Goal: Information Seeking & Learning: Learn about a topic

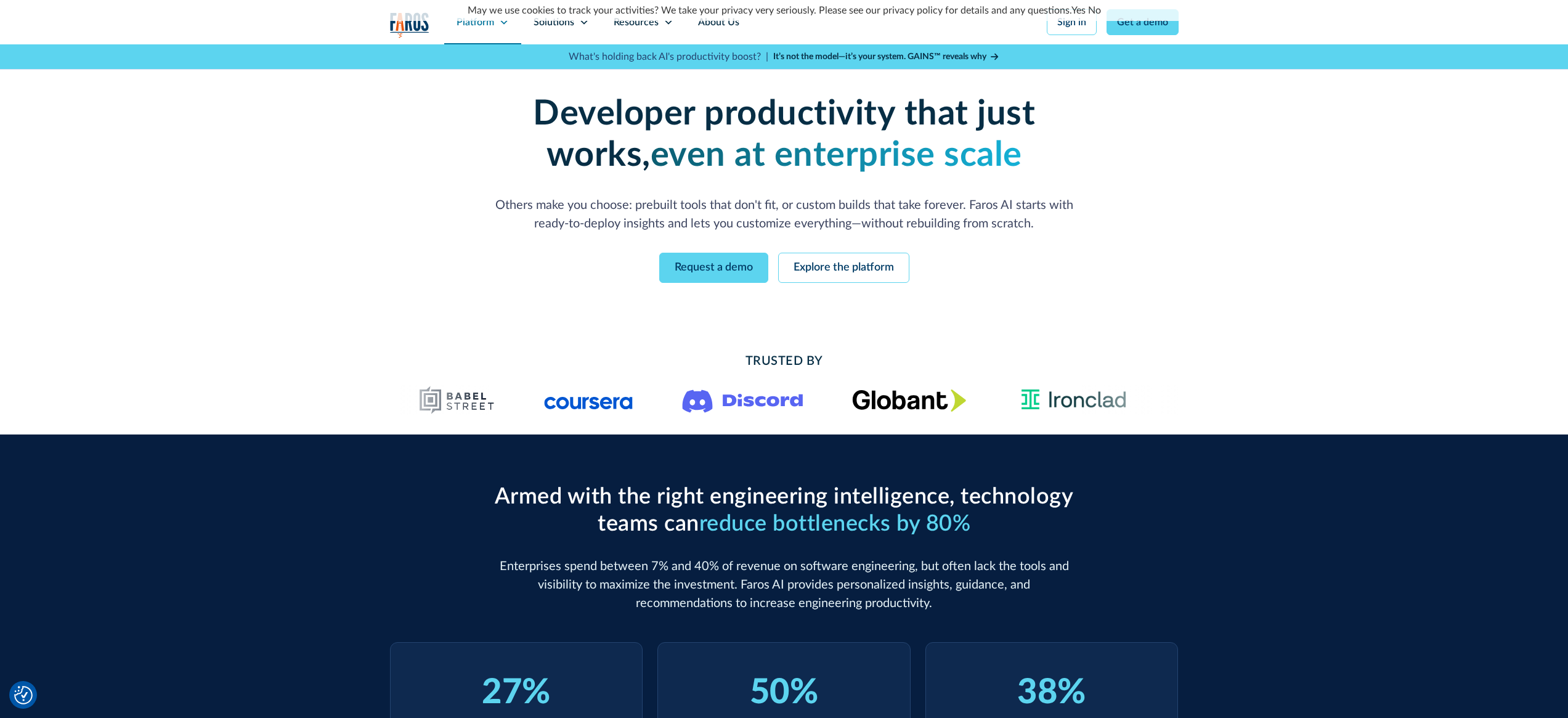
click at [489, 27] on div "Platform" at bounding box center [475, 22] width 38 height 15
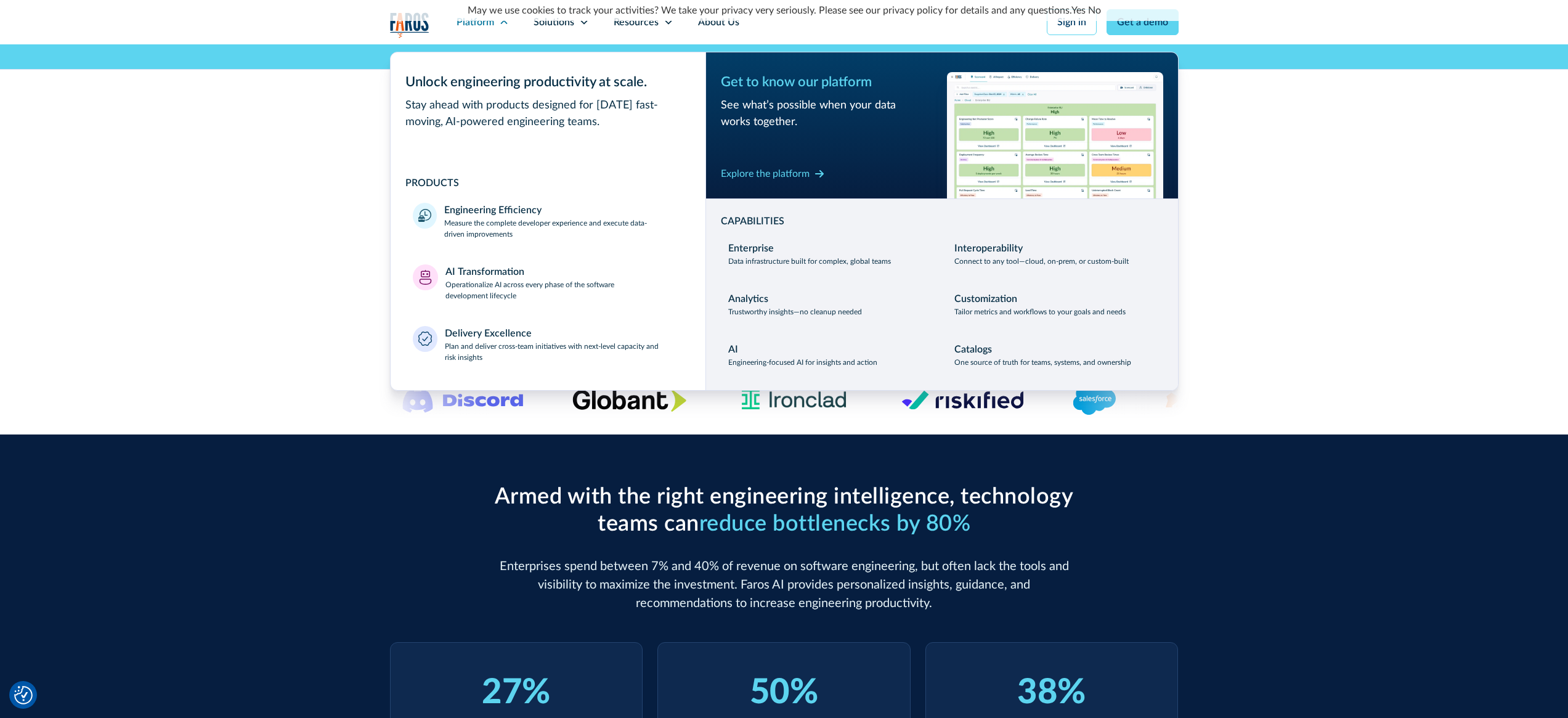
drag, startPoint x: 470, startPoint y: 104, endPoint x: 623, endPoint y: 106, distance: 153.0
click at [623, 106] on div "Stay ahead with products designed for [DATE] fast-moving, AI-powered engineerin…" at bounding box center [548, 114] width 285 height 34
click at [623, 107] on div "Stay ahead with products designed for [DATE] fast-moving, AI-powered engineerin…" at bounding box center [548, 114] width 285 height 34
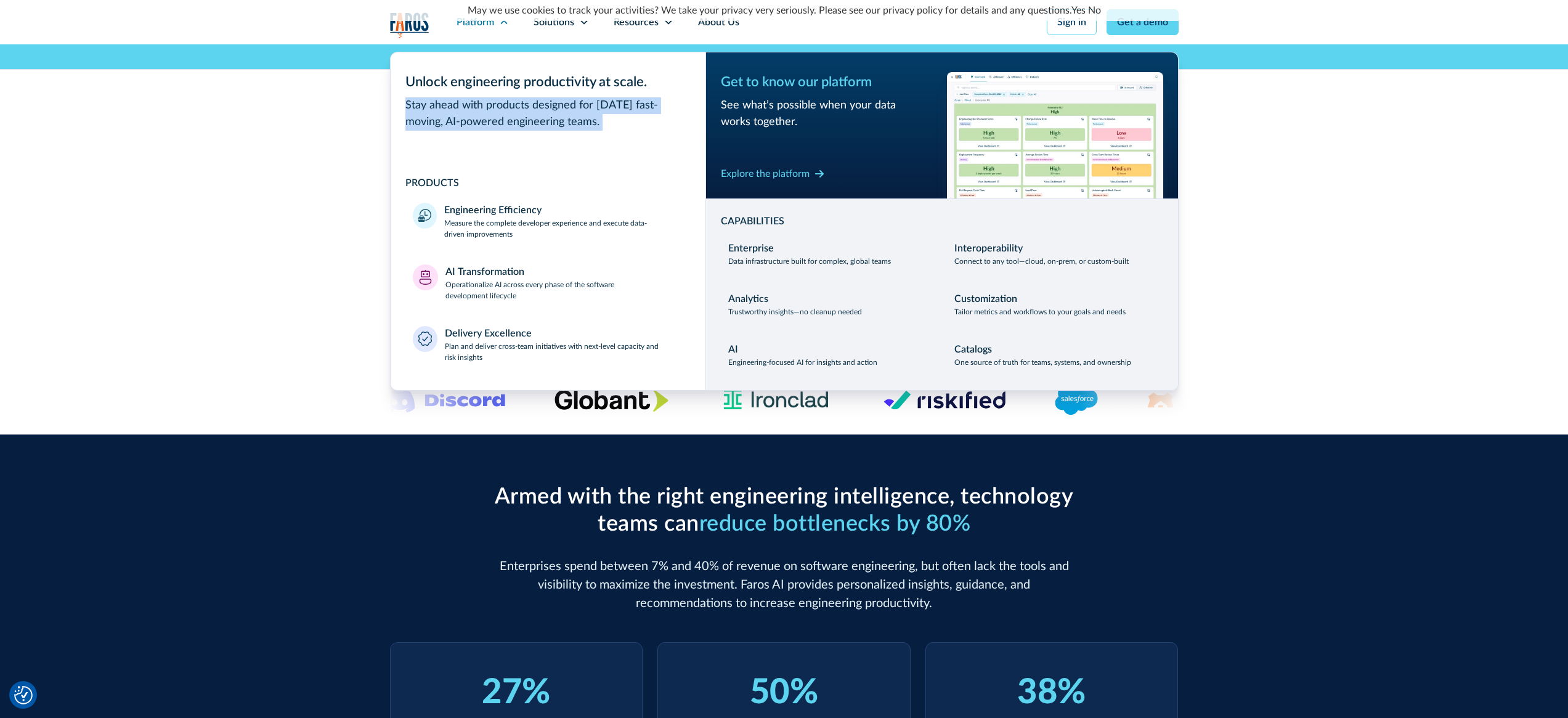
click at [623, 107] on div "Stay ahead with products designed for [DATE] fast-moving, AI-powered engineerin…" at bounding box center [548, 114] width 285 height 34
click at [625, 123] on div "Stay ahead with products designed for [DATE] fast-moving, AI-powered engineerin…" at bounding box center [548, 114] width 285 height 34
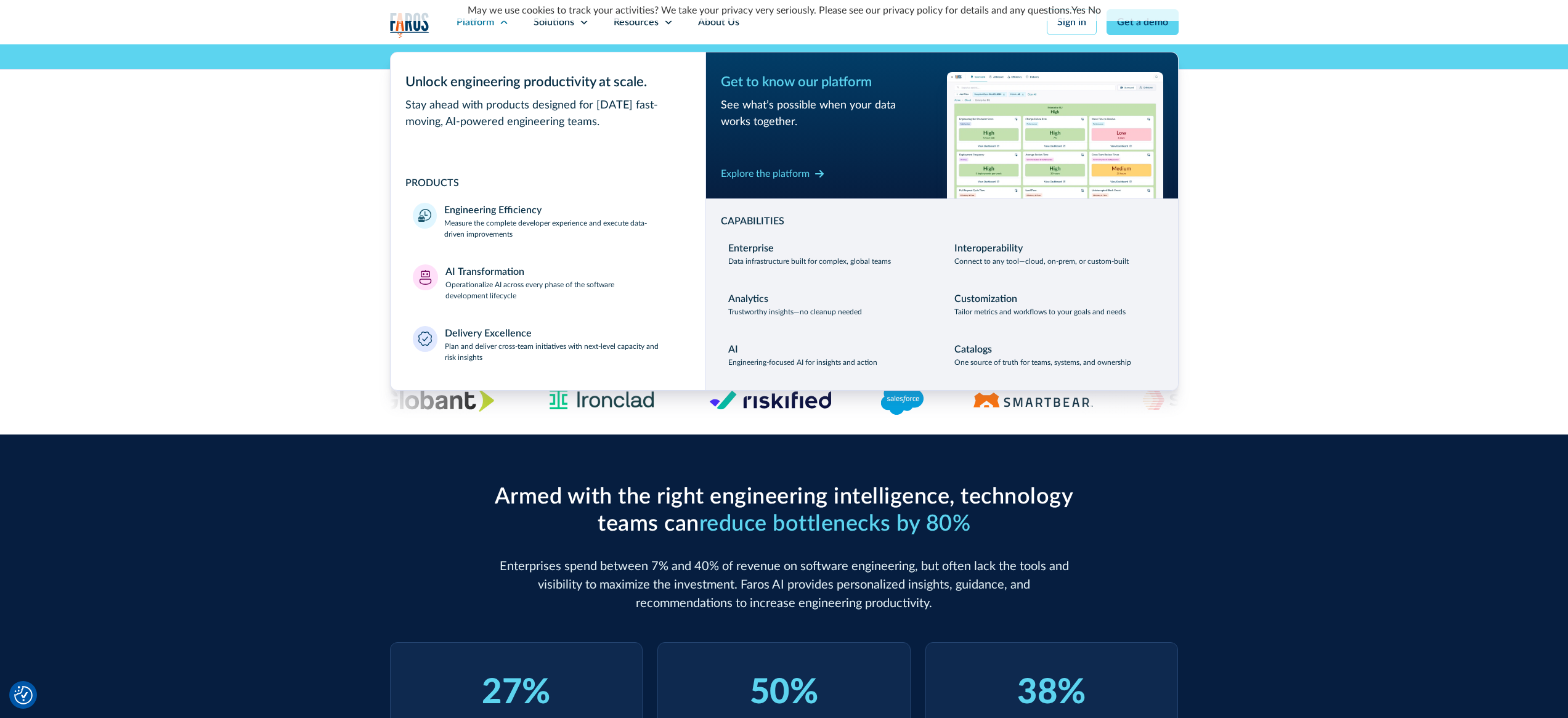
click at [1373, 230] on div "Enterprise-grade developer productivity without the enterprise pain Deploy fast…" at bounding box center [784, 188] width 1568 height 288
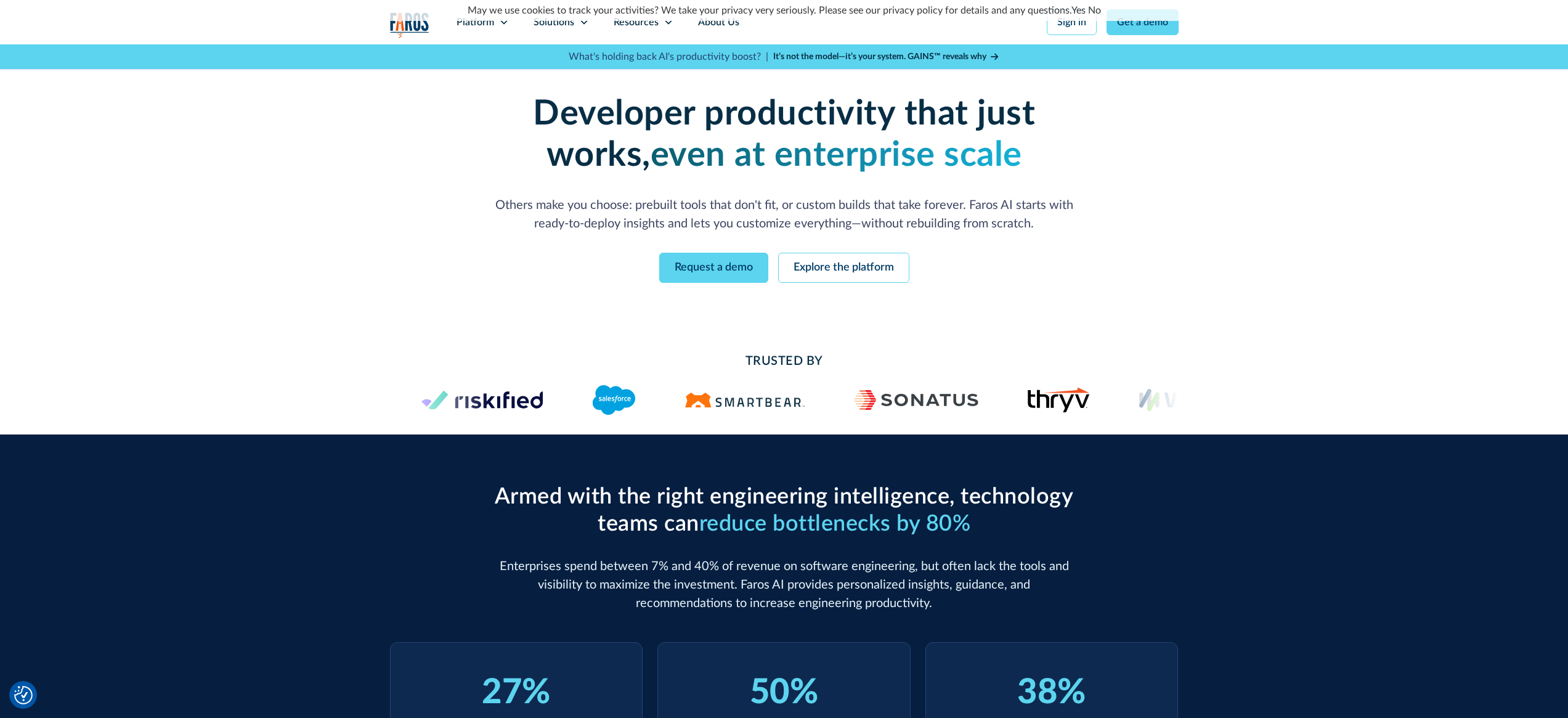
click at [1073, 6] on link "Yes" at bounding box center [1078, 11] width 14 height 10
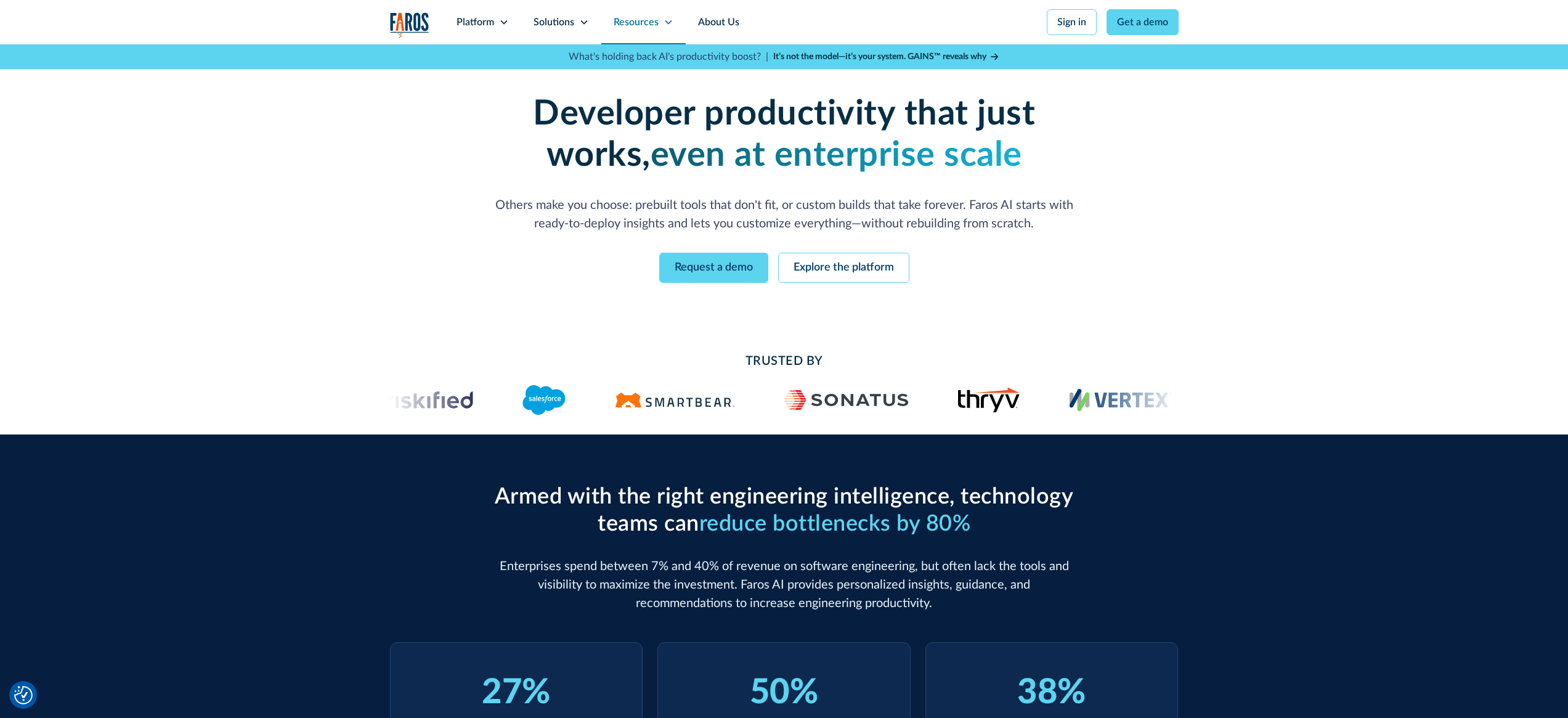
click at [637, 21] on div "Resources" at bounding box center [636, 22] width 45 height 15
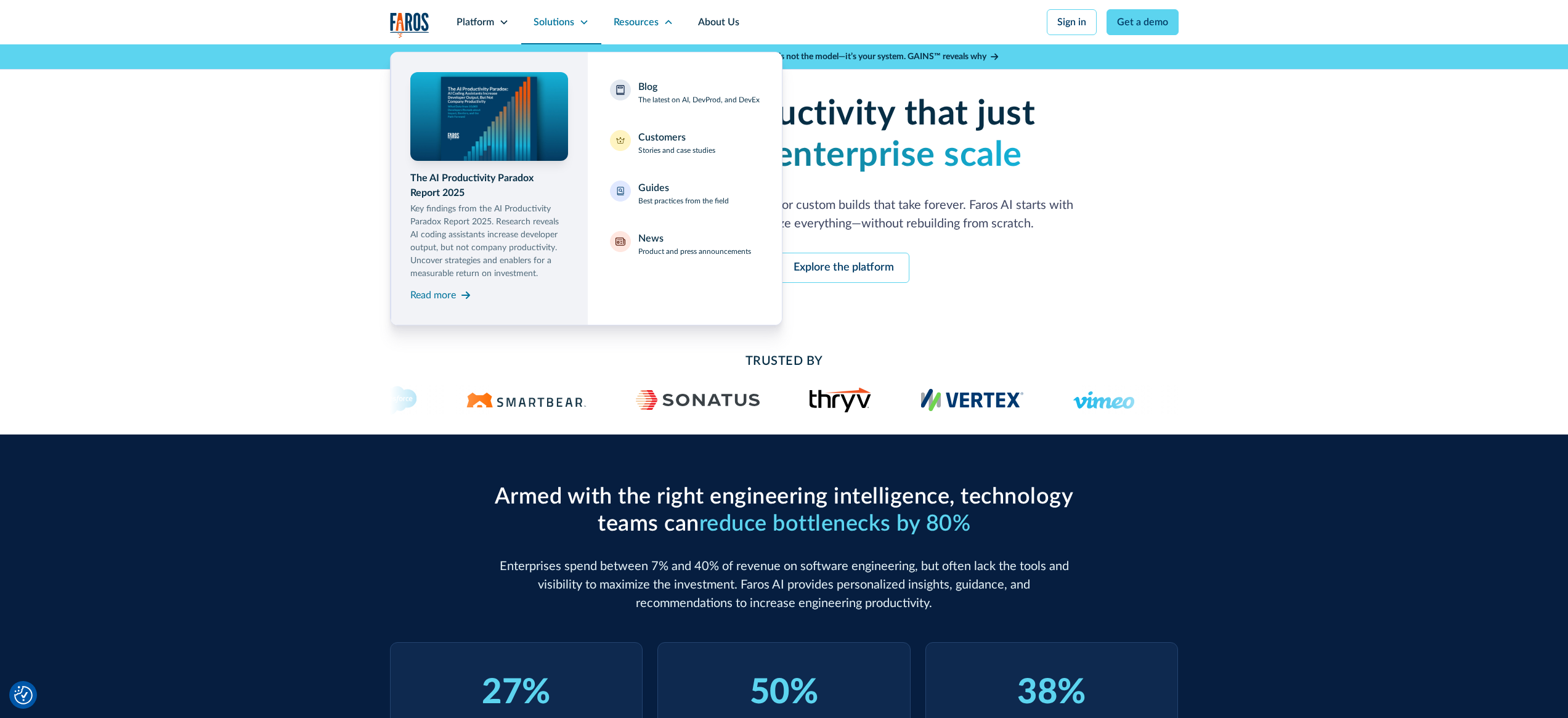
click at [563, 21] on div "Solutions" at bounding box center [553, 22] width 40 height 15
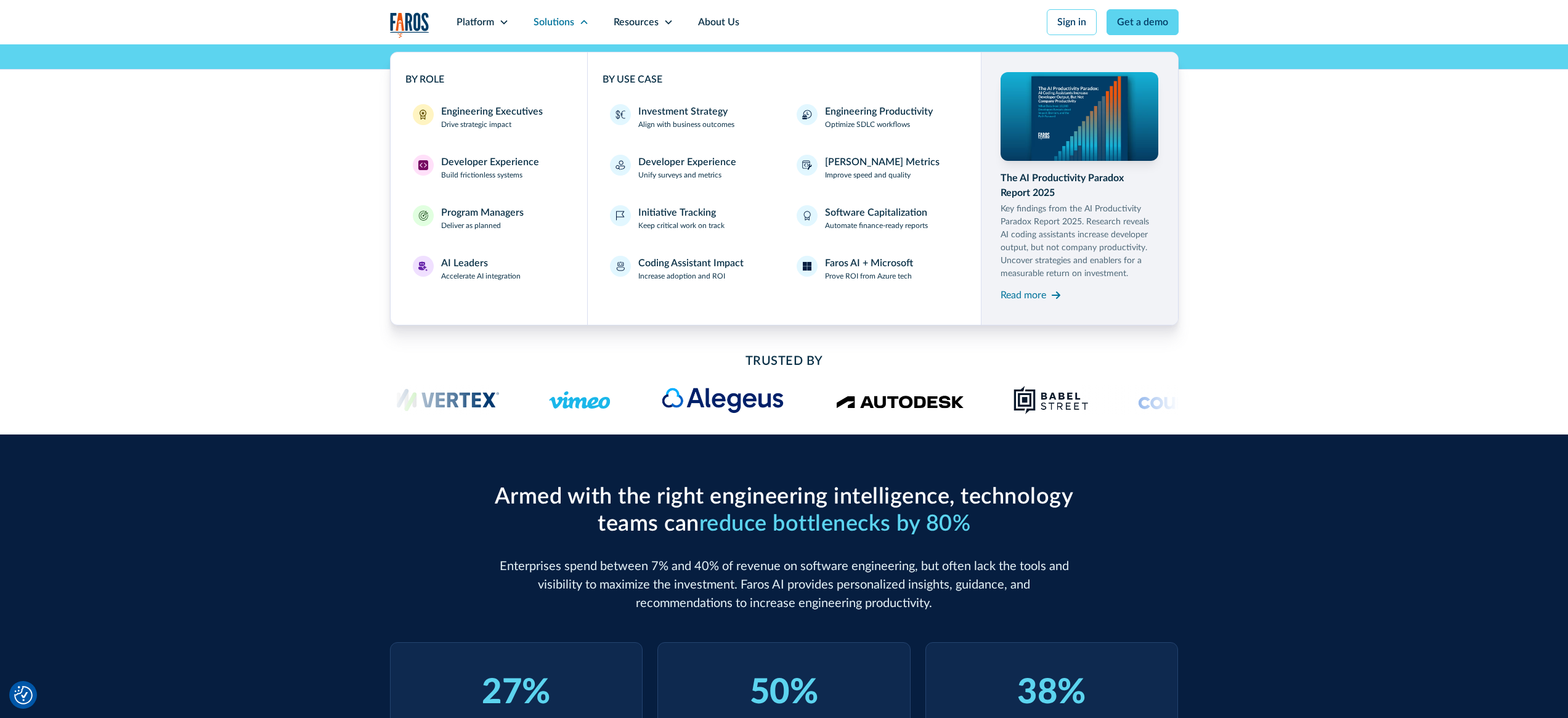
click at [576, 370] on h2 "Trusted By" at bounding box center [784, 361] width 591 height 19
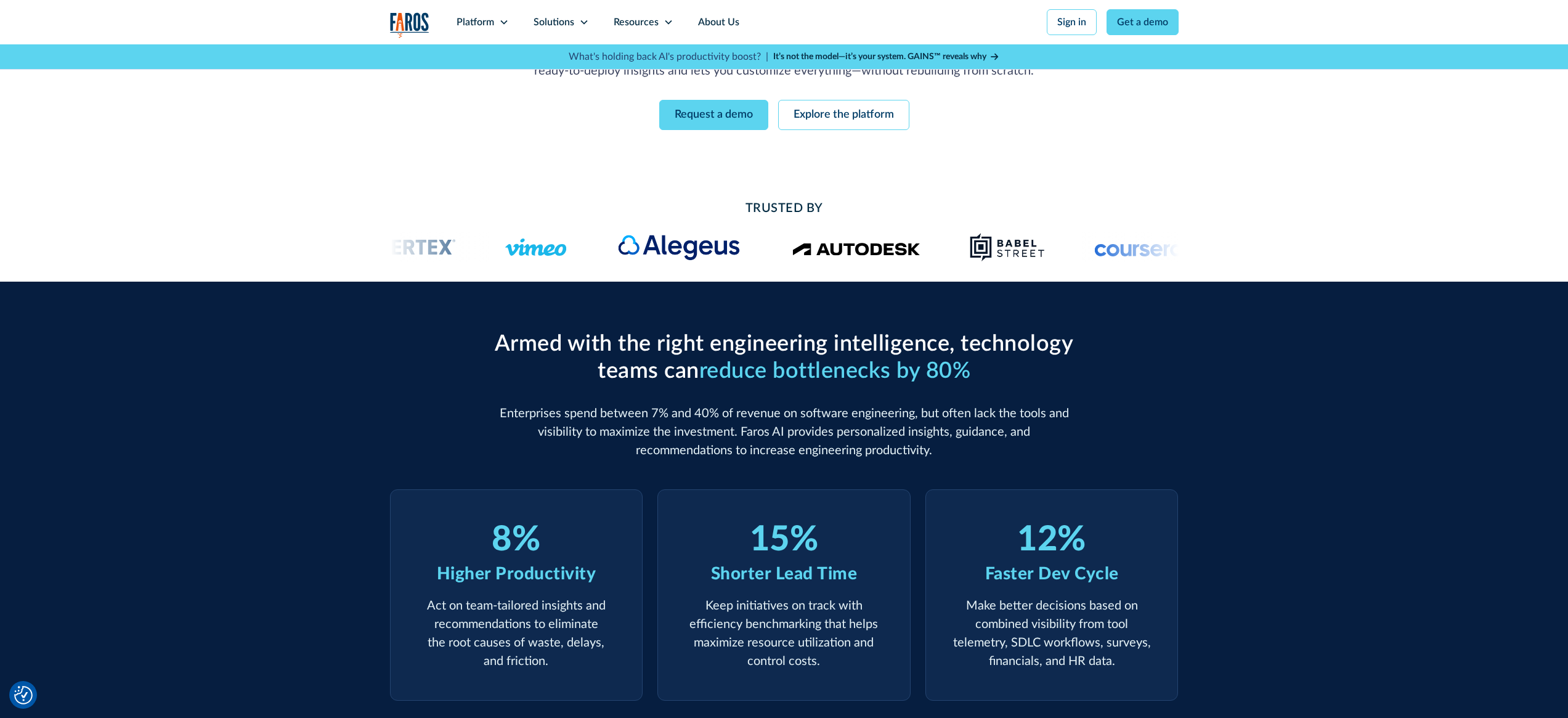
scroll to position [312, 0]
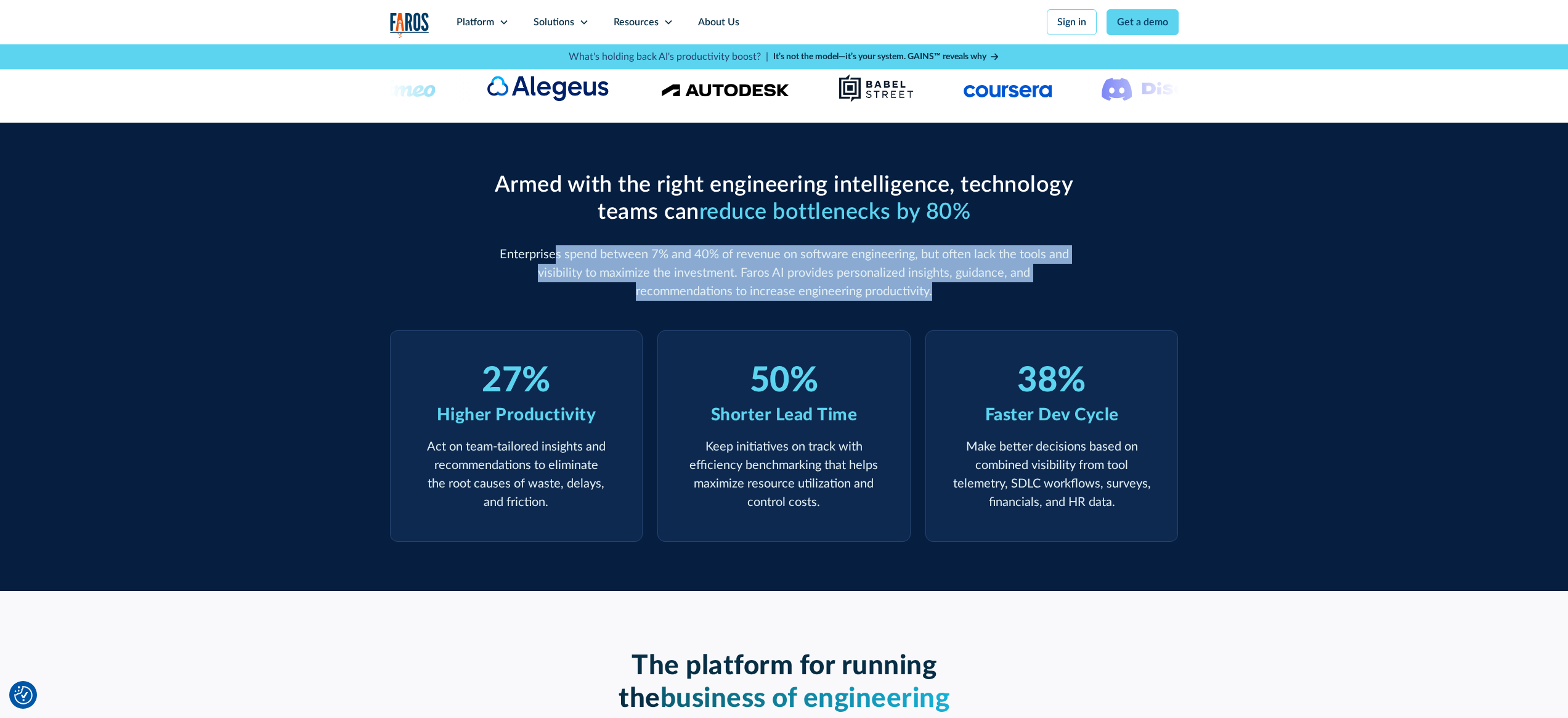
drag, startPoint x: 558, startPoint y: 247, endPoint x: 915, endPoint y: 290, distance: 359.6
click at [915, 290] on p "Enterprises spend between 7% and 40% of revenue on software engineering, but of…" at bounding box center [784, 273] width 591 height 55
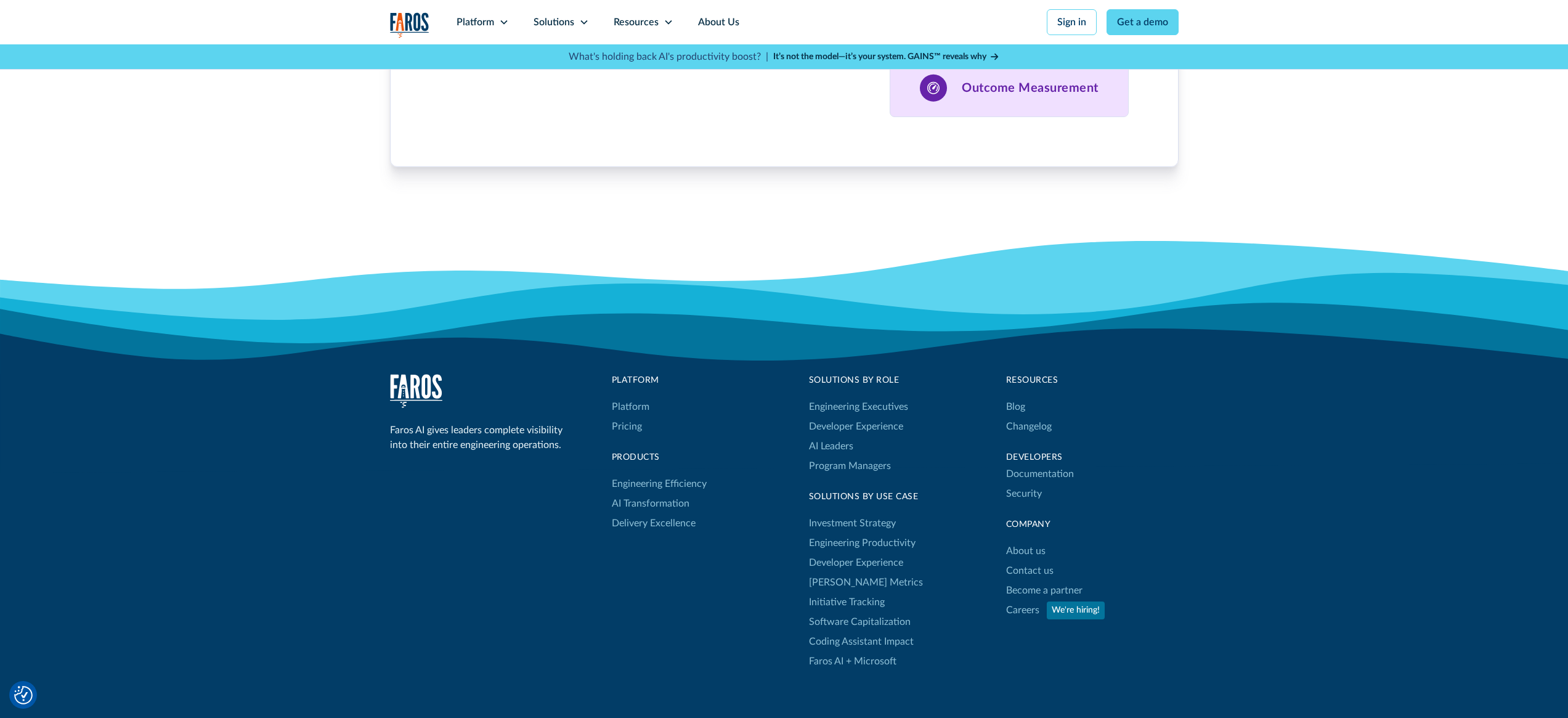
scroll to position [3773, 0]
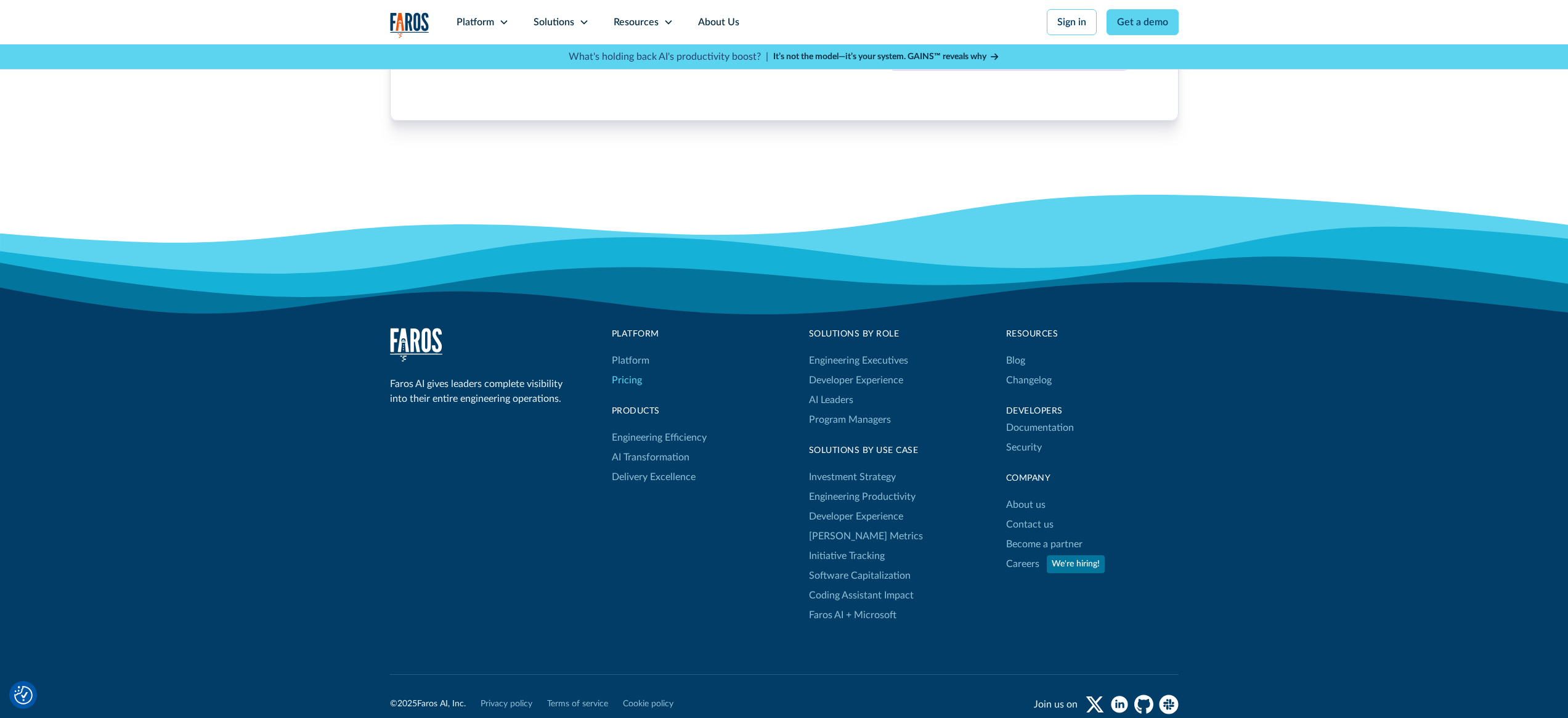
click at [635, 377] on link "Pricing" at bounding box center [627, 380] width 30 height 20
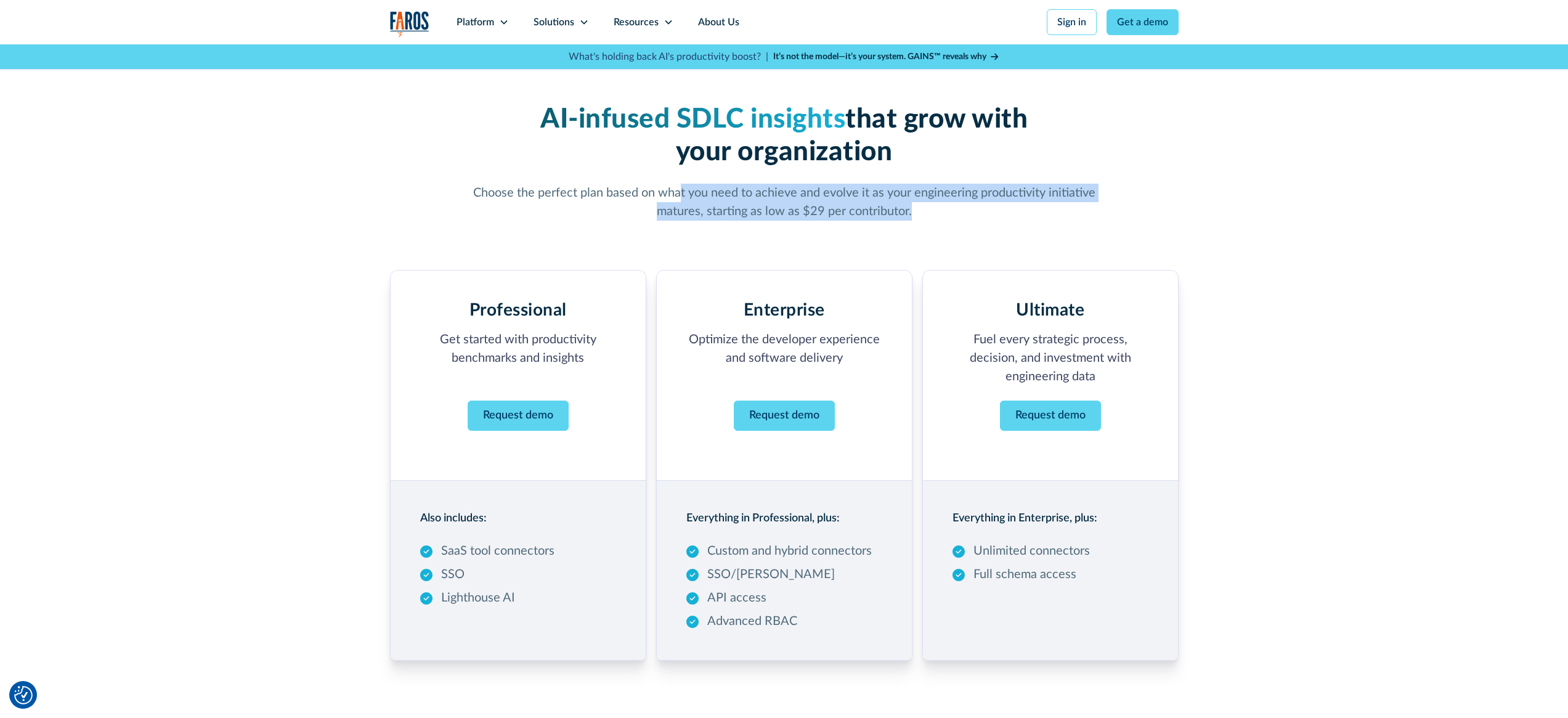
drag, startPoint x: 681, startPoint y: 190, endPoint x: 940, endPoint y: 212, distance: 259.9
click at [940, 212] on p "Choose the perfect plan based on what you need to achieve and evolve it as your…" at bounding box center [784, 202] width 631 height 37
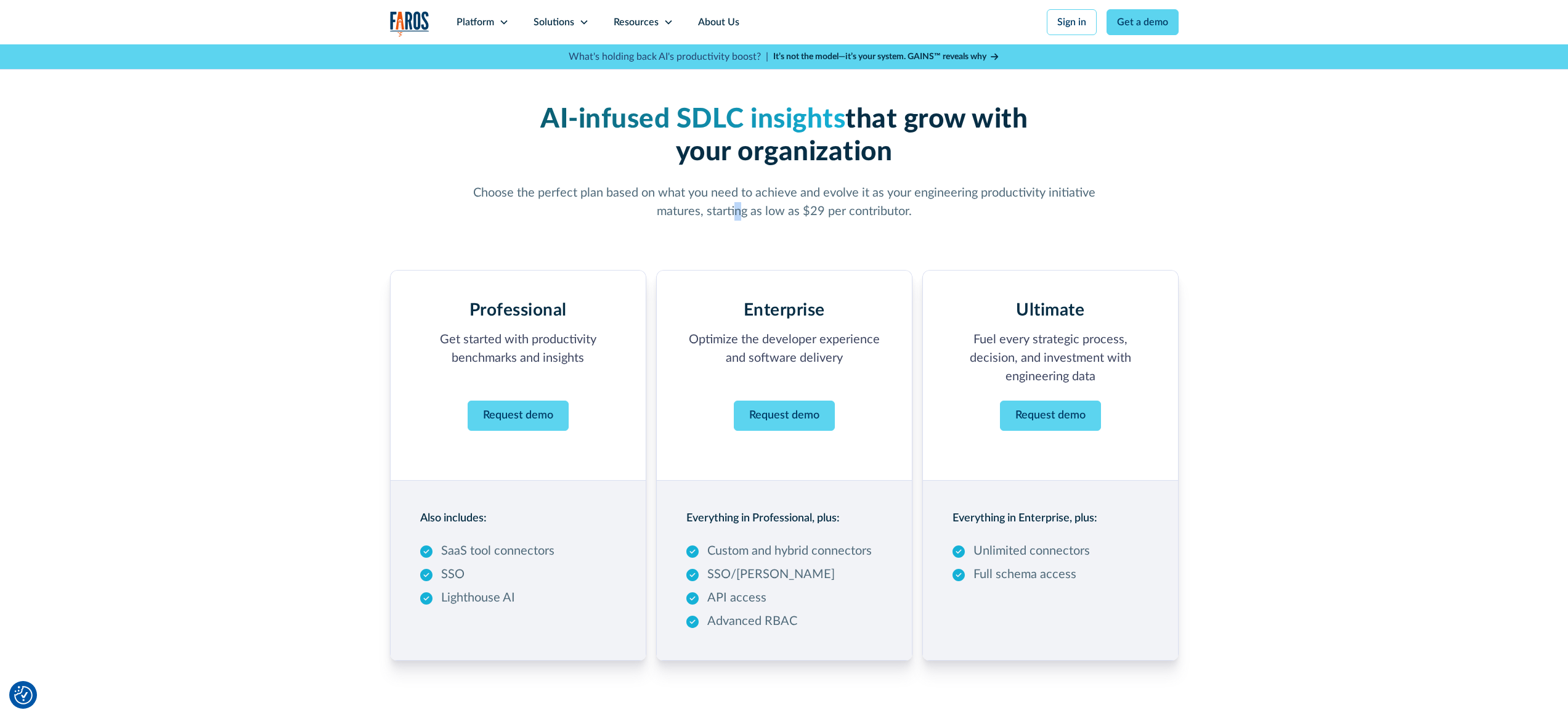
click at [741, 208] on p "Choose the perfect plan based on what you need to achieve and evolve it as your…" at bounding box center [784, 202] width 631 height 37
click at [818, 210] on p "Choose the perfect plan based on what you need to achieve and evolve it as your…" at bounding box center [784, 202] width 631 height 37
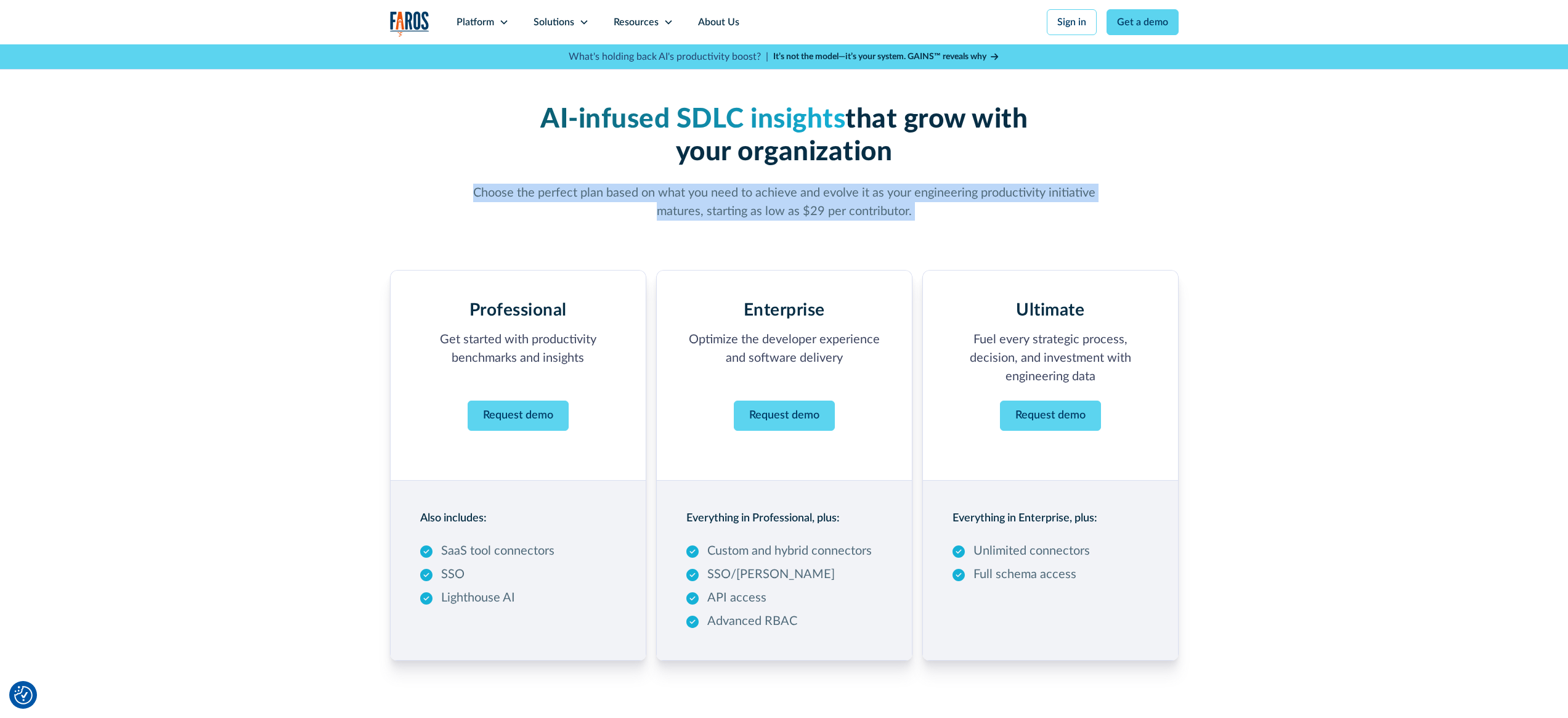
click at [818, 210] on p "Choose the perfect plan based on what you need to achieve and evolve it as your…" at bounding box center [784, 202] width 631 height 37
click at [859, 207] on p "Choose the perfect plan based on what you need to achieve and evolve it as your…" at bounding box center [784, 202] width 631 height 37
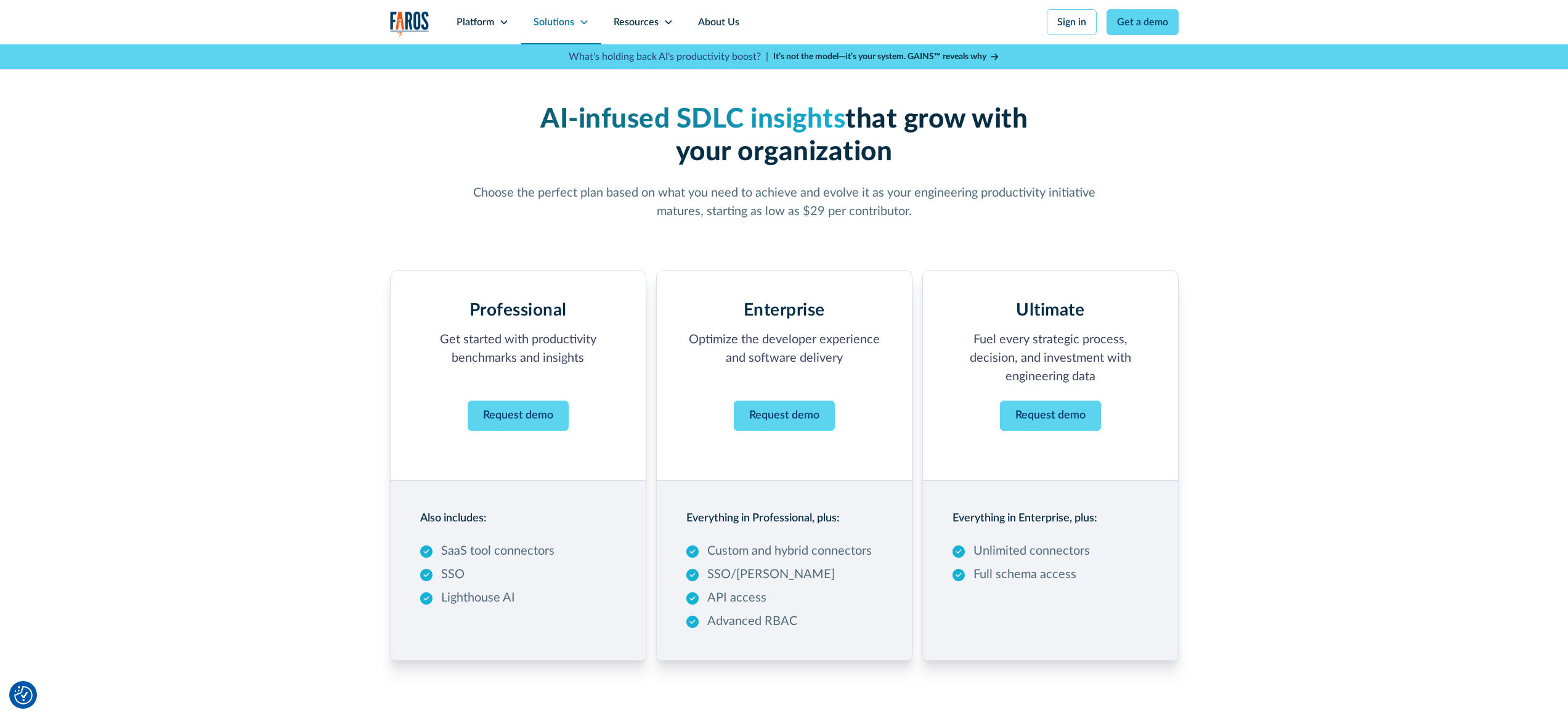
click at [562, 21] on div "Solutions" at bounding box center [553, 22] width 40 height 15
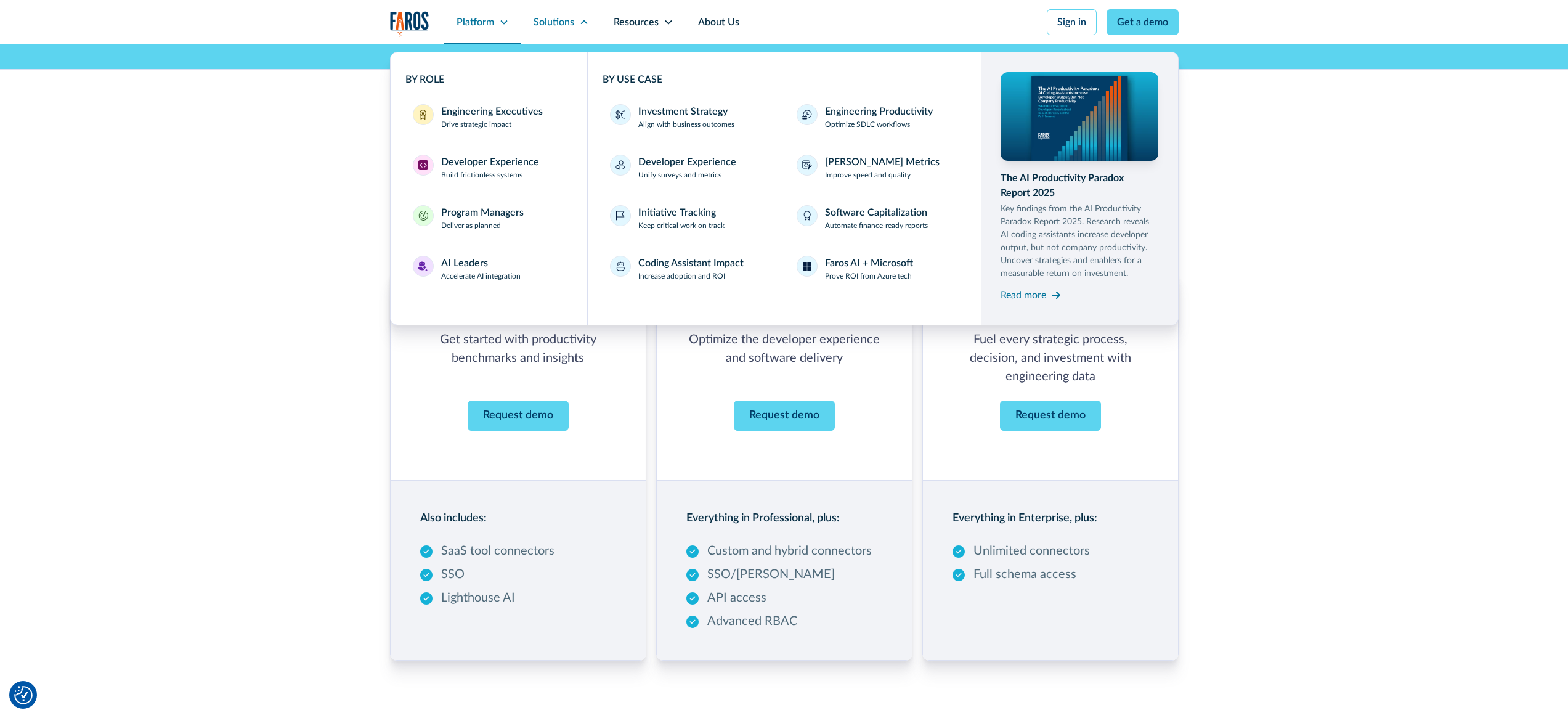
click at [458, 24] on div "Platform" at bounding box center [475, 22] width 38 height 15
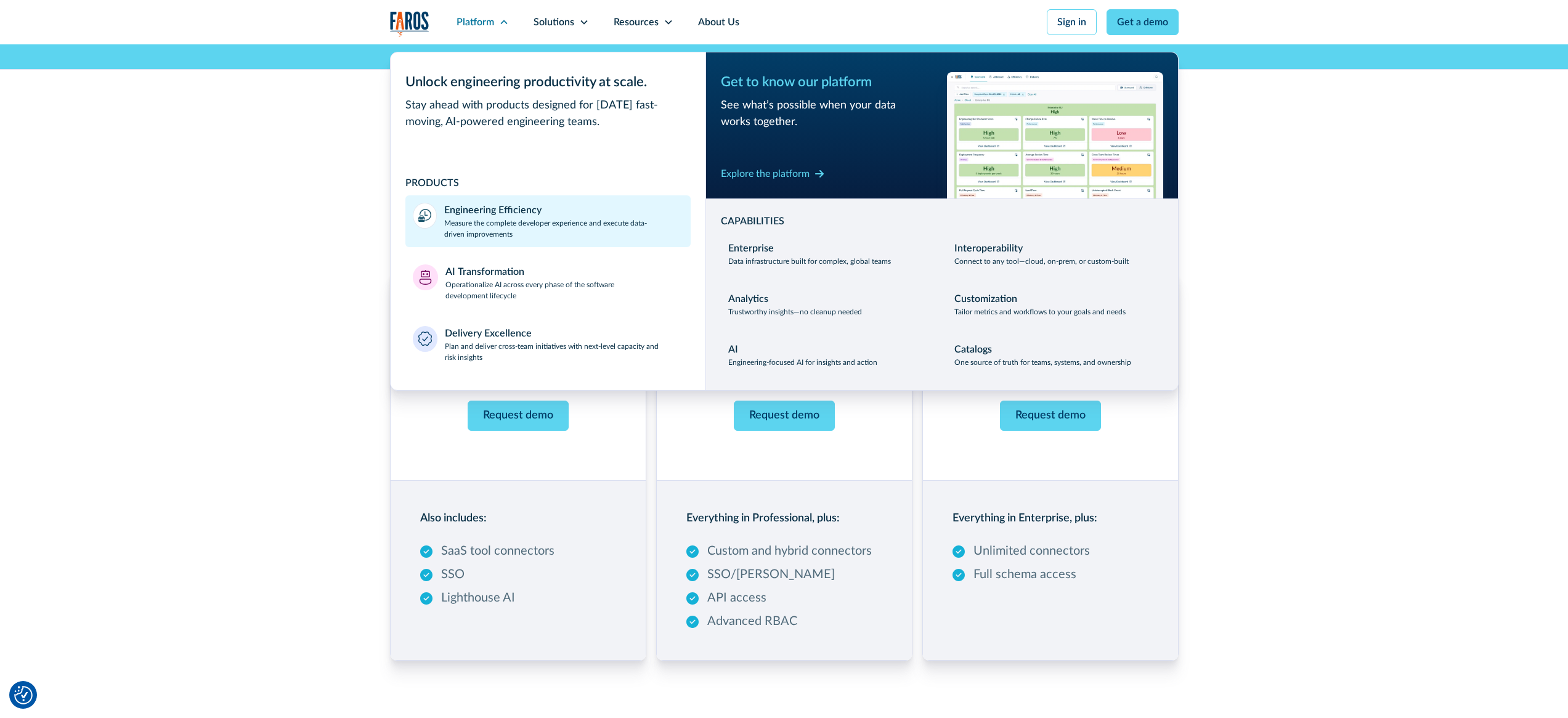
click at [551, 222] on p "Measure the complete developer experience and execute data-driven improvements" at bounding box center [563, 229] width 239 height 22
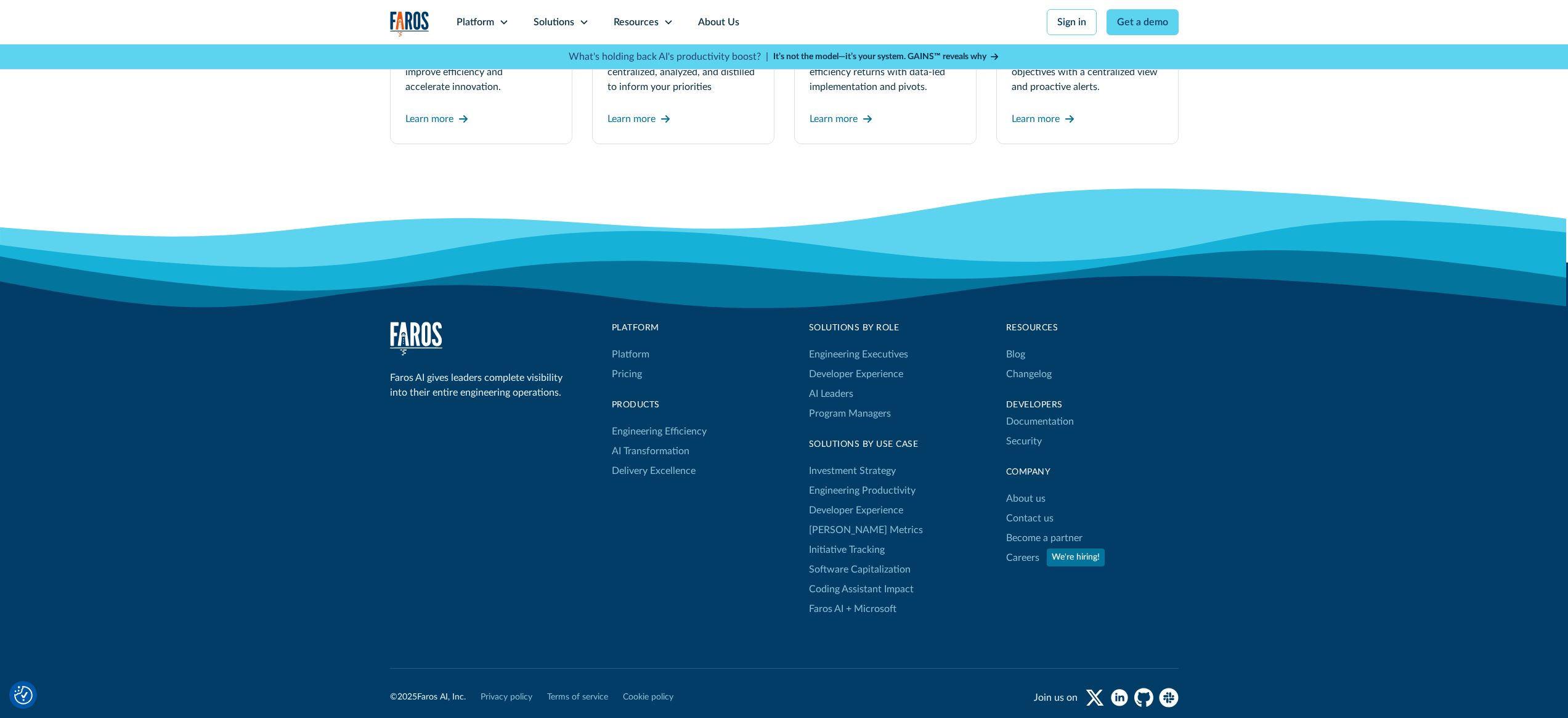
scroll to position [3524, 0]
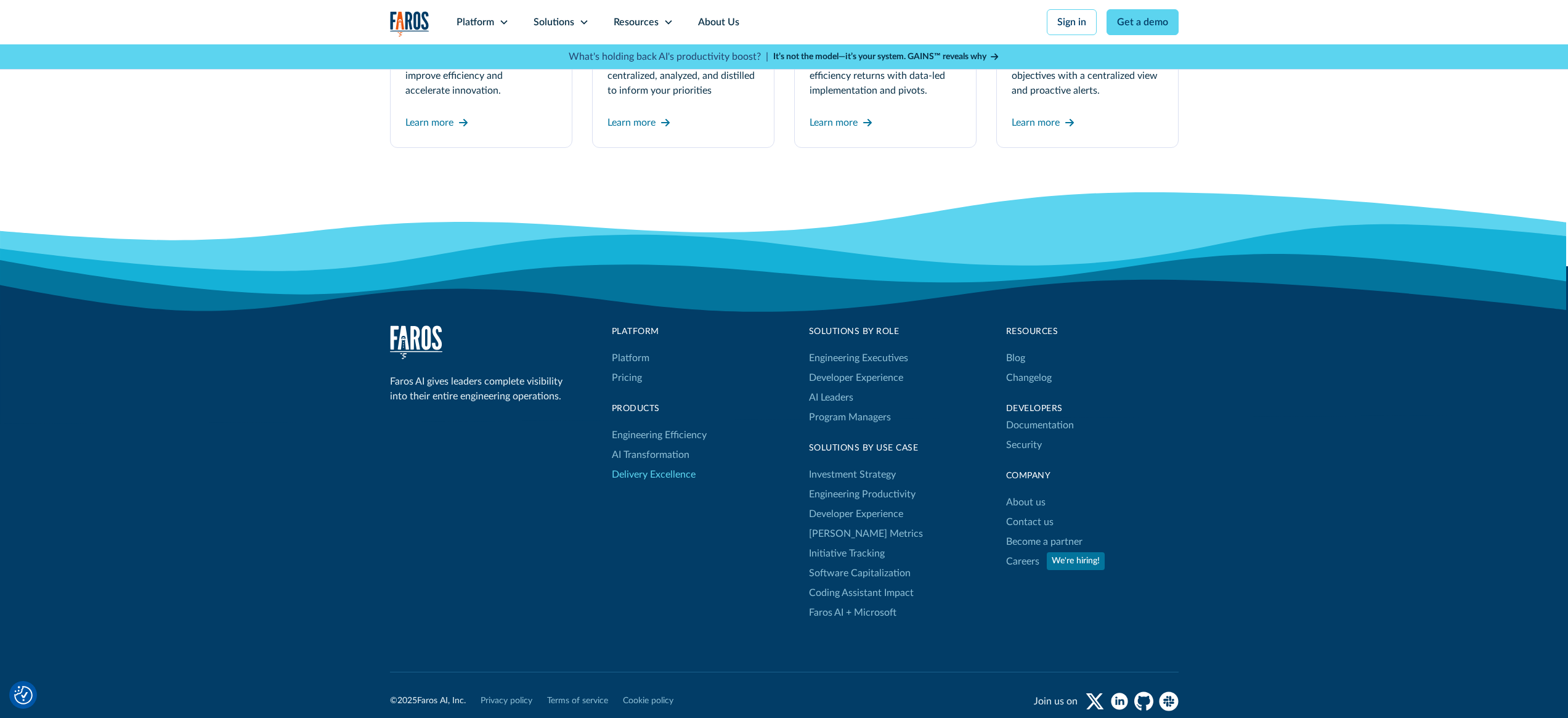
click at [661, 476] on link "Delivery Excellence" at bounding box center [653, 475] width 84 height 20
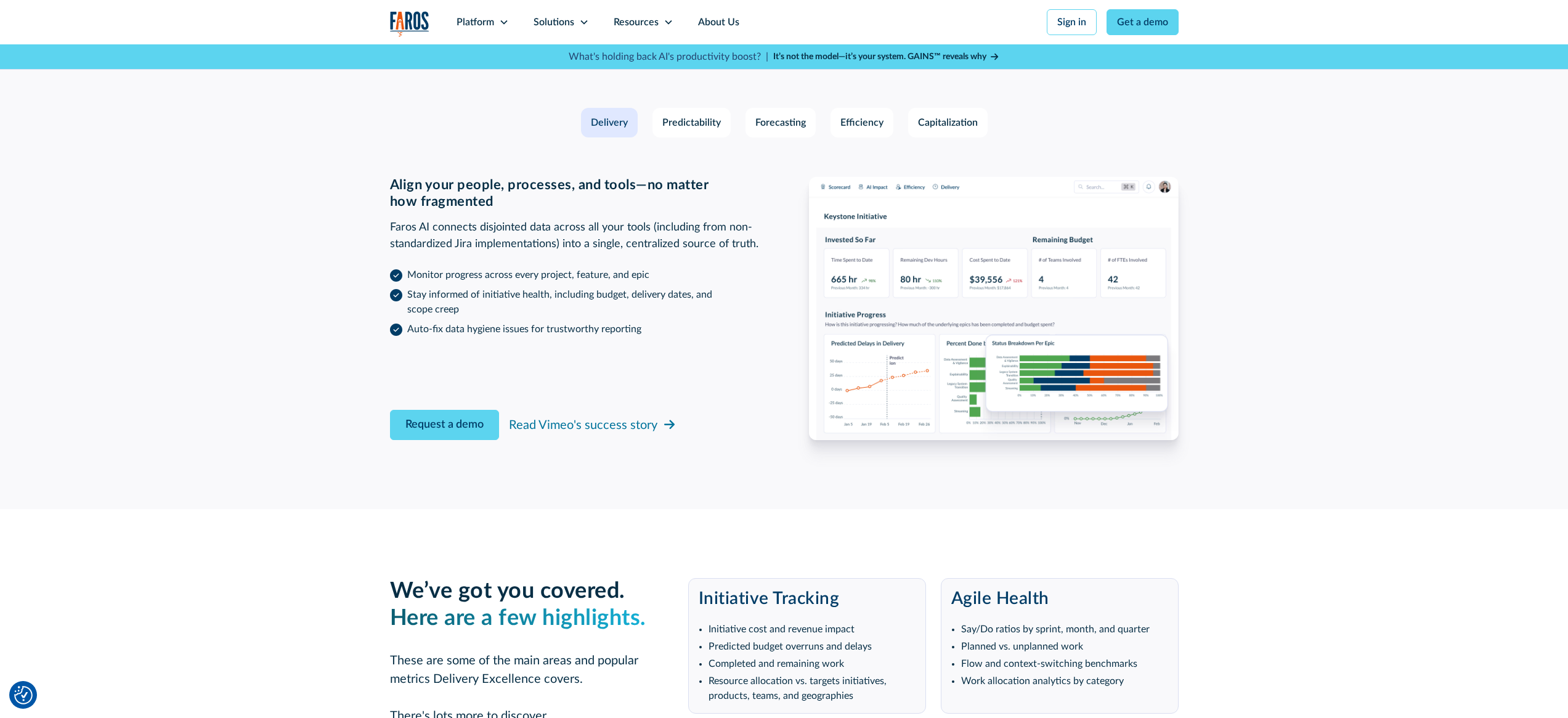
scroll to position [2145, 0]
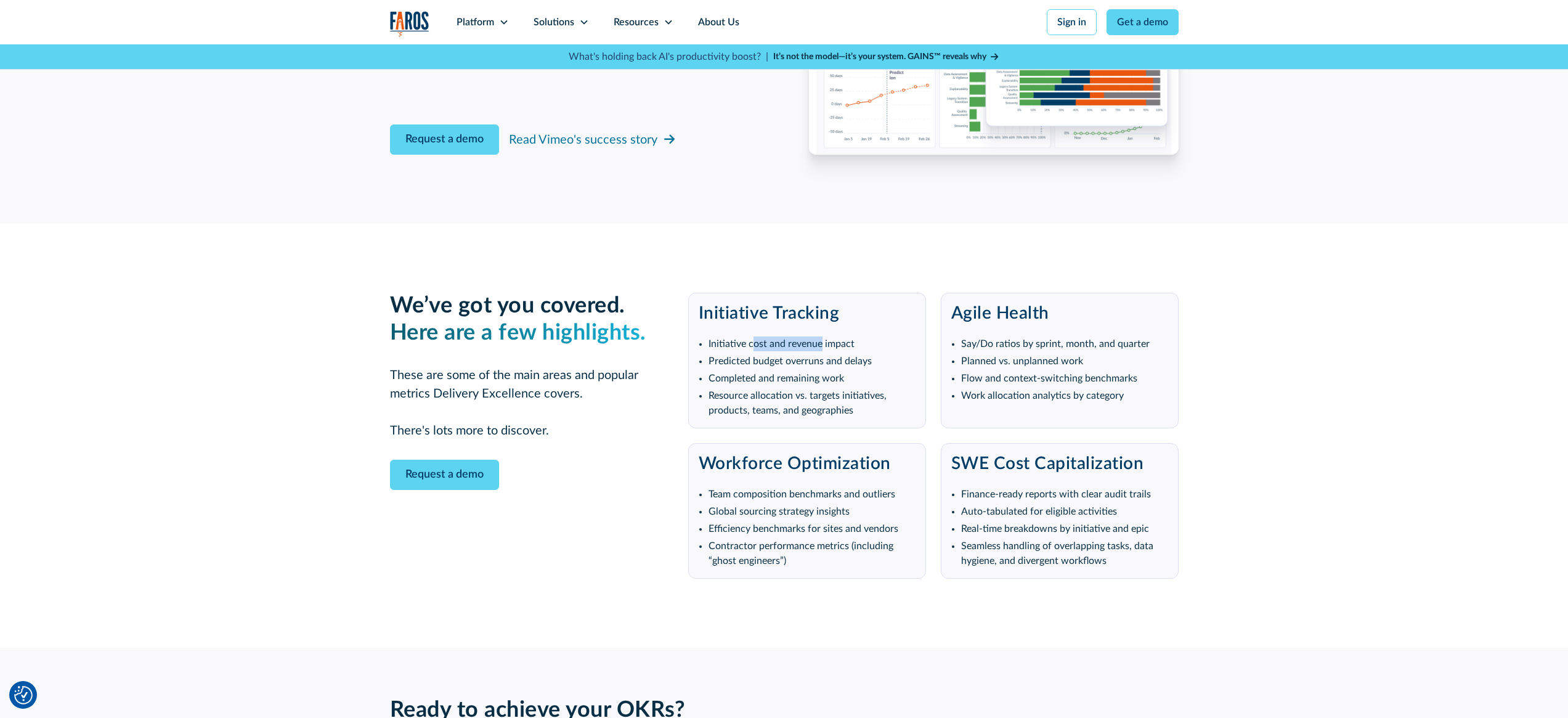
drag, startPoint x: 758, startPoint y: 332, endPoint x: 823, endPoint y: 329, distance: 65.1
click at [823, 337] on li "Initiative cost and revenue impact" at bounding box center [812, 344] width 207 height 15
click at [833, 337] on li "Initiative cost and revenue impact" at bounding box center [812, 344] width 207 height 15
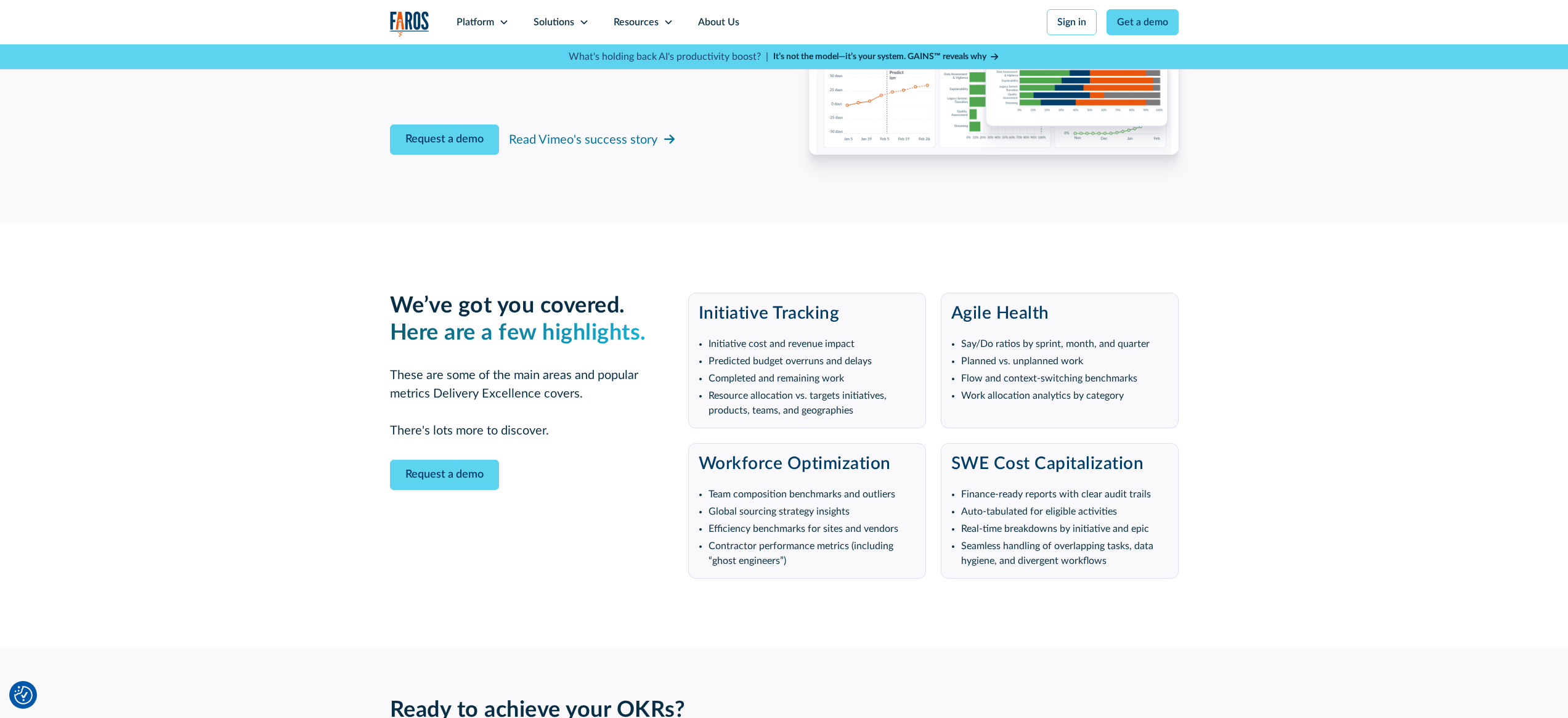
click at [820, 353] on li "Predicted budget overruns and delays" at bounding box center [812, 361] width 207 height 15
click at [818, 371] on li "Completed and remaining work" at bounding box center [812, 378] width 207 height 15
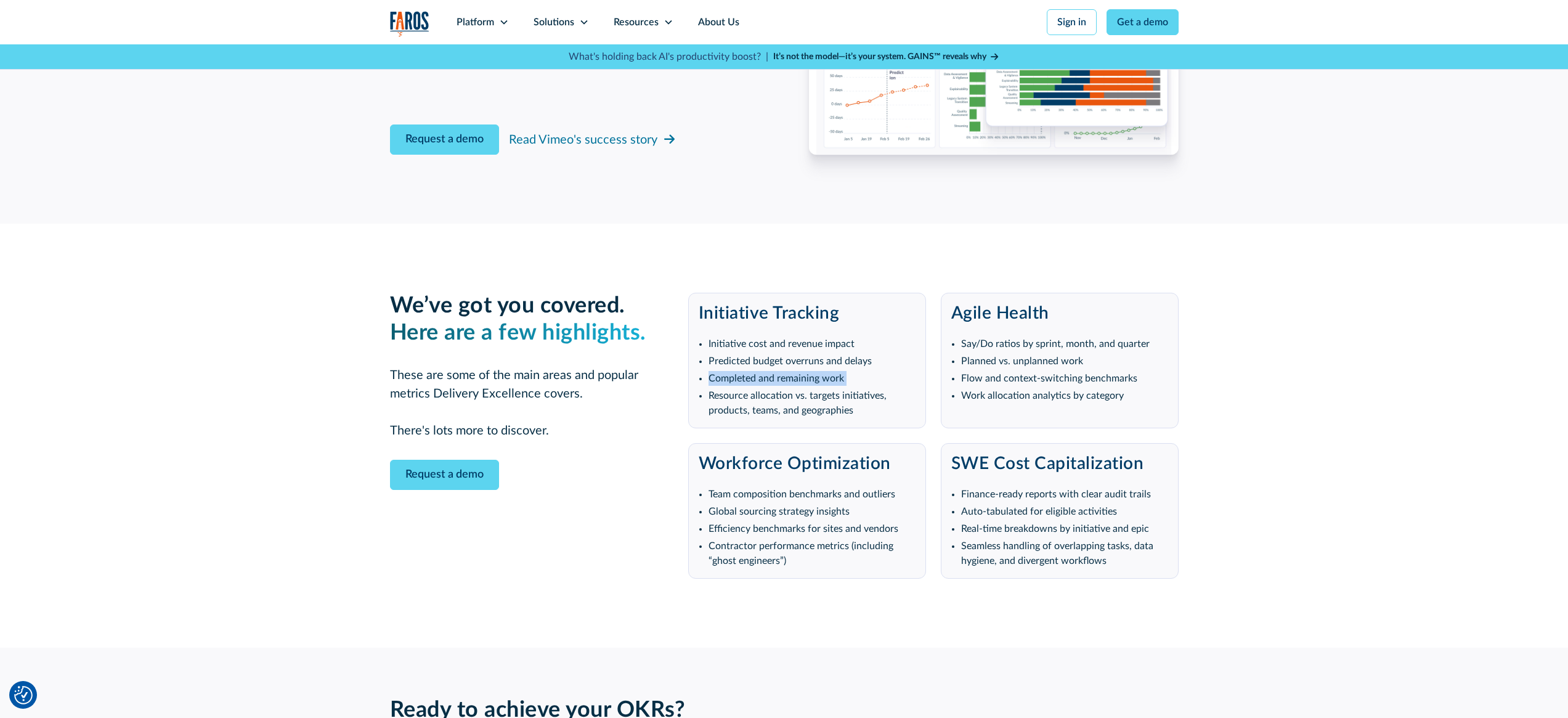
click at [818, 371] on li "Completed and remaining work" at bounding box center [812, 378] width 207 height 15
click at [812, 388] on li "Resource allocation vs. targets initiatives, products, teams, and geographies" at bounding box center [812, 403] width 207 height 30
click at [813, 388] on li "Resource allocation vs. targets initiatives, products, teams, and geographies" at bounding box center [812, 403] width 207 height 30
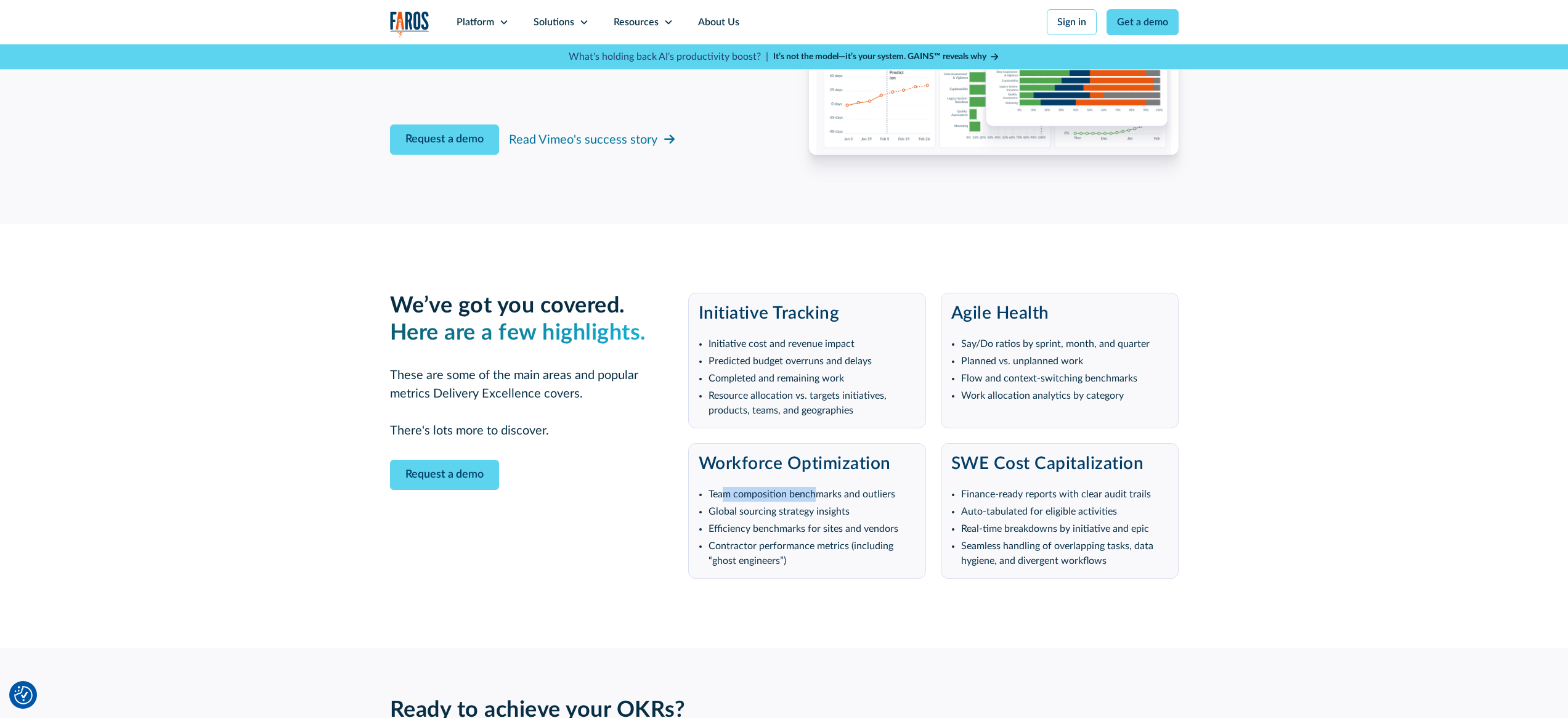
drag, startPoint x: 725, startPoint y: 471, endPoint x: 819, endPoint y: 483, distance: 94.8
click at [819, 487] on li "Team composition benchmarks and outliers" at bounding box center [812, 494] width 207 height 15
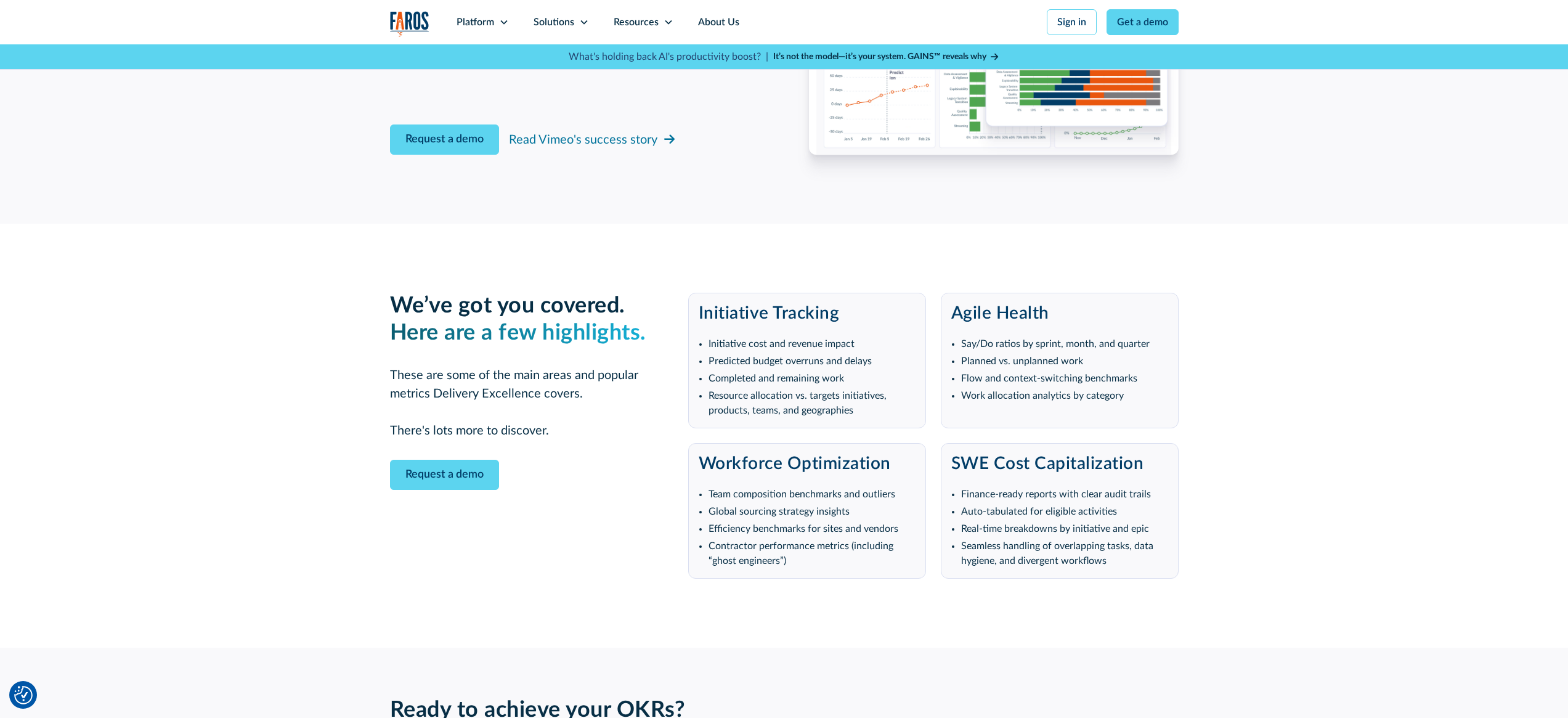
click at [811, 504] on li "Global sourcing strategy insights" at bounding box center [812, 512] width 207 height 15
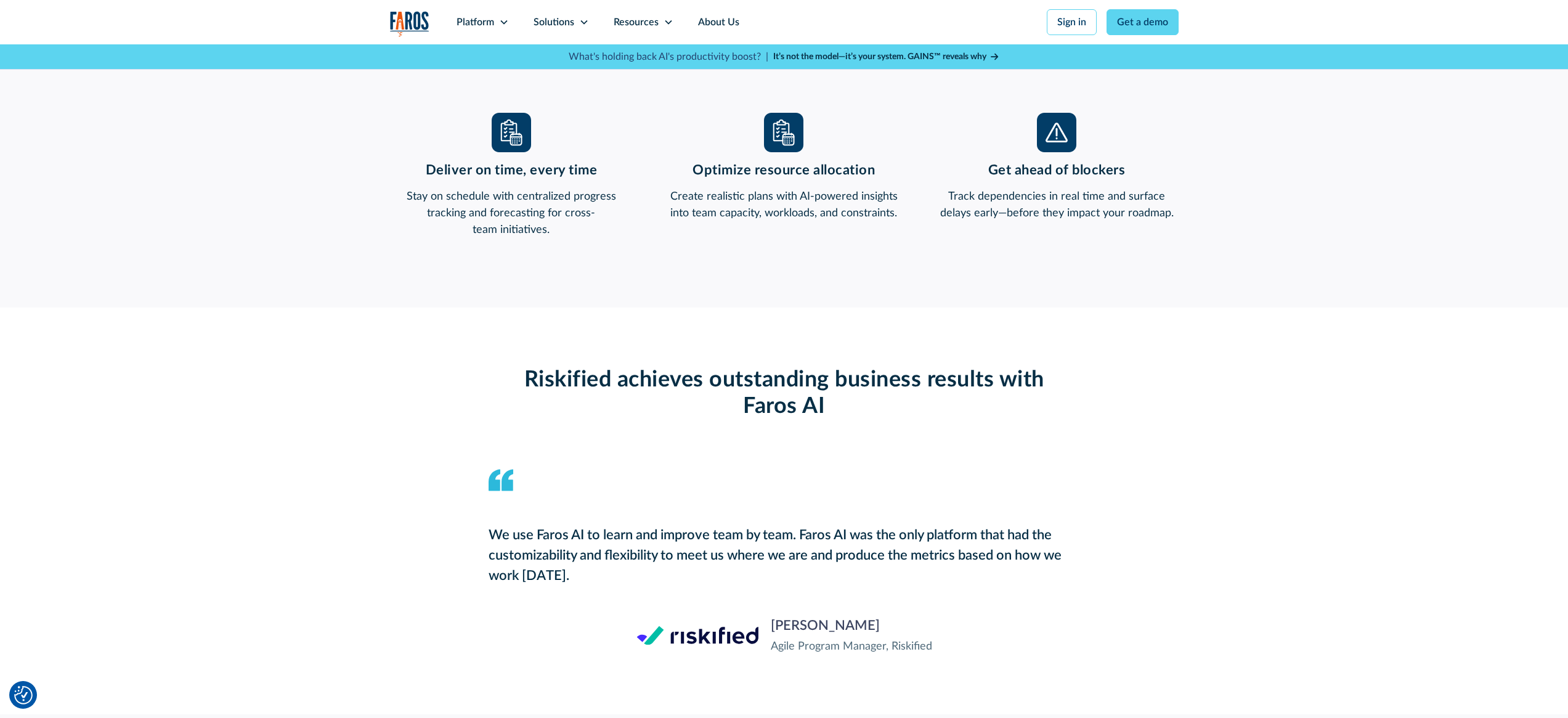
scroll to position [0, 0]
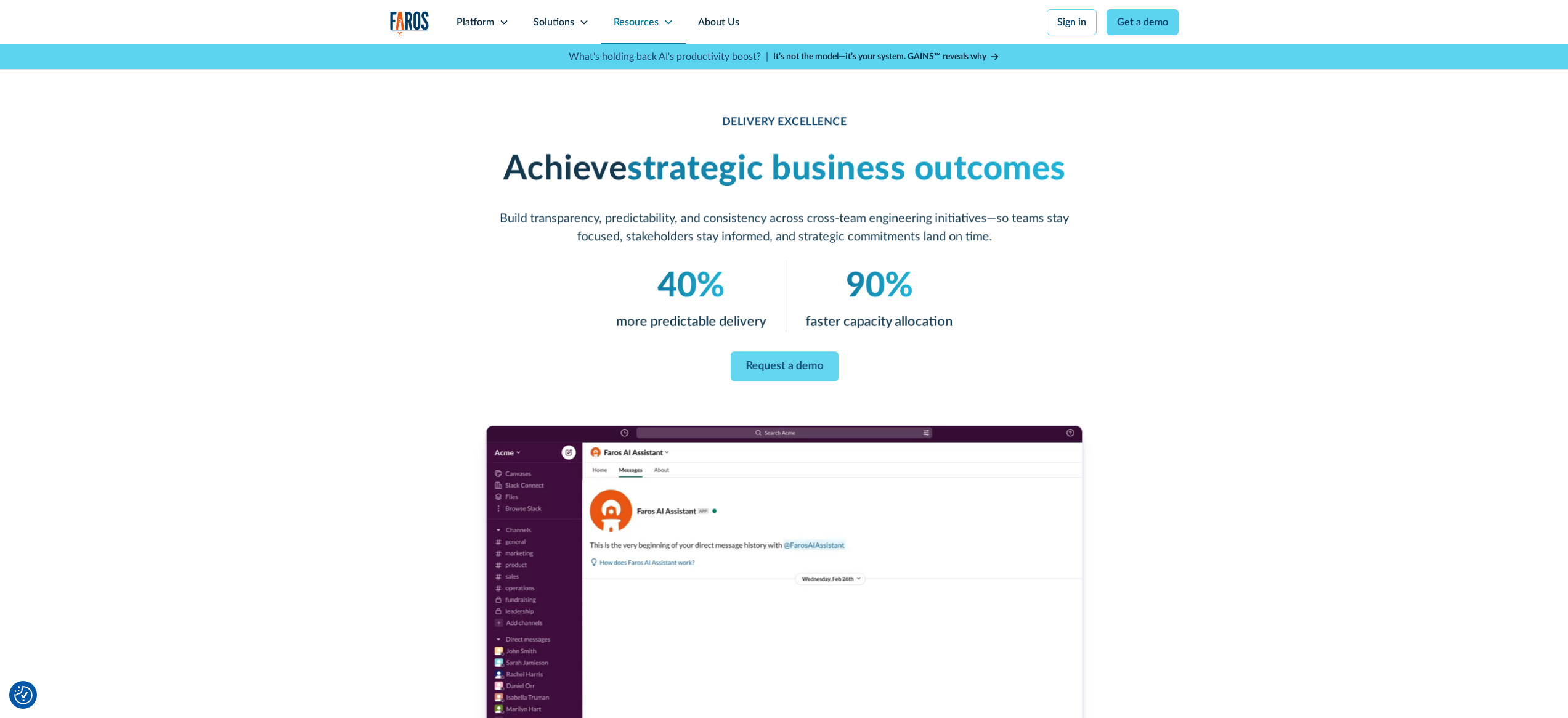
click at [641, 19] on div "Resources" at bounding box center [636, 22] width 45 height 15
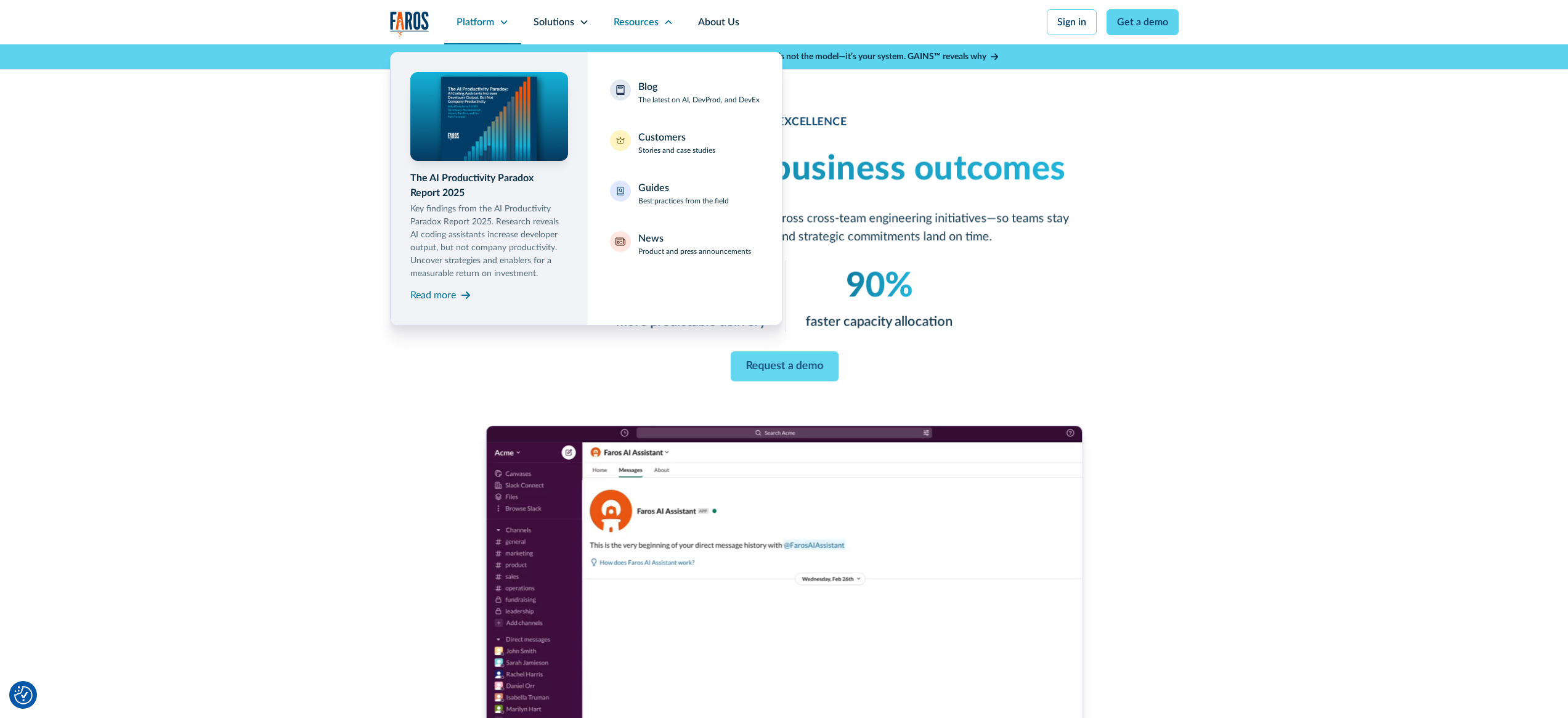
click at [481, 20] on div "Platform" at bounding box center [475, 22] width 38 height 15
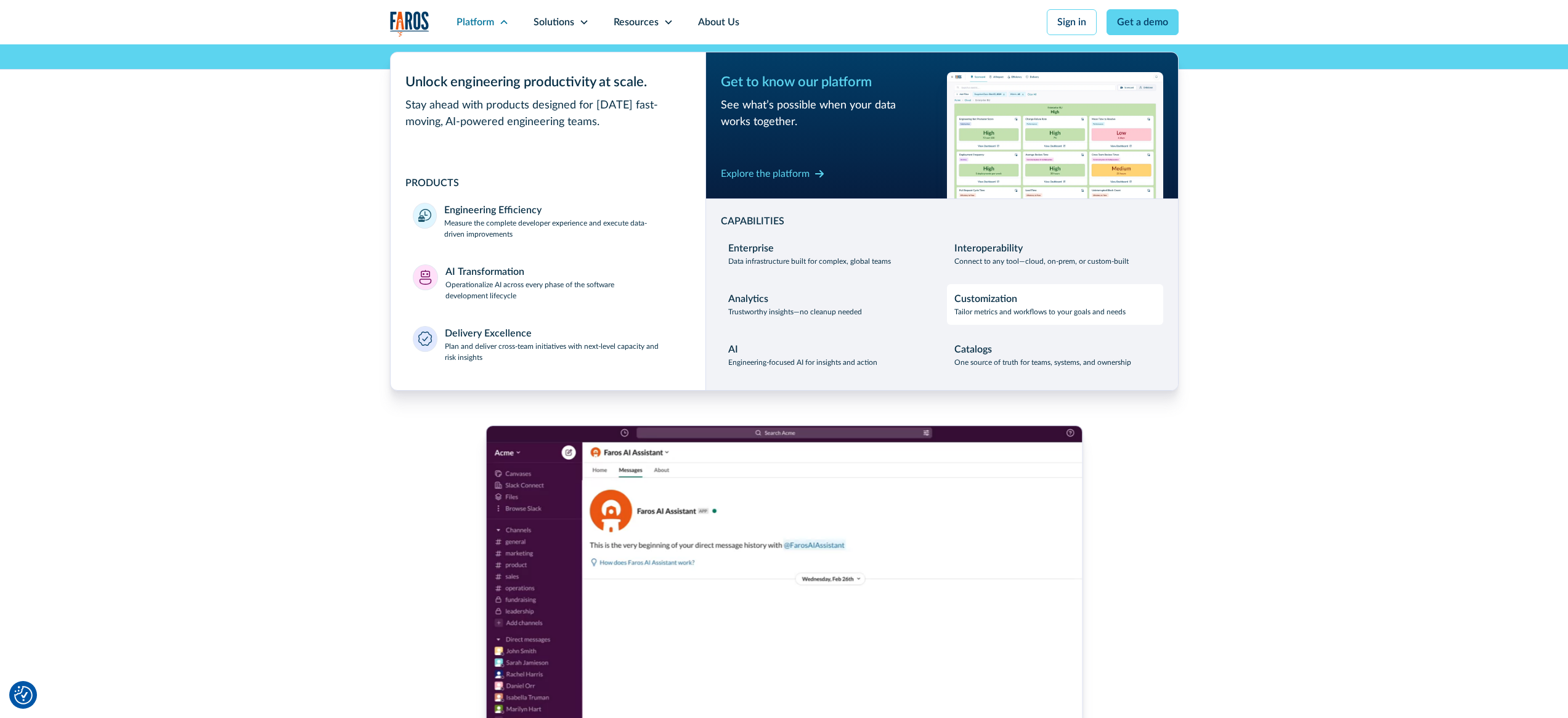
click at [1018, 309] on p "Tailor metrics and workflows to your goals and needs" at bounding box center [1040, 312] width 171 height 11
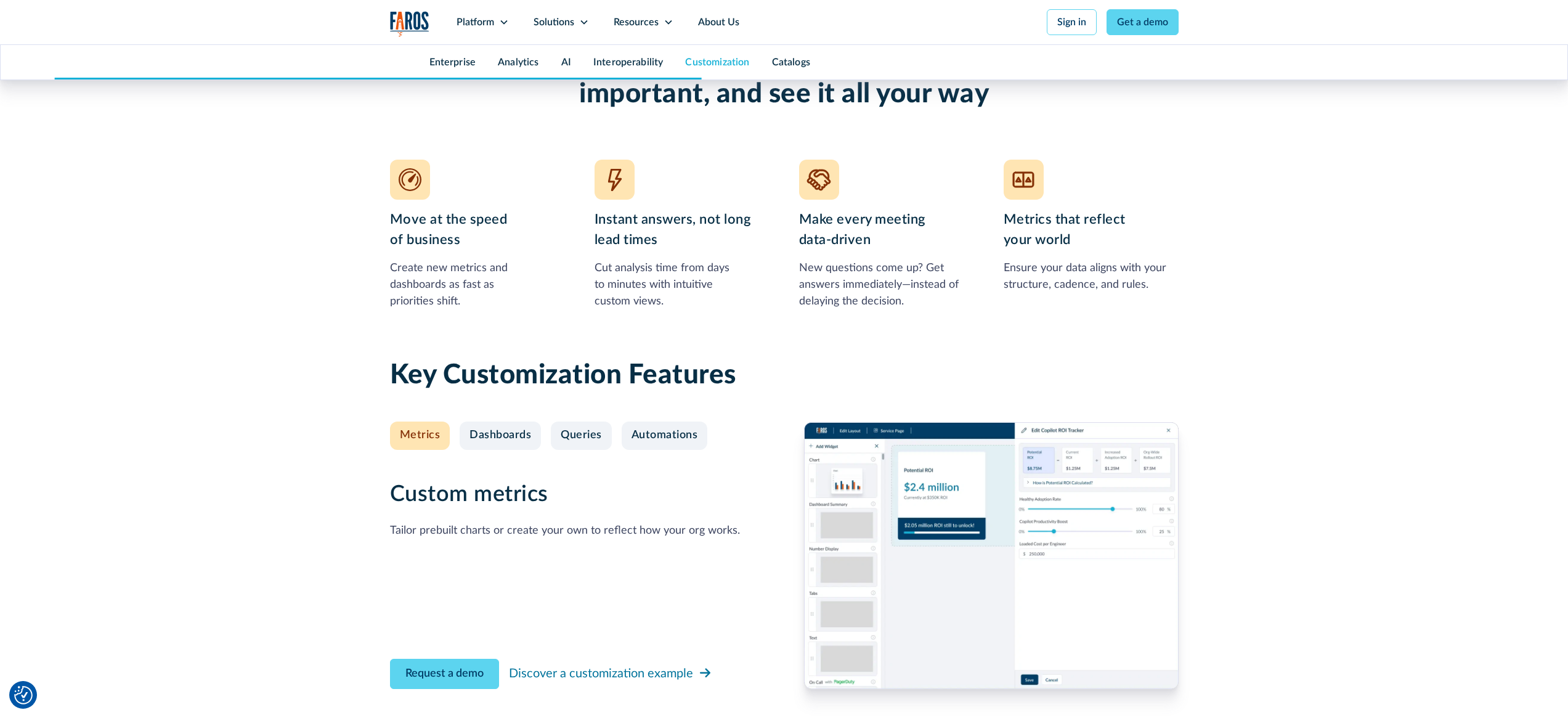
scroll to position [4292, 0]
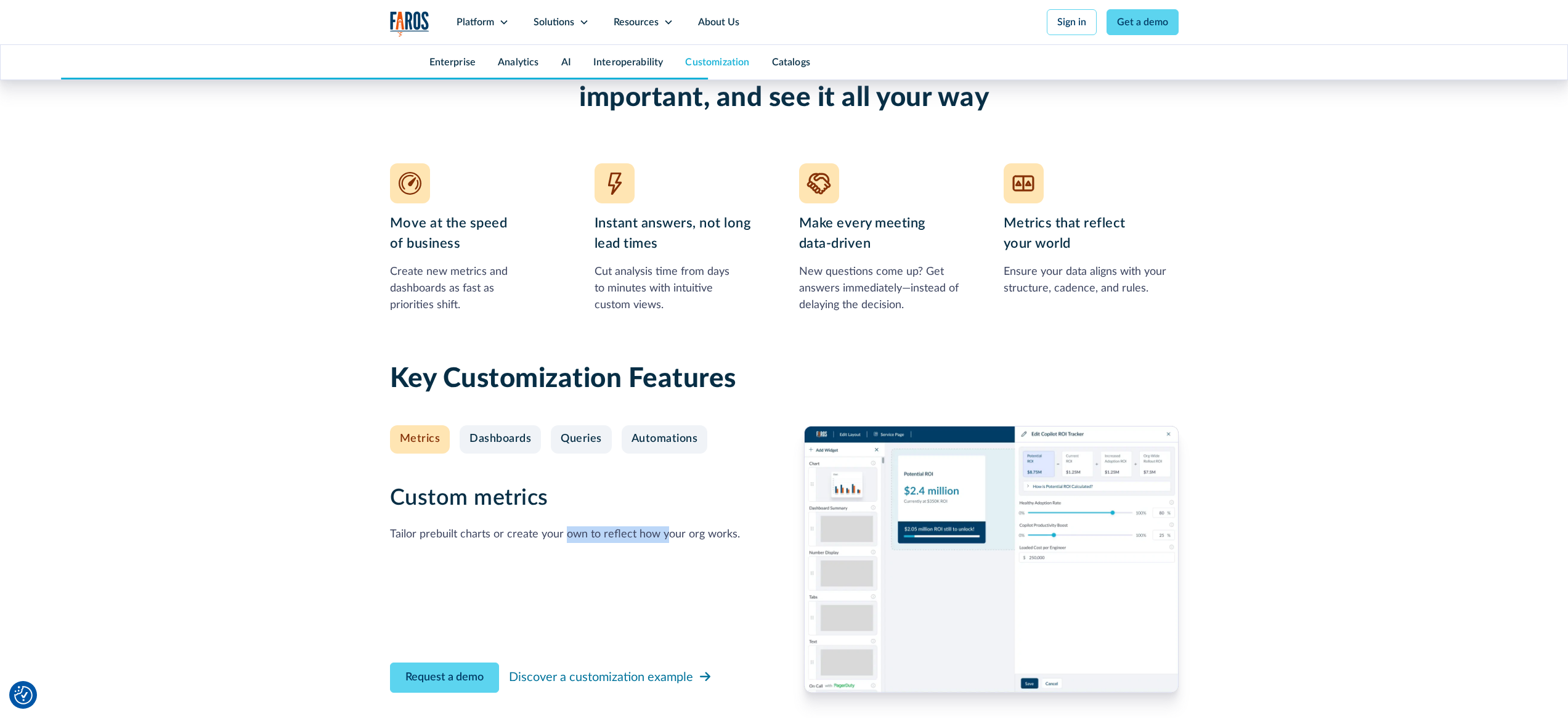
drag, startPoint x: 564, startPoint y: 271, endPoint x: 669, endPoint y: 274, distance: 105.0
click at [668, 526] on div "Tailor prebuilt charts or create your own to reflect how your org works." at bounding box center [565, 534] width 350 height 17
click at [670, 526] on div "Tailor prebuilt charts or create your own to reflect how your org works." at bounding box center [565, 534] width 350 height 17
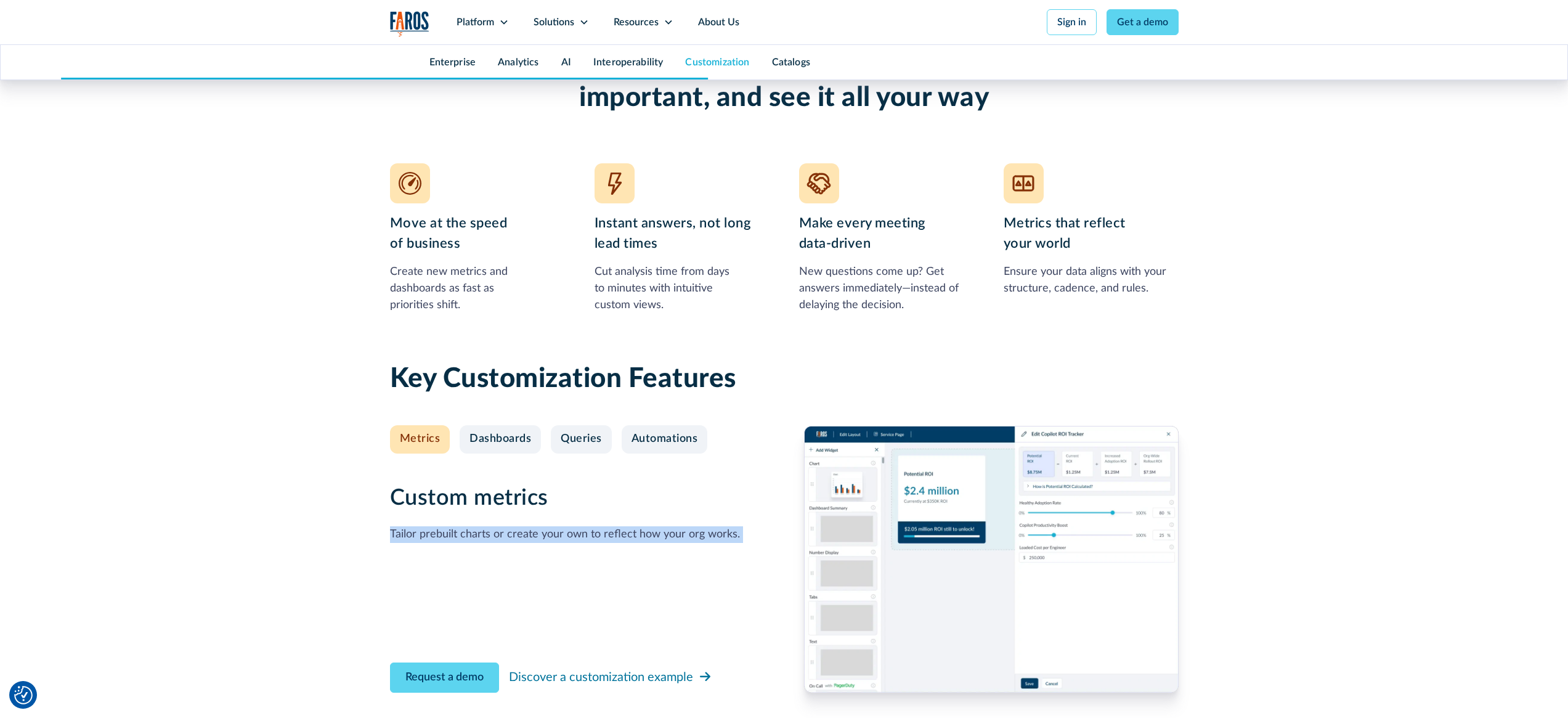
click at [702, 526] on div "Tailor prebuilt charts or create your own to reflect how your org works." at bounding box center [565, 534] width 350 height 17
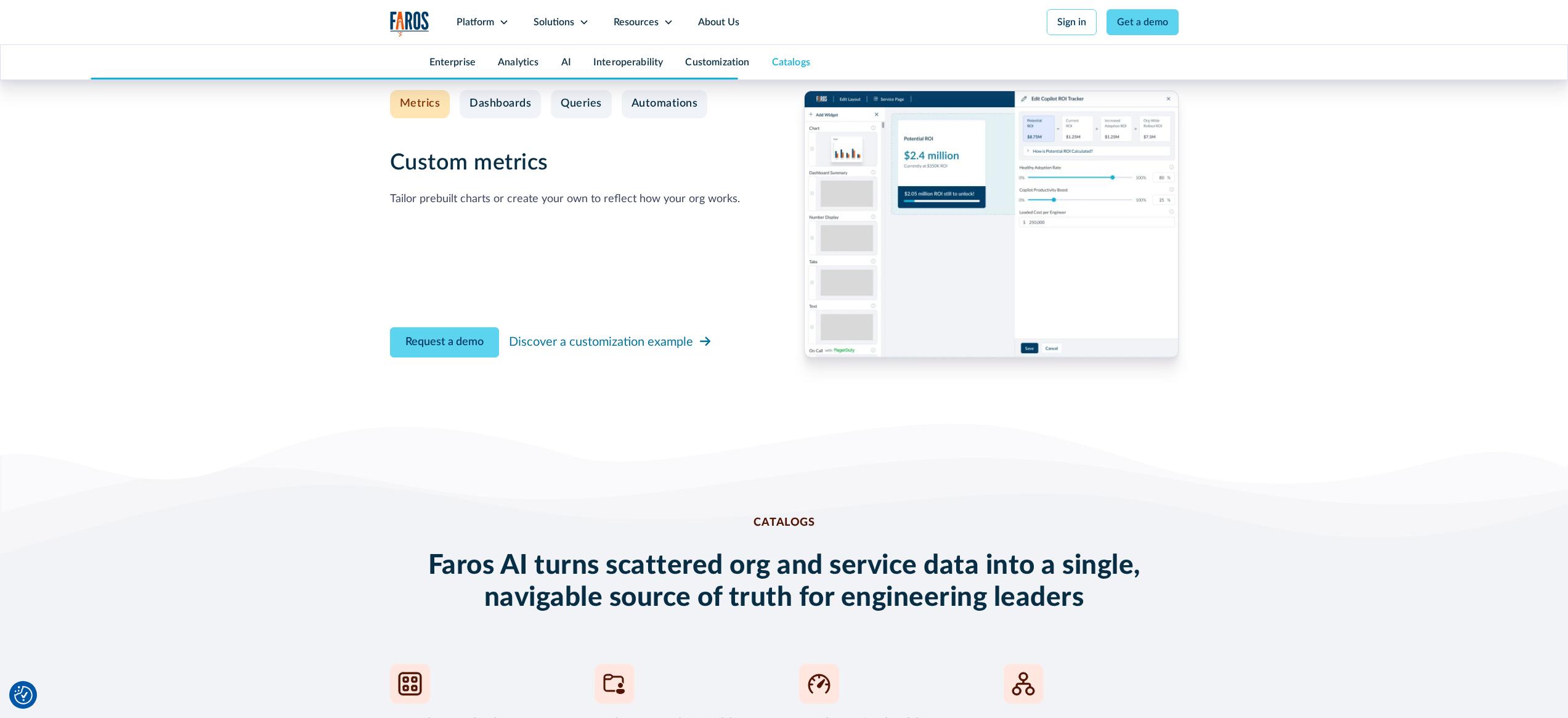
scroll to position [4770, 0]
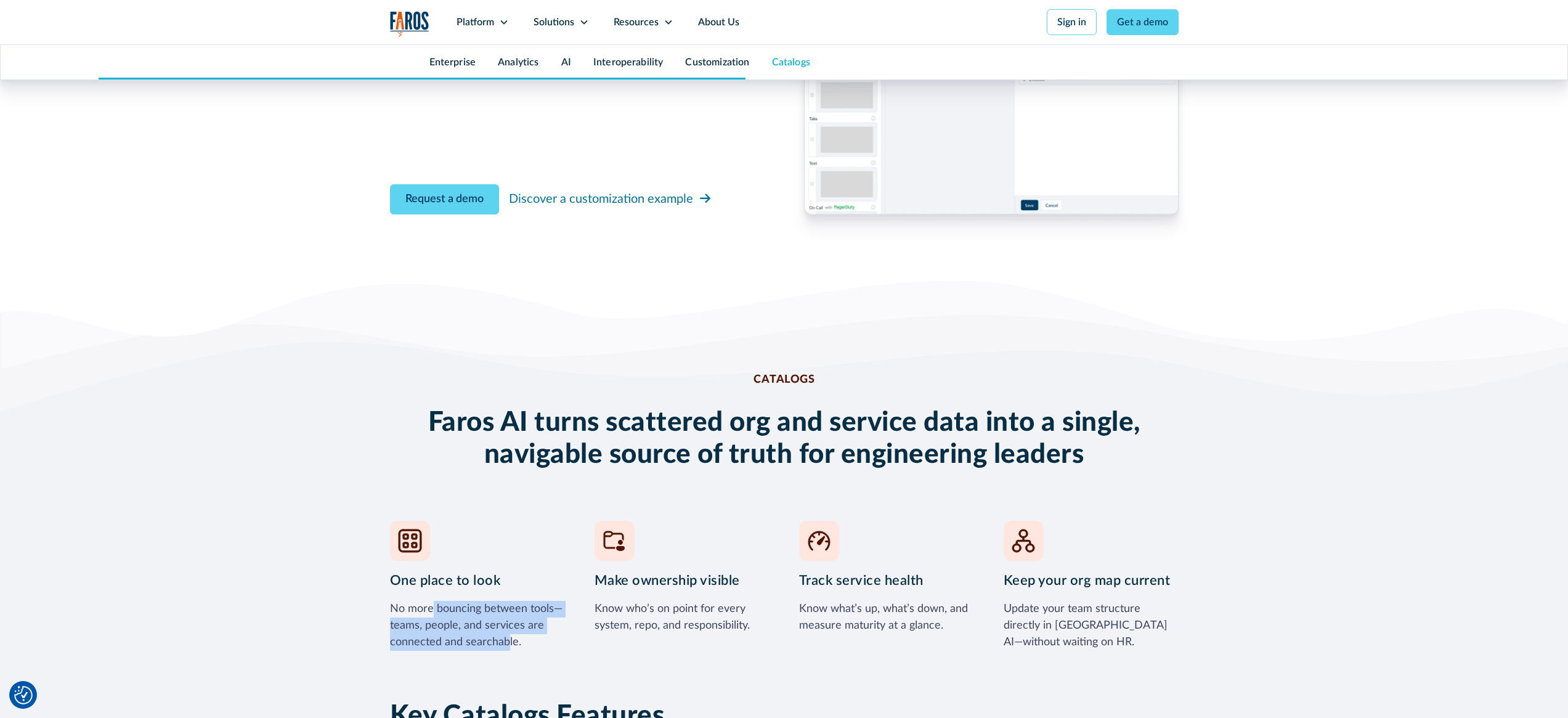
drag, startPoint x: 432, startPoint y: 347, endPoint x: 507, endPoint y: 377, distance: 80.8
click at [507, 601] on div "No more bouncing between tools—teams, people, and services are connected and se…" at bounding box center [478, 625] width 175 height 50
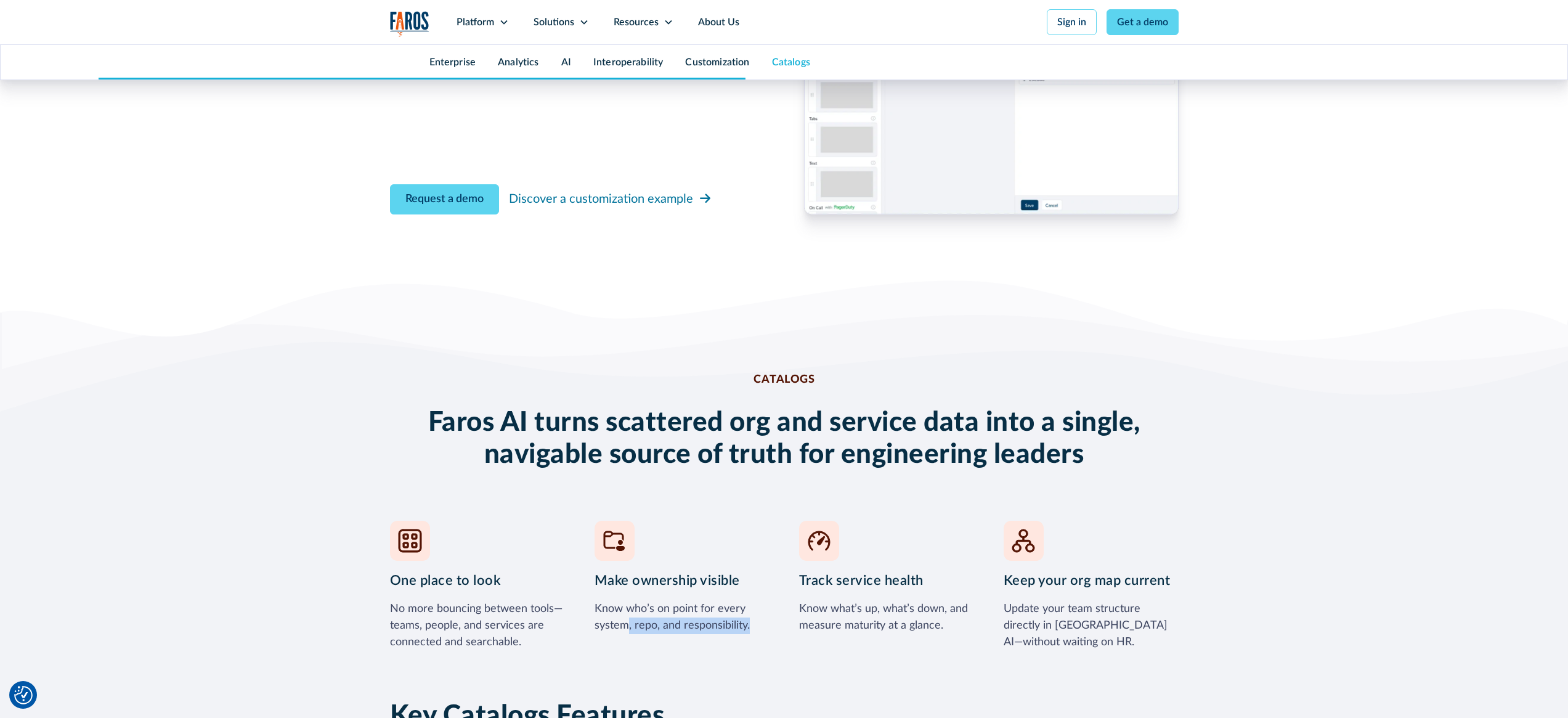
drag, startPoint x: 627, startPoint y: 357, endPoint x: 721, endPoint y: 371, distance: 95.0
click at [721, 520] on div "Make ownership visible Know who’s on point for every system, repo, and responsi…" at bounding box center [682, 585] width 175 height 130
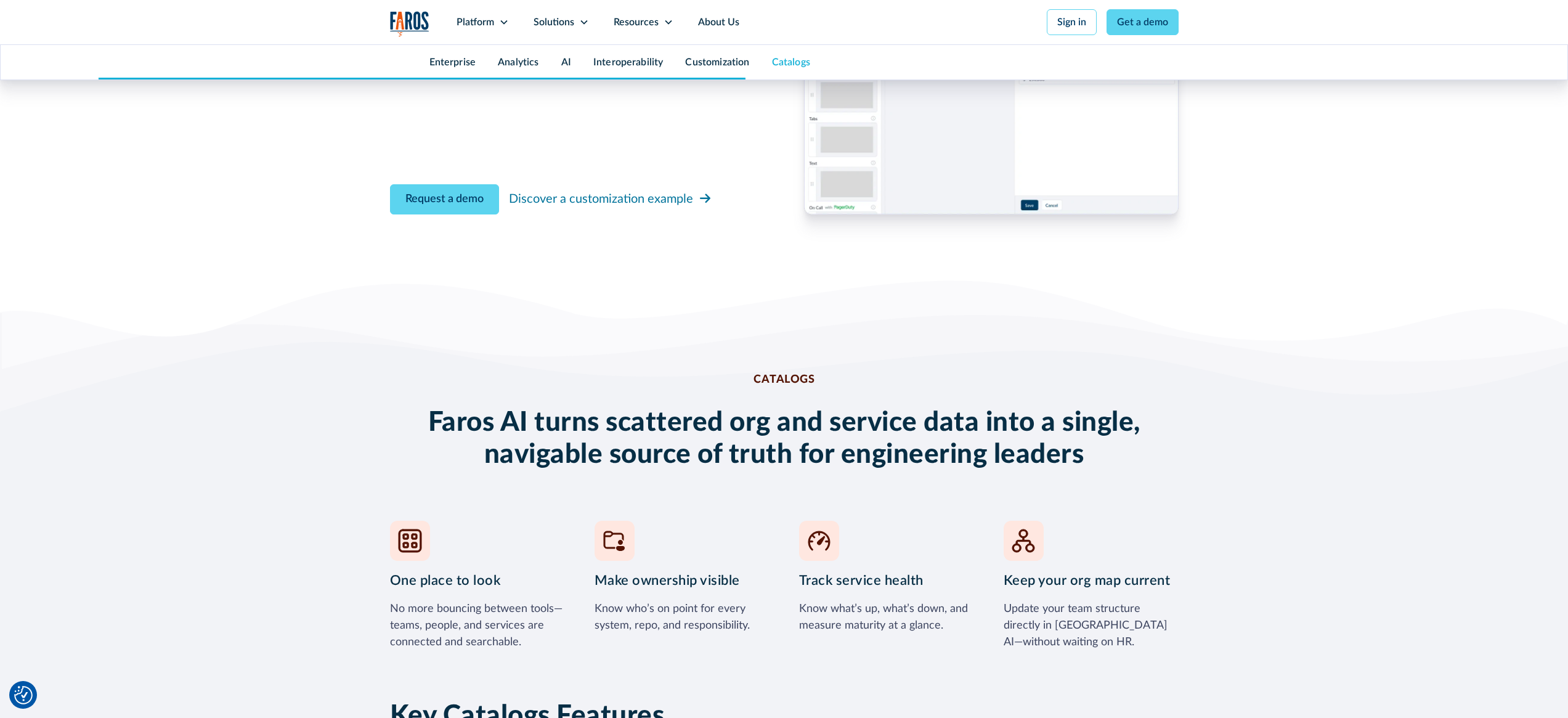
click at [864, 601] on div "Know what’s up, what’s down, and measure maturity at a glance." at bounding box center [887, 617] width 175 height 34
click at [1029, 601] on div "Update your team structure directly in Faros AI—without waiting on HR." at bounding box center [1091, 625] width 175 height 50
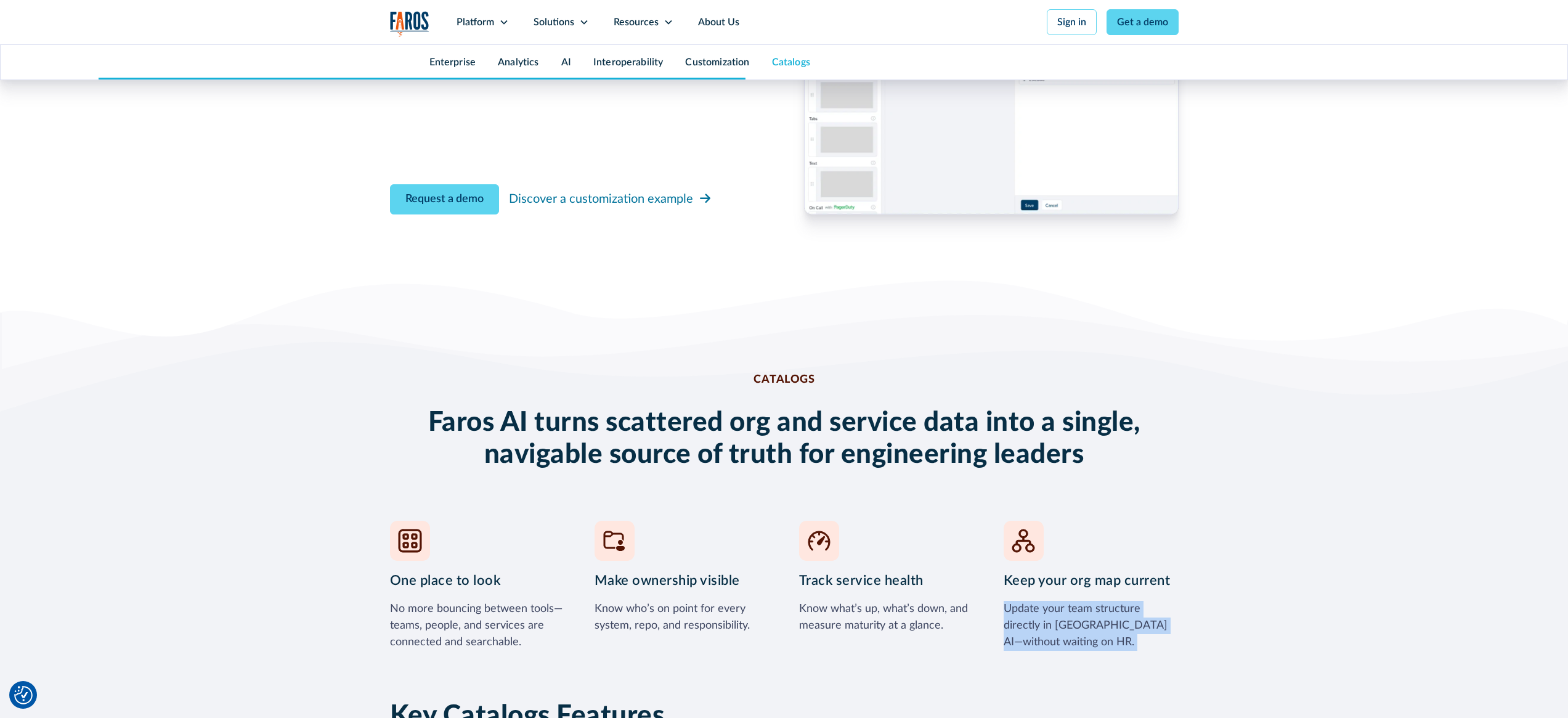
click at [1029, 601] on div "Update your team structure directly in Faros AI—without waiting on HR." at bounding box center [1091, 625] width 175 height 50
click at [1014, 601] on div "Update your team structure directly in Faros AI—without waiting on HR." at bounding box center [1091, 625] width 175 height 50
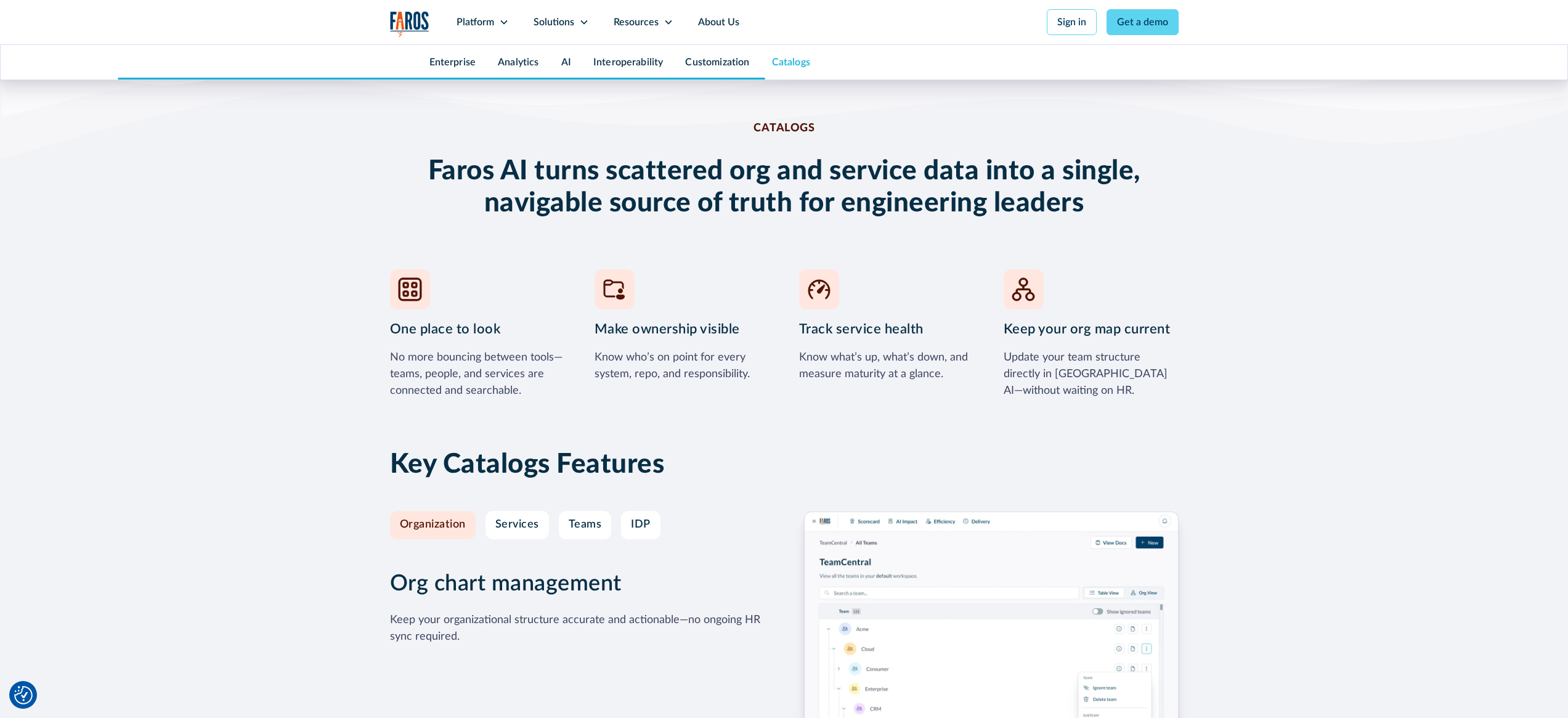
scroll to position [5019, 0]
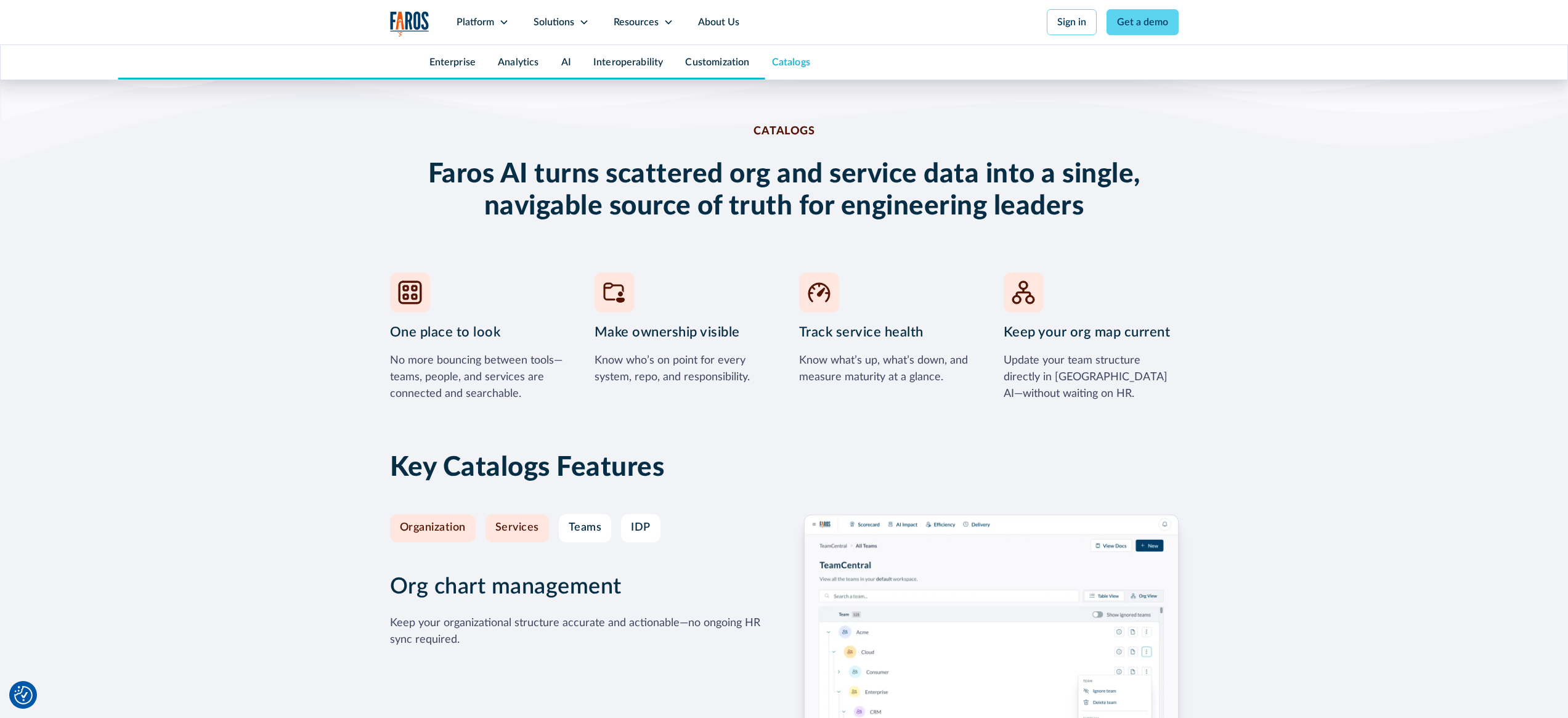
click at [515, 521] on div "Services" at bounding box center [517, 528] width 43 height 14
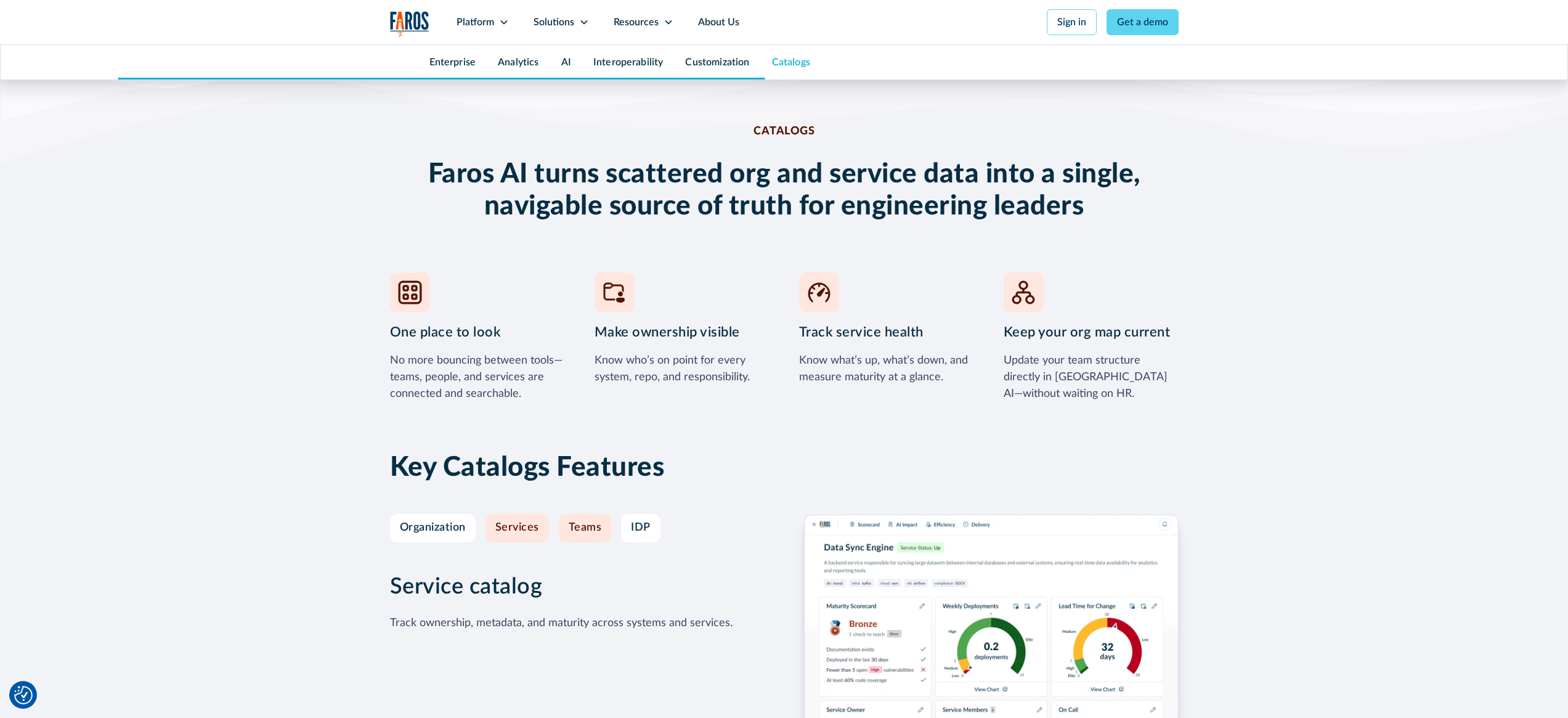
click at [586, 521] on div "Teams" at bounding box center [586, 528] width 34 height 14
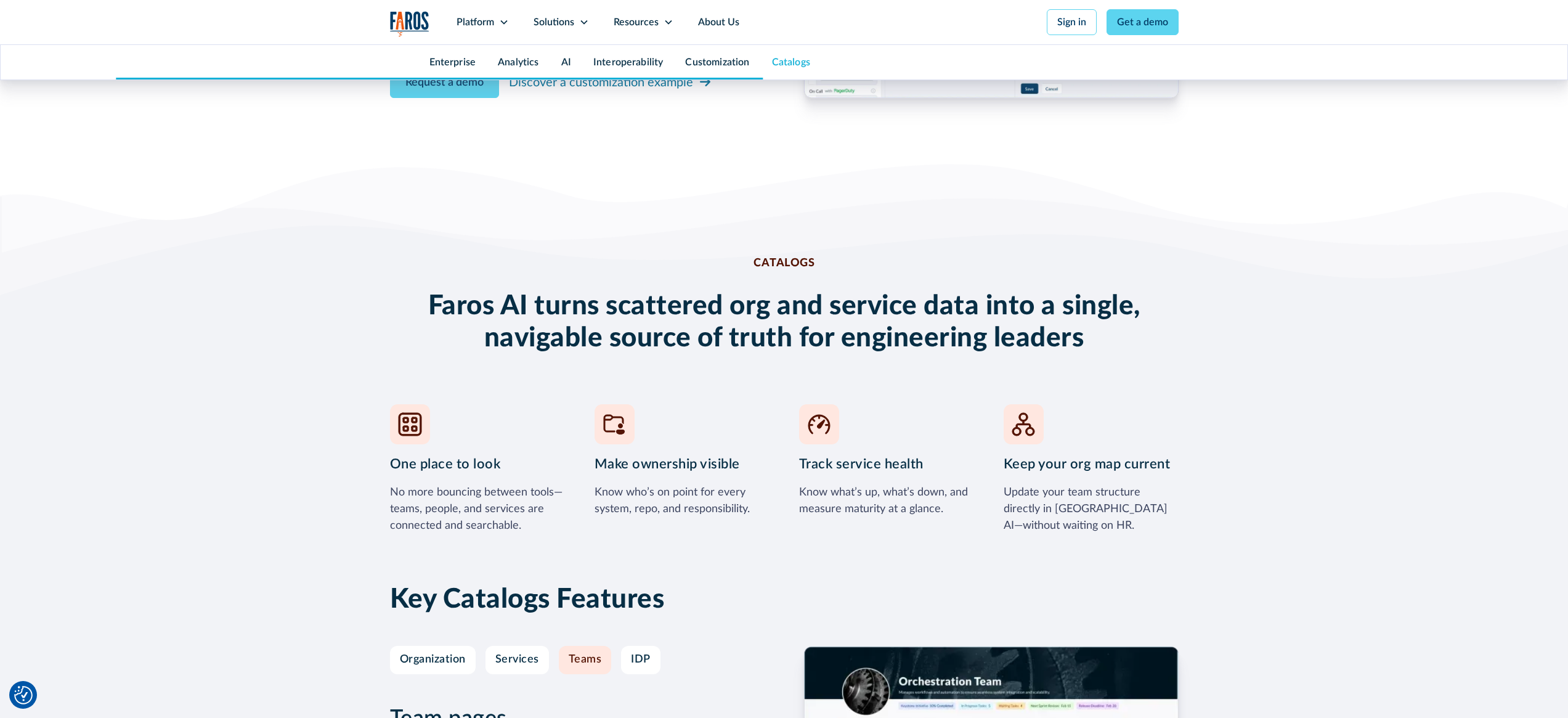
scroll to position [5019, 0]
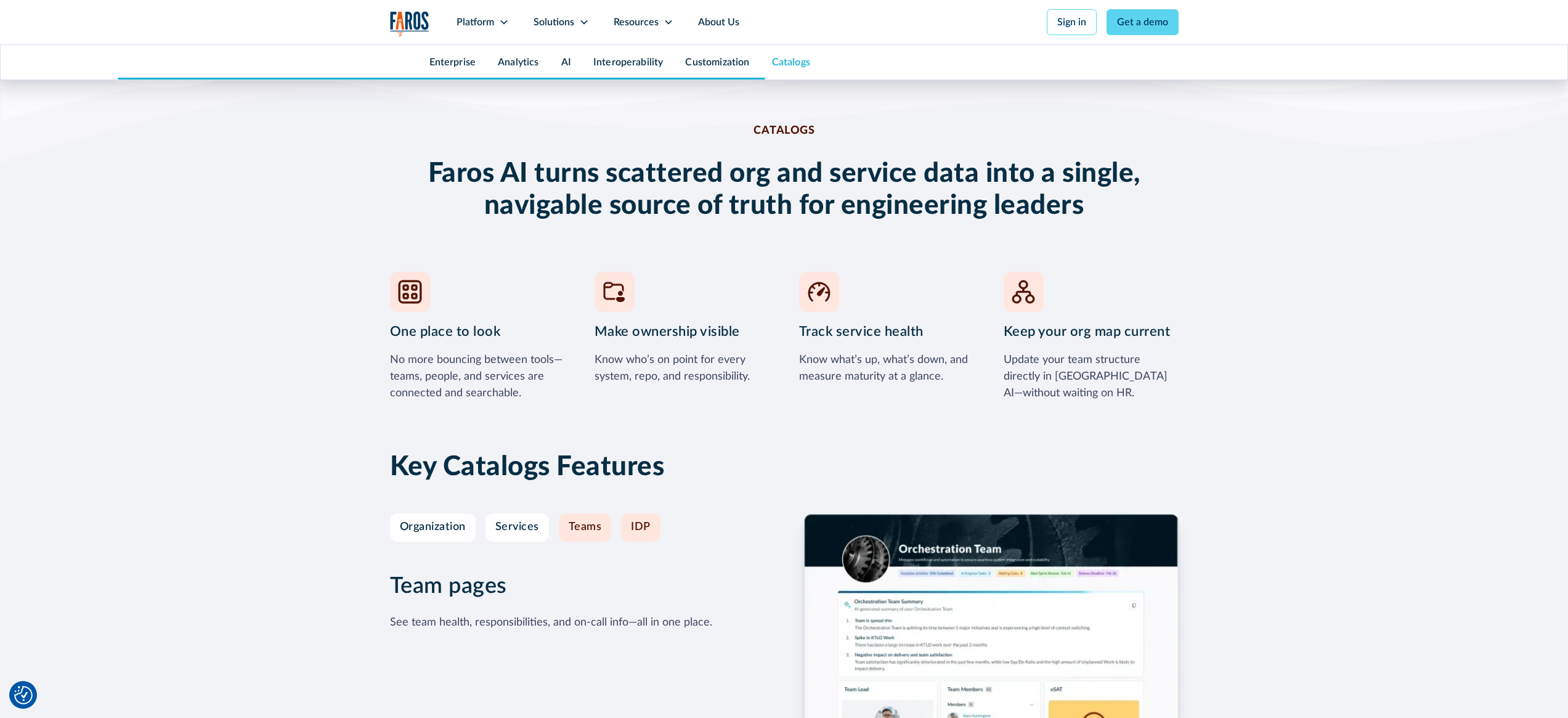
click at [645, 520] on div "IDP" at bounding box center [641, 527] width 20 height 14
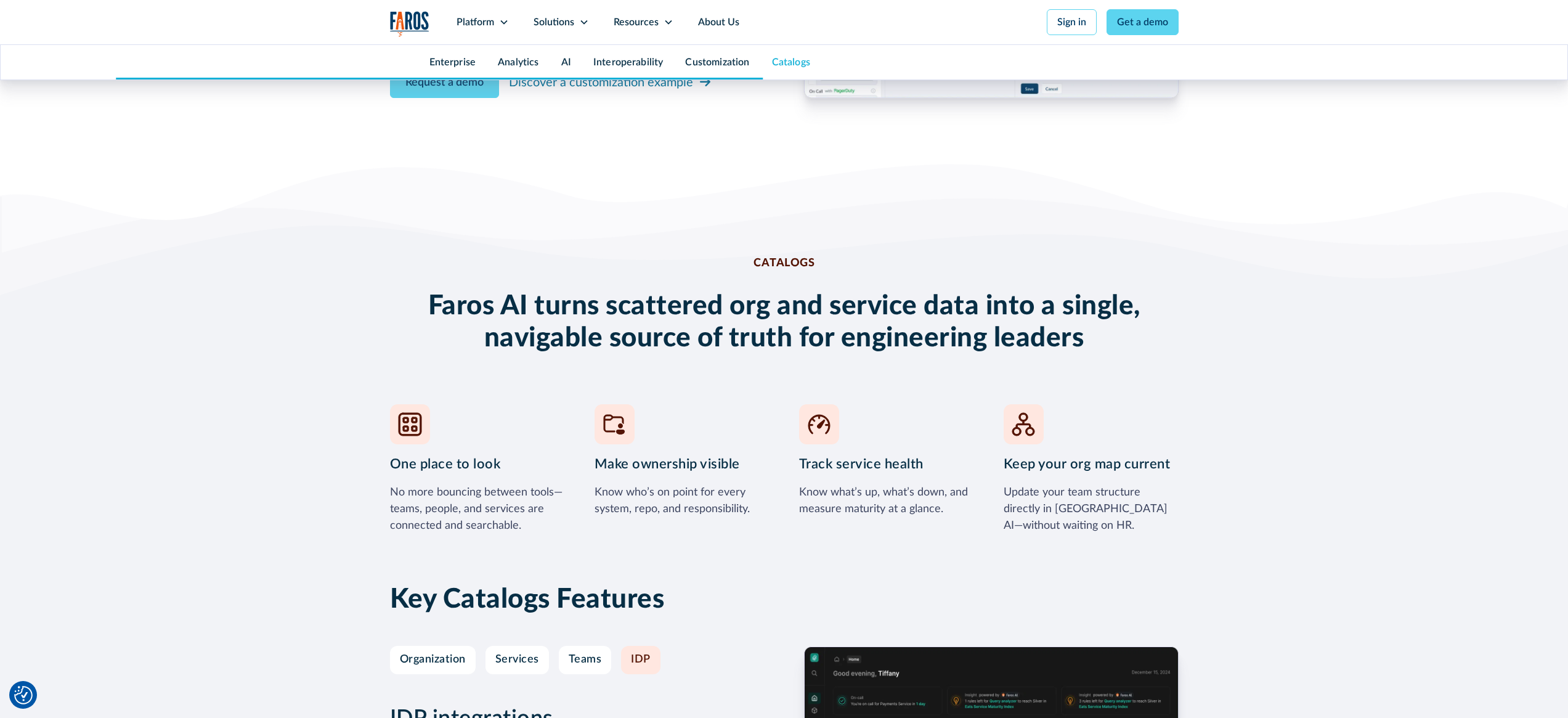
scroll to position [5019, 0]
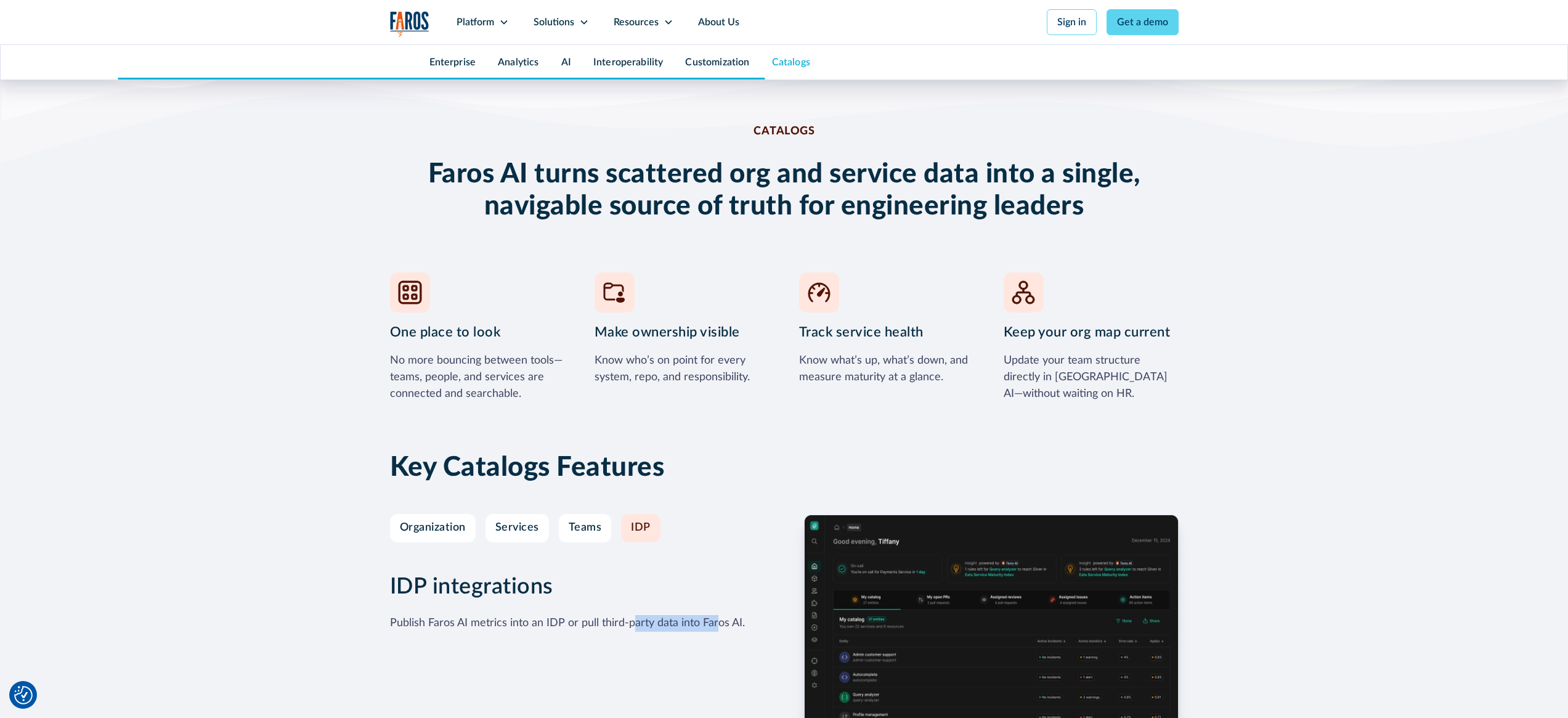
drag, startPoint x: 636, startPoint y: 360, endPoint x: 718, endPoint y: 360, distance: 82.0
click at [718, 615] on div "Publish Faros AI metrics into an IDP or pull third-party data into Faros AI." at bounding box center [567, 623] width 355 height 17
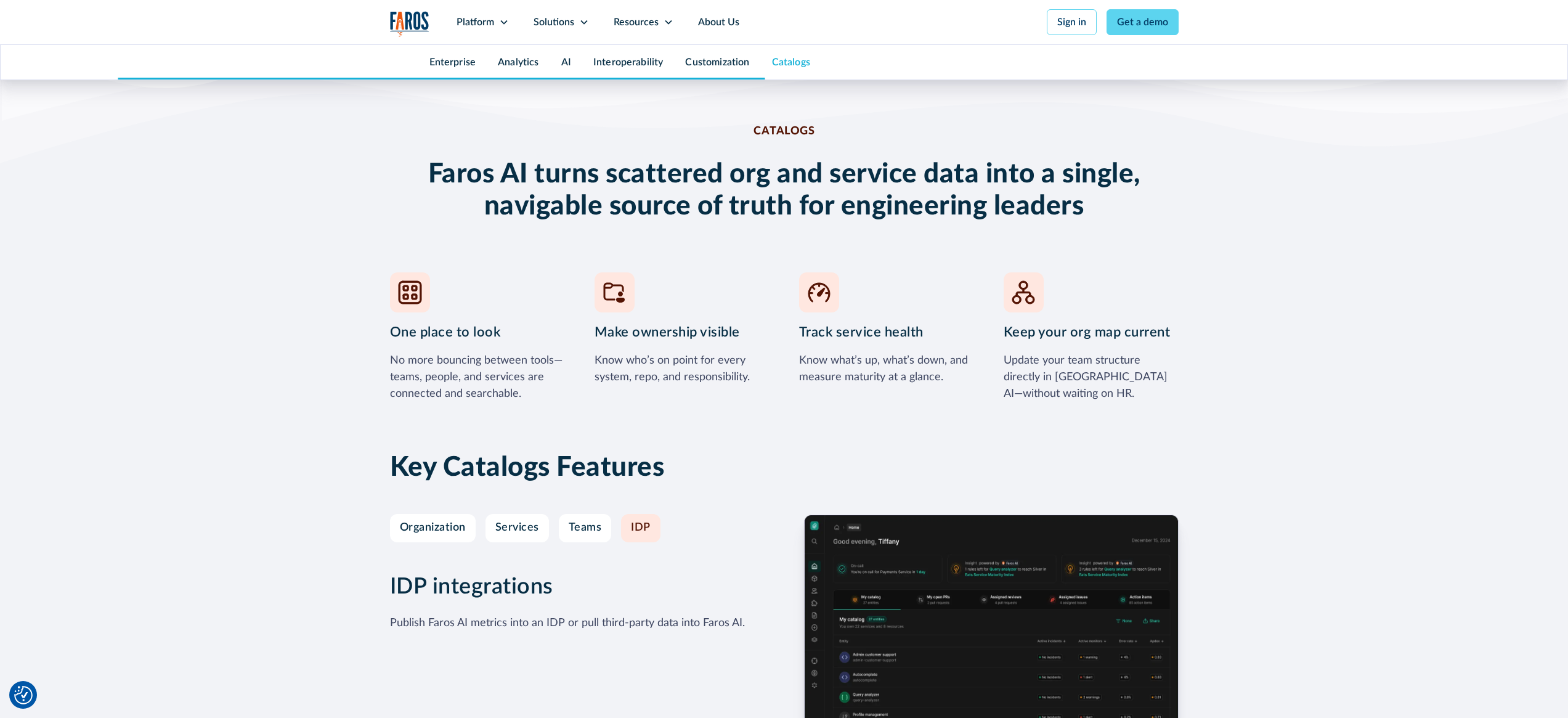
click at [725, 615] on div "Publish Faros AI metrics into an IDP or pull third-party data into Faros AI." at bounding box center [567, 623] width 355 height 17
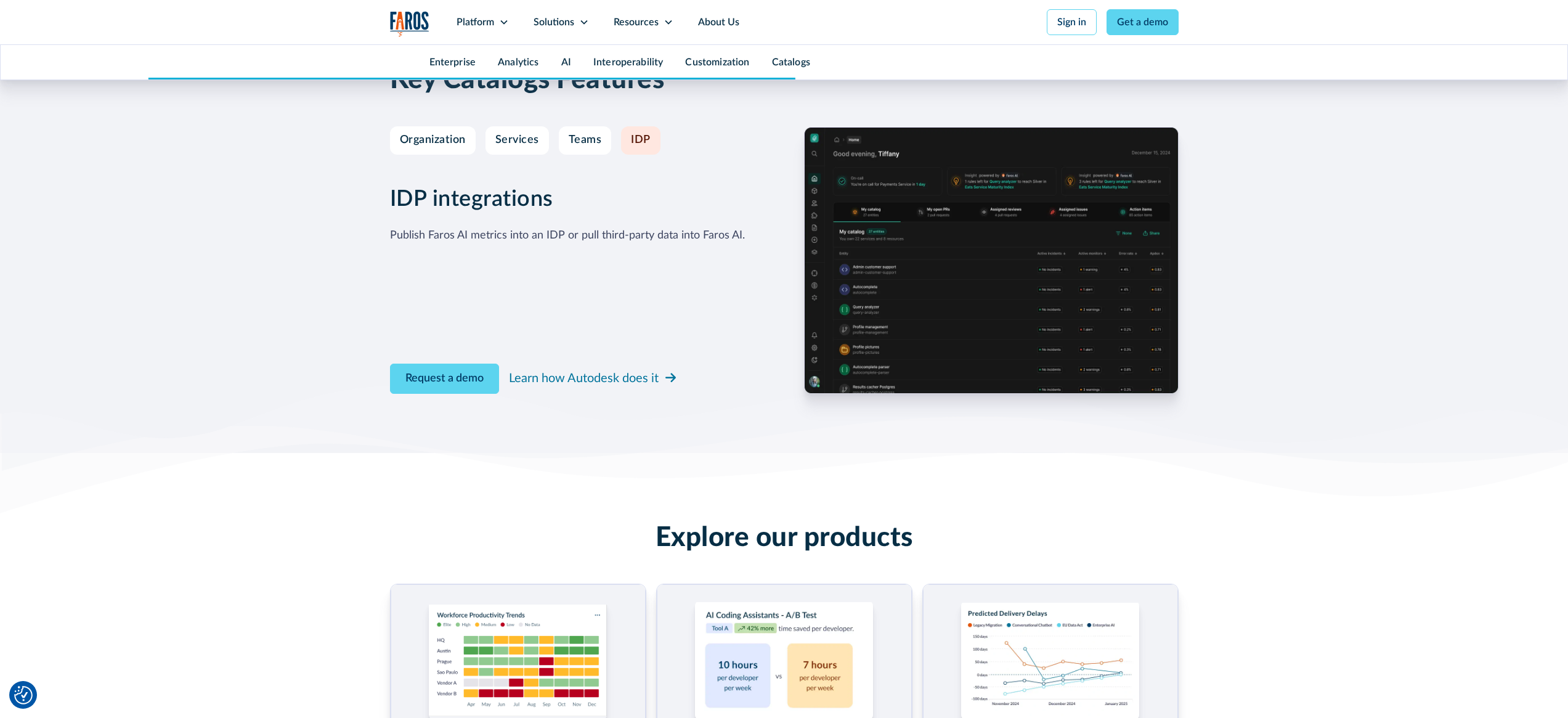
scroll to position [5511, 0]
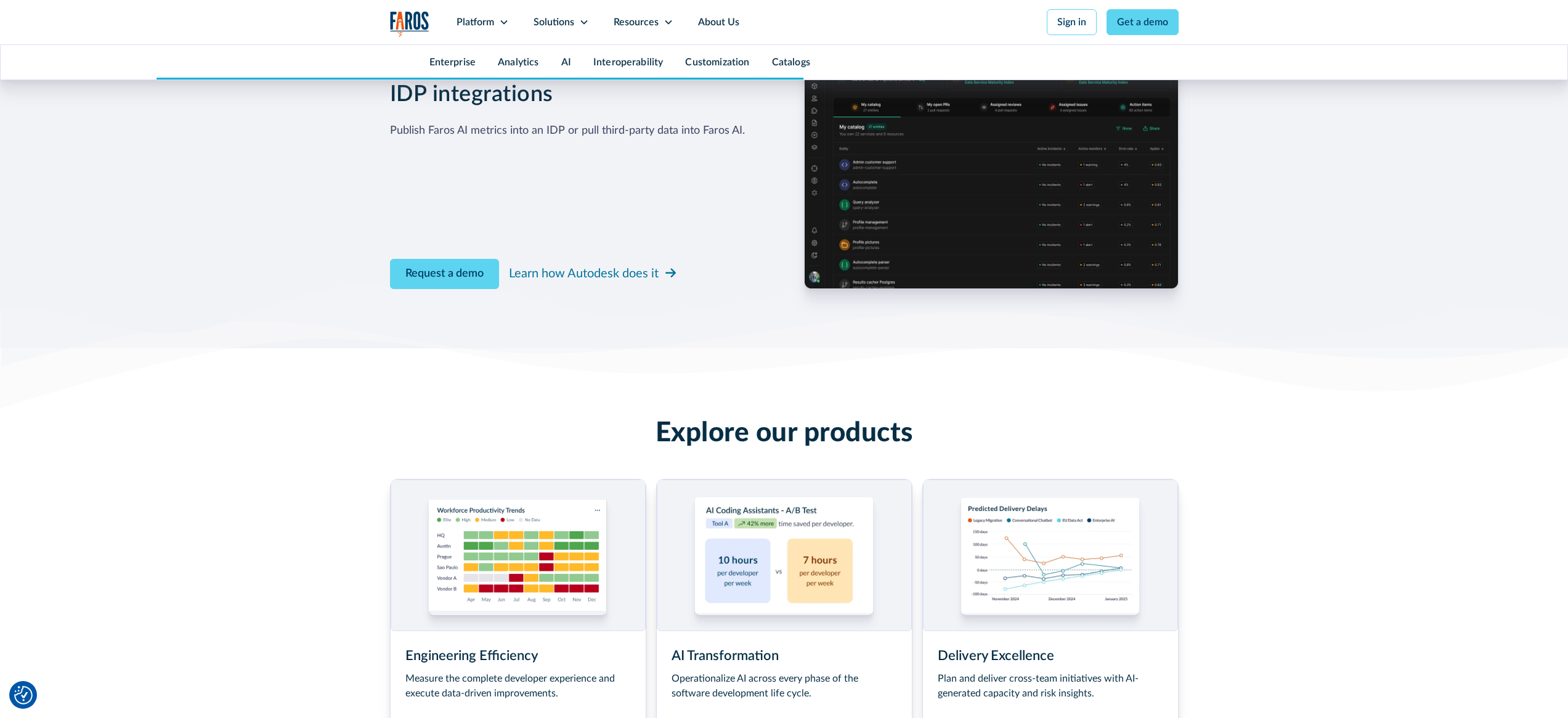
click at [725, 671] on div "Operationalize AI across every phase of the software development life cycle." at bounding box center [784, 686] width 225 height 30
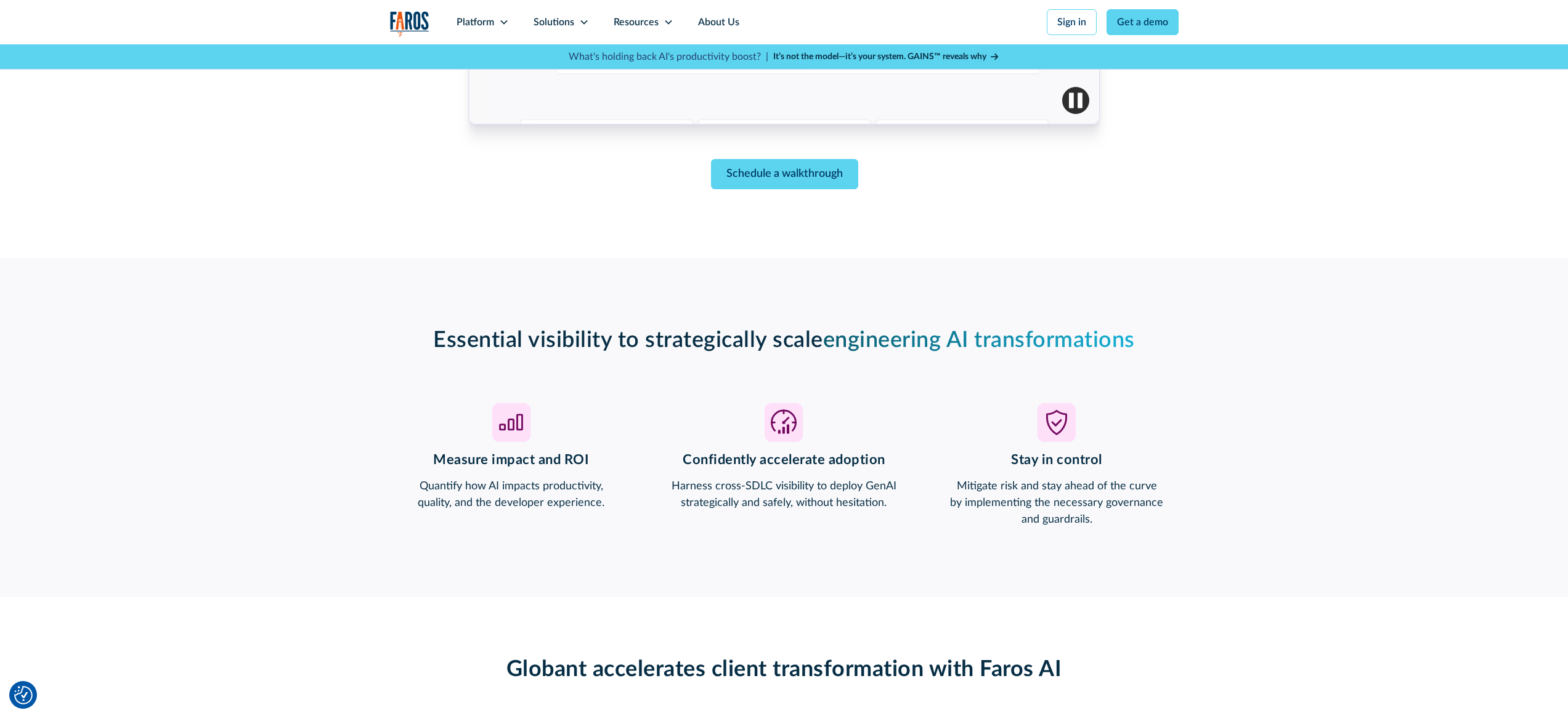
scroll to position [840, 0]
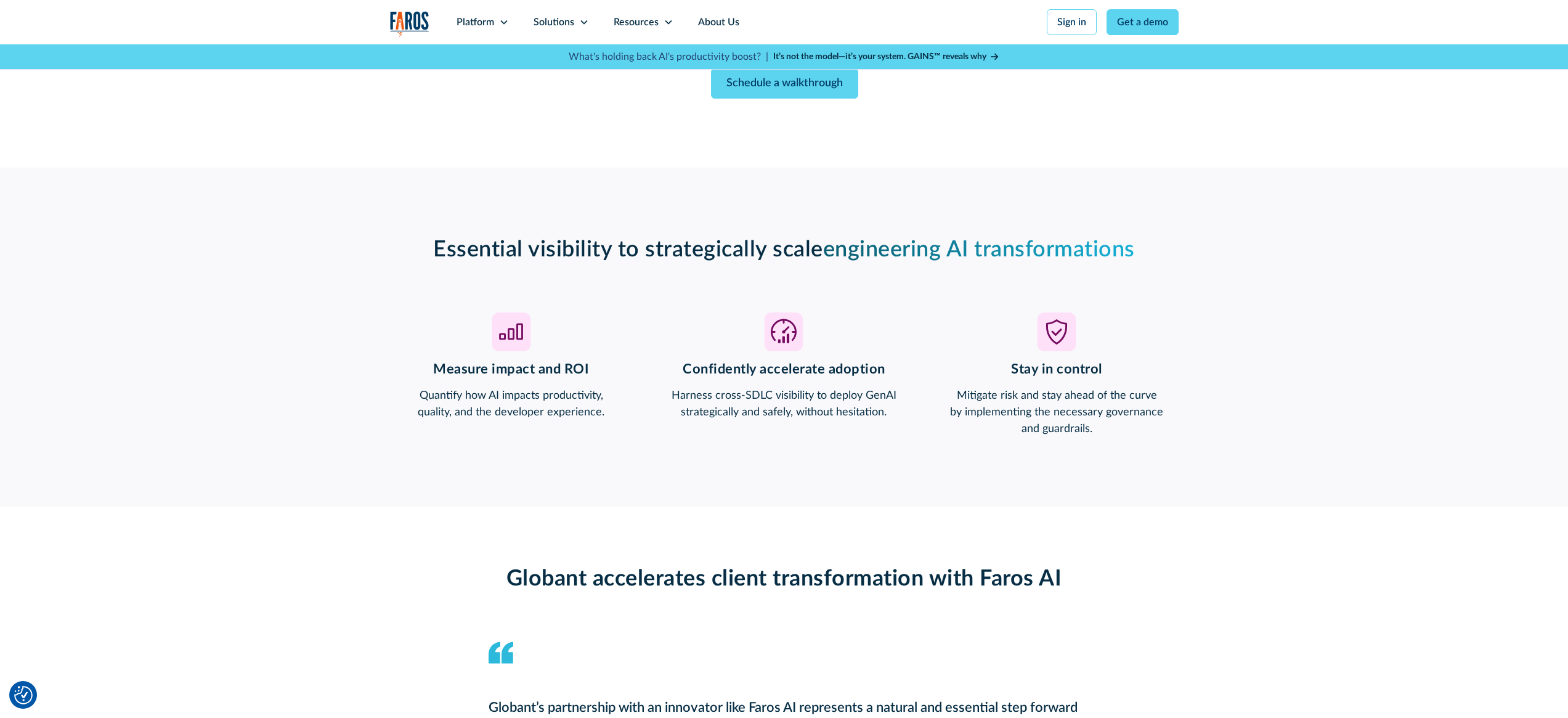
click at [574, 366] on h3 "Measure impact and ROI" at bounding box center [512, 369] width 243 height 16
click at [557, 388] on p "Quantify how AI impacts productivity, quality, and the developer experience." at bounding box center [512, 404] width 243 height 34
click at [558, 389] on p "Quantify how AI impacts productivity, quality, and the developer experience." at bounding box center [512, 404] width 243 height 34
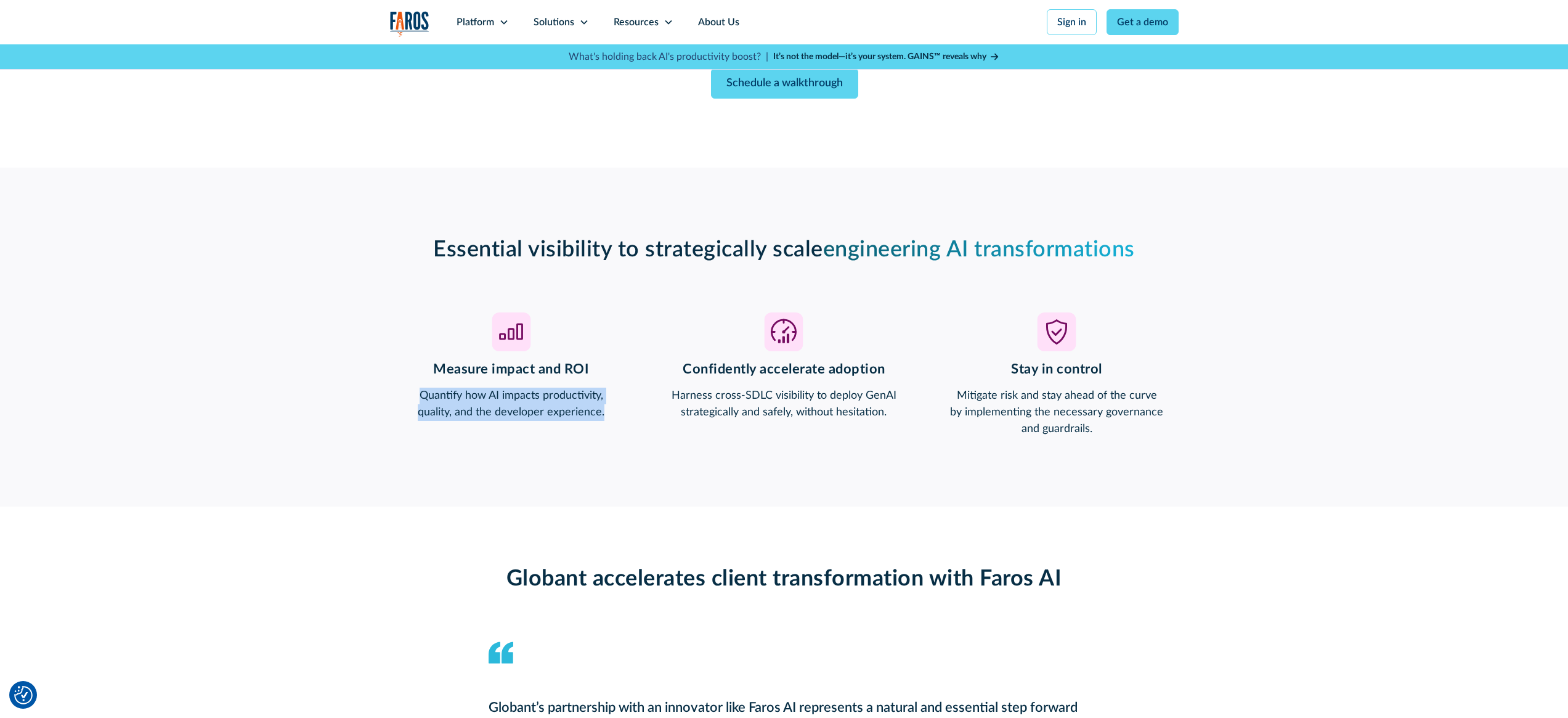
click at [558, 389] on p "Quantify how AI impacts productivity, quality, and the developer experience." at bounding box center [512, 404] width 243 height 34
click at [785, 399] on p "Harness cross-SDLC visibility to deploy GenAI strategically and safely, without…" at bounding box center [784, 404] width 243 height 34
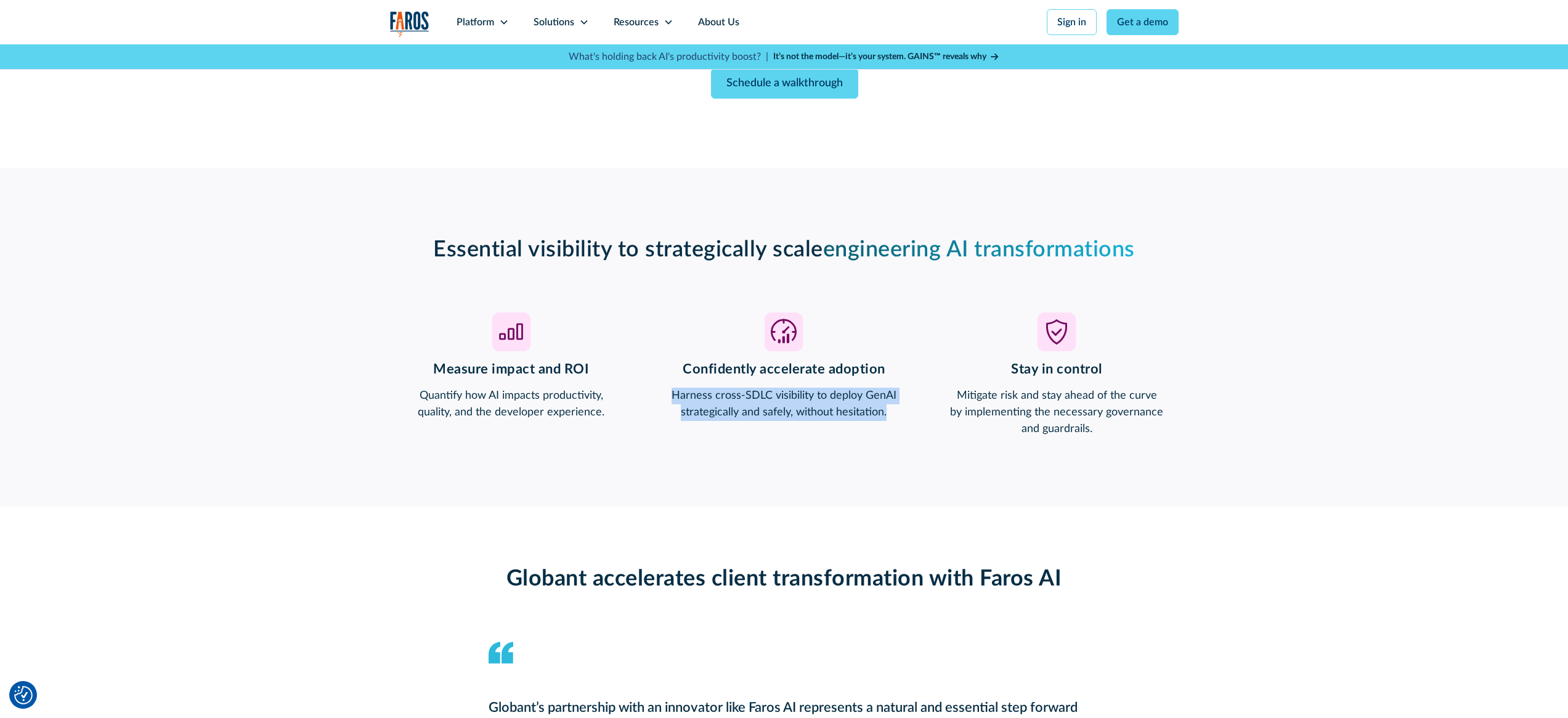
click at [785, 399] on p "Harness cross-SDLC visibility to deploy GenAI strategically and safely, without…" at bounding box center [784, 404] width 243 height 34
click at [1039, 410] on p "Mitigate risk and stay ahead of the curve by implementing the necessary governa…" at bounding box center [1057, 412] width 243 height 50
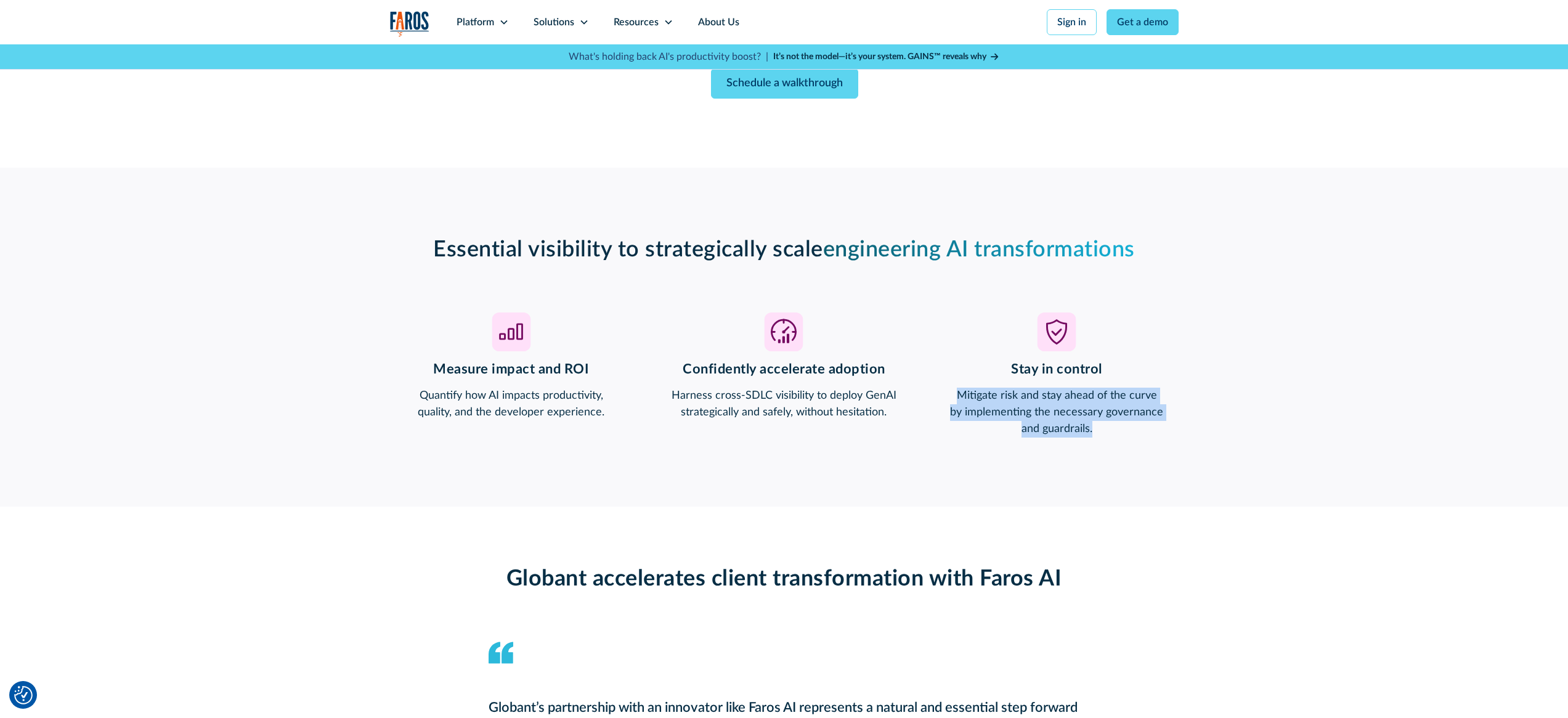
click at [1039, 410] on p "Mitigate risk and stay ahead of the curve by implementing the necessary governa…" at bounding box center [1057, 412] width 243 height 50
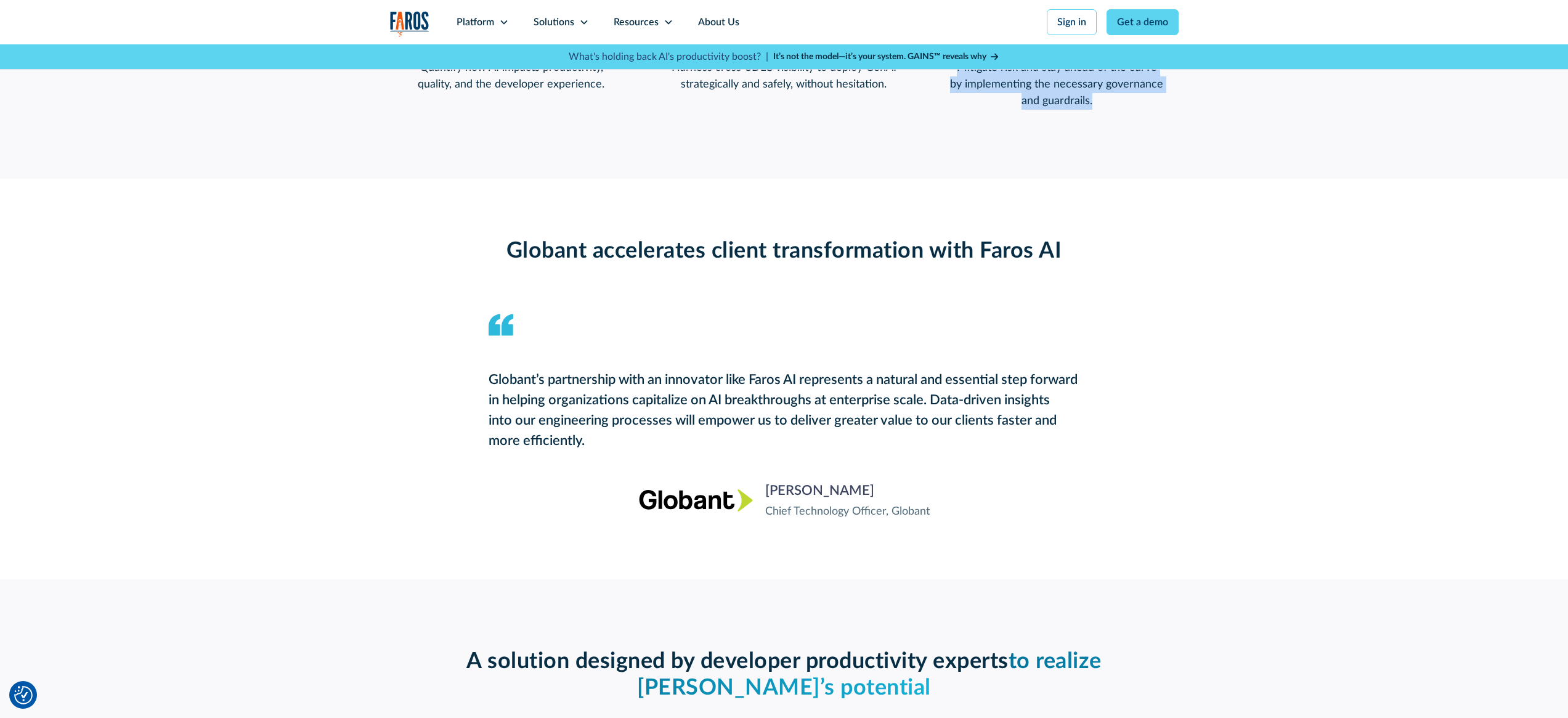
scroll to position [1211, 0]
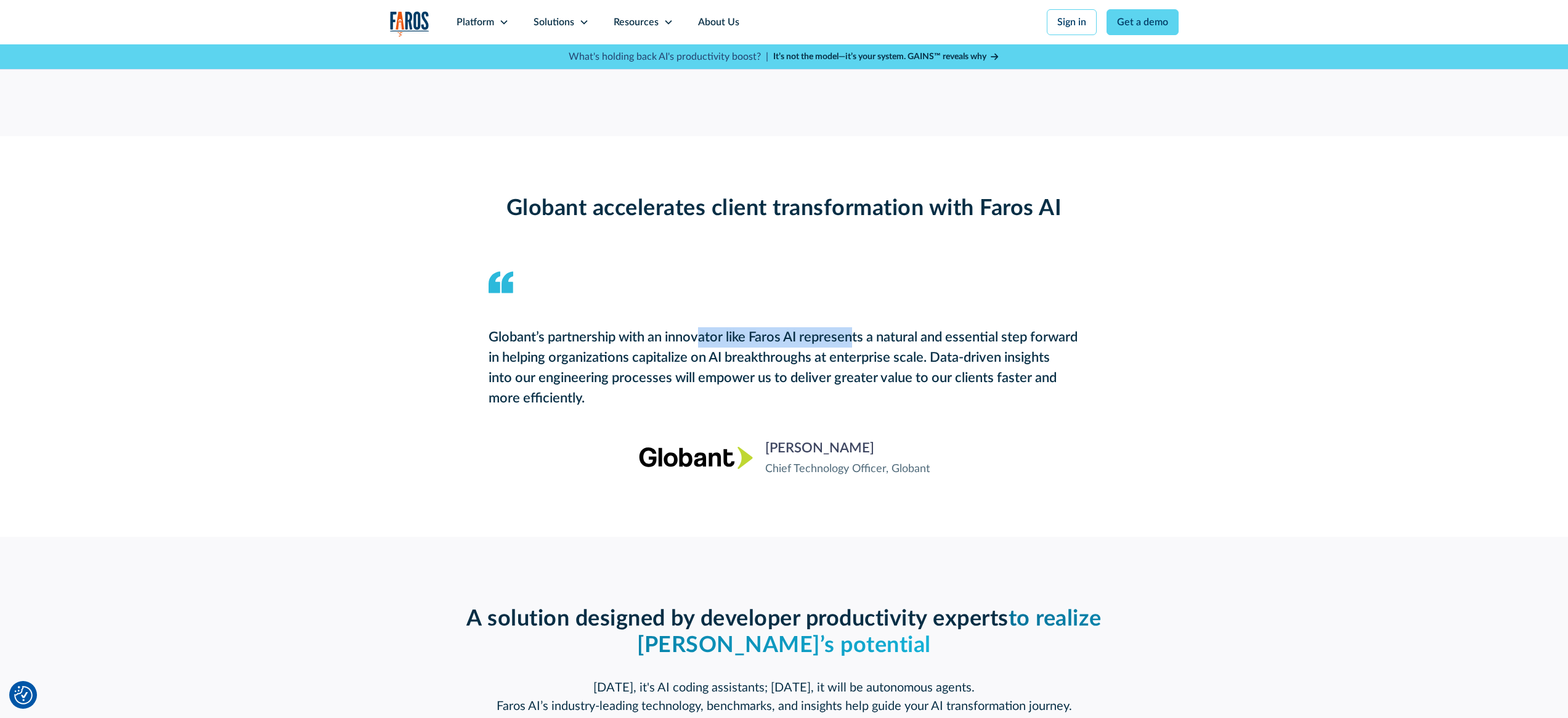
drag, startPoint x: 714, startPoint y: 339, endPoint x: 853, endPoint y: 332, distance: 139.2
click at [853, 332] on div "Globant’s partnership with an innovator like Faros AI represents a natural and …" at bounding box center [784, 368] width 591 height 81
drag, startPoint x: 743, startPoint y: 329, endPoint x: 1010, endPoint y: 334, distance: 267.0
click at [1010, 334] on div "Globant’s partnership with an innovator like Faros AI represents a natural and …" at bounding box center [784, 368] width 591 height 81
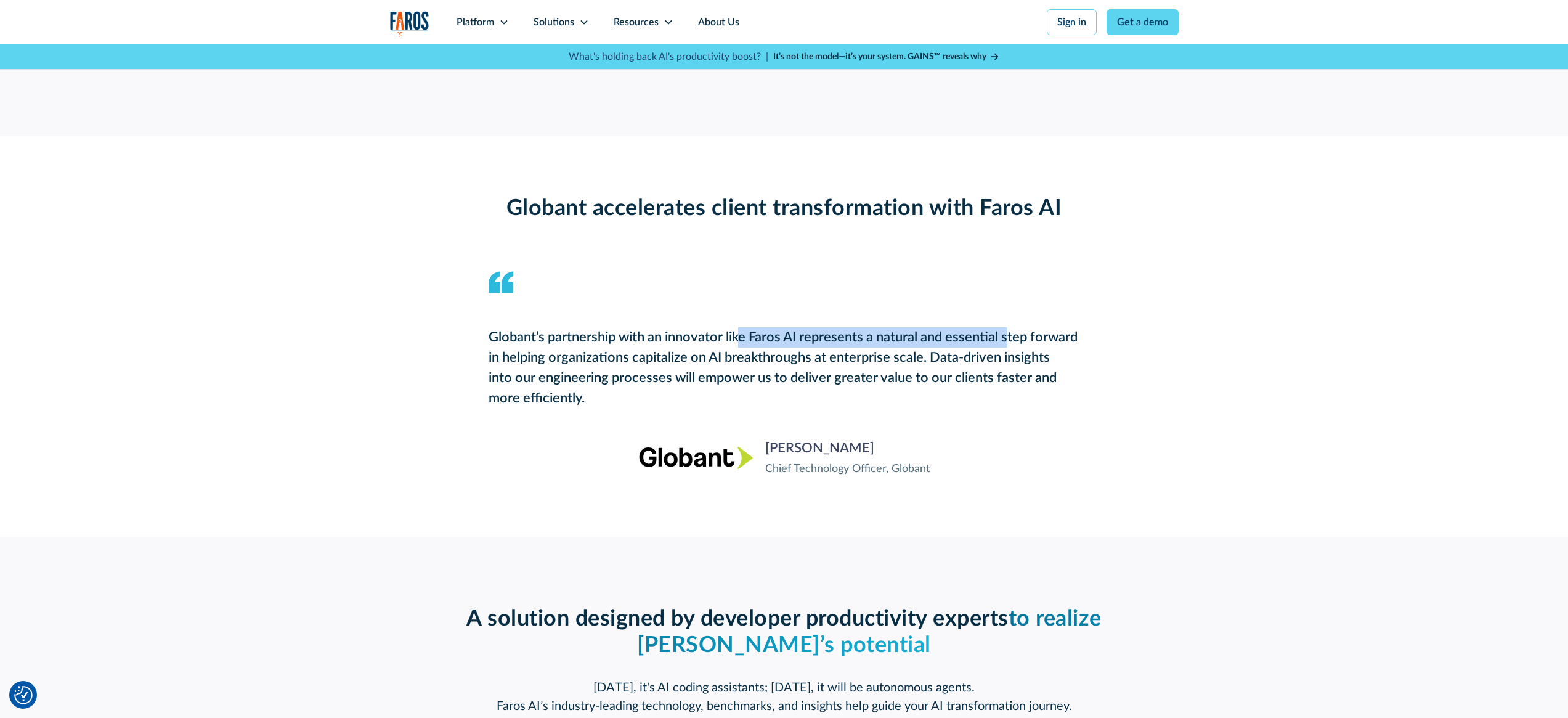
click at [1010, 334] on div "Globant’s partnership with an innovator like Faros AI represents a natural and …" at bounding box center [784, 368] width 591 height 81
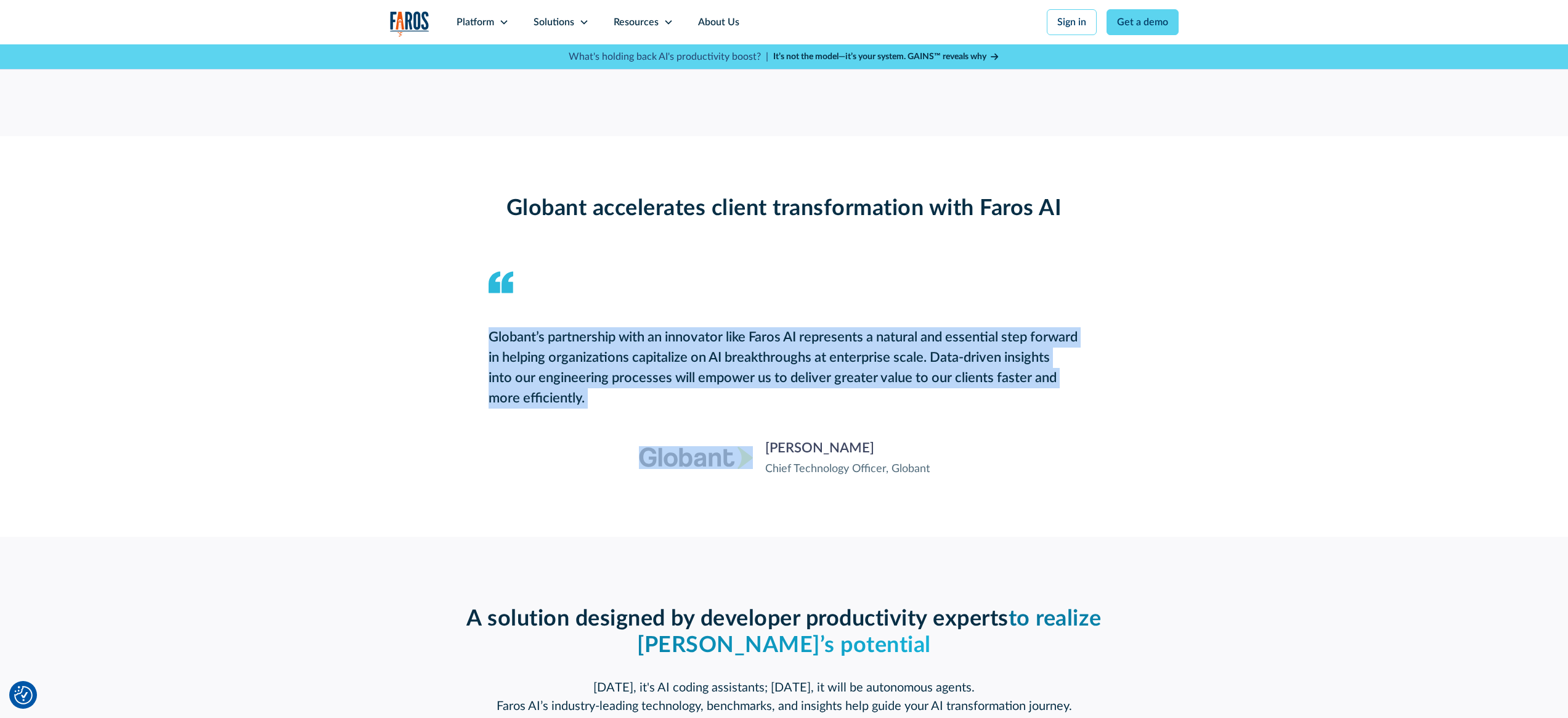
click at [1010, 334] on div "Globant’s partnership with an innovator like Faros AI represents a natural and …" at bounding box center [784, 368] width 591 height 81
click at [1002, 349] on div "Globant’s partnership with an innovator like Faros AI represents a natural and …" at bounding box center [784, 368] width 591 height 81
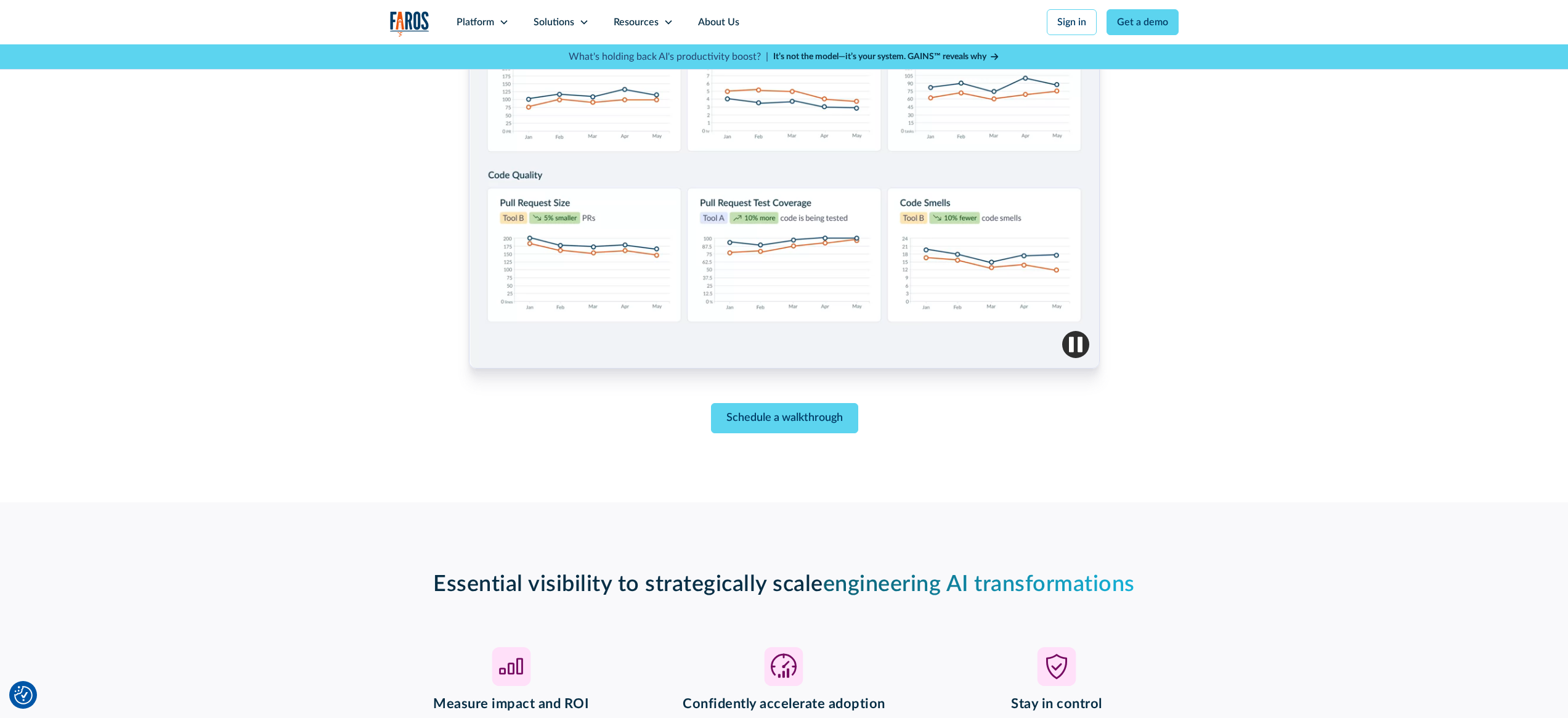
scroll to position [0, 0]
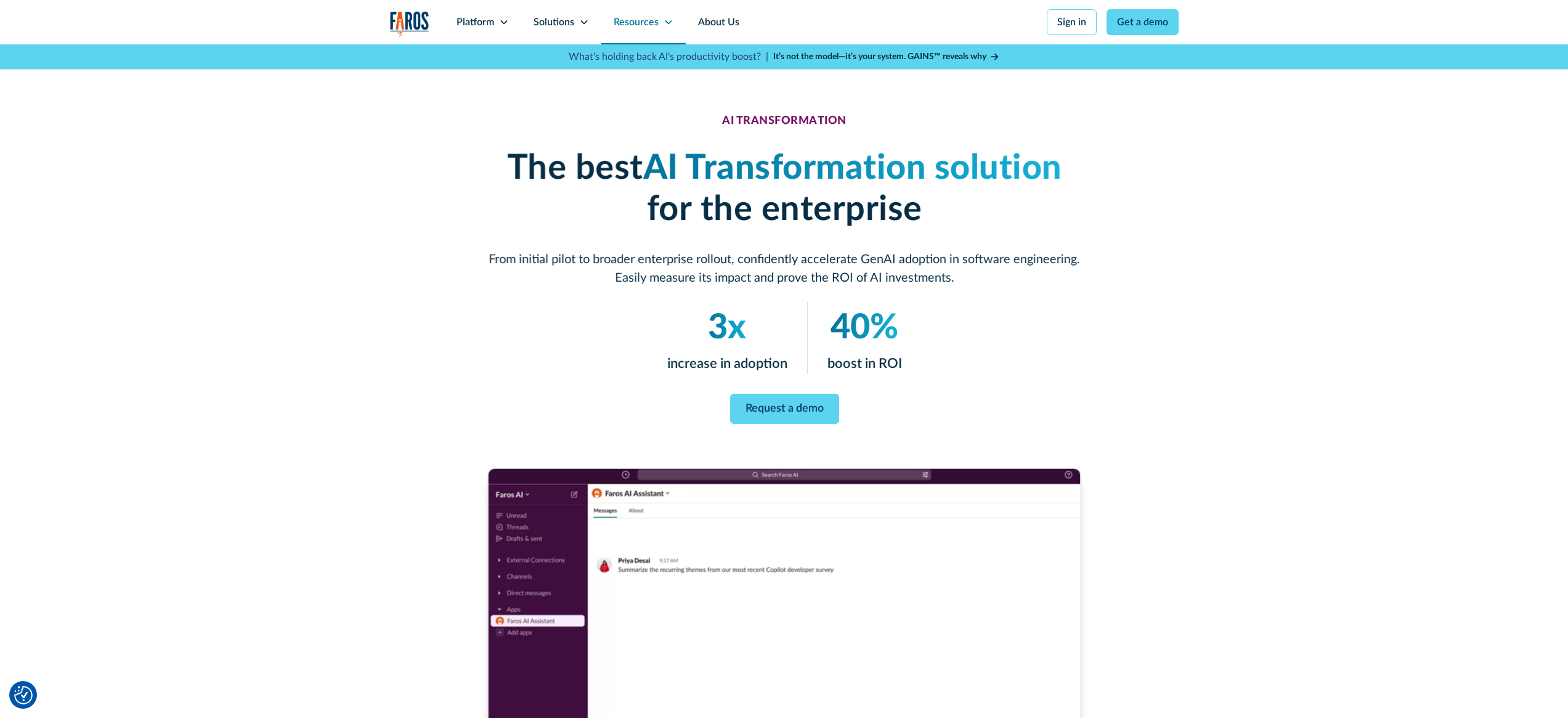
click at [648, 27] on div "Resources" at bounding box center [636, 22] width 45 height 15
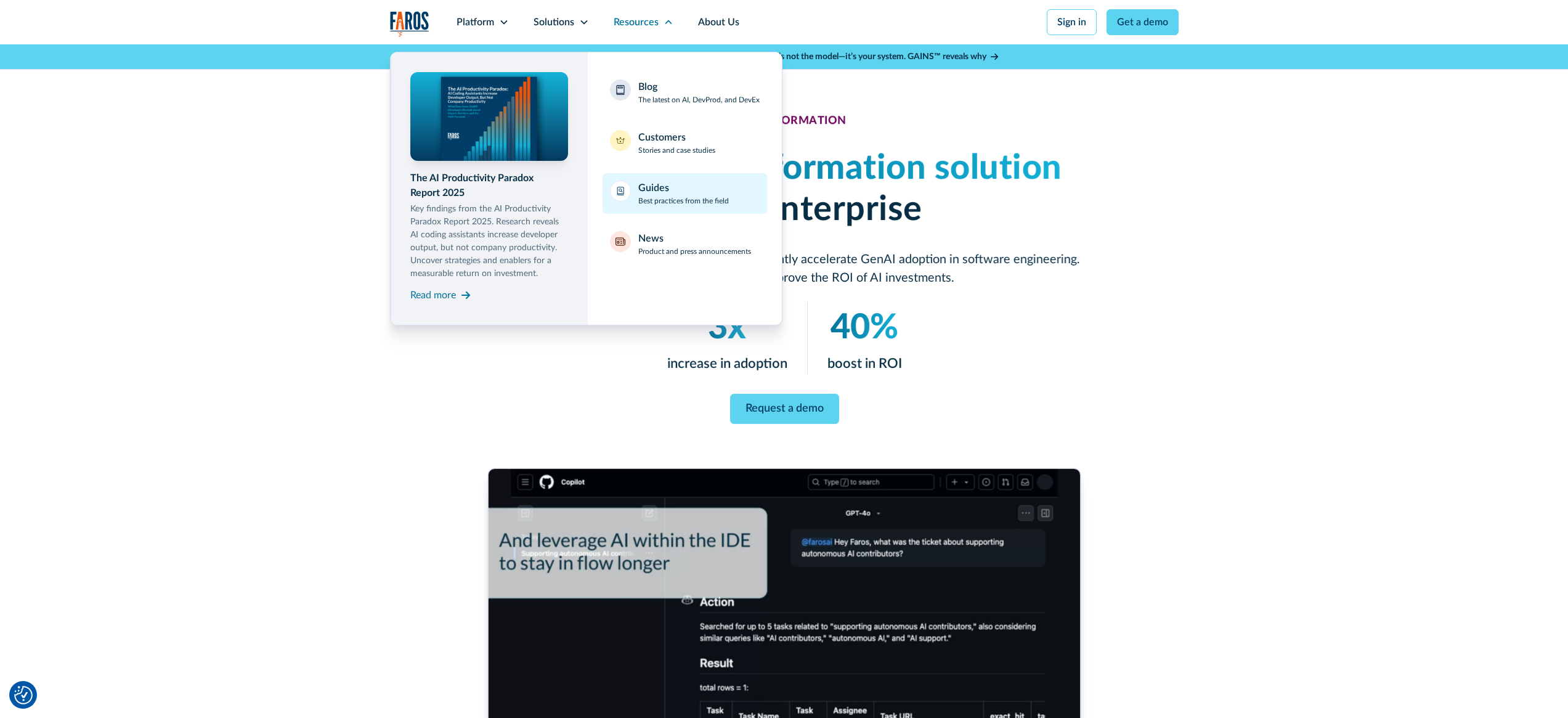
click at [676, 200] on p "Best practices from the field" at bounding box center [684, 201] width 91 height 11
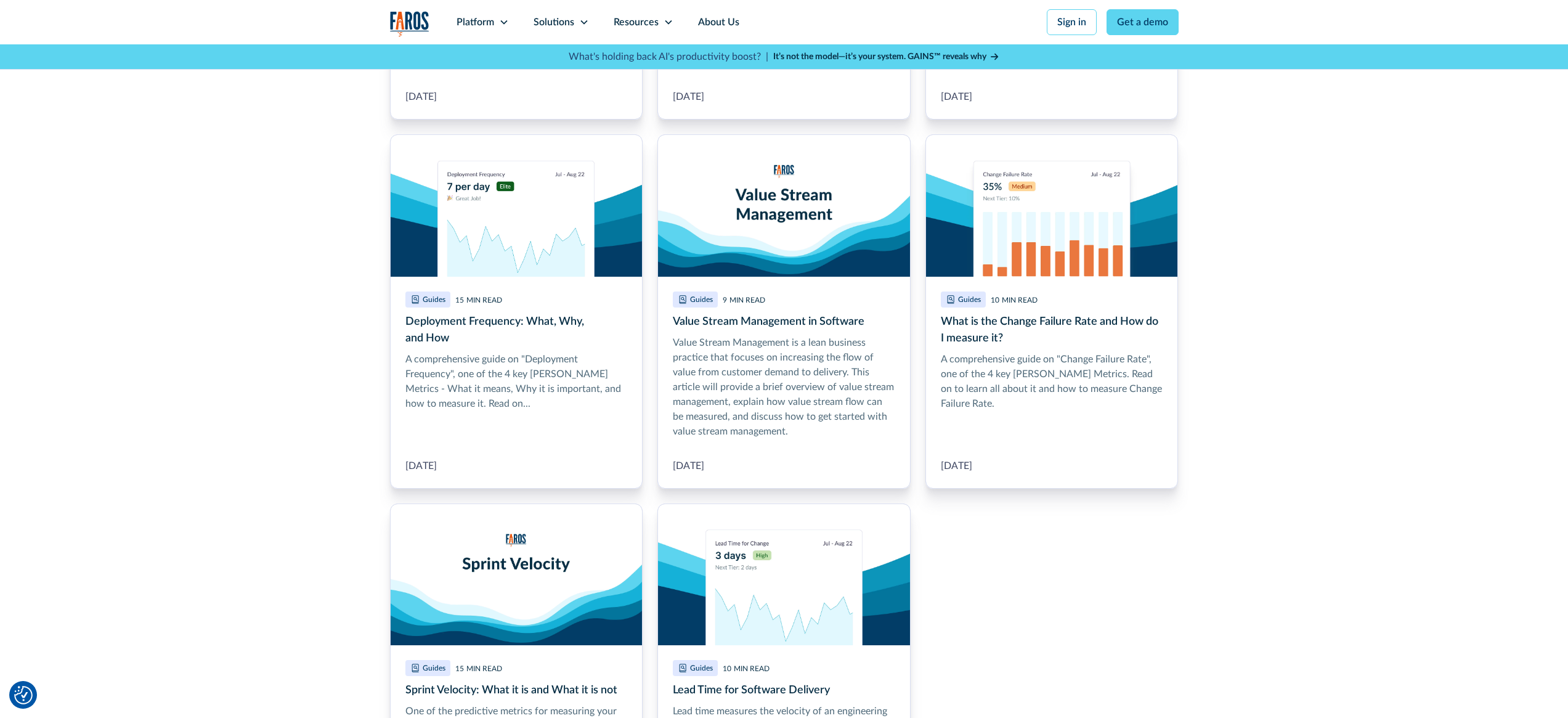
scroll to position [4890, 0]
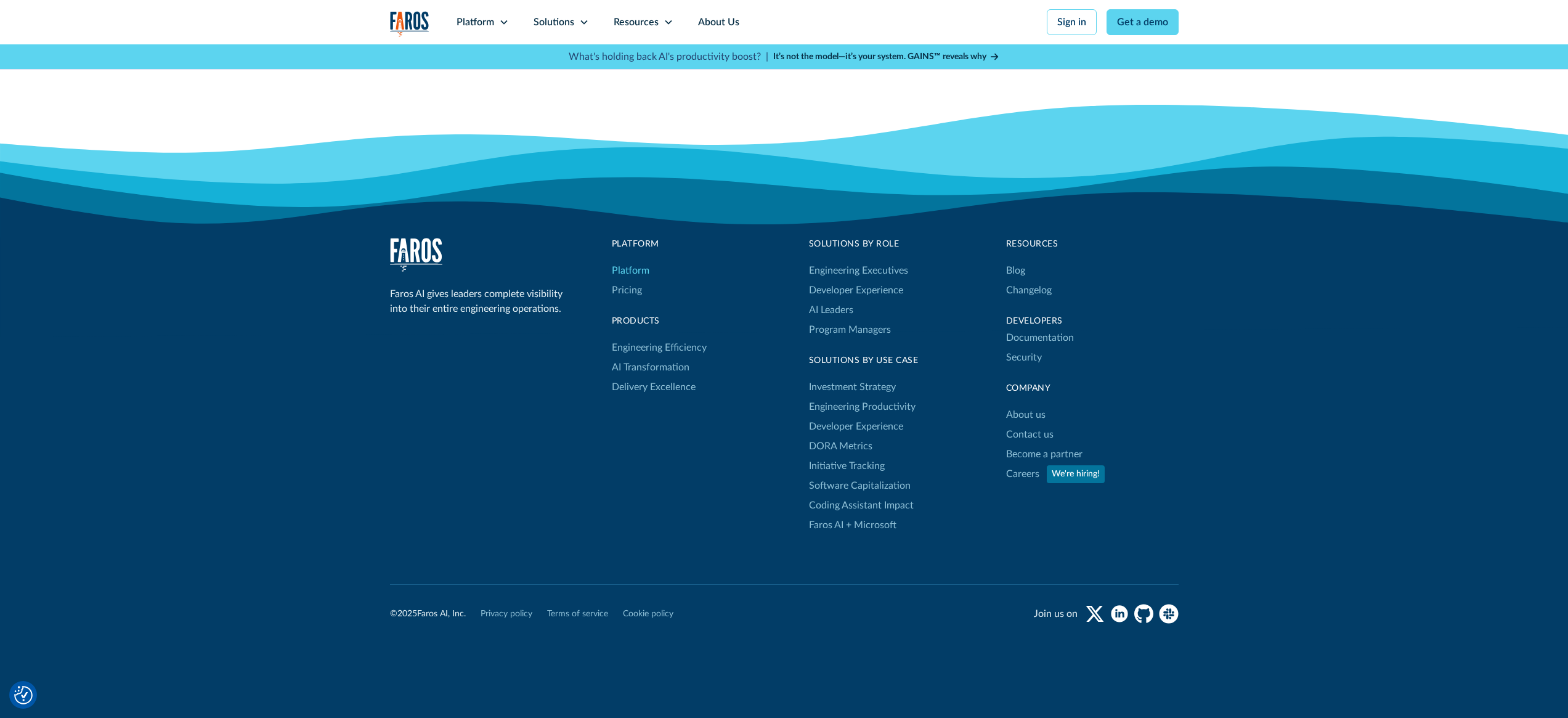
click at [640, 261] on link "Platform" at bounding box center [630, 271] width 38 height 20
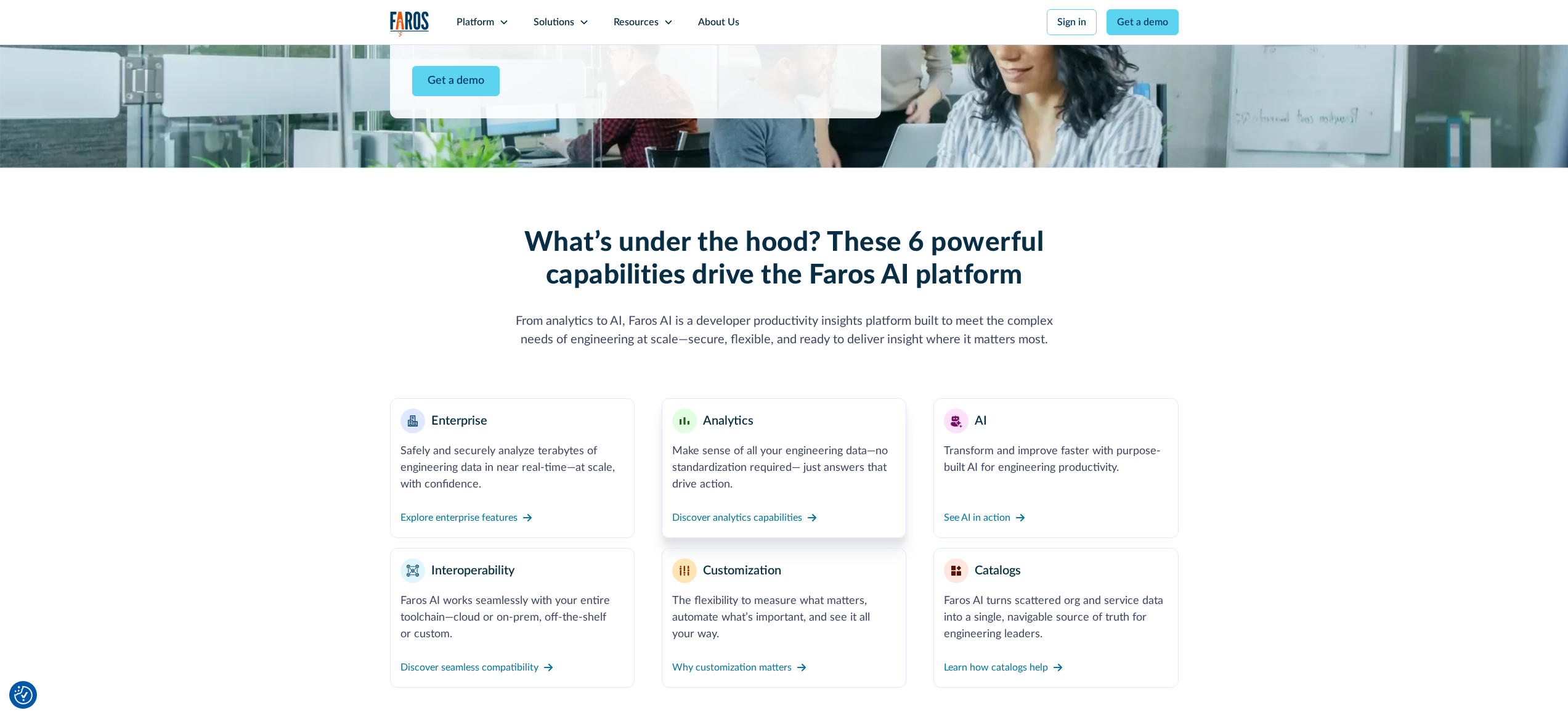
scroll to position [434, 0]
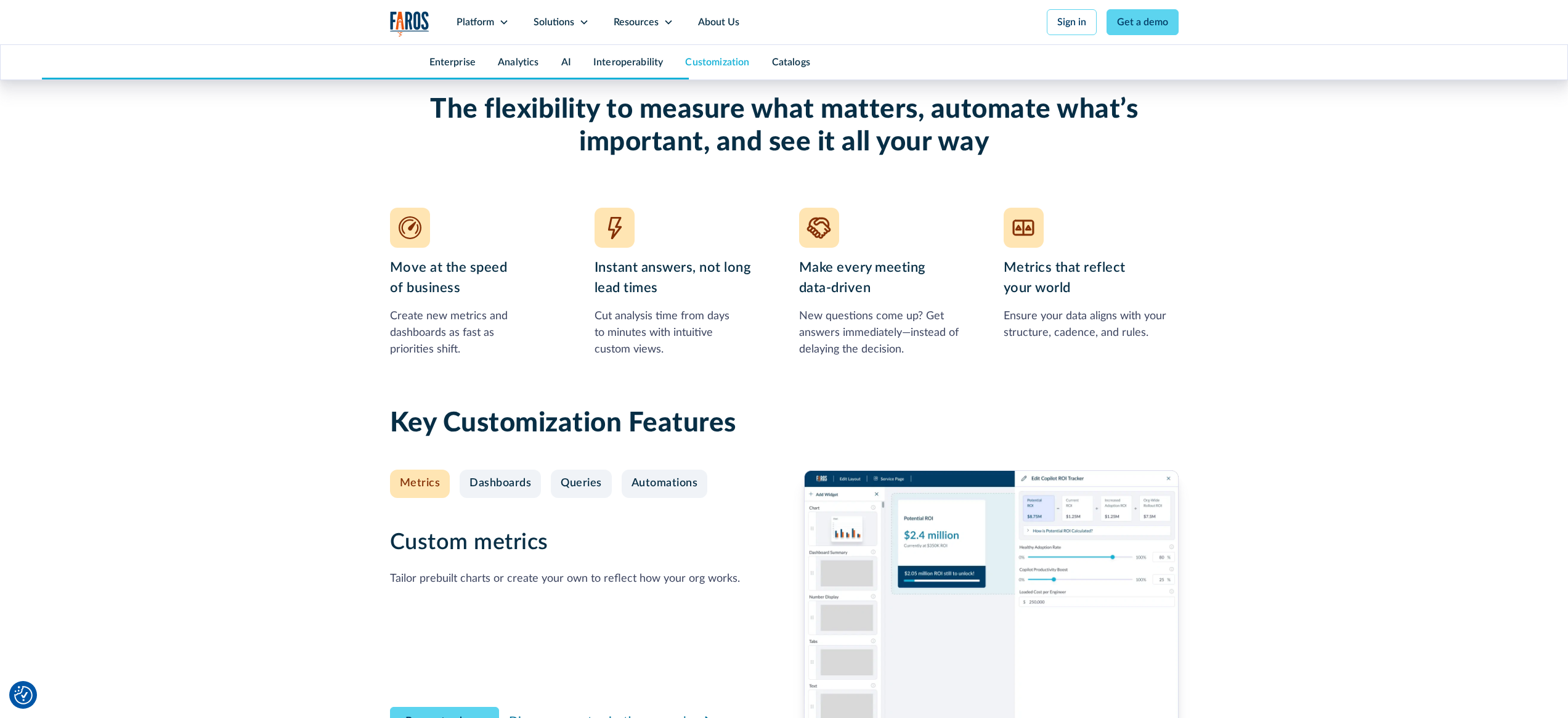
scroll to position [4160, 0]
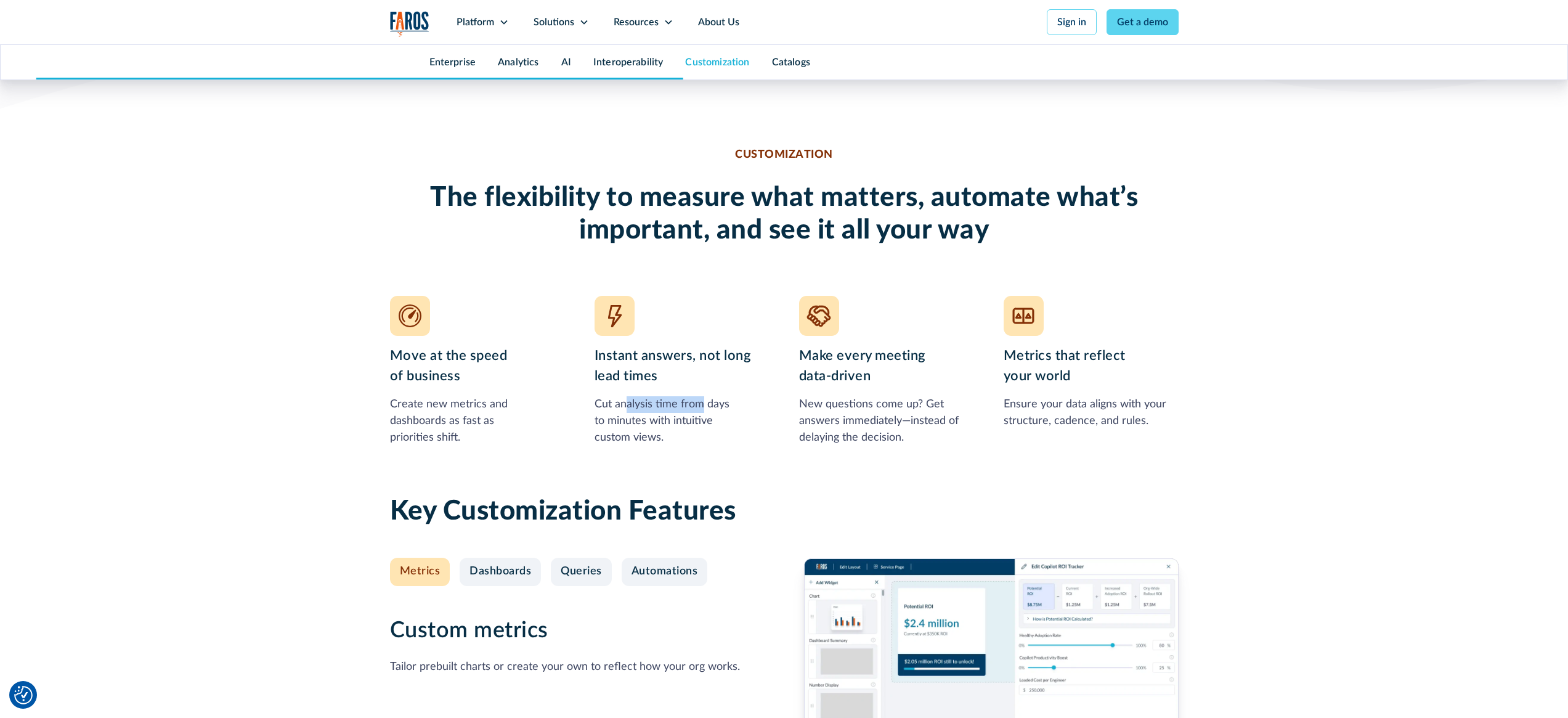
drag, startPoint x: 624, startPoint y: 402, endPoint x: 707, endPoint y: 406, distance: 83.1
click at [705, 406] on div "Cut analysis time from days to minutes with intuitive custom views." at bounding box center [682, 421] width 175 height 50
click at [707, 406] on div "Cut analysis time from days to minutes with intuitive custom views." at bounding box center [682, 421] width 175 height 50
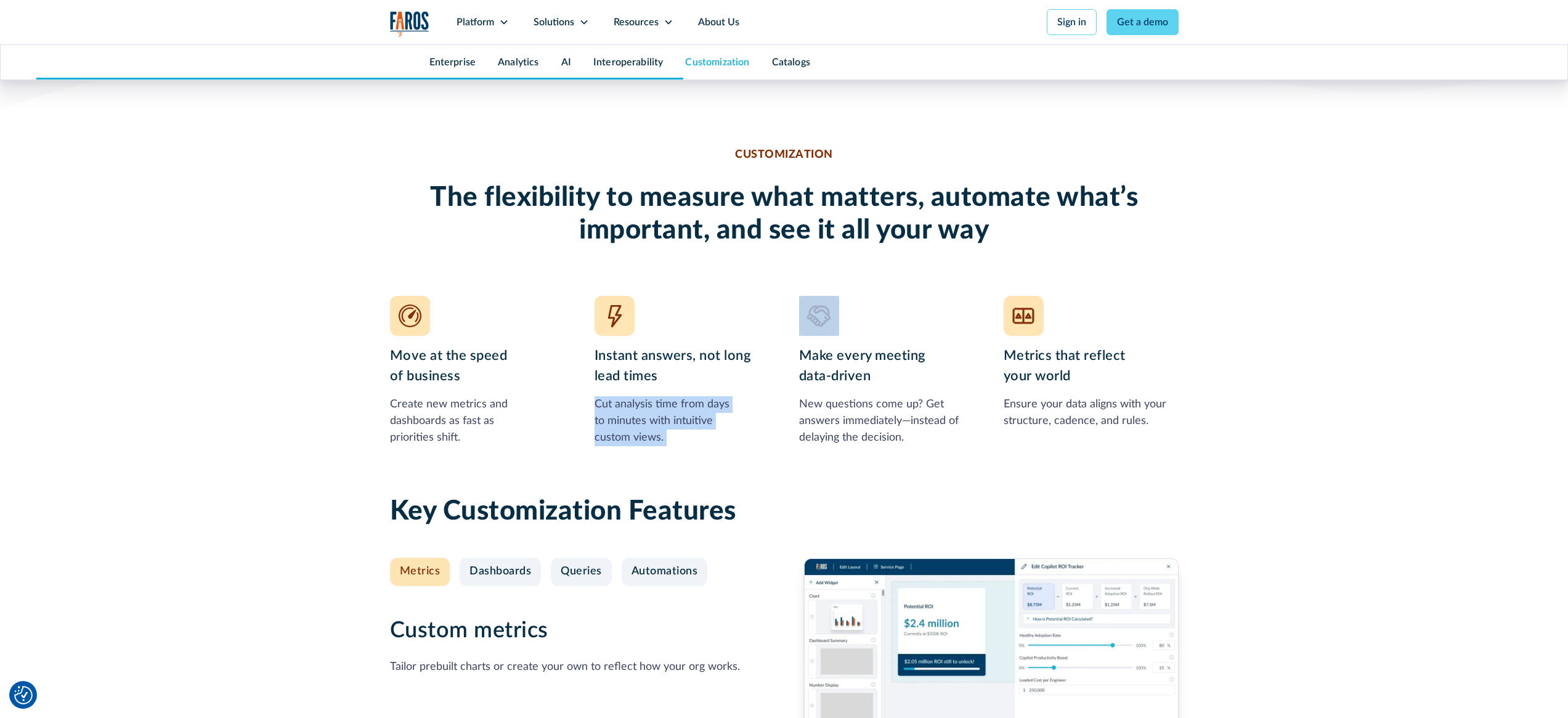
click at [702, 416] on div "Cut analysis time from days to minutes with intuitive custom views." at bounding box center [682, 421] width 175 height 50
click at [696, 419] on div "Cut analysis time from days to minutes with intuitive custom views." at bounding box center [682, 421] width 175 height 50
click at [707, 418] on div "Cut analysis time from days to minutes with intuitive custom views." at bounding box center [682, 421] width 175 height 50
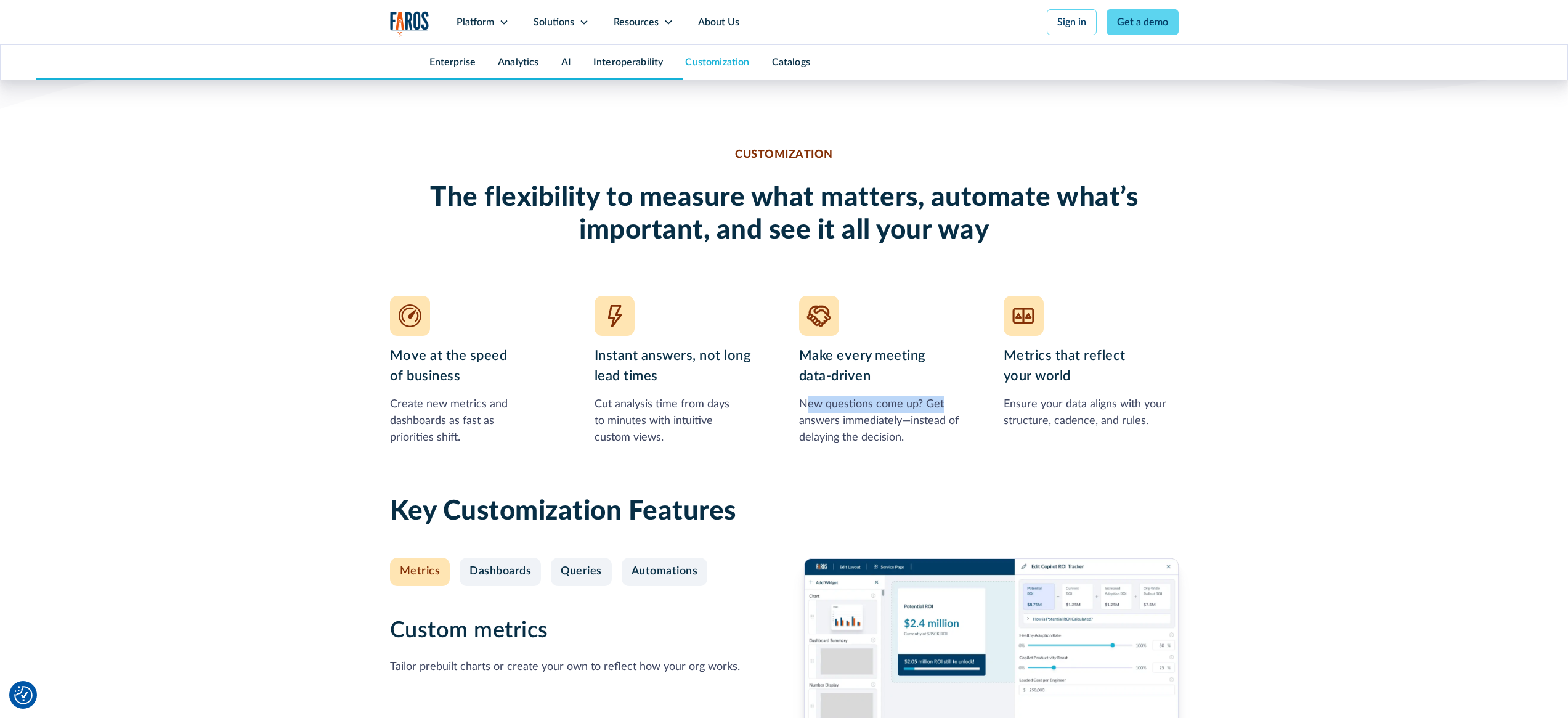
drag, startPoint x: 810, startPoint y: 411, endPoint x: 950, endPoint y: 408, distance: 140.0
click at [950, 408] on div "New questions come up? Get answers immediately—instead of delaying the decision." at bounding box center [887, 421] width 175 height 50
click at [949, 408] on div "New questions come up? Get answers immediately—instead of delaying the decision." at bounding box center [887, 421] width 175 height 50
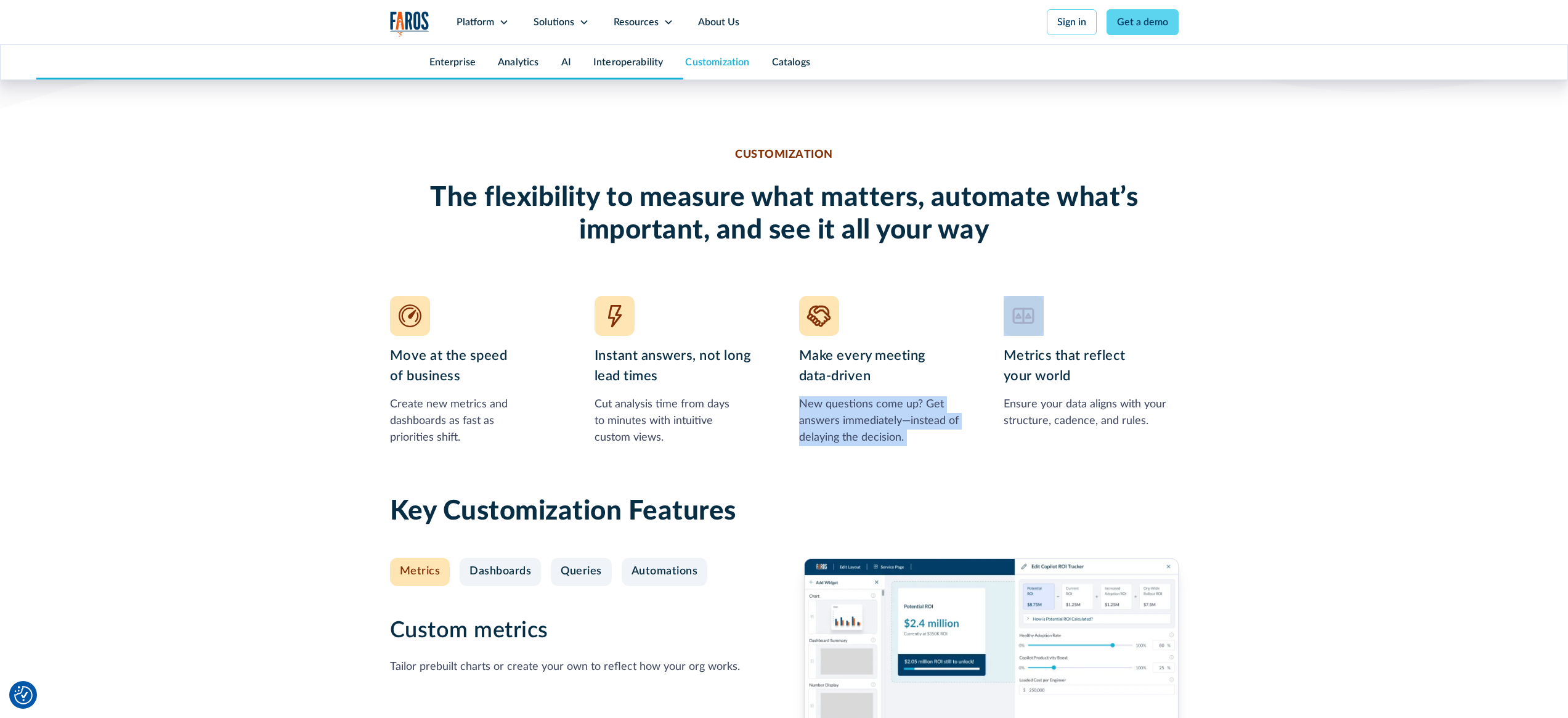
click at [933, 427] on div "New questions come up? Get answers immediately—instead of delaying the decision." at bounding box center [887, 421] width 175 height 50
click at [941, 426] on div "New questions come up? Get answers immediately—instead of delaying the decision." at bounding box center [887, 421] width 175 height 50
click at [1072, 414] on div "Ensure your data aligns with your structure, cadence, and rules." at bounding box center [1091, 413] width 175 height 34
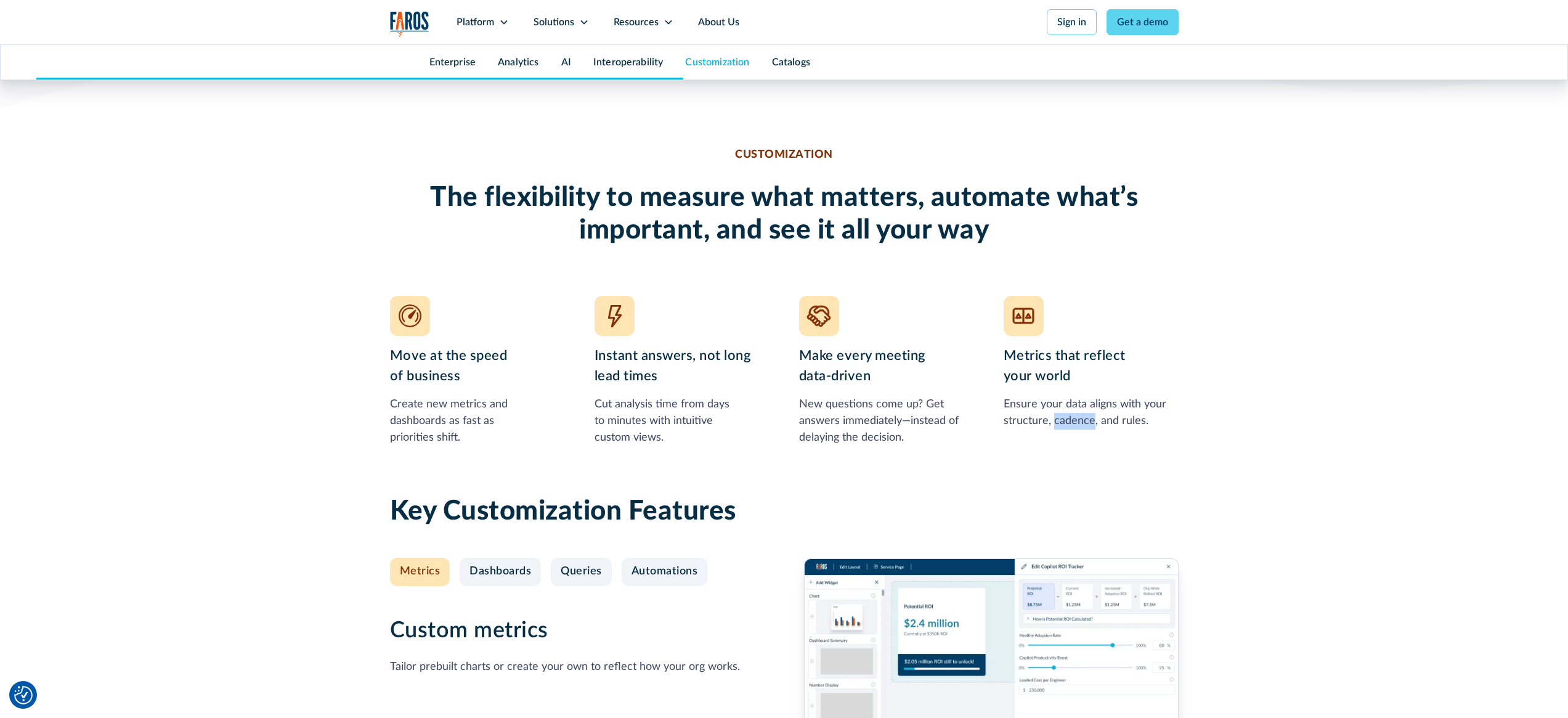
click at [1072, 414] on div "Ensure your data aligns with your structure, cadence, and rules." at bounding box center [1091, 413] width 175 height 34
click at [1092, 415] on div "Ensure your data aligns with your structure, cadence, and rules." at bounding box center [1091, 413] width 175 height 34
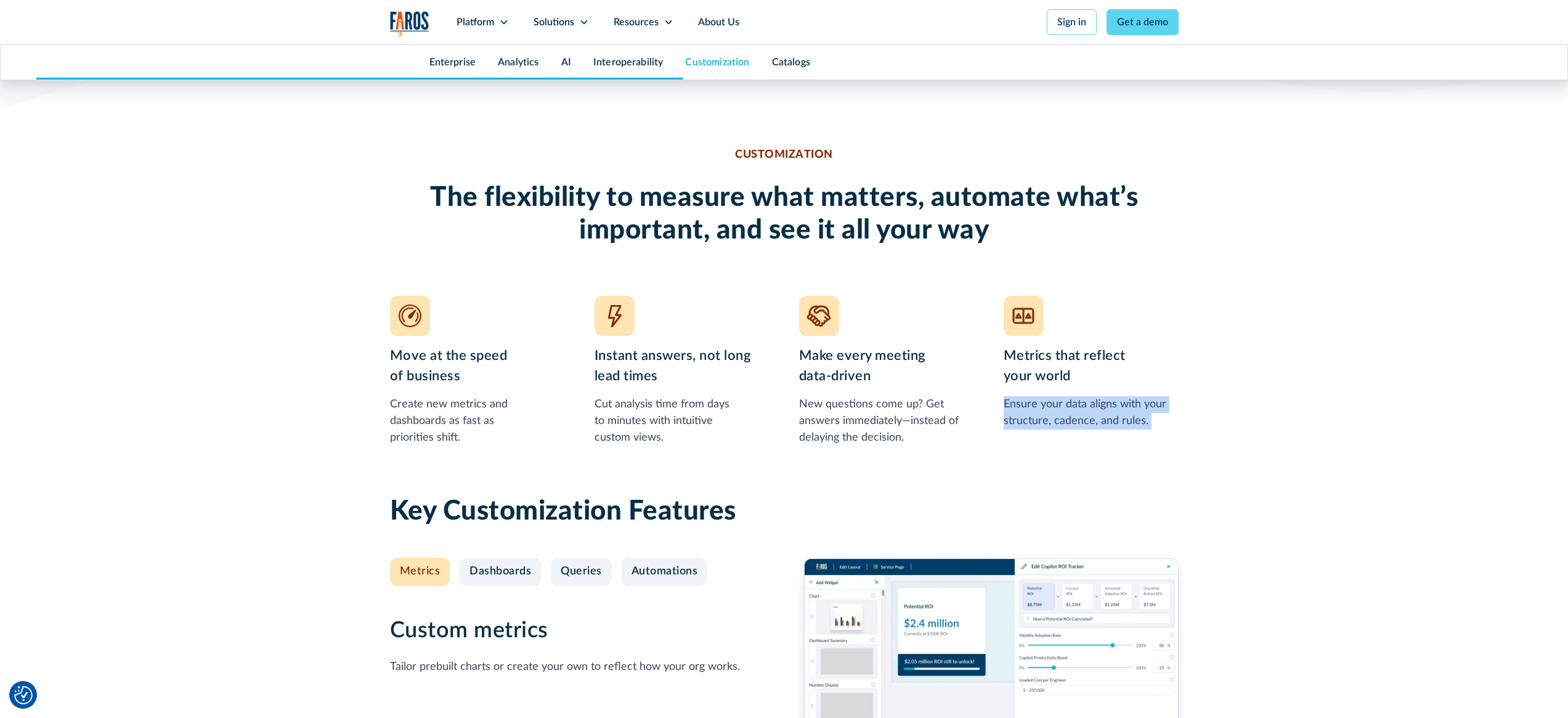
click at [1083, 425] on div "Ensure your data aligns with your structure, cadence, and rules." at bounding box center [1091, 413] width 175 height 34
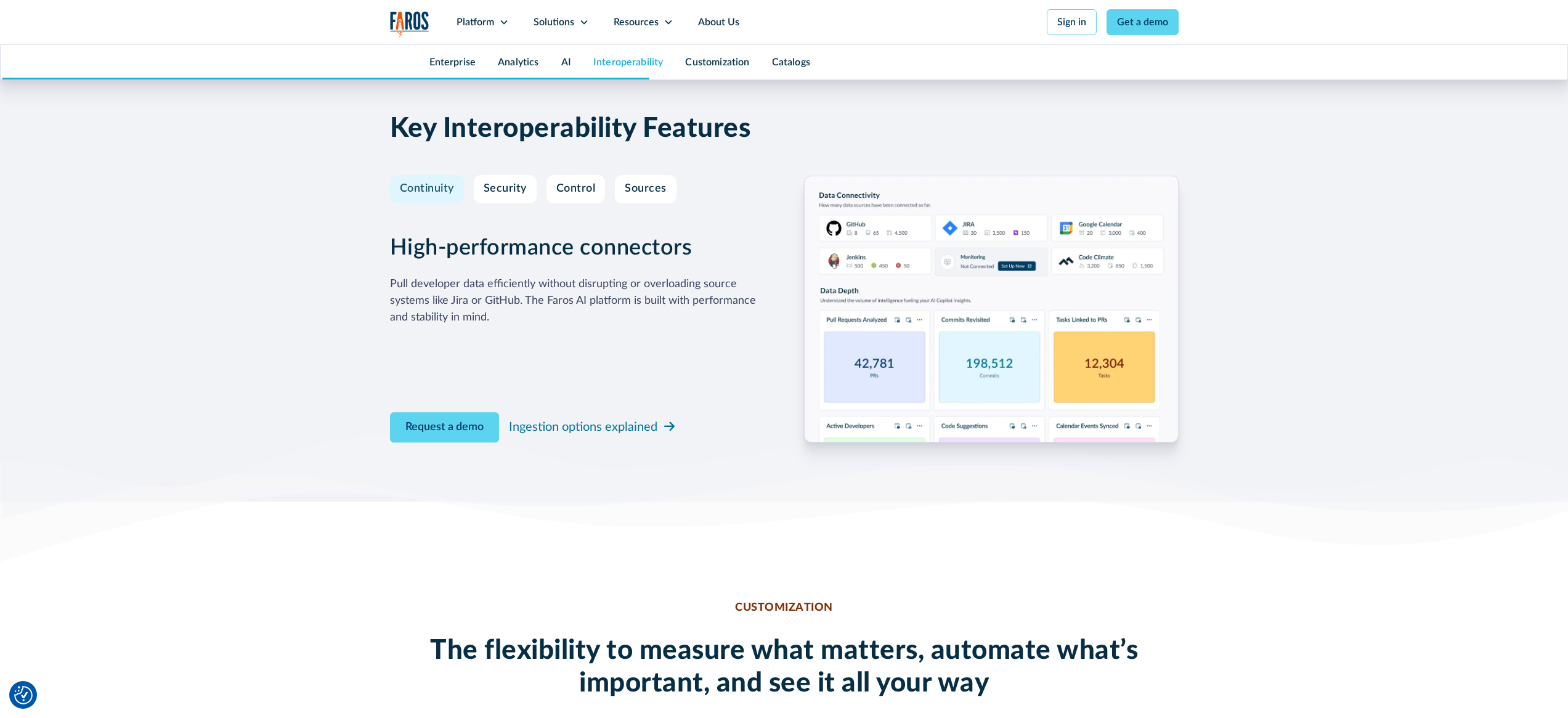
scroll to position [3674, 0]
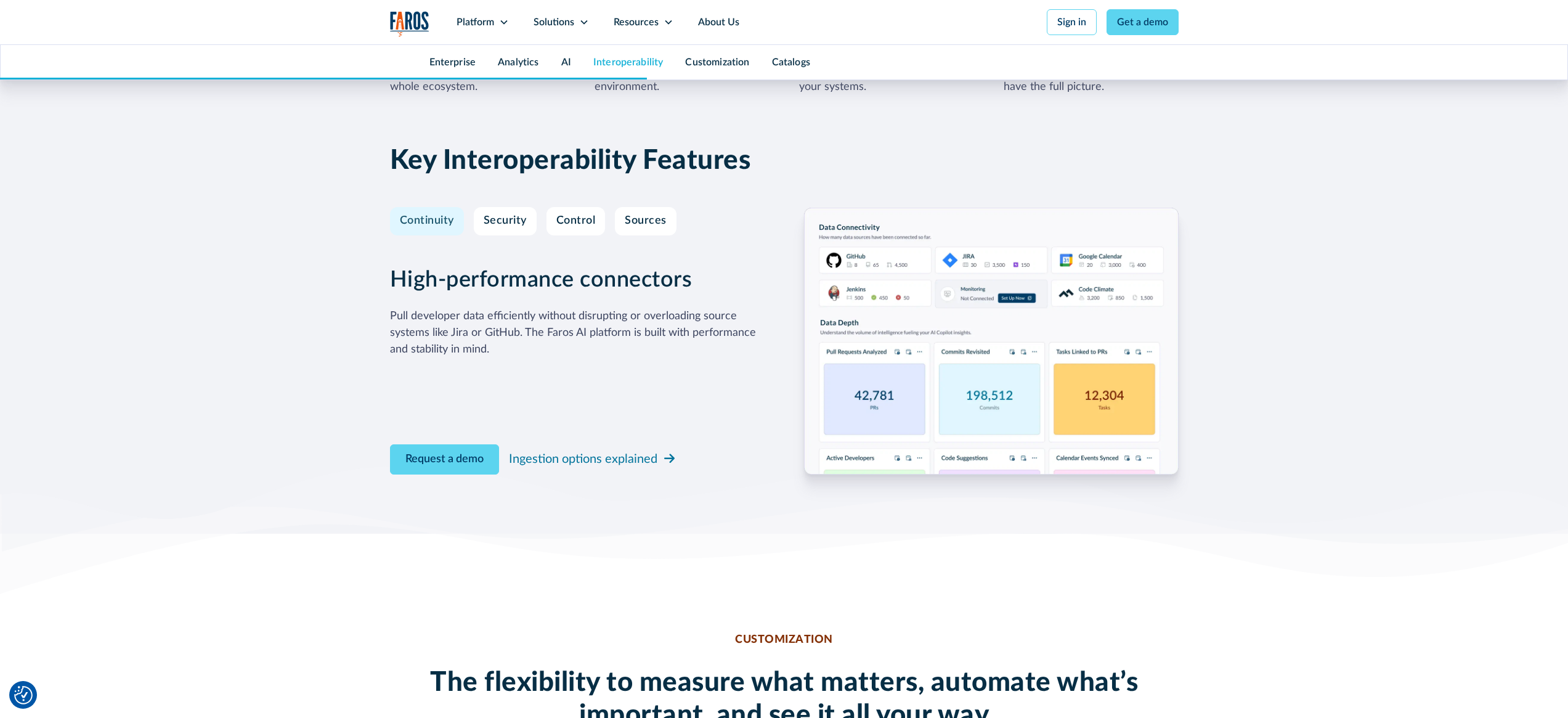
click at [566, 316] on div "Pull developer data efficiently without disrupting or overloading source system…" at bounding box center [577, 333] width 374 height 50
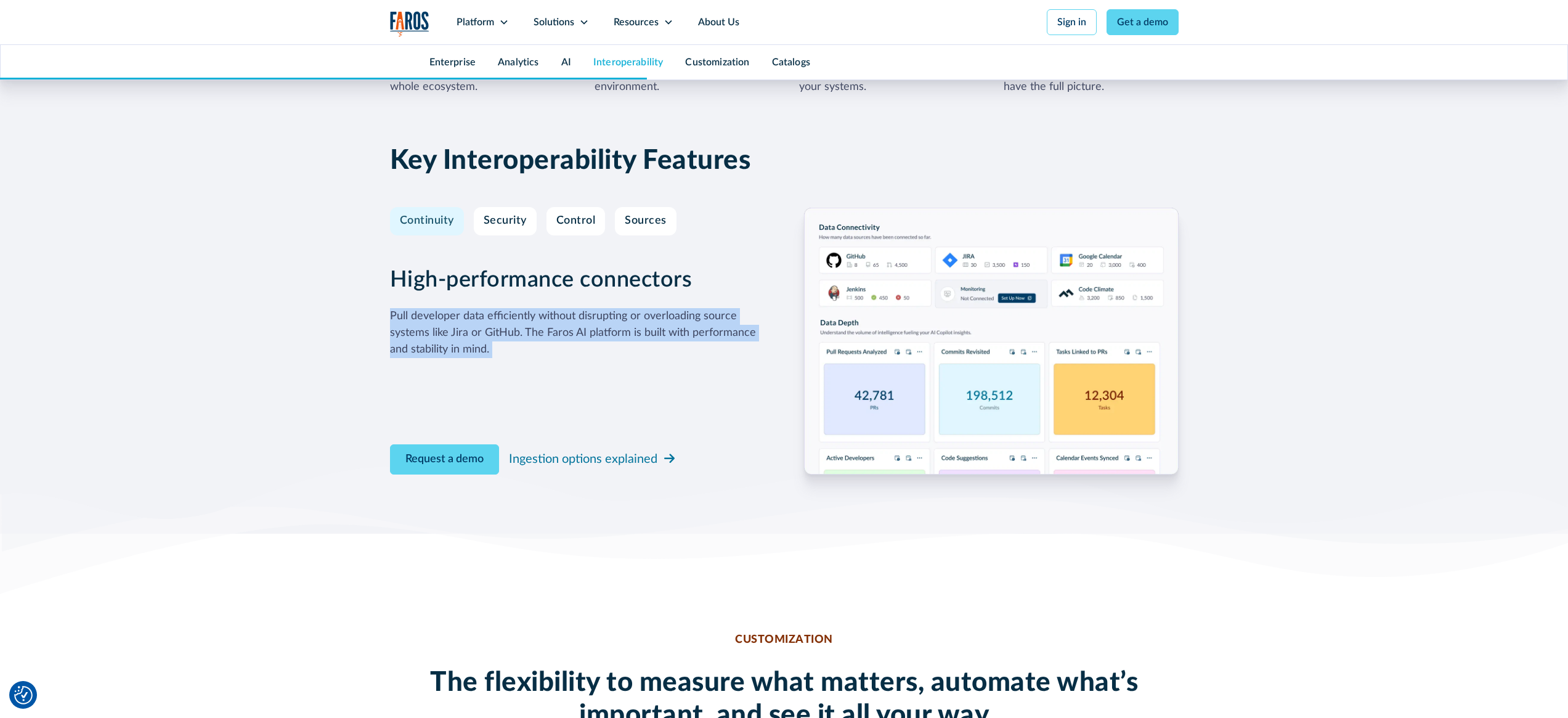
click at [566, 316] on div "Pull developer data efficiently without disrupting or overloading source system…" at bounding box center [577, 333] width 374 height 50
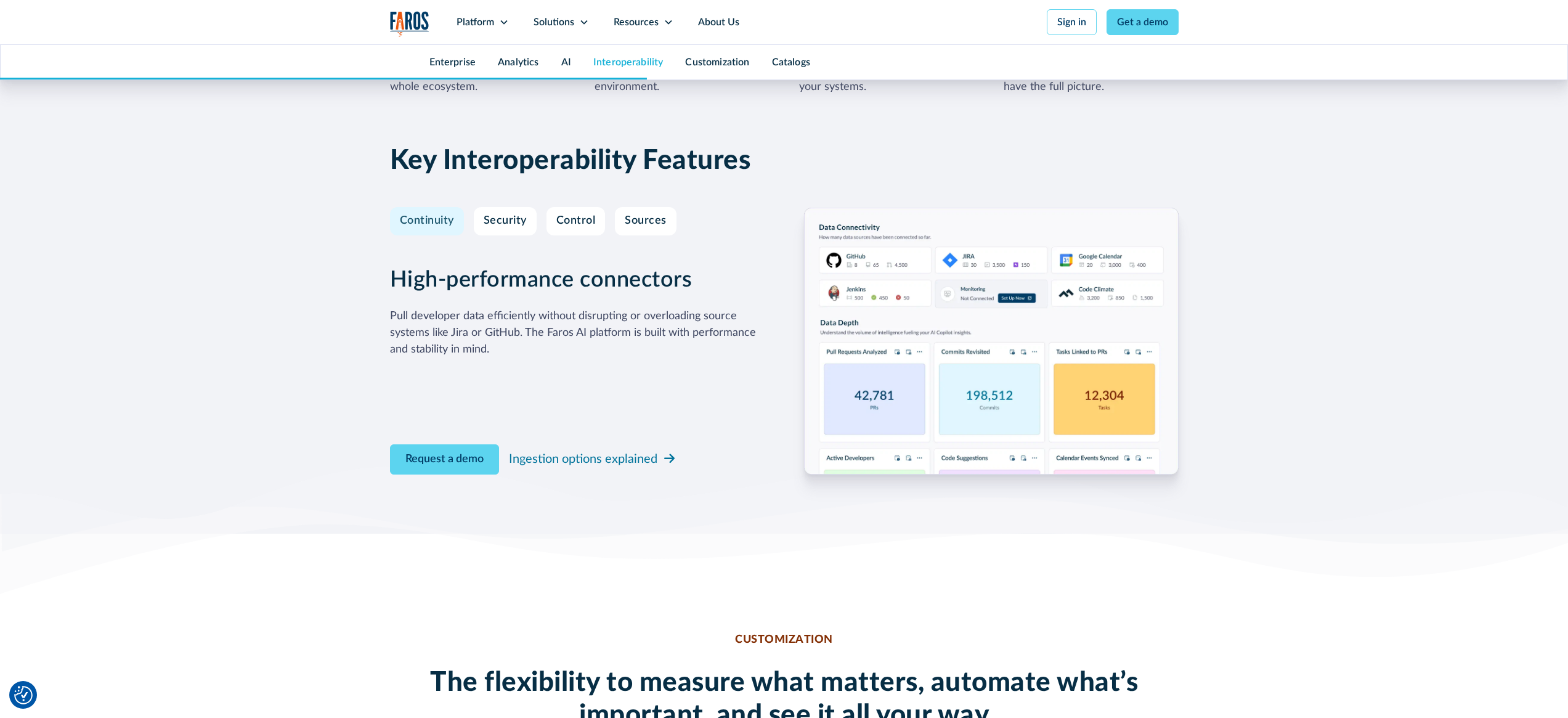
click at [597, 324] on div "Pull developer data efficiently without disrupting or overloading source system…" at bounding box center [577, 333] width 374 height 50
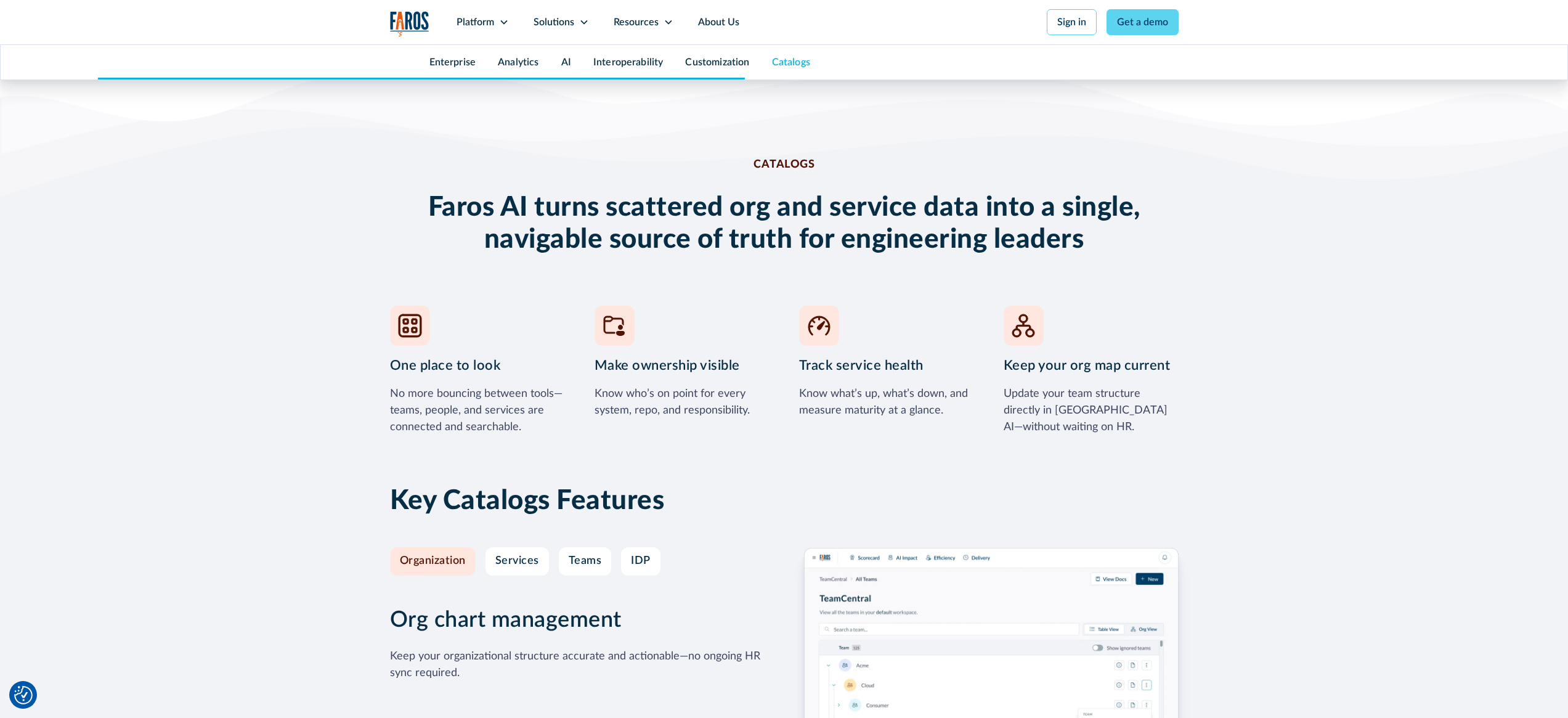
scroll to position [5210, 0]
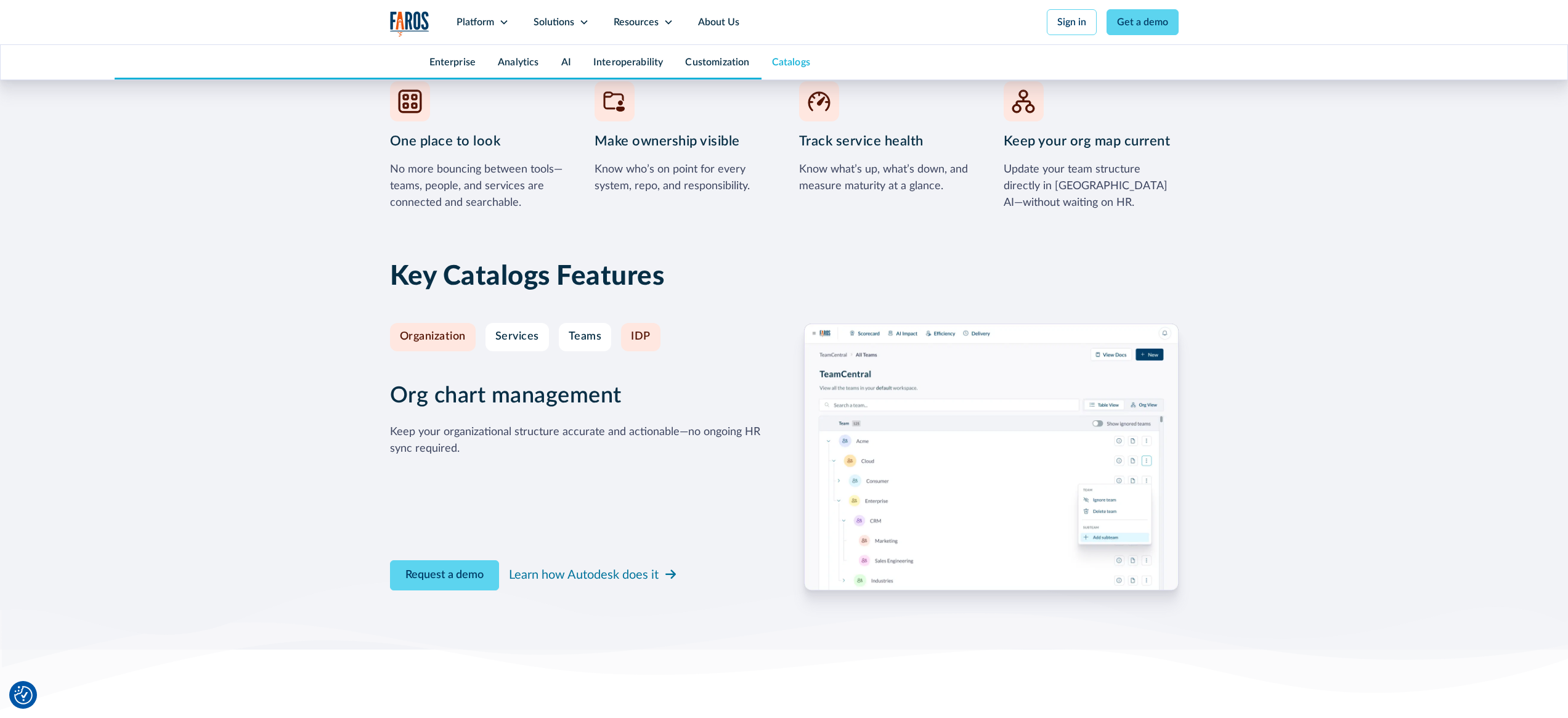
click at [650, 335] on link "IDP" at bounding box center [640, 337] width 39 height 29
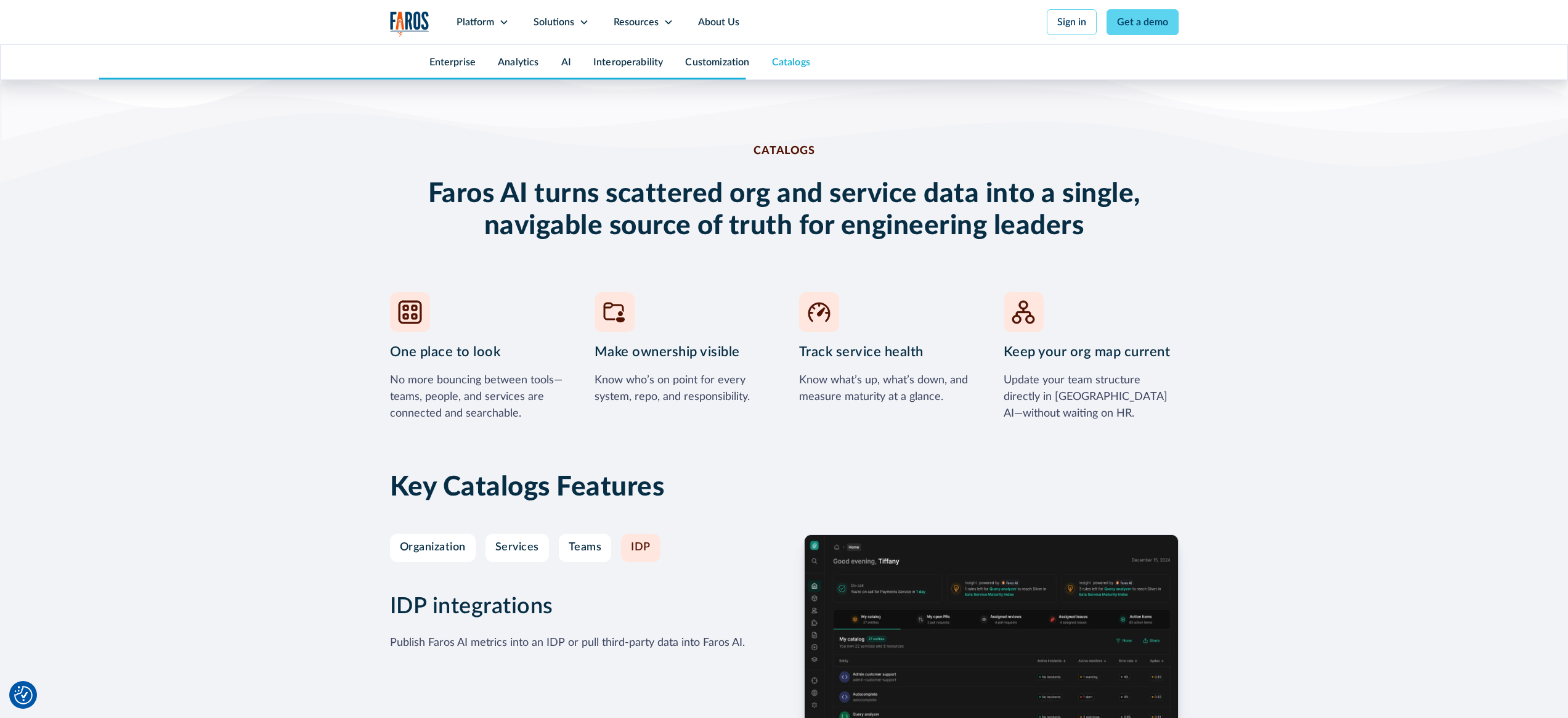
scroll to position [4838, 0]
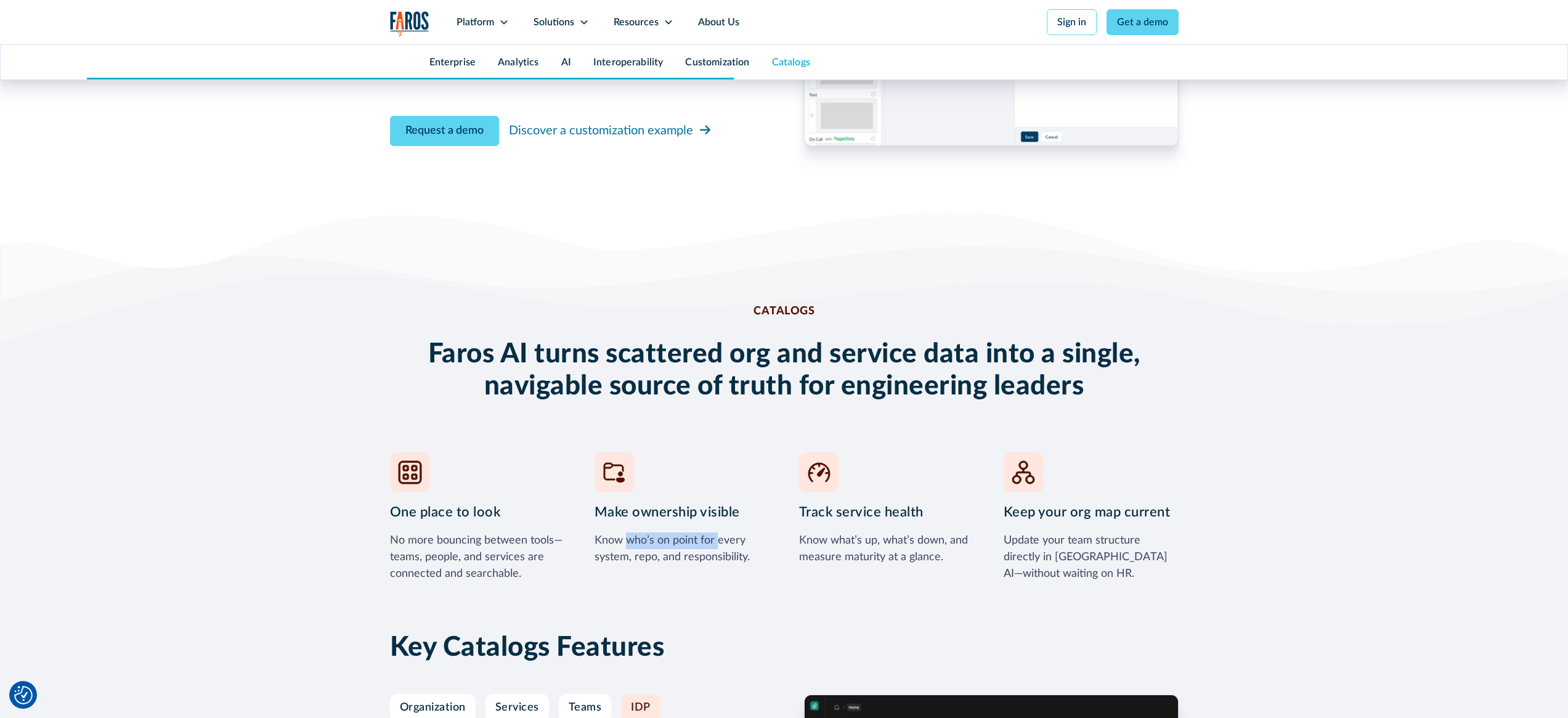
drag, startPoint x: 666, startPoint y: 539, endPoint x: 720, endPoint y: 543, distance: 54.1
click at [720, 543] on div "Know who’s on point for every system, repo, and responsibility." at bounding box center [682, 549] width 175 height 34
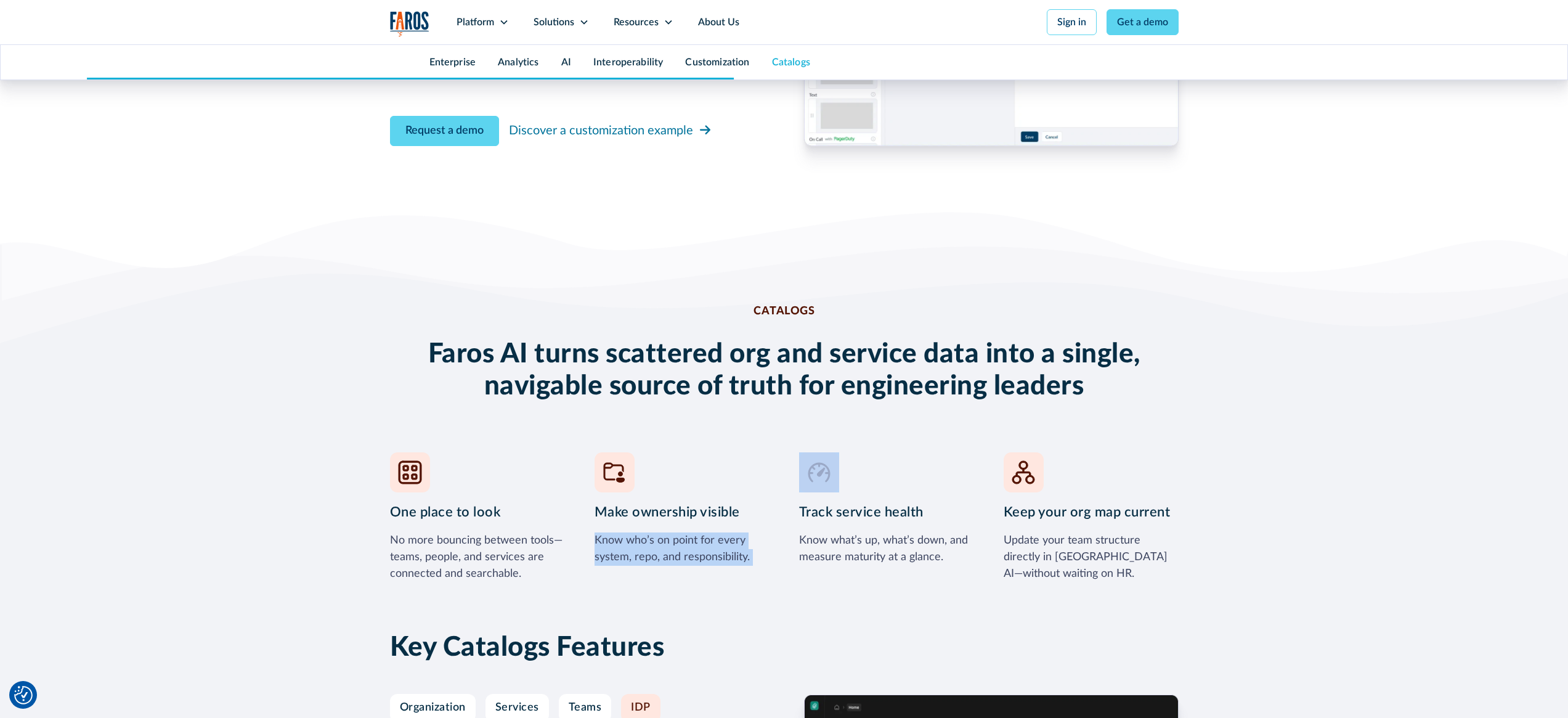
click at [722, 550] on div "Know who’s on point for every system, repo, and responsibility." at bounding box center [682, 549] width 175 height 34
click at [471, 534] on div "No more bouncing between tools—teams, people, and services are connected and se…" at bounding box center [478, 557] width 175 height 50
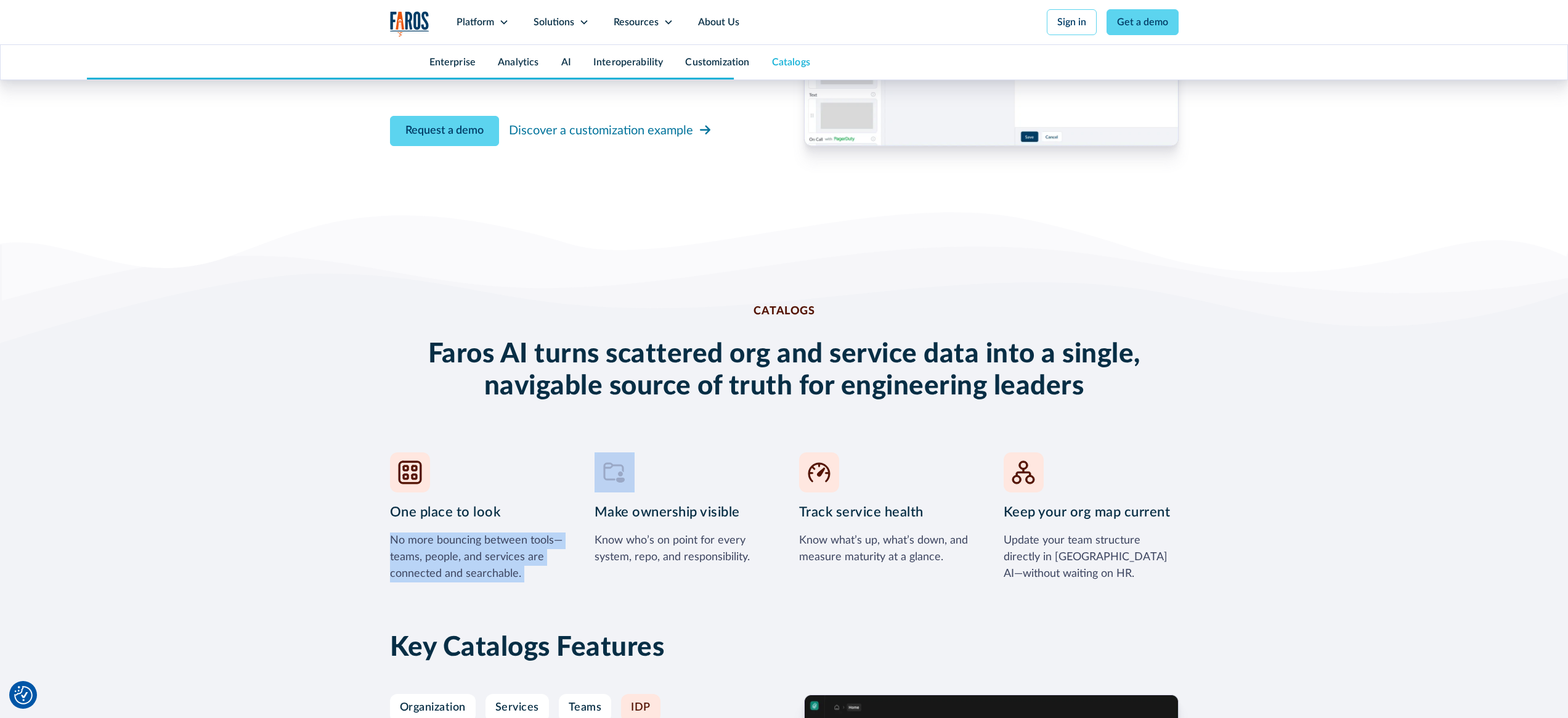
click at [471, 534] on div "No more bouncing between tools—teams, people, and services are connected and se…" at bounding box center [478, 557] width 175 height 50
click at [501, 543] on div "No more bouncing between tools—teams, people, and services are connected and se…" at bounding box center [478, 557] width 175 height 50
click at [514, 548] on div "No more bouncing between tools—teams, people, and services are connected and se…" at bounding box center [478, 557] width 175 height 50
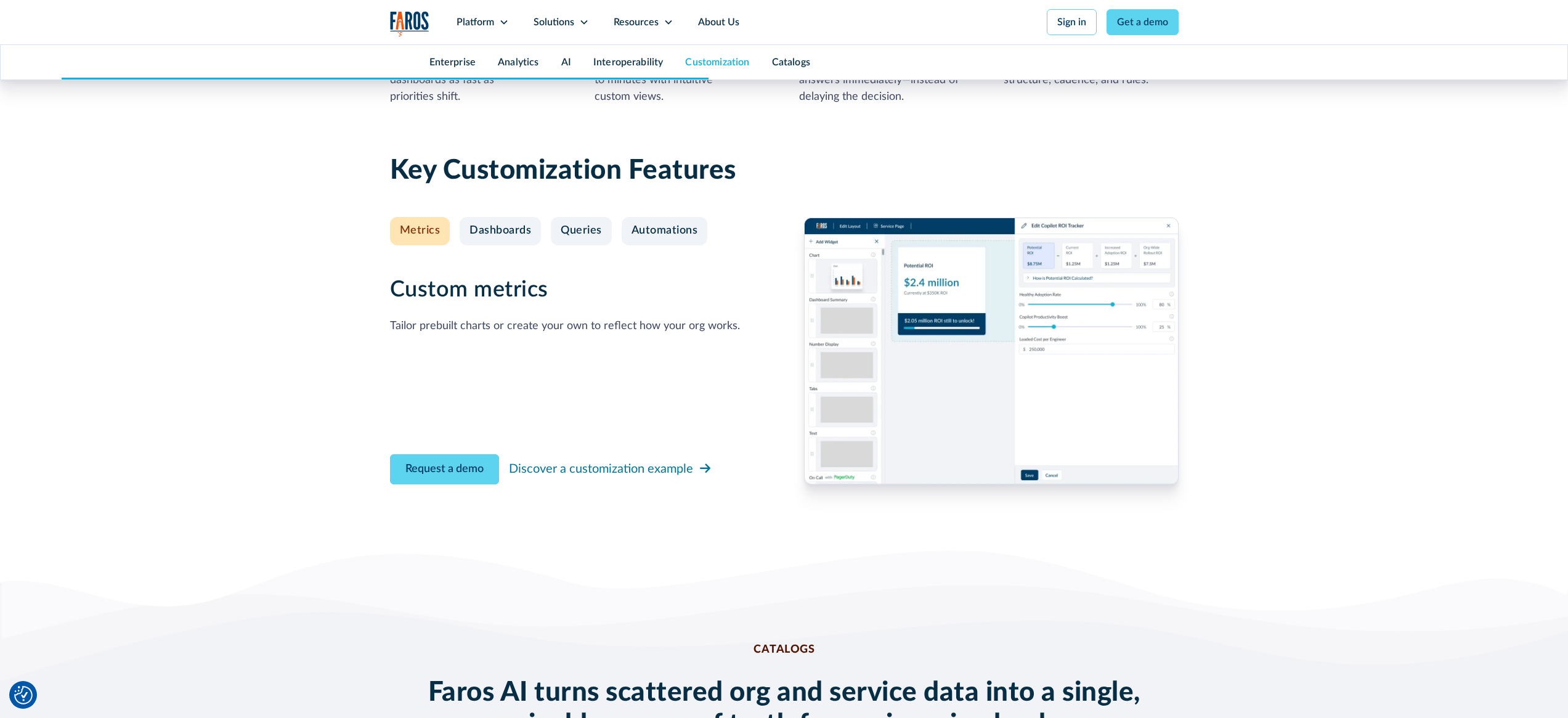
scroll to position [4410, 0]
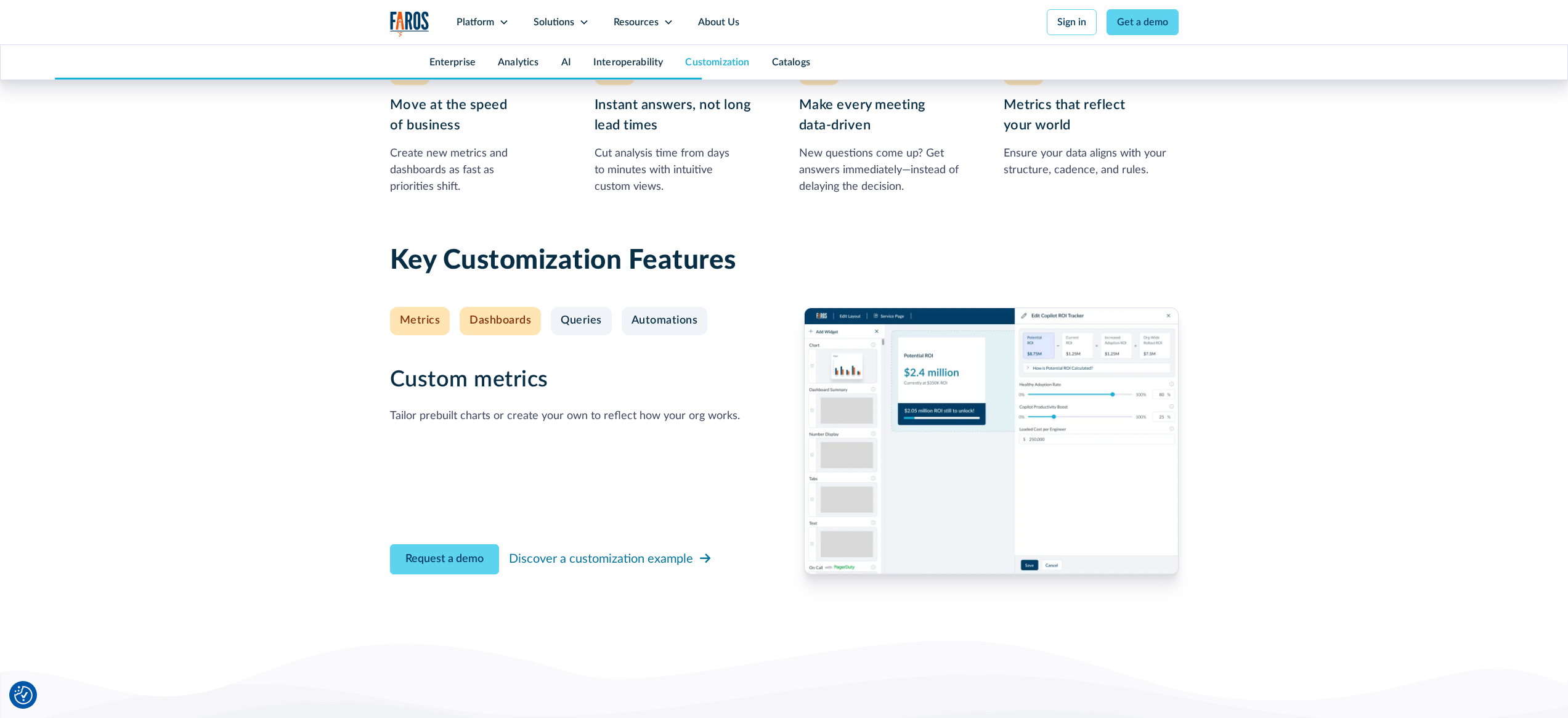
click at [514, 327] on div "Dashboards" at bounding box center [500, 321] width 61 height 14
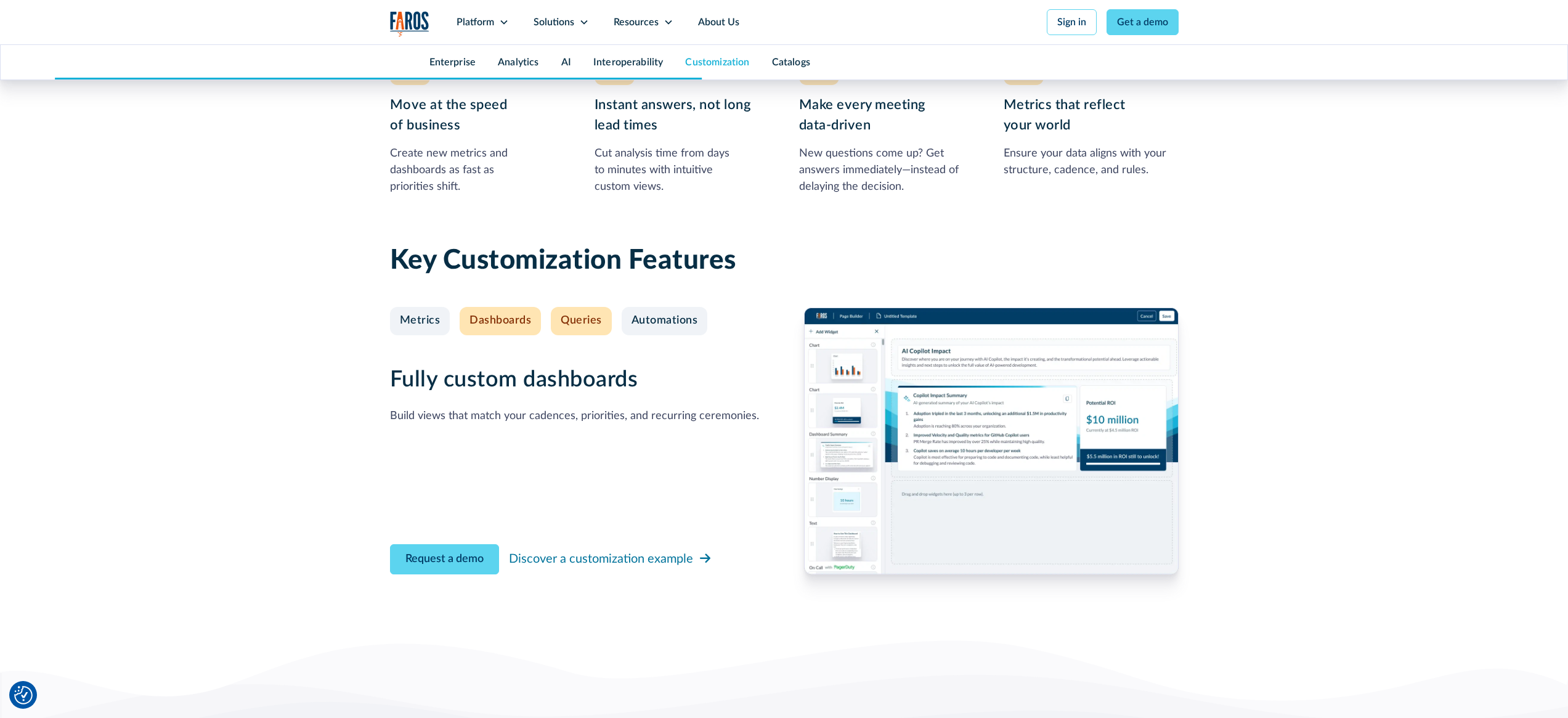
click at [584, 318] on div "Queries" at bounding box center [581, 321] width 41 height 14
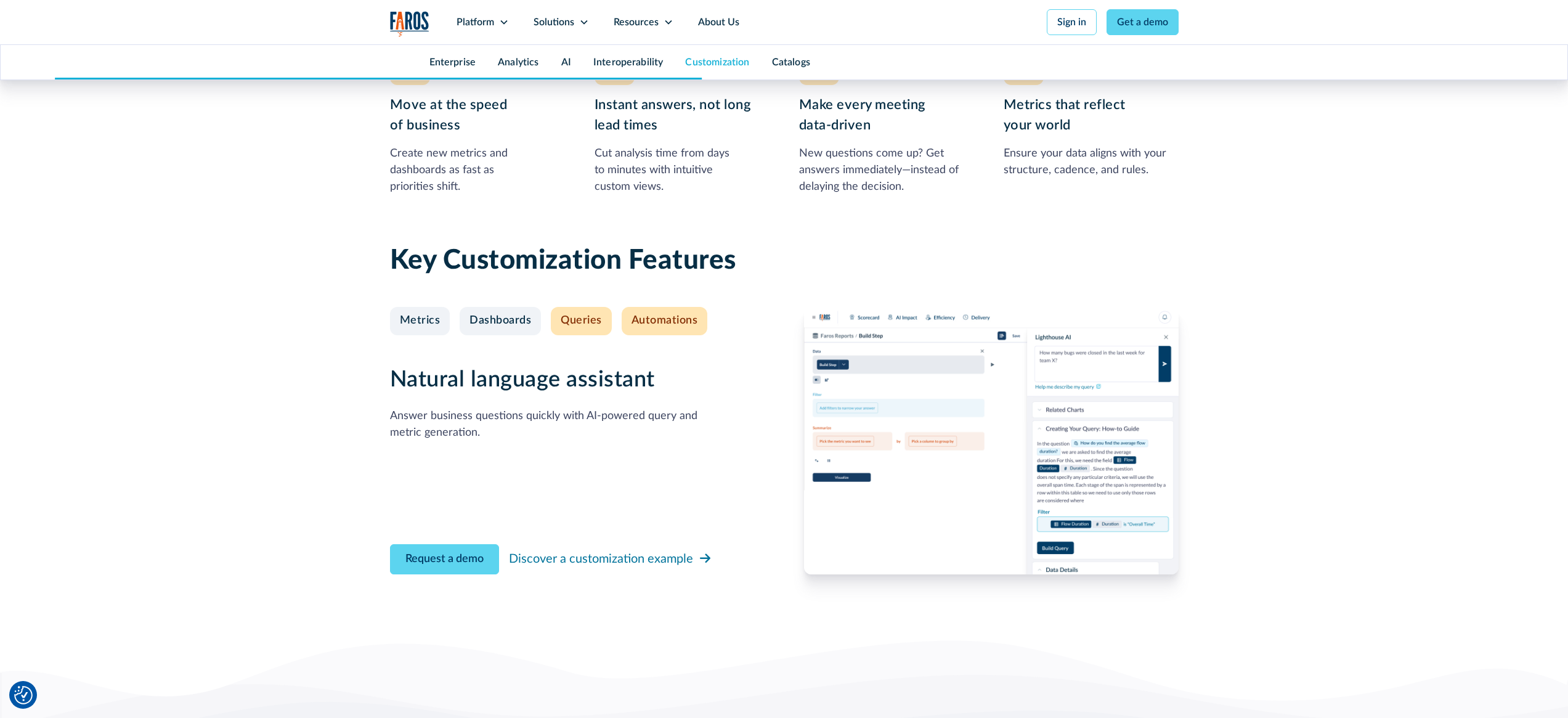
click at [644, 322] on div "Automations" at bounding box center [664, 321] width 66 height 14
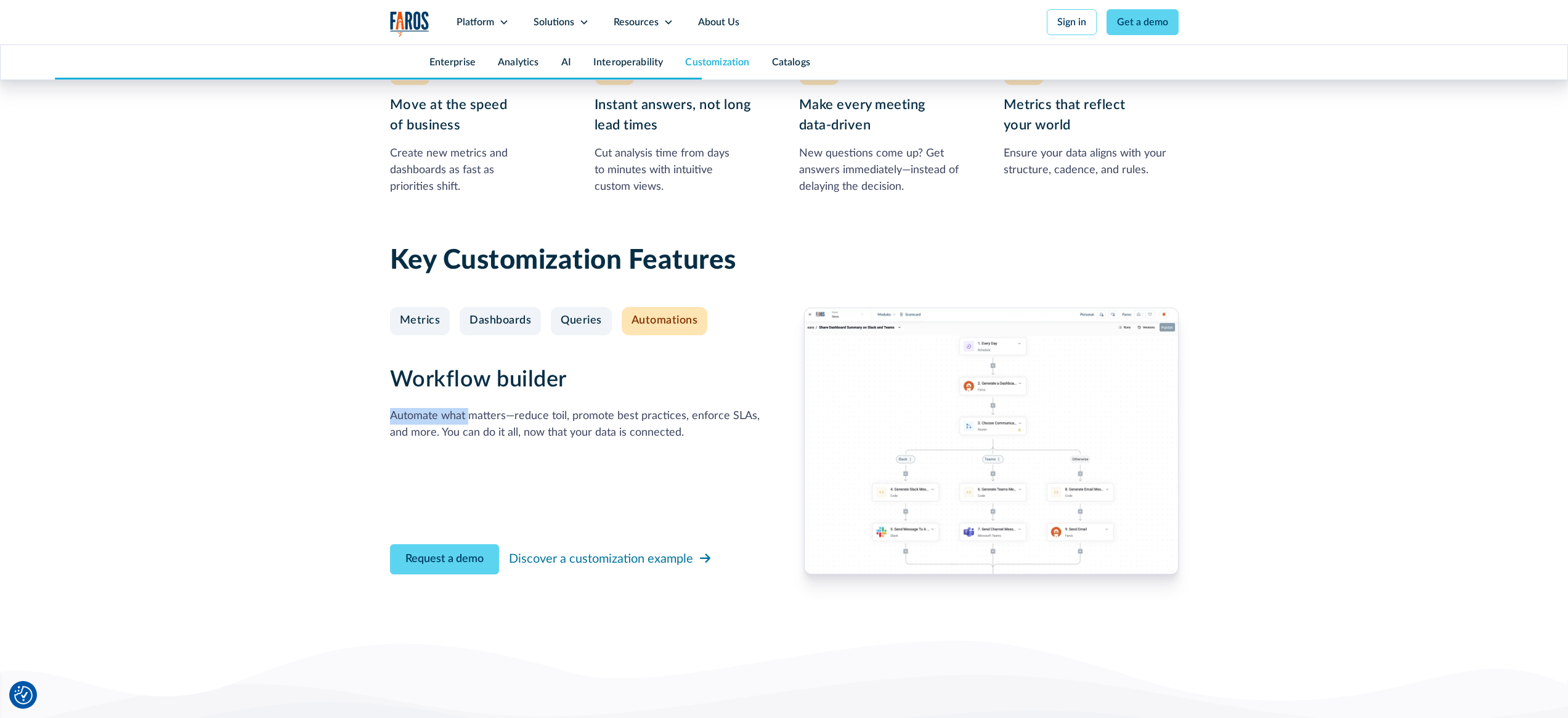
drag, startPoint x: 498, startPoint y: 415, endPoint x: 620, endPoint y: 407, distance: 122.3
click at [620, 407] on div "Workflow builder Automate what matters—reduce toil, promote best practices, enf…" at bounding box center [577, 404] width 374 height 75
drag, startPoint x: 627, startPoint y: 409, endPoint x: 709, endPoint y: 416, distance: 82.3
click at [709, 416] on div "Automate what matters—reduce toil, promote best practices, enforce SLAs, and mo…" at bounding box center [577, 425] width 374 height 34
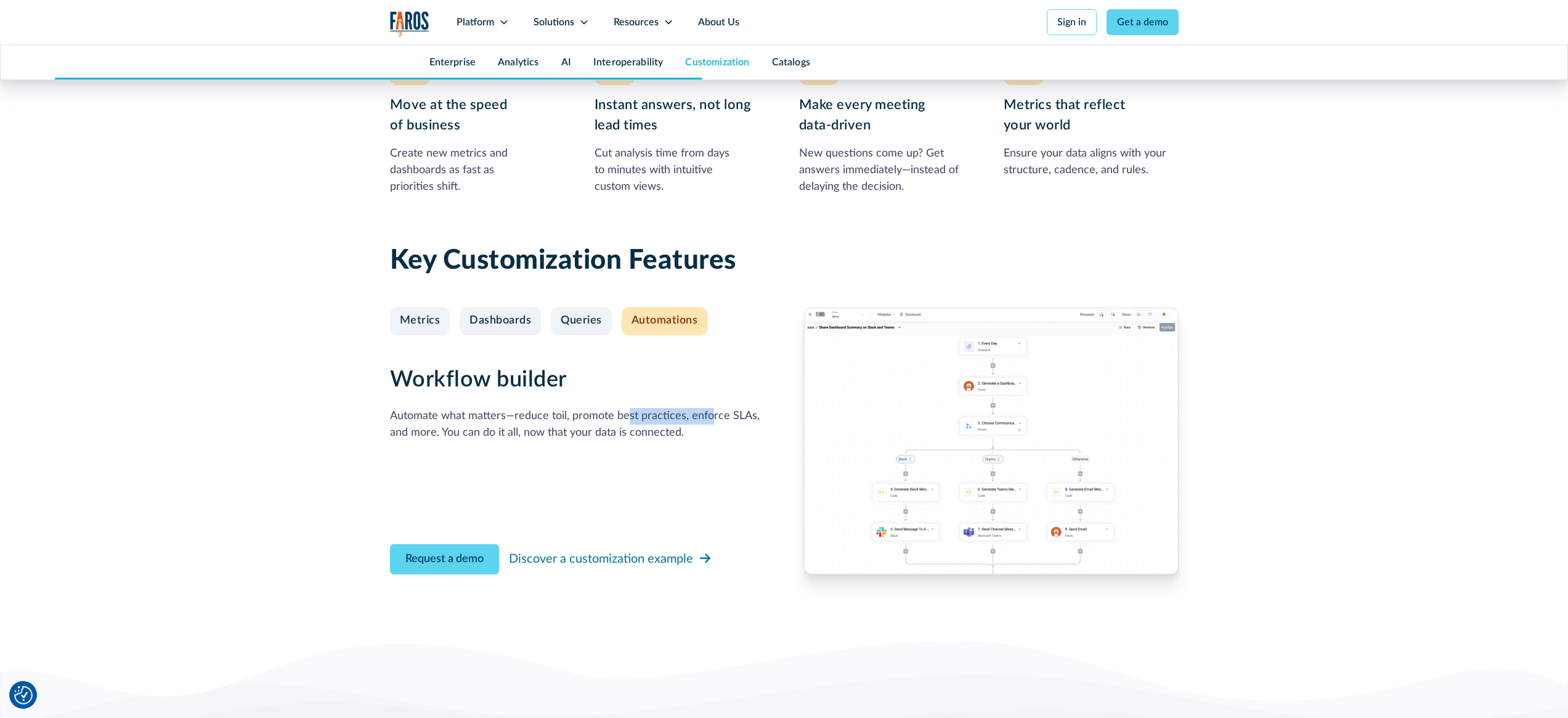
click at [709, 416] on div "Automate what matters—reduce toil, promote best practices, enforce SLAs, and mo…" at bounding box center [577, 425] width 374 height 34
drag, startPoint x: 435, startPoint y: 430, endPoint x: 556, endPoint y: 437, distance: 121.2
click at [556, 437] on div "Automate what matters—reduce toil, promote best practices, enforce SLAs, and mo…" at bounding box center [577, 425] width 374 height 34
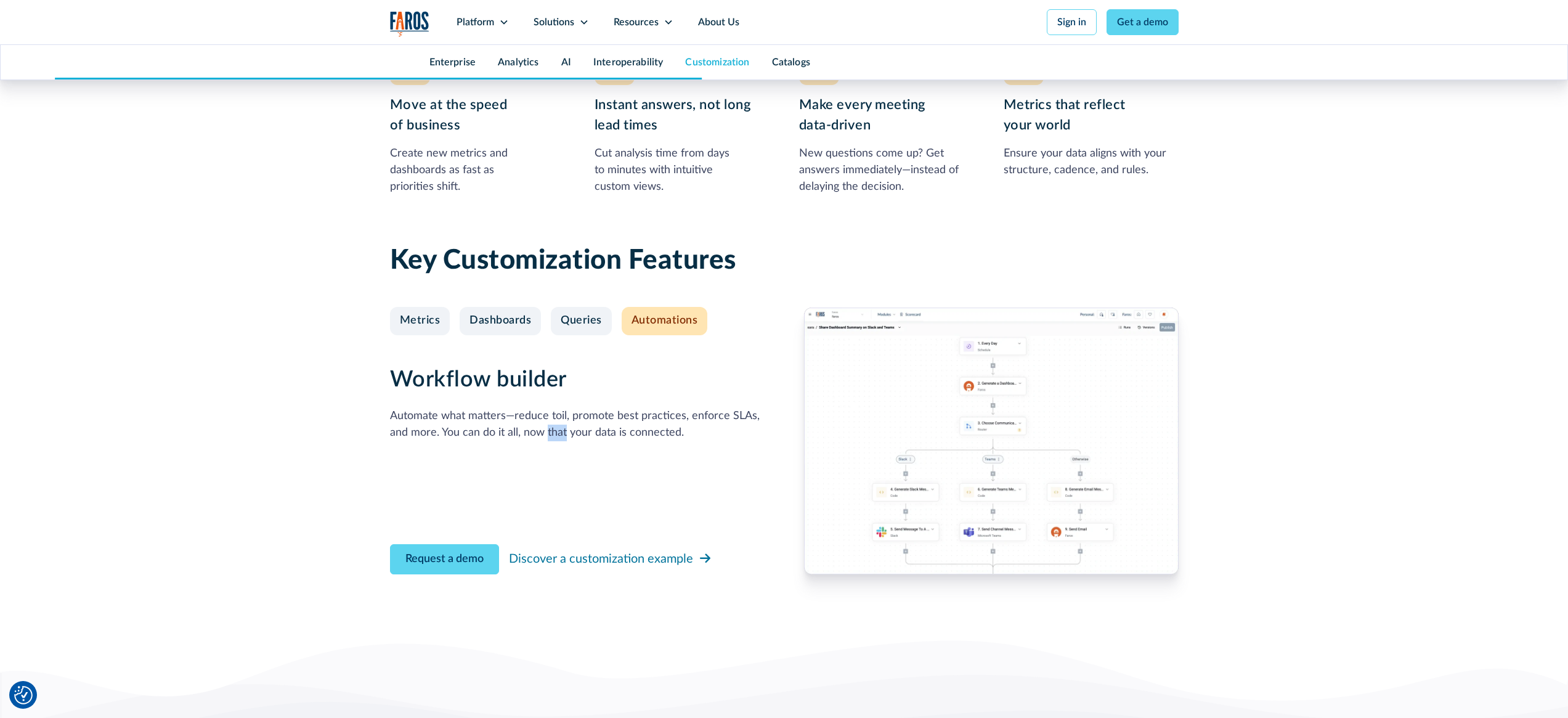
click at [556, 437] on div "Automate what matters—reduce toil, promote best practices, enforce SLAs, and mo…" at bounding box center [577, 425] width 374 height 34
click at [625, 437] on div "Automate what matters—reduce toil, promote best practices, enforce SLAs, and mo…" at bounding box center [577, 425] width 374 height 34
click at [625, 436] on div "Automate what matters—reduce toil, promote best practices, enforce SLAs, and mo…" at bounding box center [577, 425] width 374 height 34
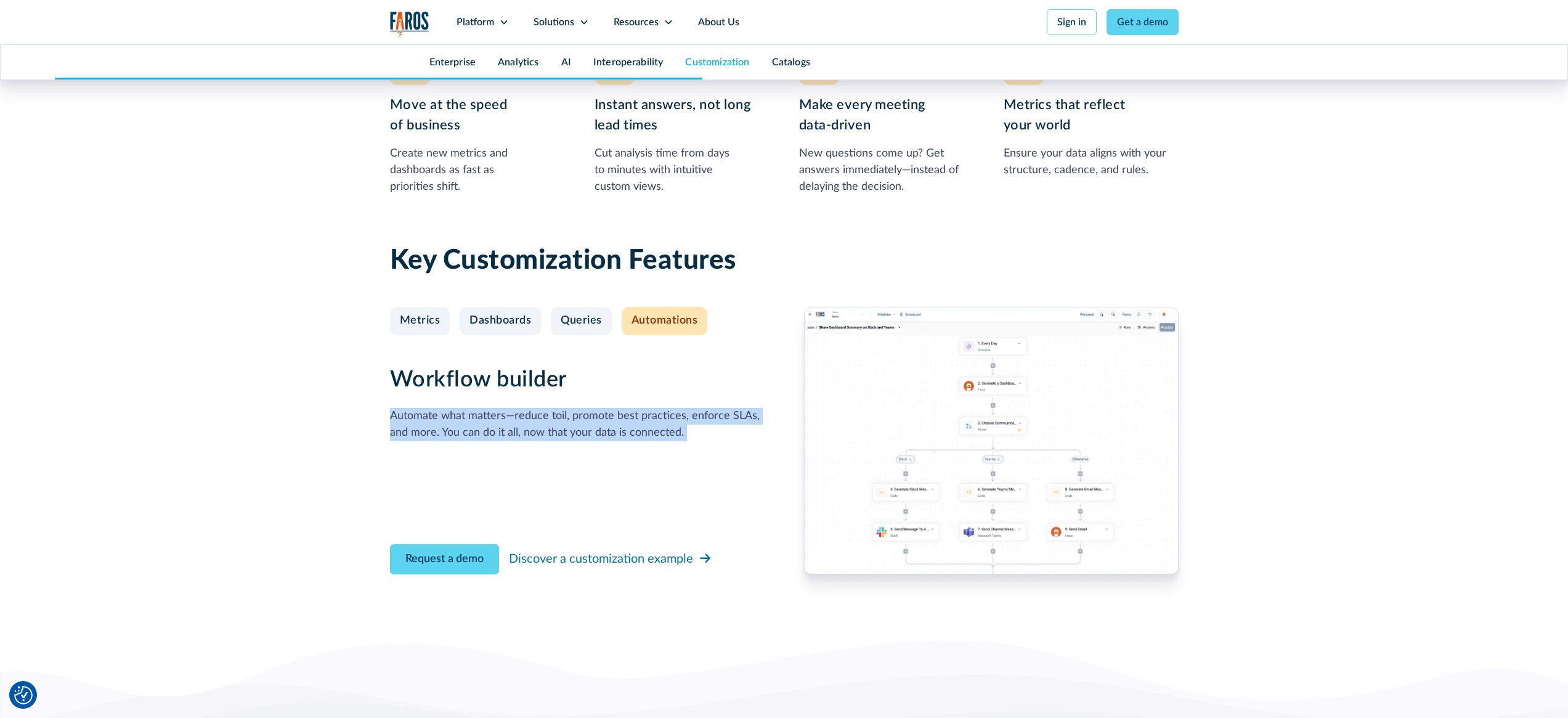
click at [661, 437] on div "Automate what matters—reduce toil, promote best practices, enforce SLAs, and mo…" at bounding box center [577, 425] width 374 height 34
click at [700, 434] on div "Automate what matters—reduce toil, promote best practices, enforce SLAs, and mo…" at bounding box center [577, 425] width 374 height 34
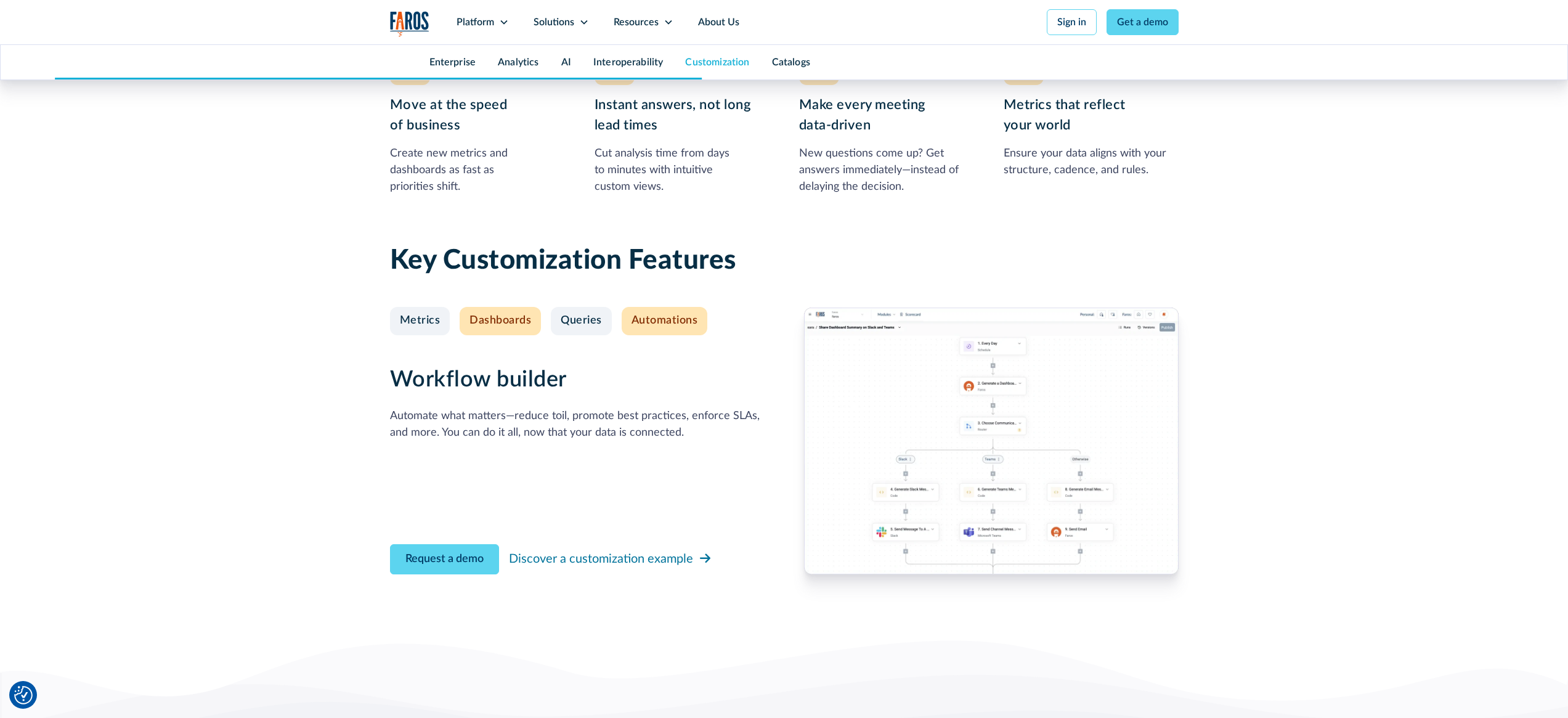
click at [491, 322] on div "Dashboards" at bounding box center [500, 321] width 61 height 14
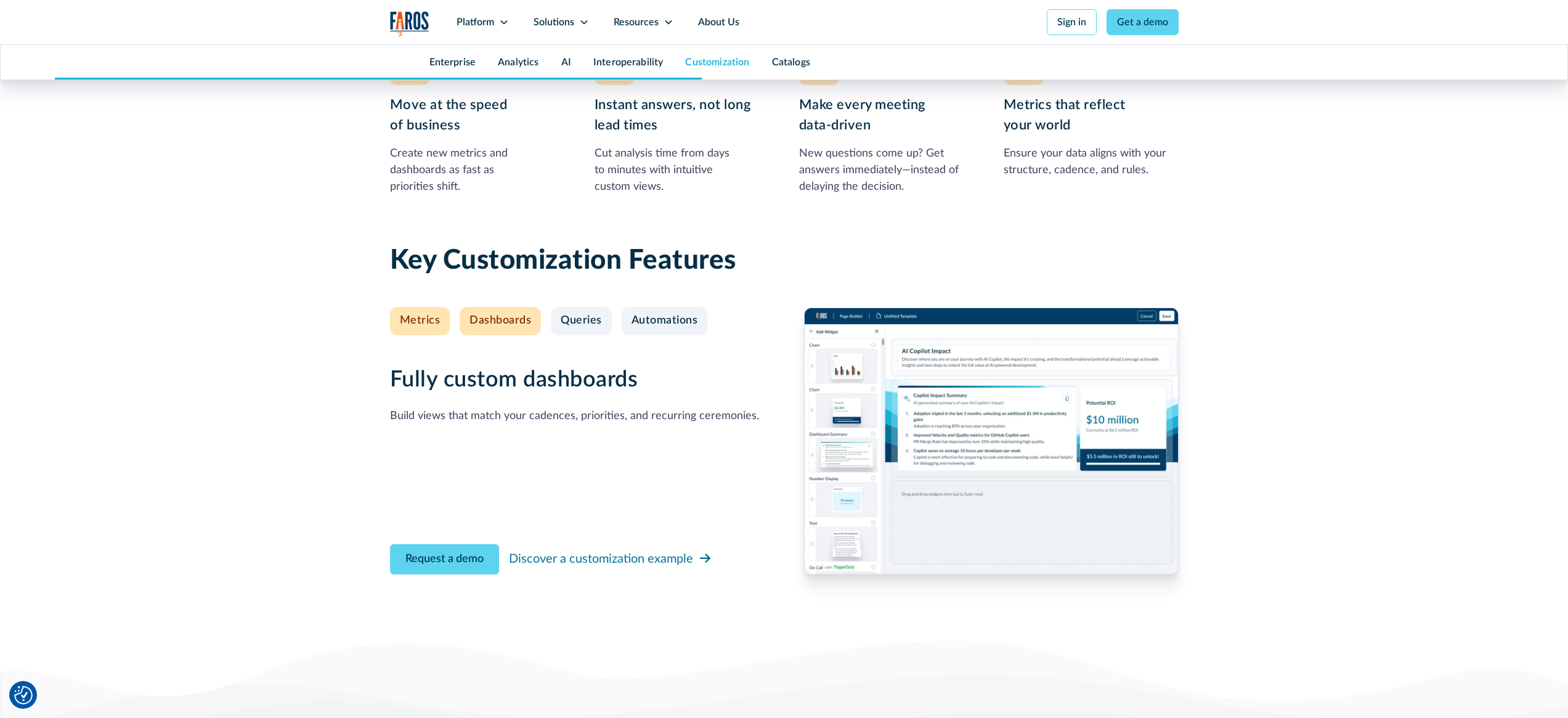
click at [437, 319] on div "Metrics" at bounding box center [420, 321] width 40 height 14
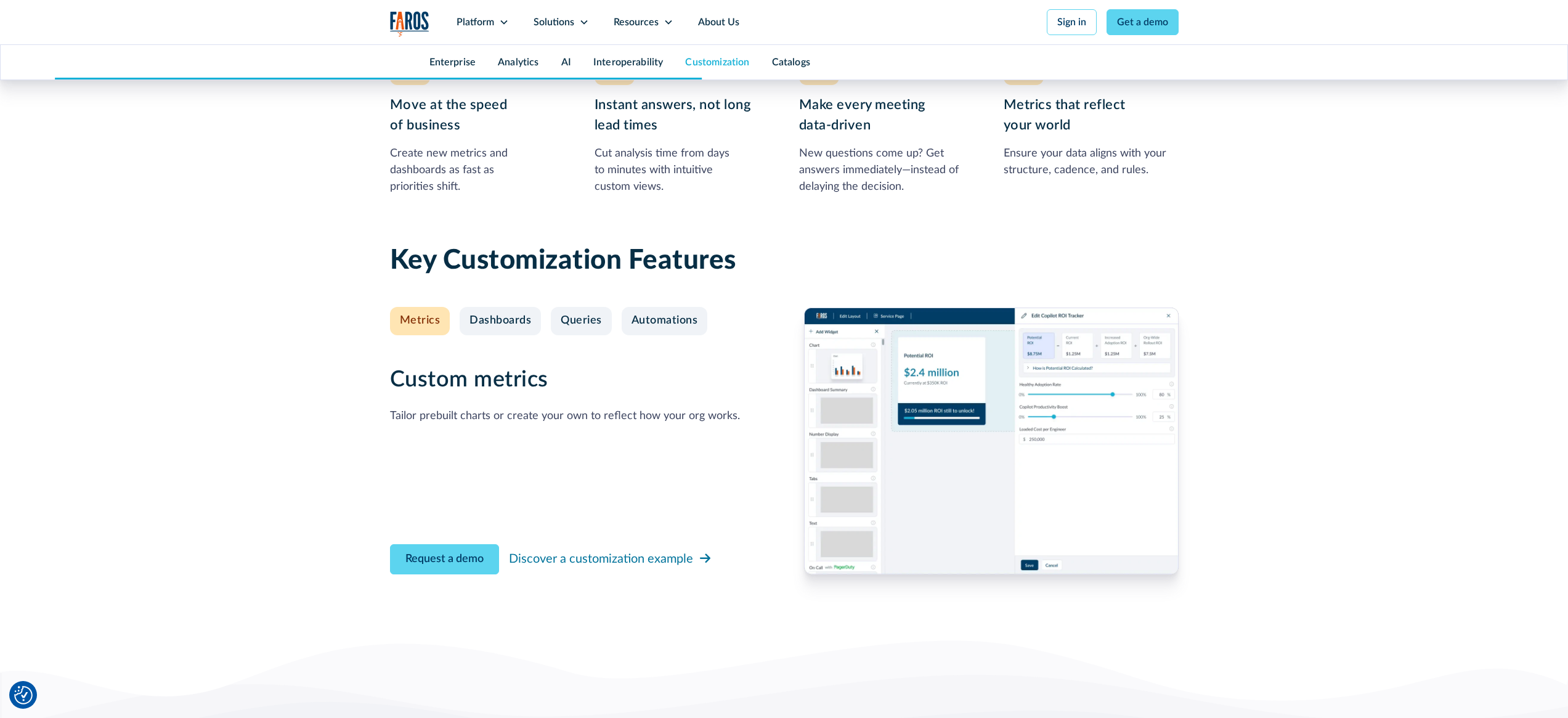
drag, startPoint x: 548, startPoint y: 318, endPoint x: 569, endPoint y: 320, distance: 21.1
click at [548, 318] on div "Metrics Dashboards Queries Automations" at bounding box center [579, 321] width 378 height 29
click at [583, 322] on div "Queries" at bounding box center [581, 321] width 41 height 14
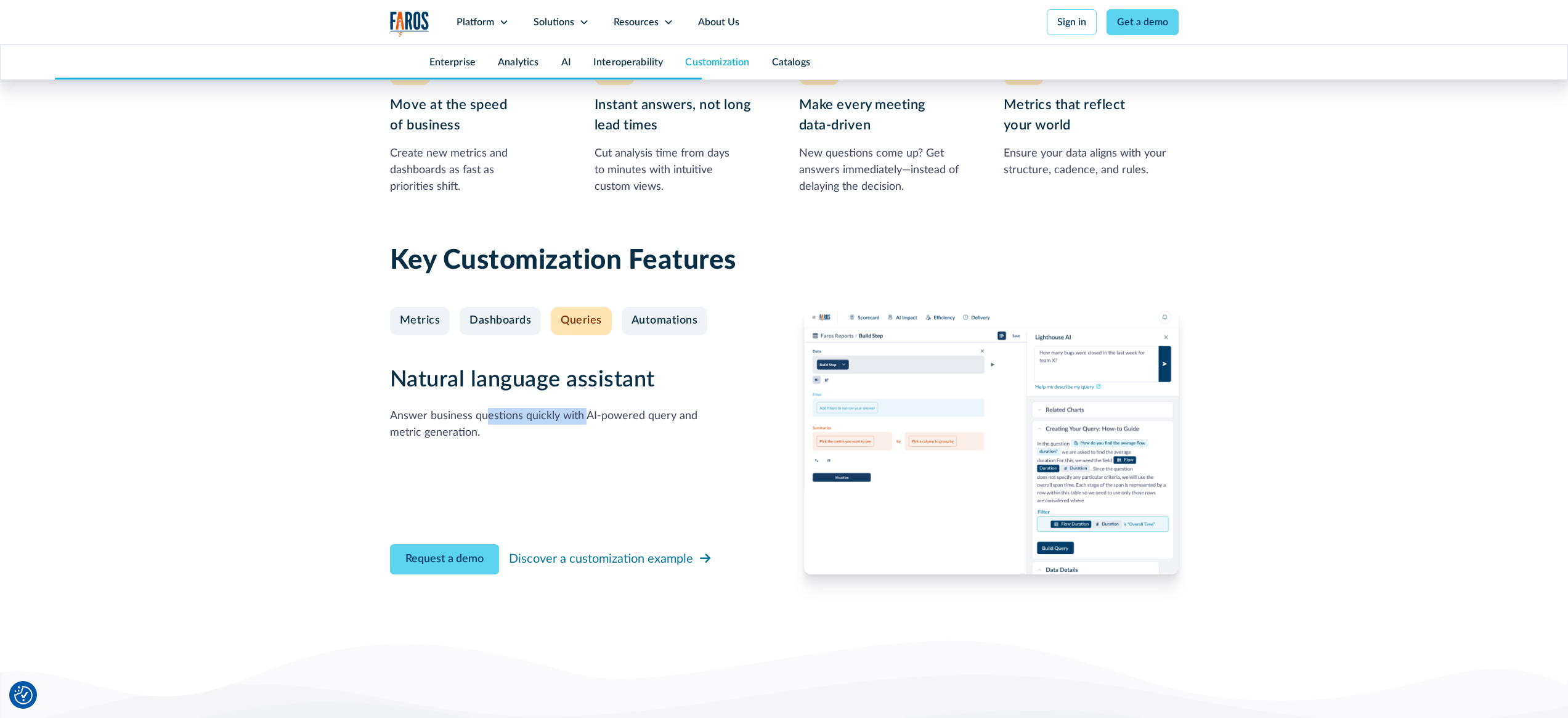
drag, startPoint x: 485, startPoint y: 412, endPoint x: 587, endPoint y: 419, distance: 102.2
click at [587, 419] on div "Answer business questions quickly with AI-powered query and metric generation." at bounding box center [577, 425] width 374 height 34
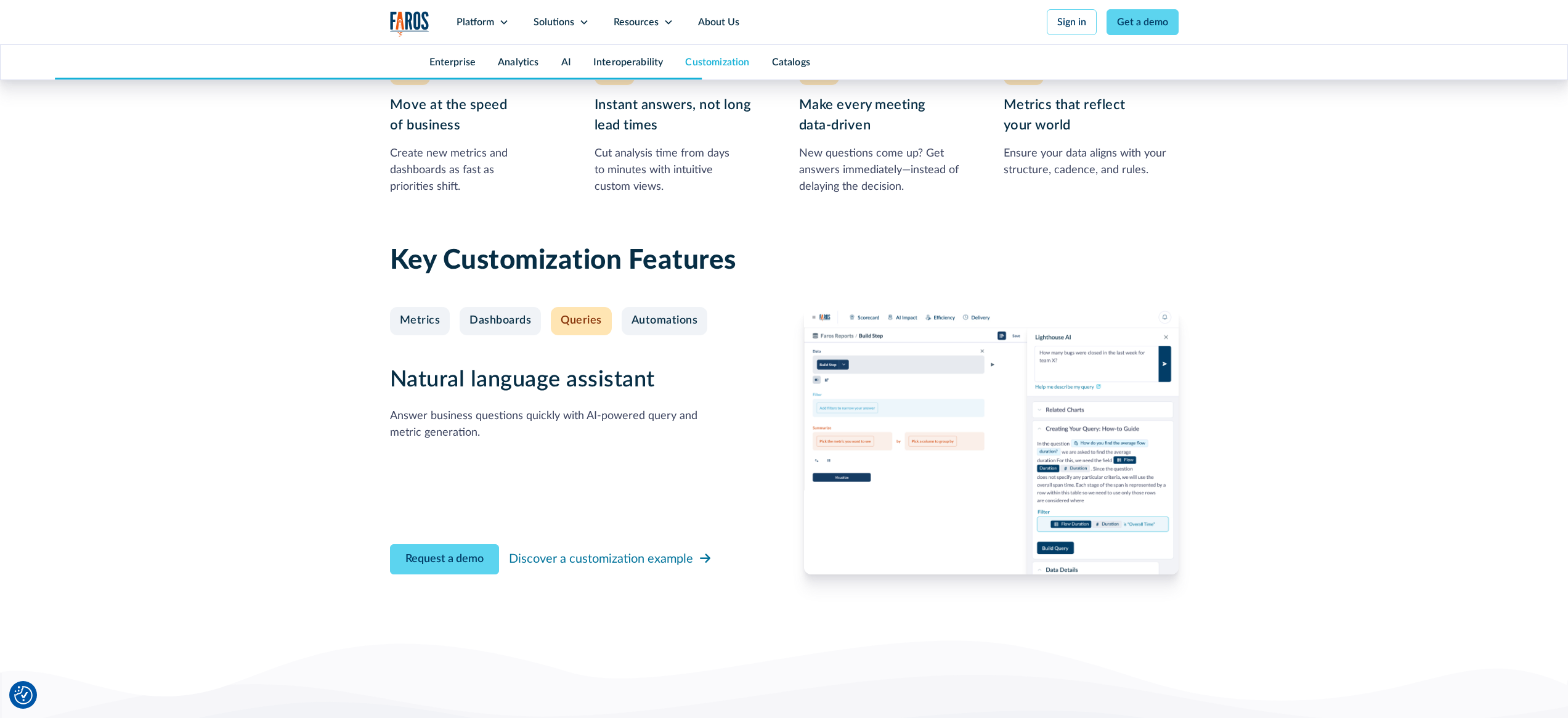
click at [655, 418] on div "Answer business questions quickly with AI-powered query and metric generation." at bounding box center [577, 425] width 374 height 34
click at [691, 406] on div "Natural language assistant Answer business questions quickly with AI-powered qu…" at bounding box center [577, 404] width 374 height 75
click at [638, 561] on div "Discover a customization example" at bounding box center [601, 559] width 184 height 19
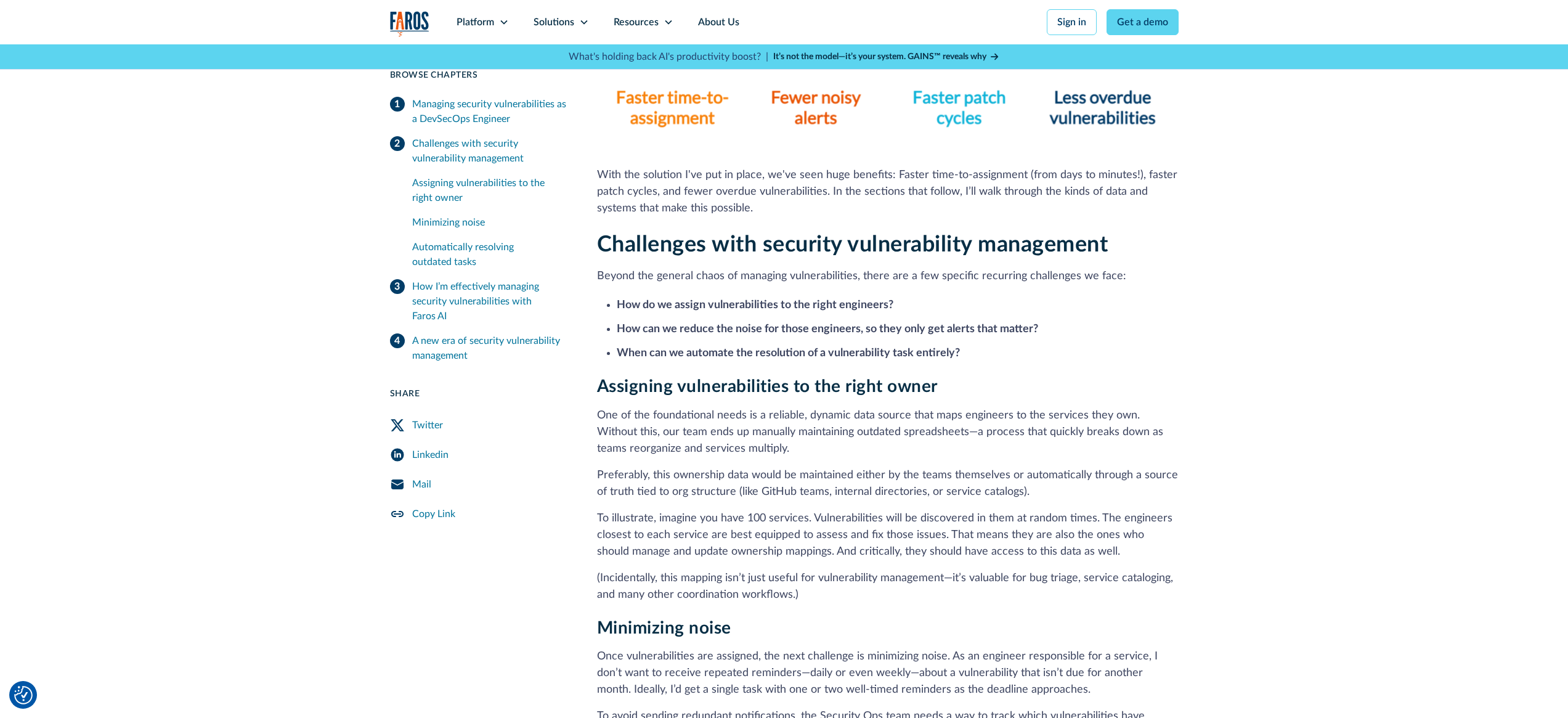
scroll to position [767, 0]
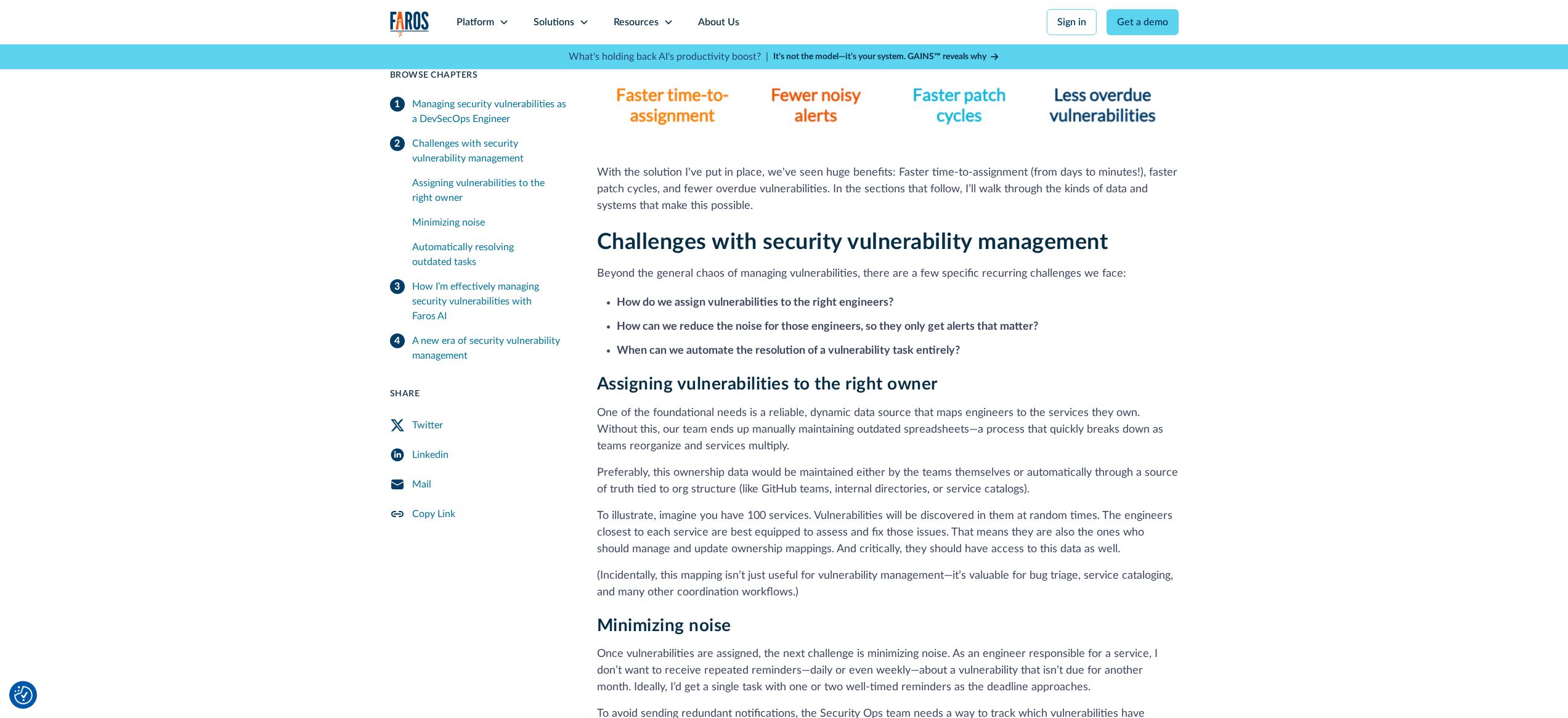
click at [760, 305] on strong "How do we assign vulnerabilities to the right engineers?" at bounding box center [755, 302] width 276 height 11
click at [849, 302] on strong "How do we assign vulnerabilities to the right engineers?" at bounding box center [755, 302] width 276 height 11
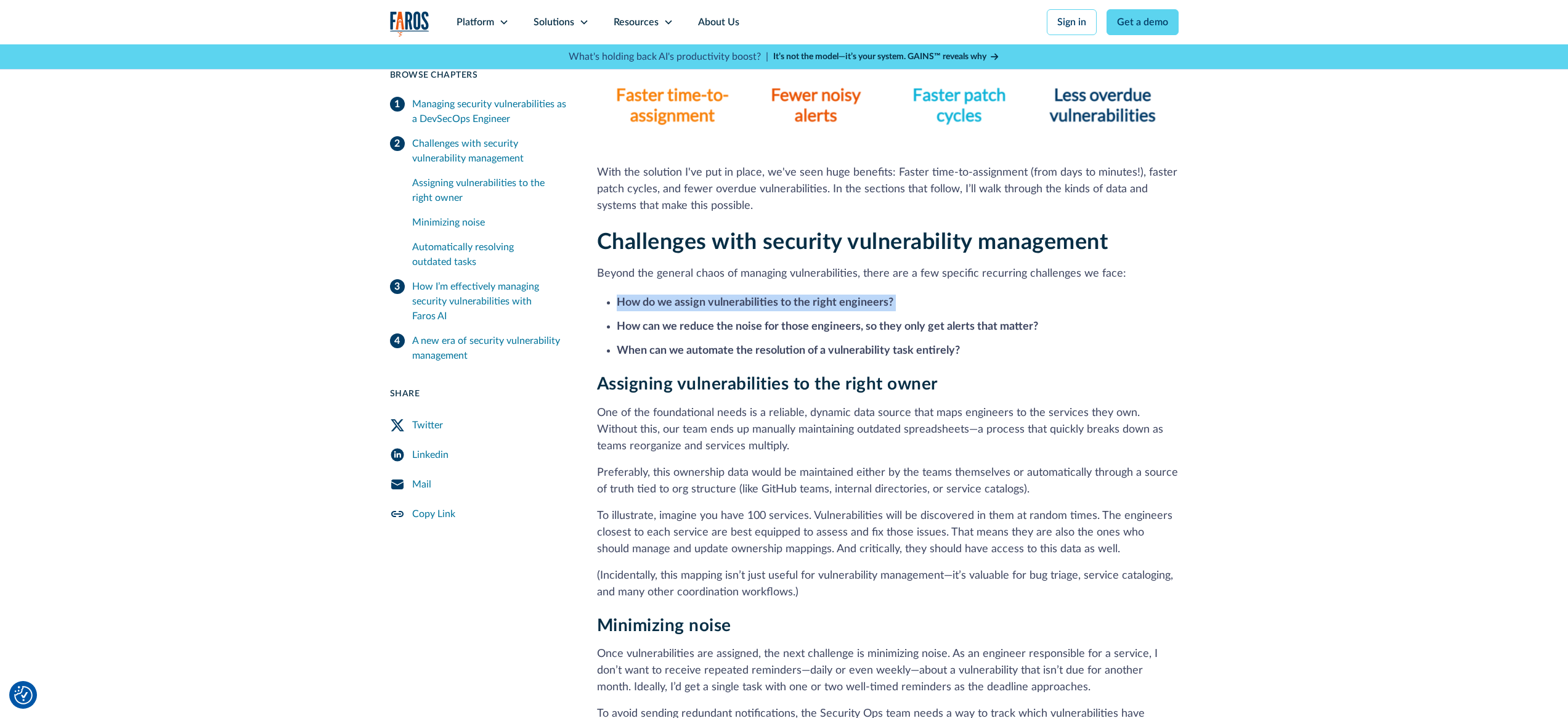
click at [849, 302] on strong "How do we assign vulnerabilities to the right engineers?" at bounding box center [755, 302] width 276 height 11
click at [874, 302] on strong "How do we assign vulnerabilities to the right engineers?" at bounding box center [755, 302] width 276 height 11
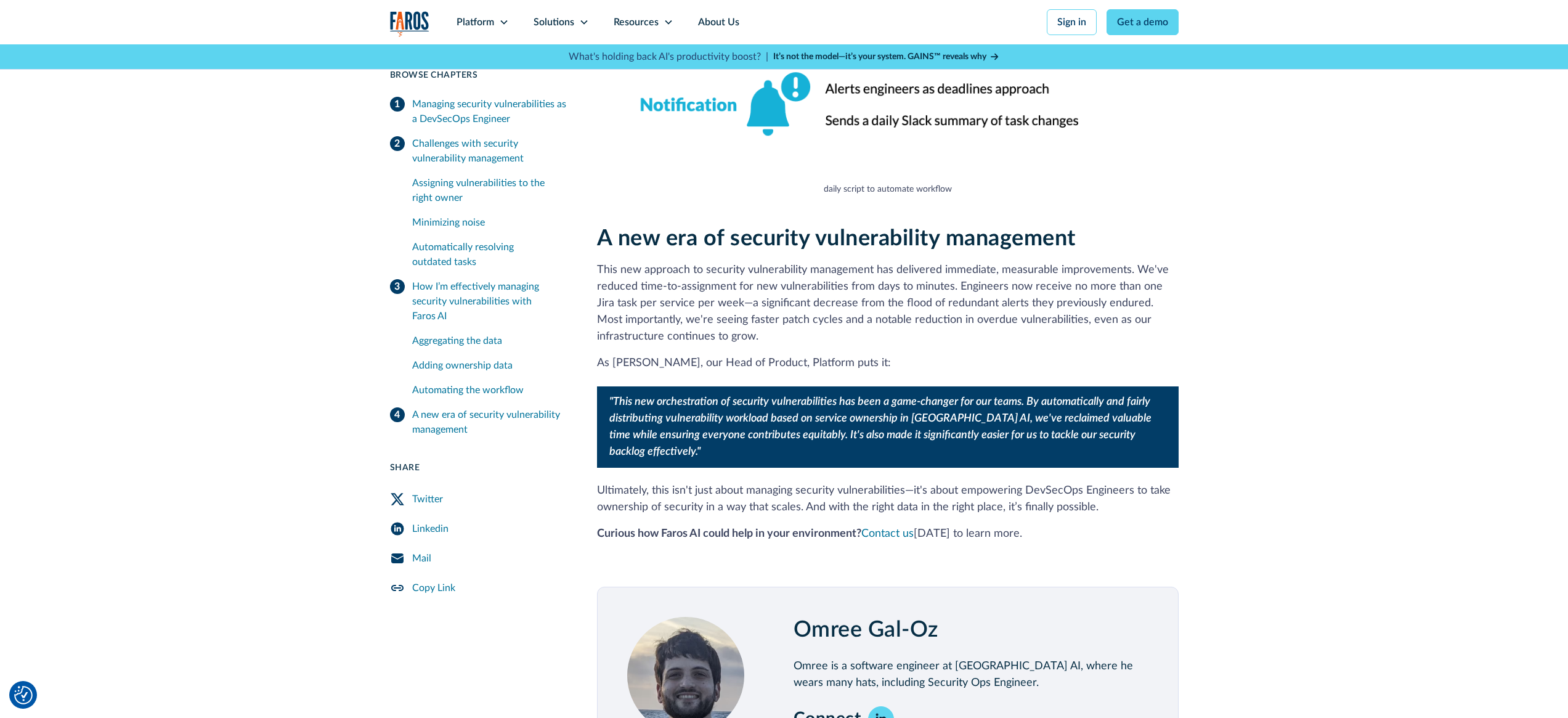
scroll to position [2946, 0]
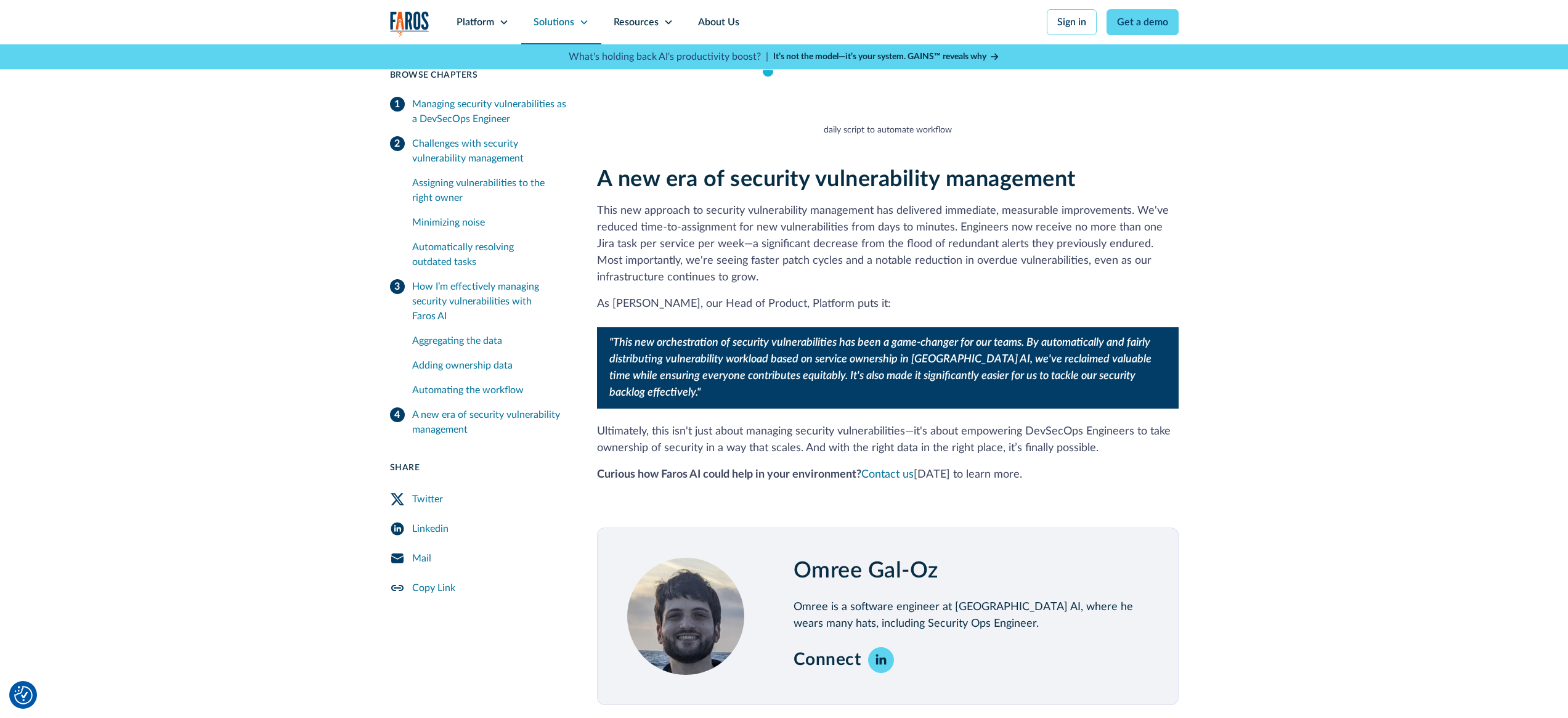
click at [569, 25] on div "Solutions" at bounding box center [553, 22] width 40 height 15
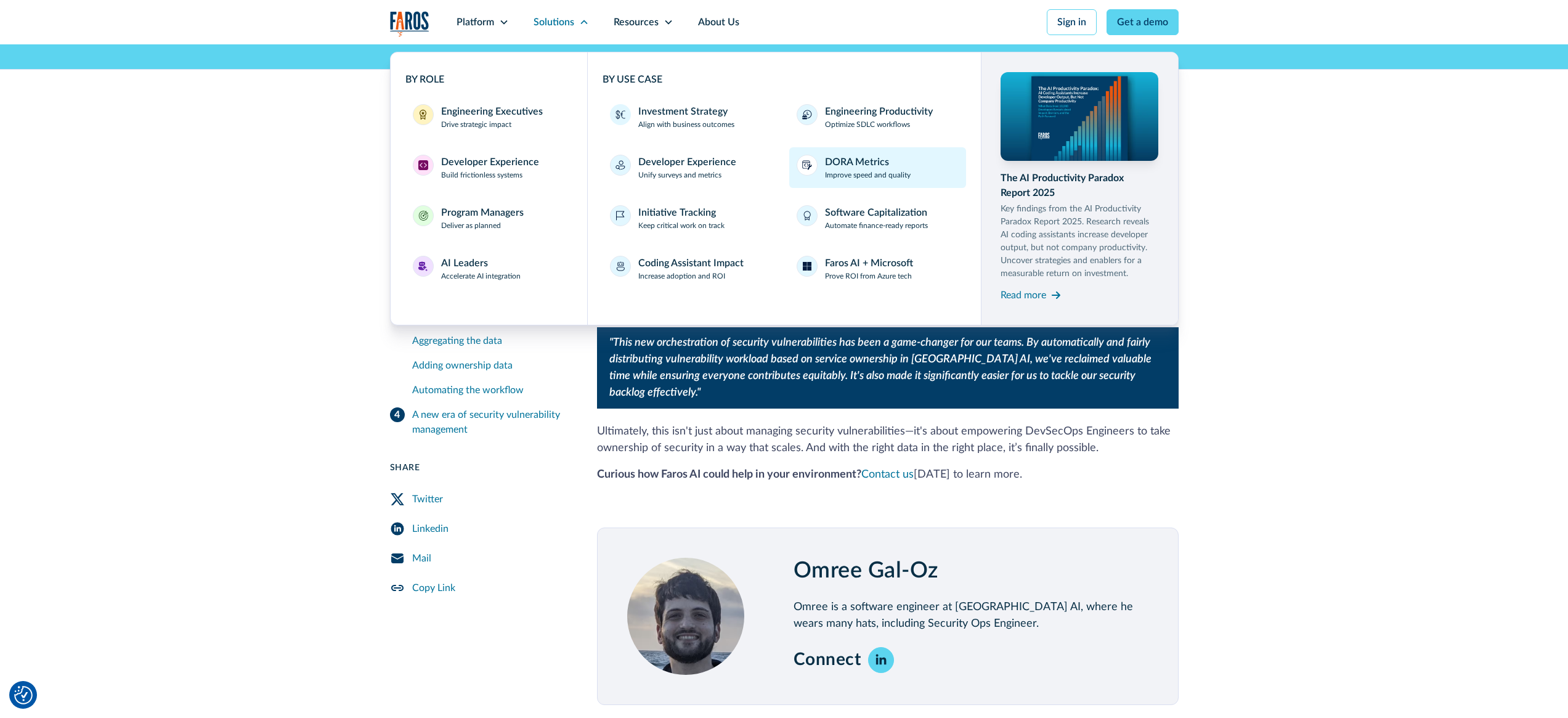
click at [868, 158] on div "DORA Metrics" at bounding box center [856, 162] width 64 height 15
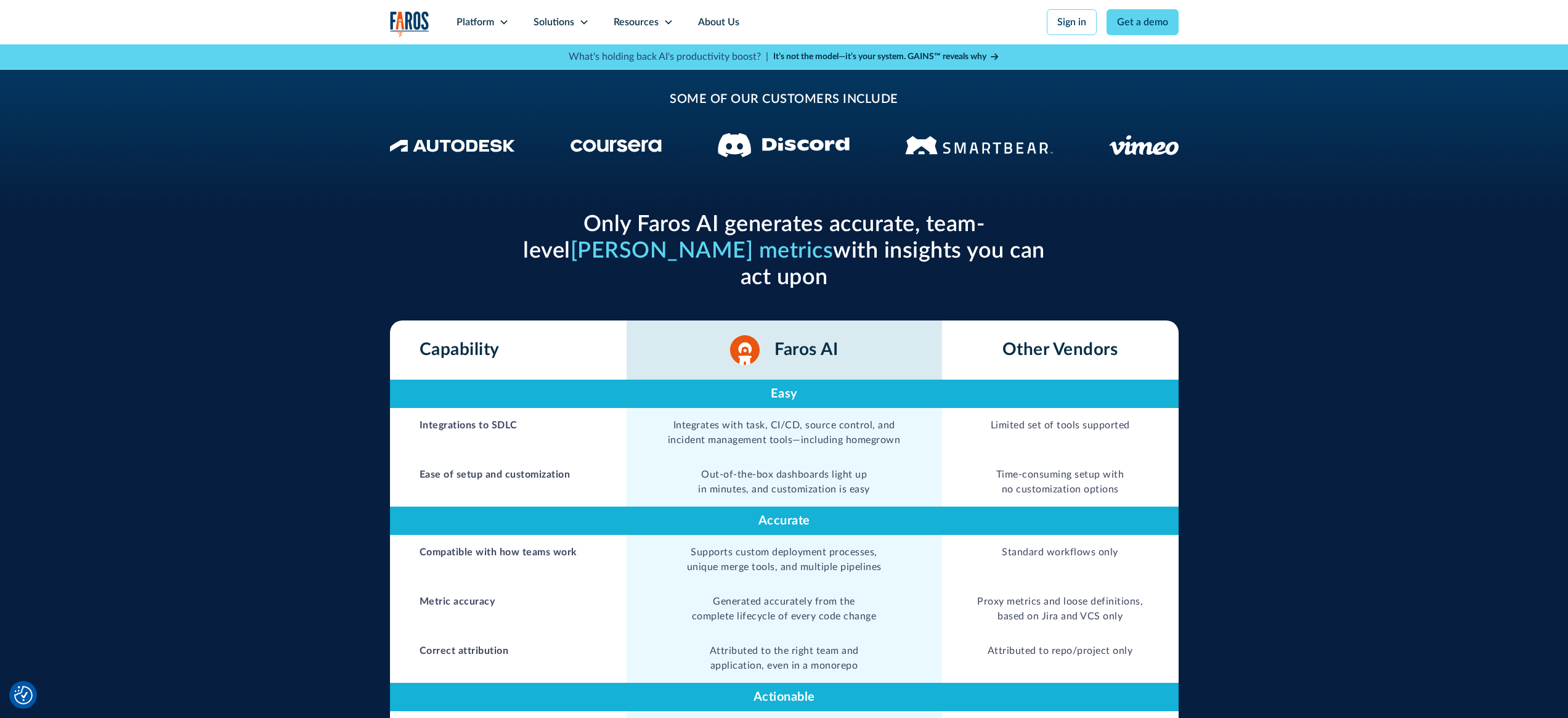
scroll to position [523, 0]
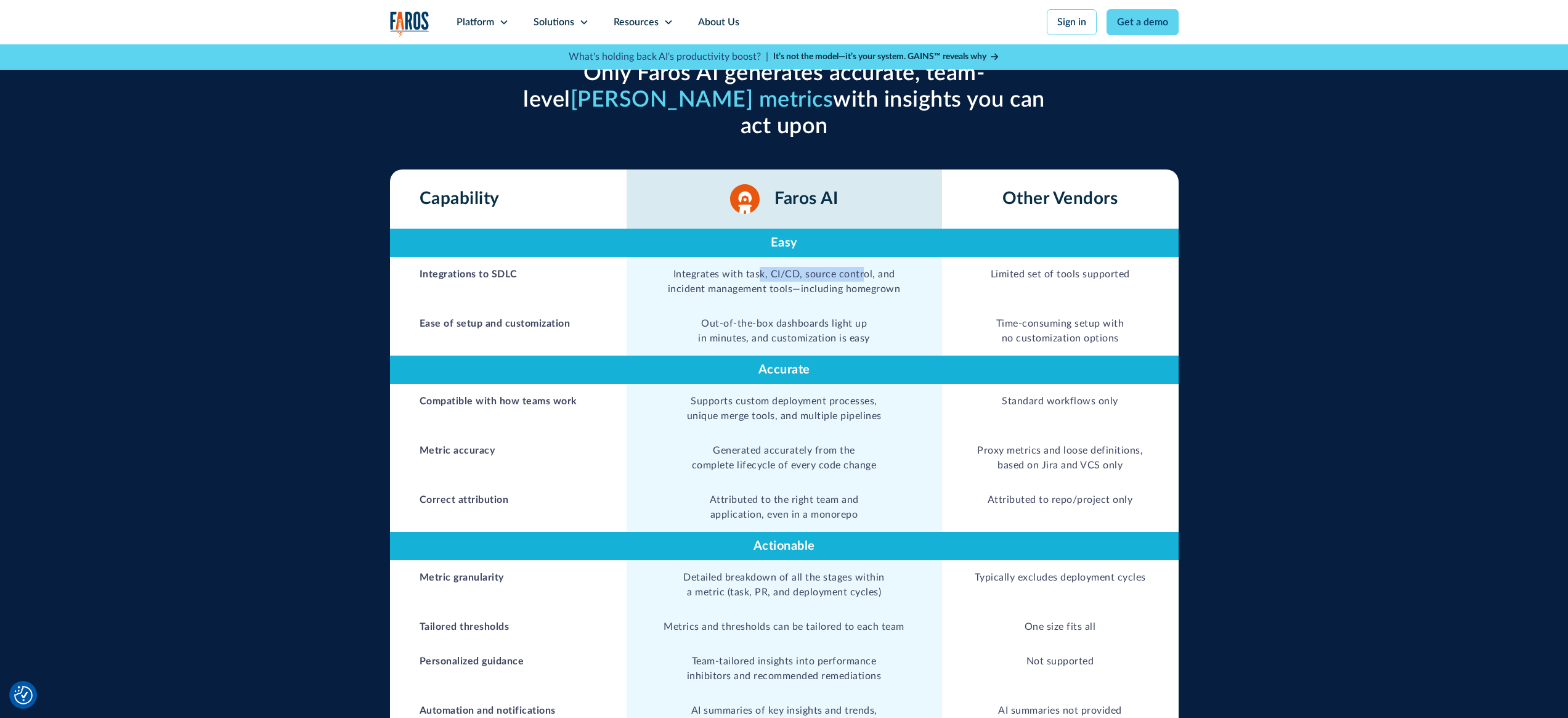
drag, startPoint x: 768, startPoint y: 241, endPoint x: 868, endPoint y: 241, distance: 100.0
click at [868, 257] on td "Integrates with task, CI/CD, source control, and incident management tools—incl…" at bounding box center [784, 281] width 315 height 49
click at [868, 257] on td "Integrates with task, CI/CD, source control, and incident management tools—incl…" at bounding box center [784, 281] width 315 height 49
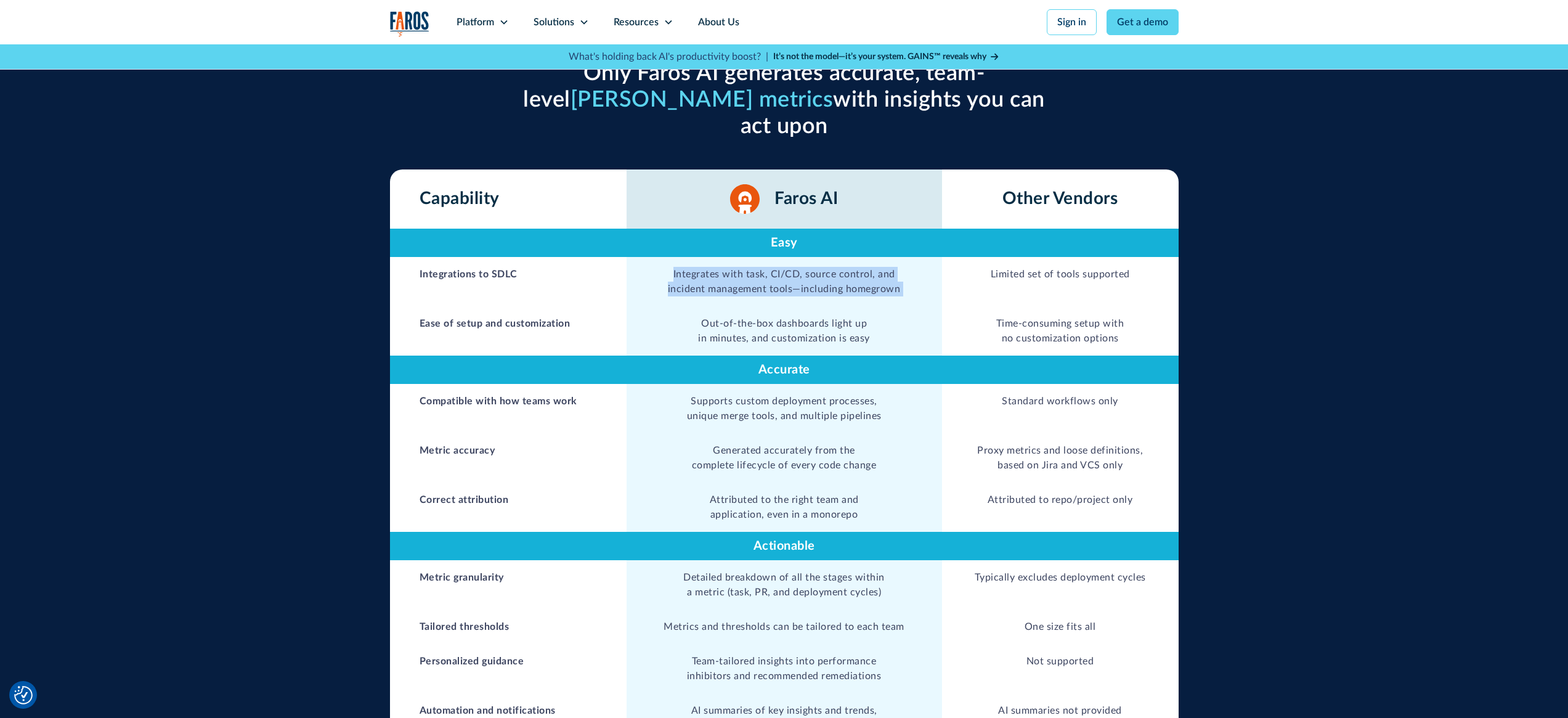
click at [876, 257] on td "Integrates with task, CI/CD, source control, and incident management tools—incl…" at bounding box center [784, 281] width 315 height 49
click at [882, 257] on td "Integrates with task, CI/CD, source control, and incident management tools—incl…" at bounding box center [784, 281] width 315 height 49
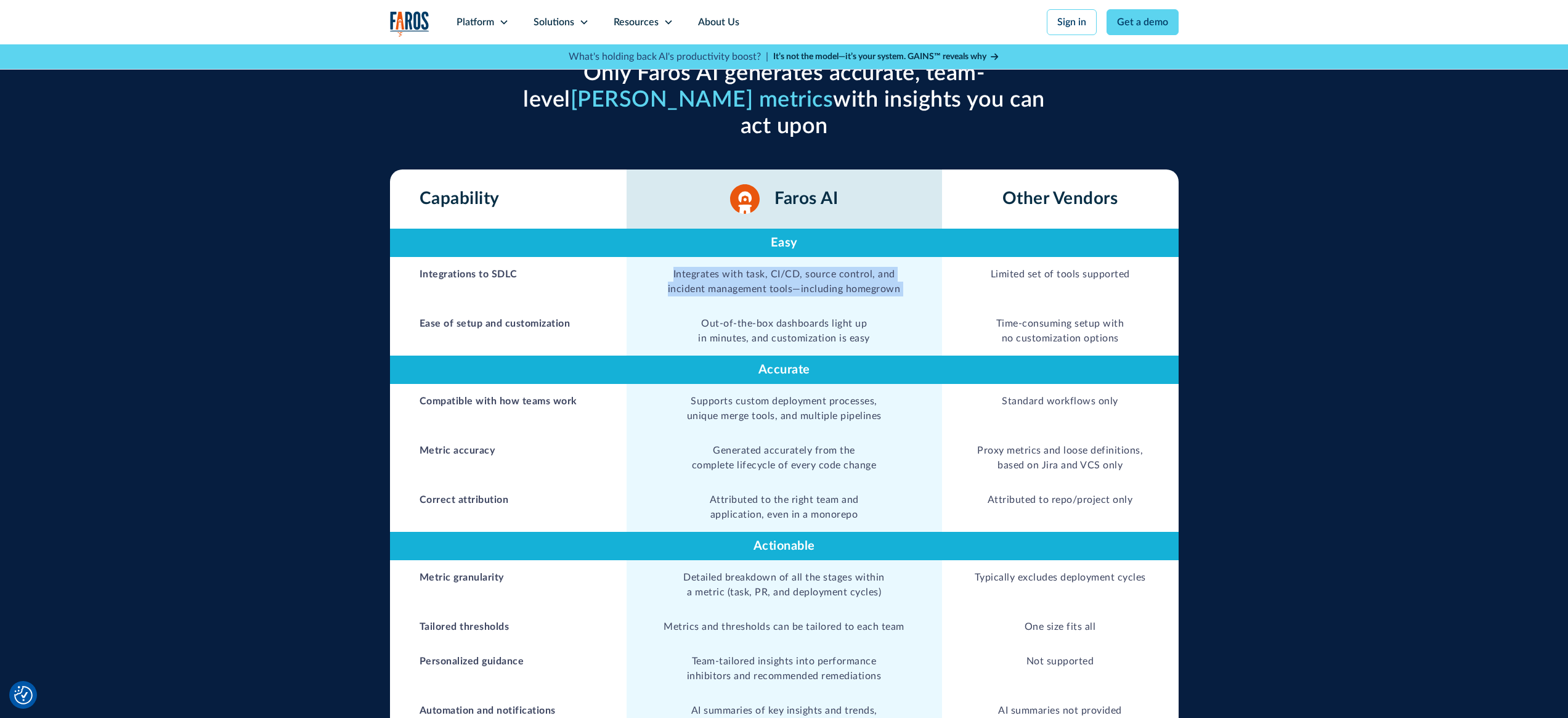
click at [882, 257] on td "Integrates with task, CI/CD, source control, and incident management tools—incl…" at bounding box center [784, 281] width 315 height 49
click at [887, 257] on td "Integrates with task, CI/CD, source control, and incident management tools—incl…" at bounding box center [784, 281] width 315 height 49
click at [786, 306] on td "Out-of-the-box dashboards light up in minutes, and customization is easy" at bounding box center [784, 330] width 315 height 49
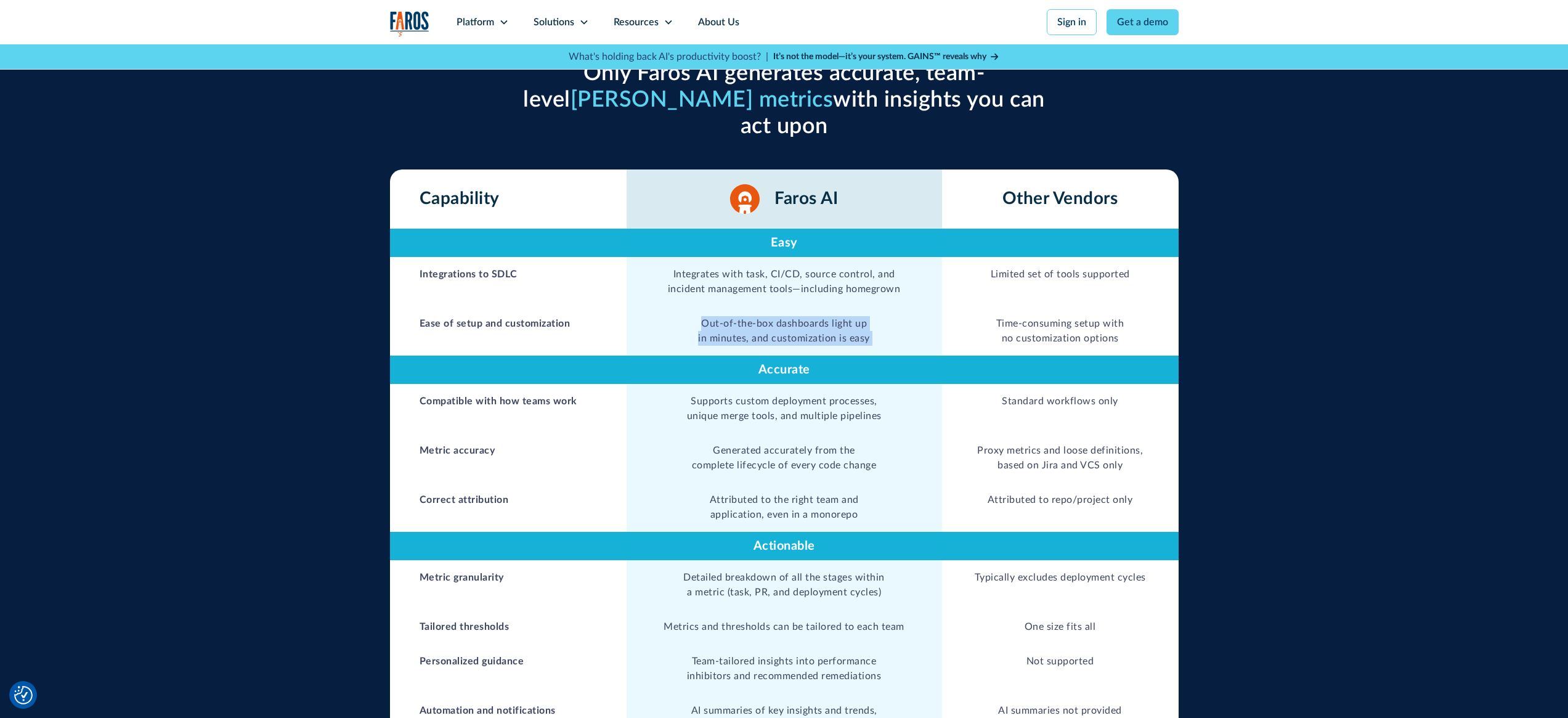
click at [807, 306] on td "Out-of-the-box dashboards light up in minutes, and customization is easy" at bounding box center [784, 330] width 315 height 49
click at [746, 306] on td "Out-of-the-box dashboards light up in minutes, and customization is easy" at bounding box center [784, 330] width 315 height 49
click at [797, 306] on td "Out-of-the-box dashboards light up in minutes, and customization is easy" at bounding box center [784, 330] width 315 height 49
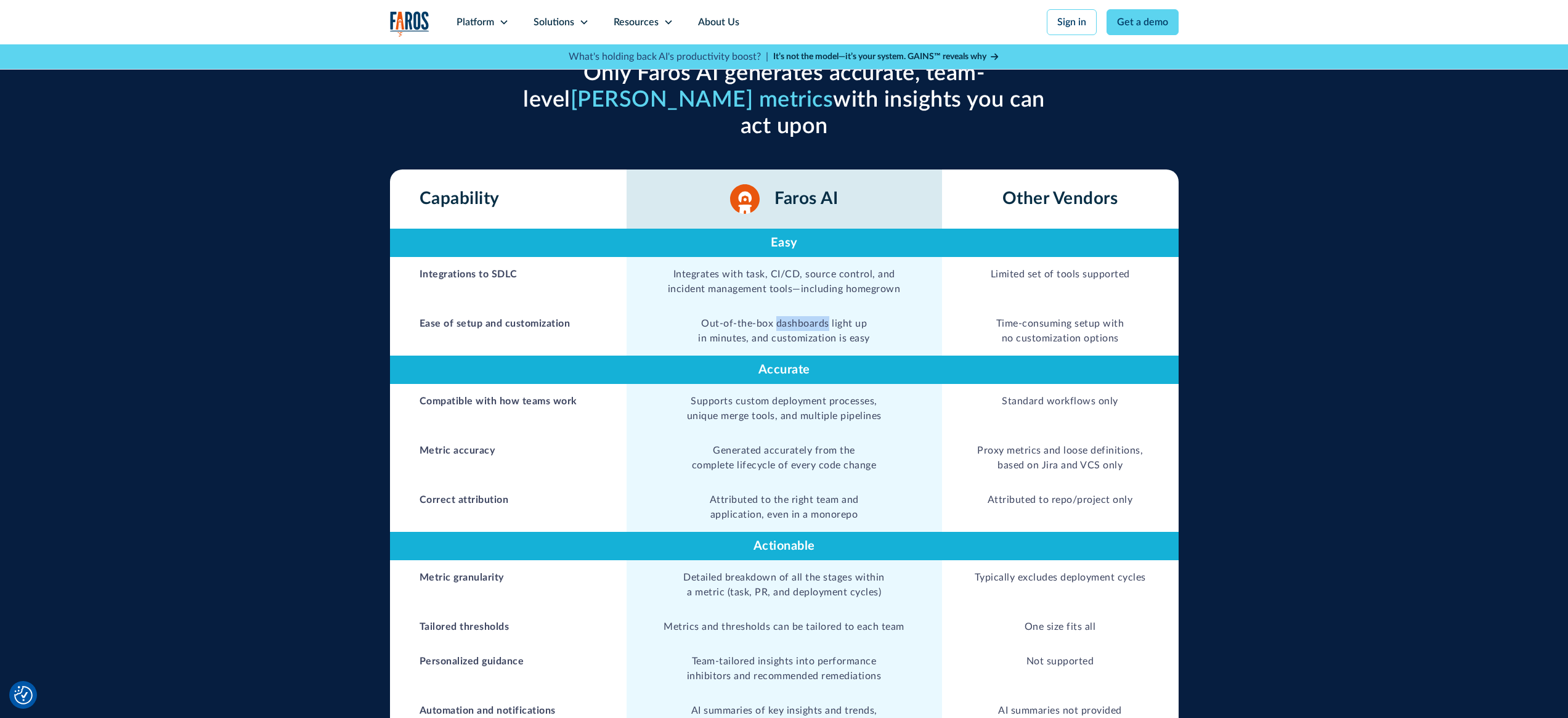
click at [797, 306] on td "Out-of-the-box dashboards light up in minutes, and customization is easy" at bounding box center [784, 330] width 315 height 49
click at [813, 306] on td "Out-of-the-box dashboards light up in minutes, and customization is easy" at bounding box center [784, 330] width 315 height 49
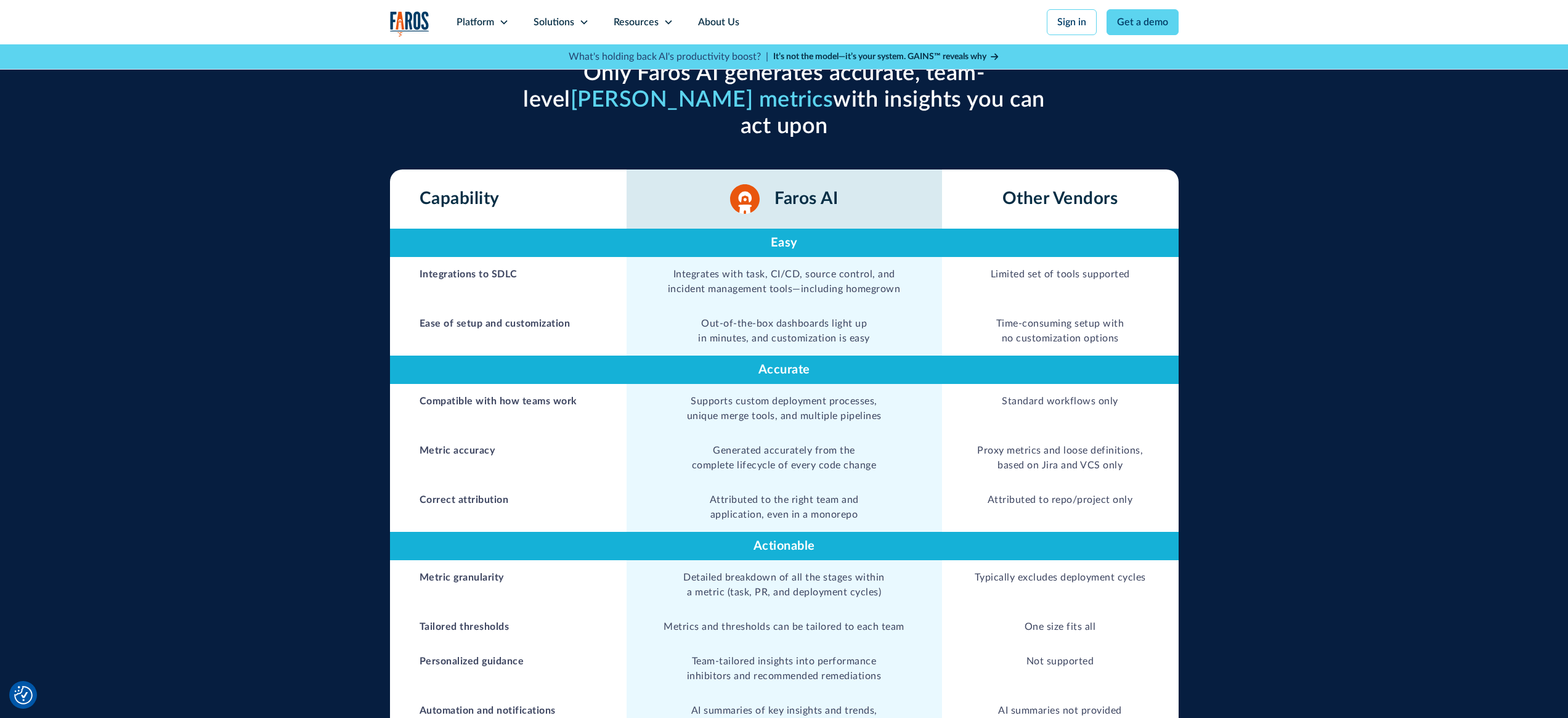
click at [820, 306] on td "Out-of-the-box dashboards light up in minutes, and customization is easy" at bounding box center [784, 330] width 315 height 49
click at [1085, 306] on td "Time-consuming setup with no customization options" at bounding box center [1060, 330] width 237 height 49
click at [1092, 306] on td "Time-consuming setup with no customization options" at bounding box center [1060, 330] width 237 height 49
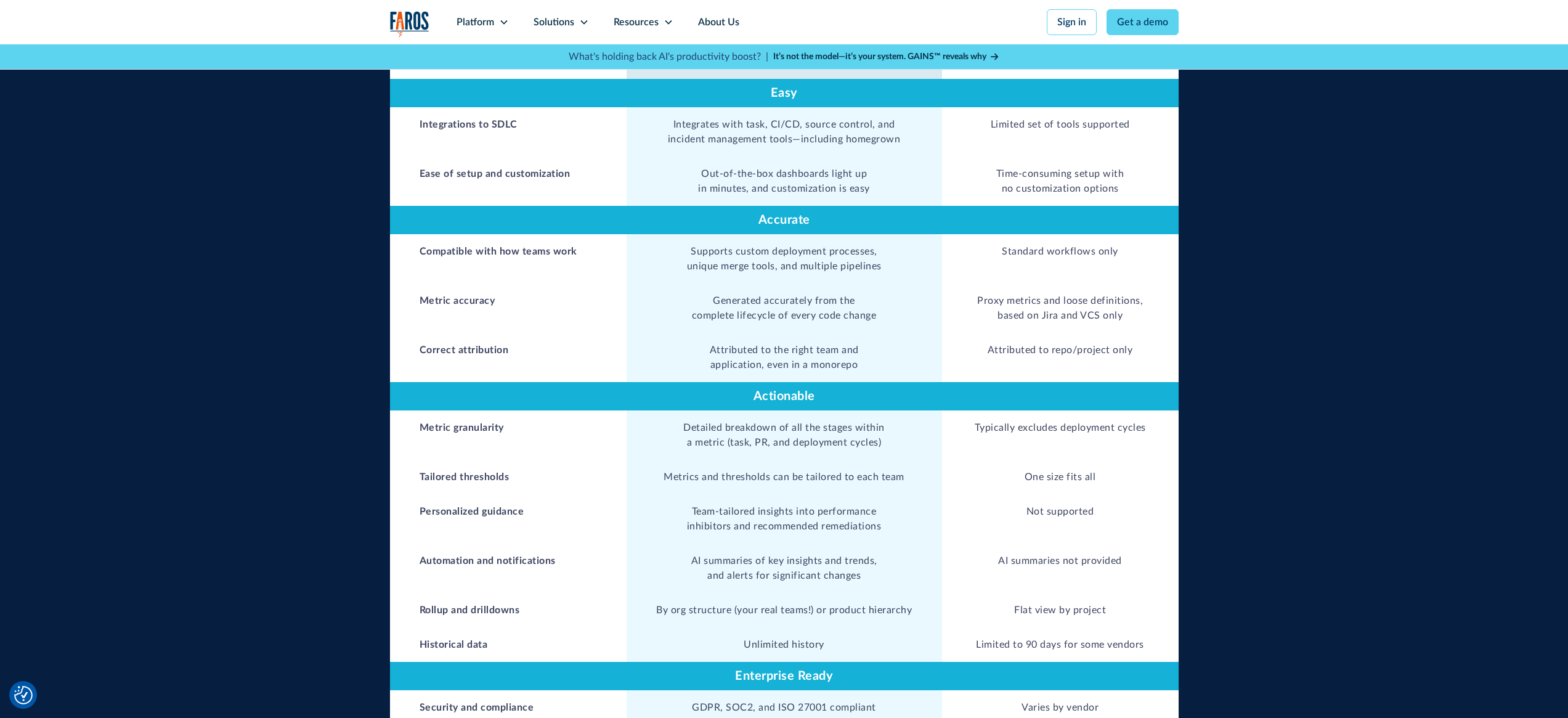
scroll to position [674, 0]
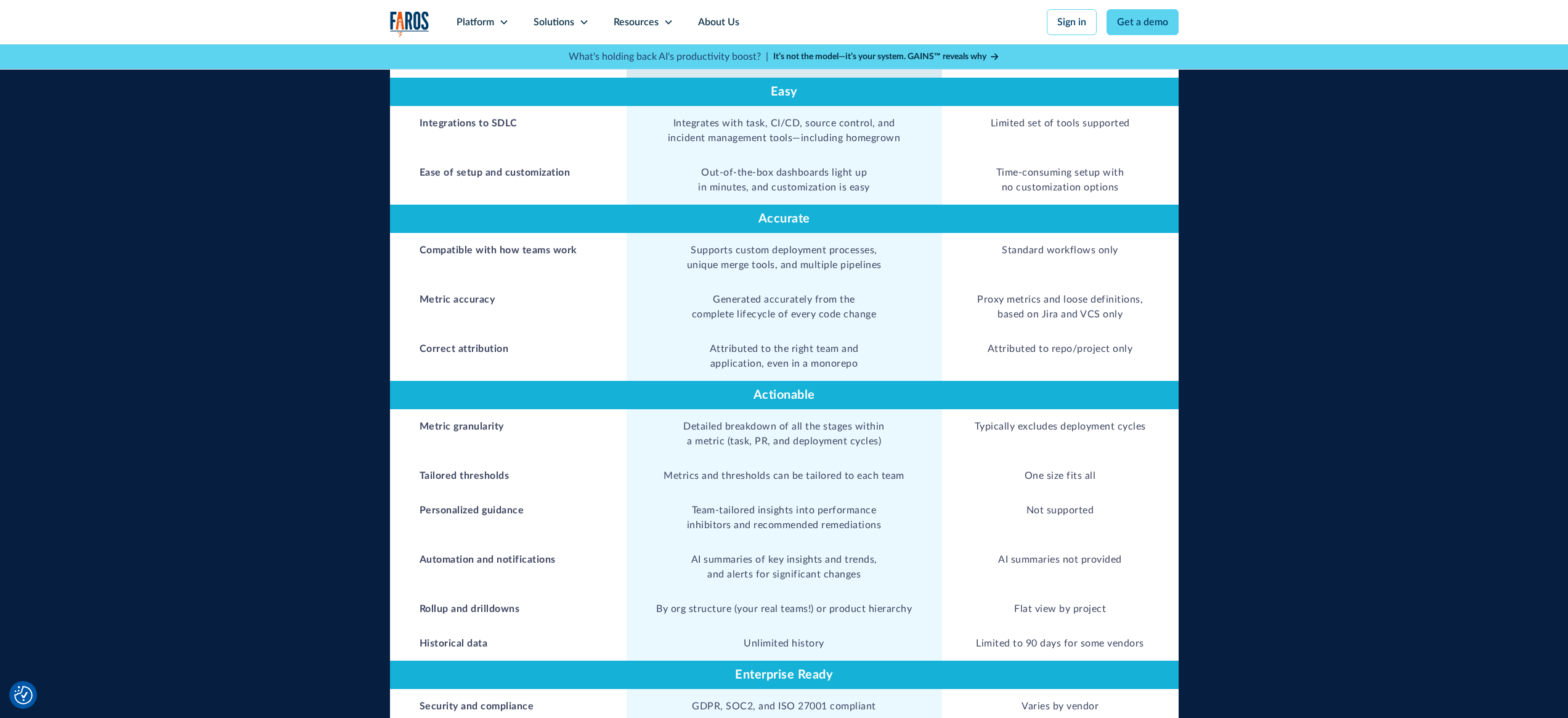
click at [712, 233] on td "Supports custom deployment processes, unique merge tools, and multiple pipelines" at bounding box center [784, 257] width 315 height 49
click at [776, 233] on td "Supports custom deployment processes, unique merge tools, and multiple pipelines" at bounding box center [784, 257] width 315 height 49
click at [776, 233] on td "Supports custom deployment processes, unique merge tools, and multiple pipelines" at bounding box center [784, 257] width 315 height 49
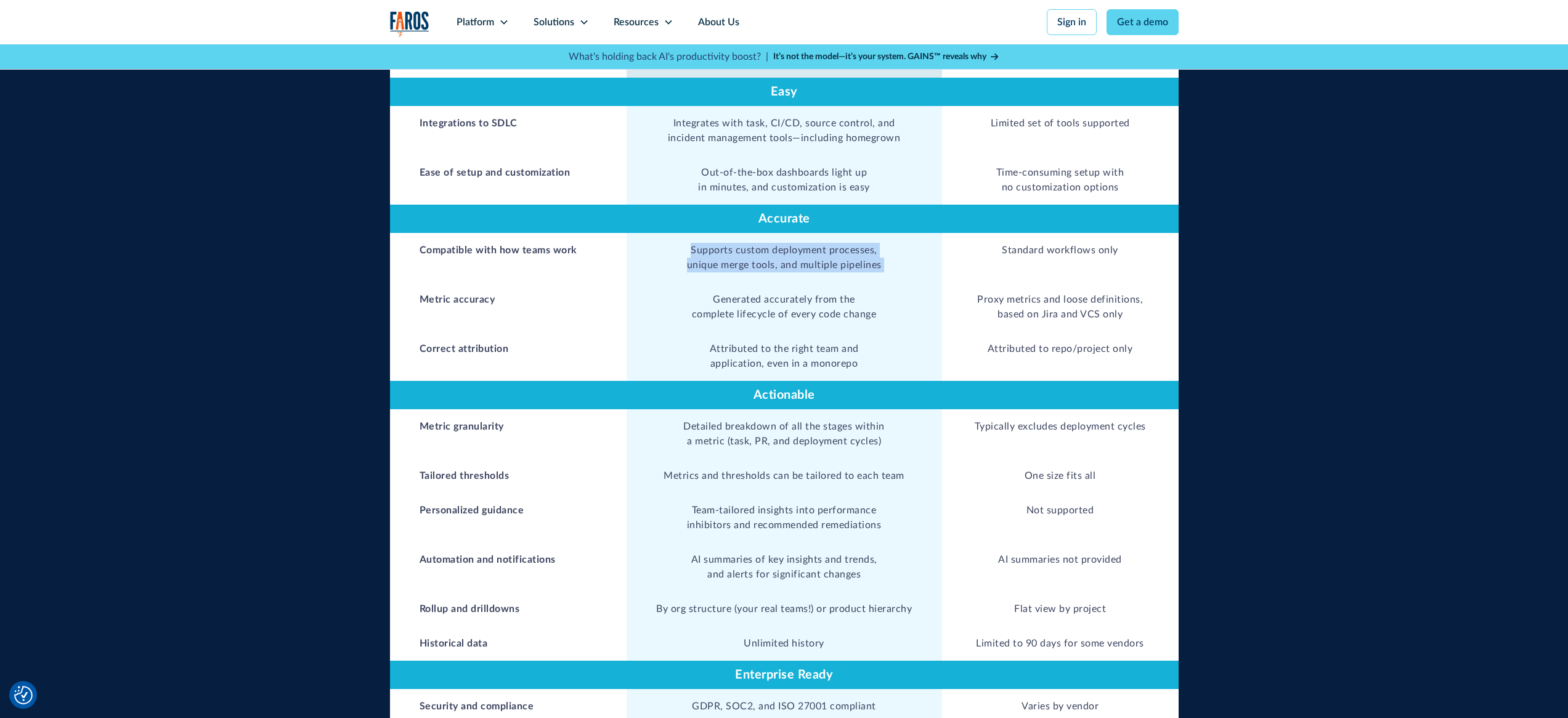
click at [776, 233] on td "Supports custom deployment processes, unique merge tools, and multiple pipelines" at bounding box center [784, 257] width 315 height 49
click at [782, 233] on td "Supports custom deployment processes, unique merge tools, and multiple pipelines" at bounding box center [784, 257] width 315 height 49
click at [818, 233] on td "Supports custom deployment processes, unique merge tools, and multiple pipelines" at bounding box center [784, 257] width 315 height 49
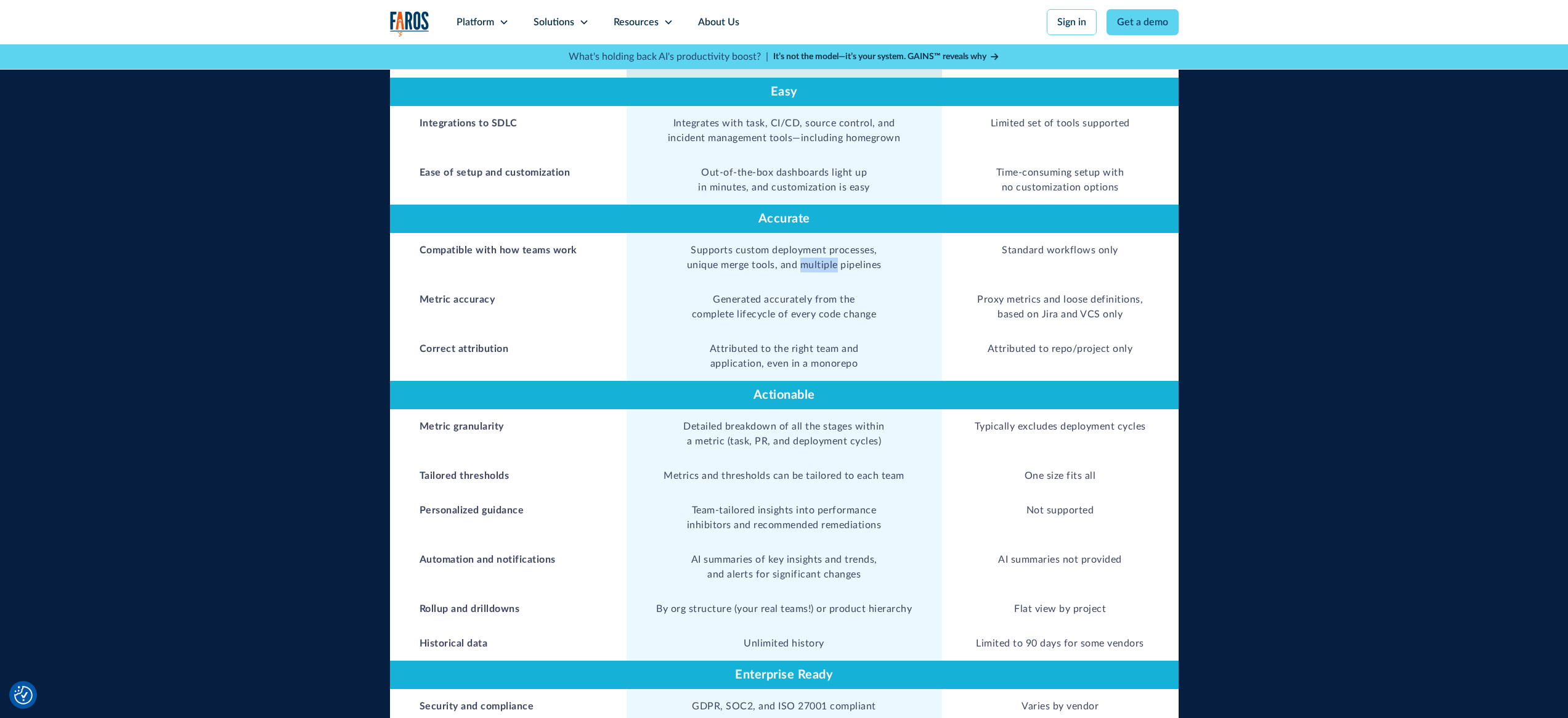
click at [819, 233] on td "Supports custom deployment processes, unique merge tools, and multiple pipelines" at bounding box center [784, 257] width 315 height 49
click at [770, 282] on td "Generated accurately from the complete lifecycle of every code change" at bounding box center [784, 306] width 315 height 49
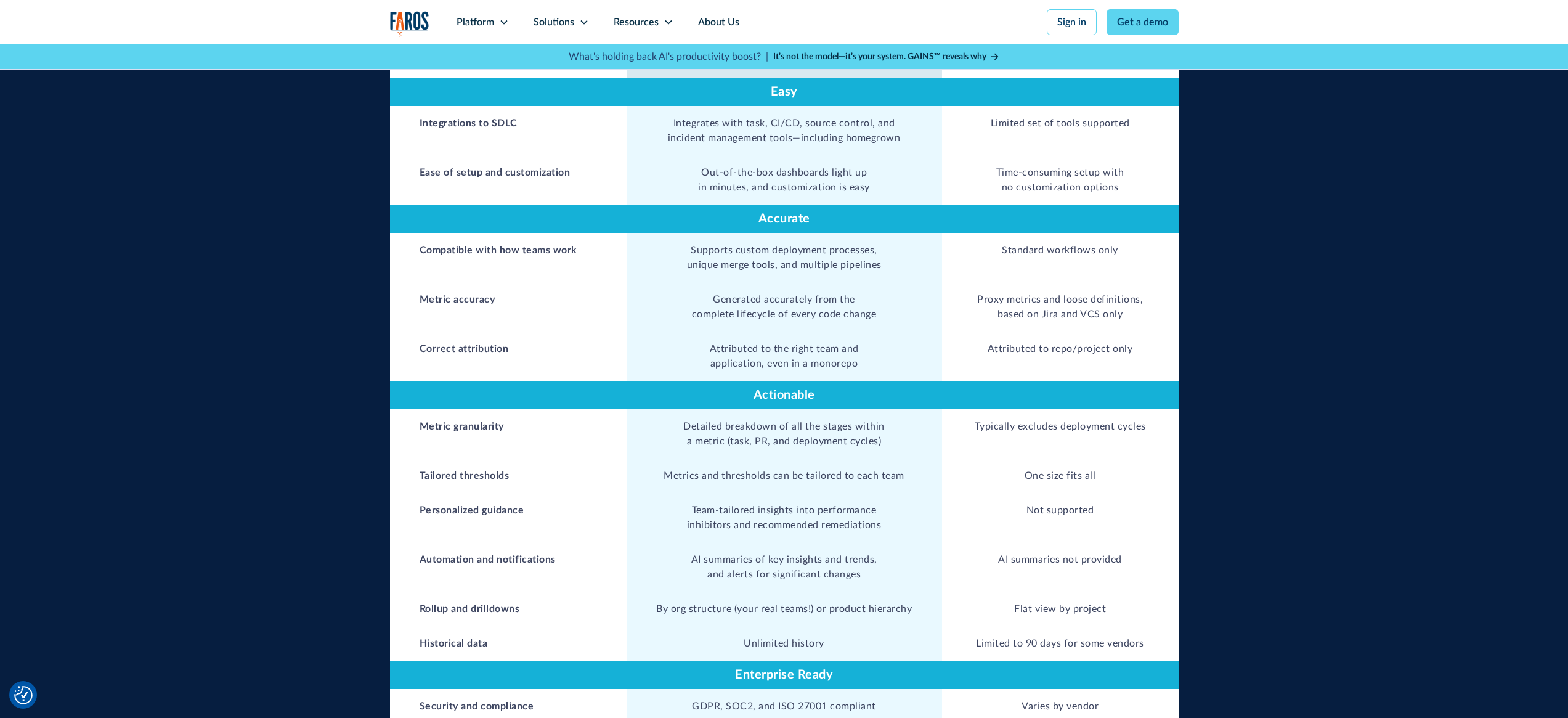
click at [767, 332] on td "Attributed to the right team and application, even in a monorepo" at bounding box center [784, 356] width 315 height 49
click at [776, 332] on td "Attributed to the right team and application, even in a monorepo" at bounding box center [784, 356] width 315 height 49
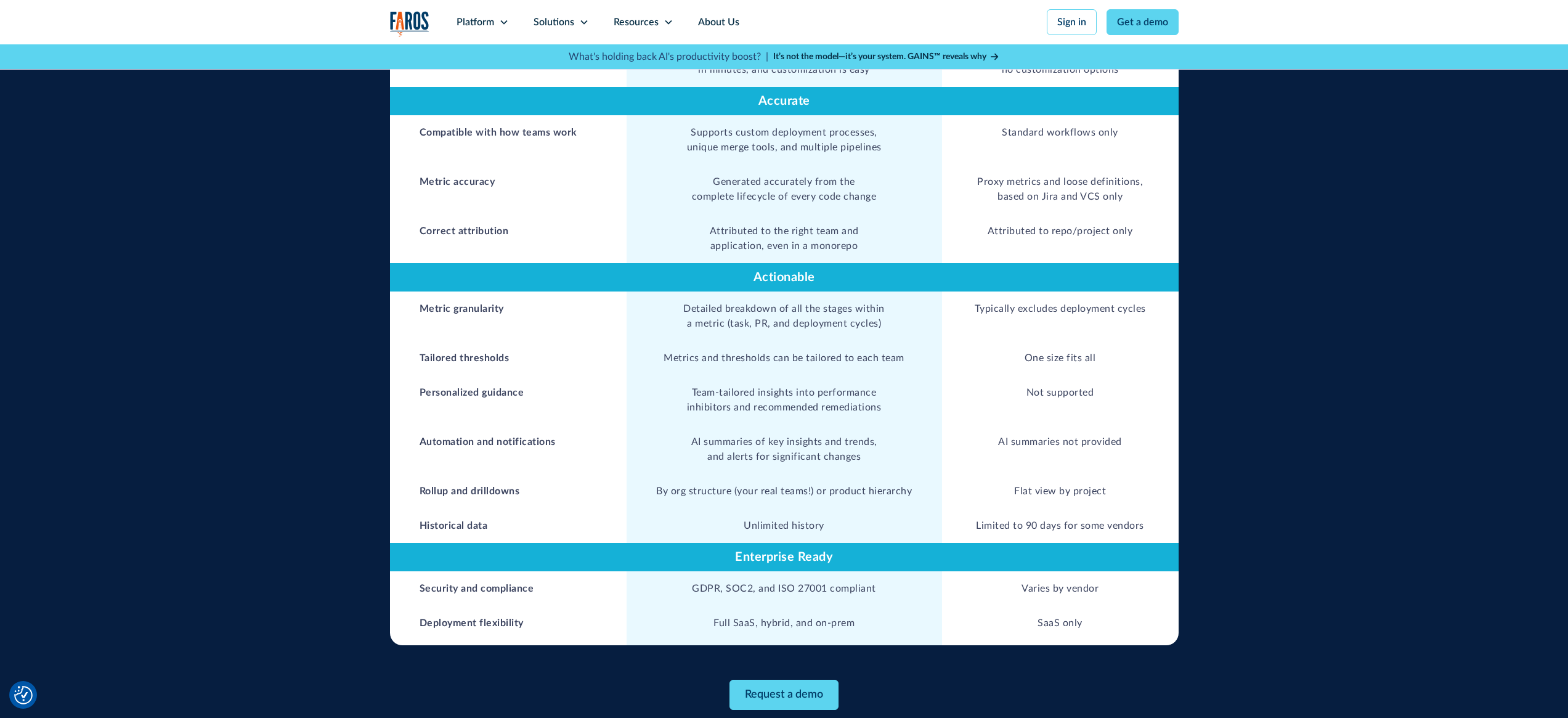
scroll to position [857, 0]
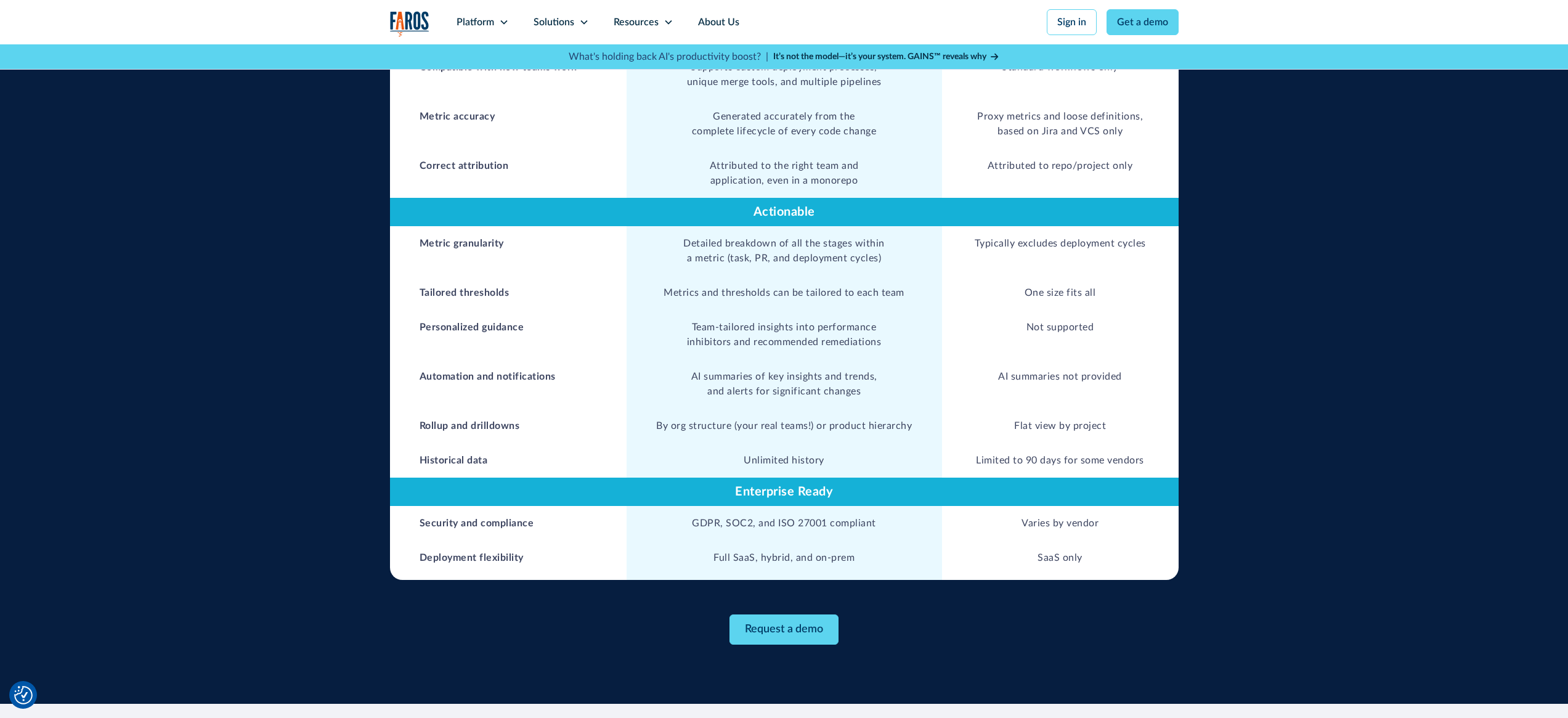
click at [774, 275] on td "Metrics and thresholds can be tailored to each team" at bounding box center [784, 293] width 315 height 35
click at [797, 275] on td "Metrics and thresholds can be tailored to each team" at bounding box center [784, 293] width 315 height 35
click at [771, 310] on td "Team-tailored insights into performance inhibitors and recommended remediations" at bounding box center [784, 334] width 315 height 49
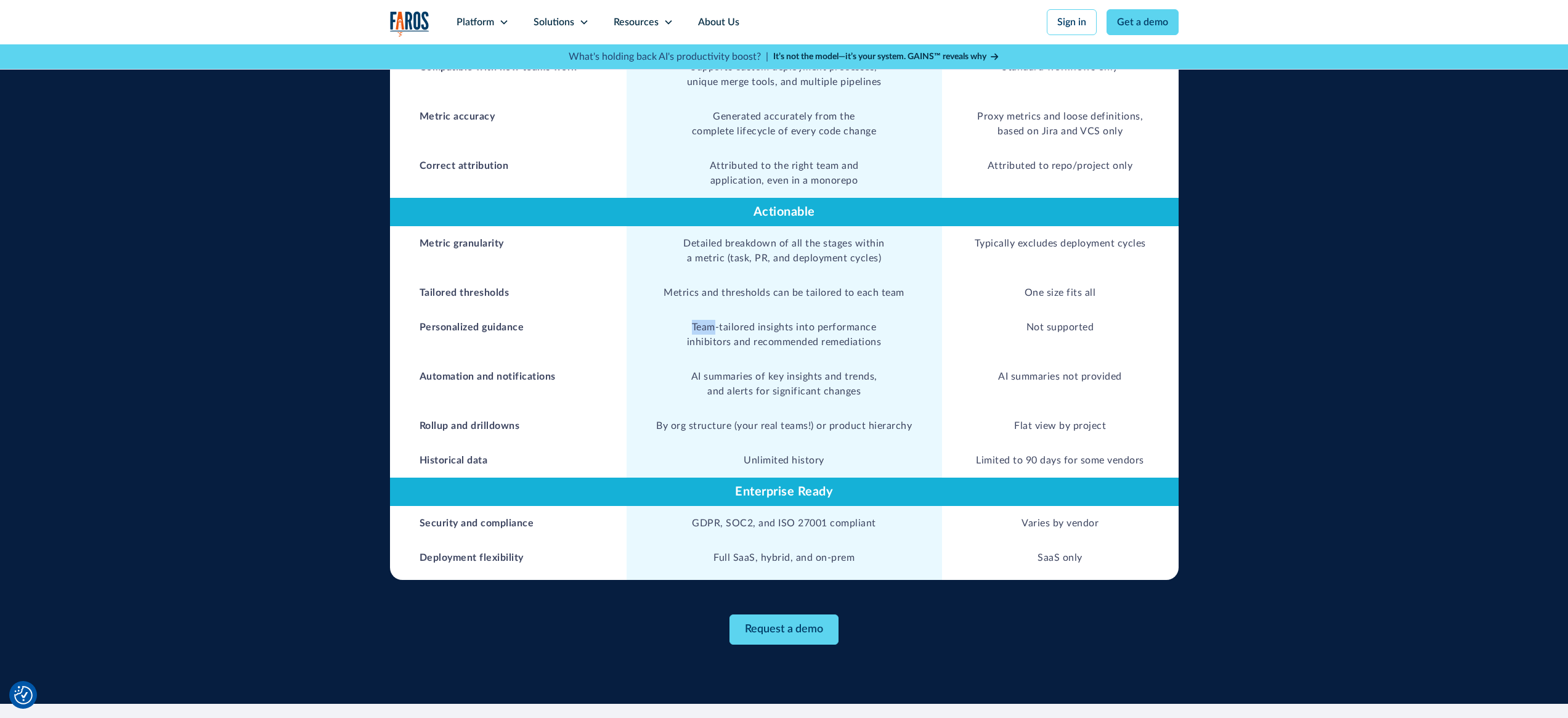
click at [771, 310] on td "Team-tailored insights into performance inhibitors and recommended remediations" at bounding box center [784, 334] width 315 height 49
click at [760, 360] on td "AI summaries of key insights and trends, and alerts for significant changes" at bounding box center [784, 383] width 315 height 49
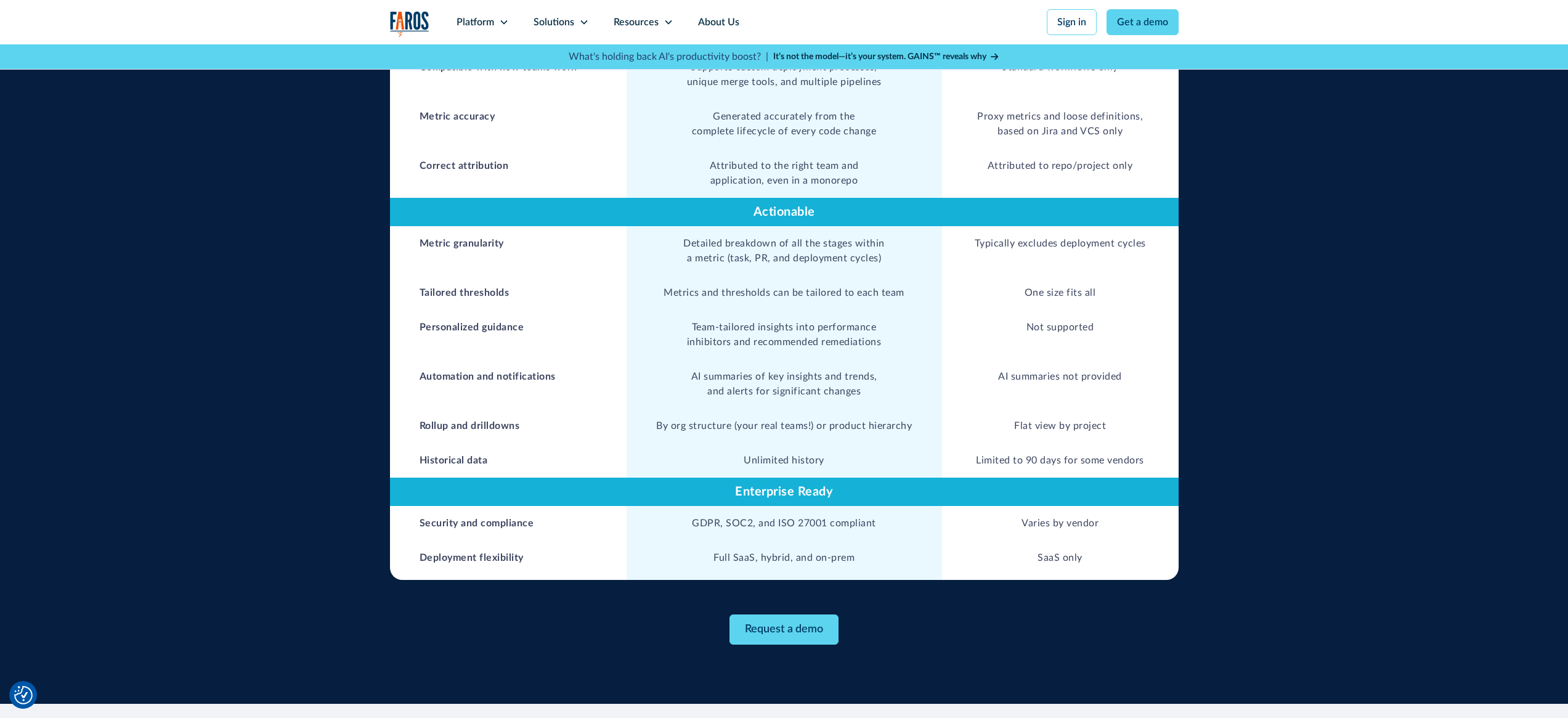
click at [747, 409] on td "By org structure (your real teams!) or product hierarchy" at bounding box center [784, 426] width 315 height 35
click at [775, 409] on td "By org structure (your real teams!) or product hierarchy" at bounding box center [784, 426] width 315 height 35
click at [773, 366] on td "AI summaries of key insights and trends, and alerts for significant changes" at bounding box center [784, 383] width 315 height 49
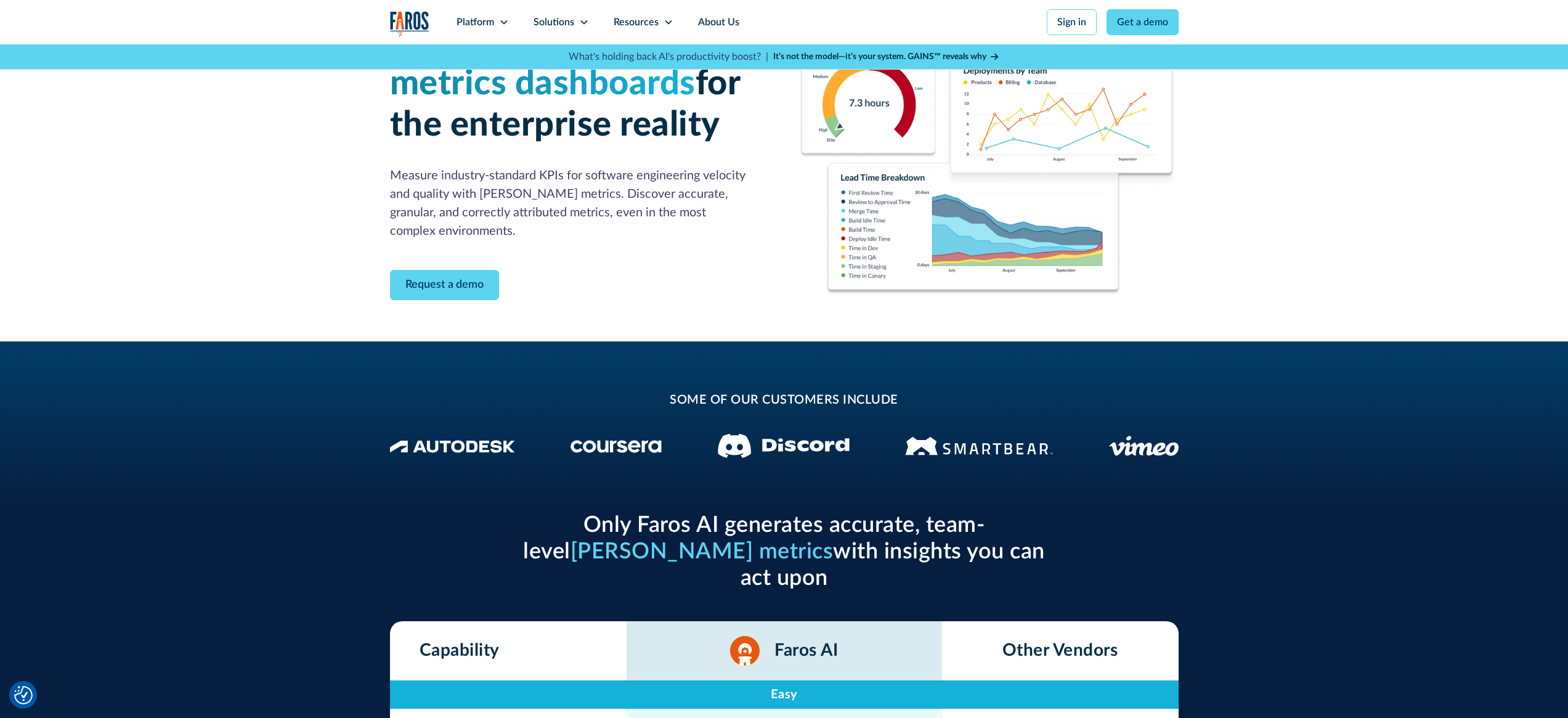
scroll to position [0, 0]
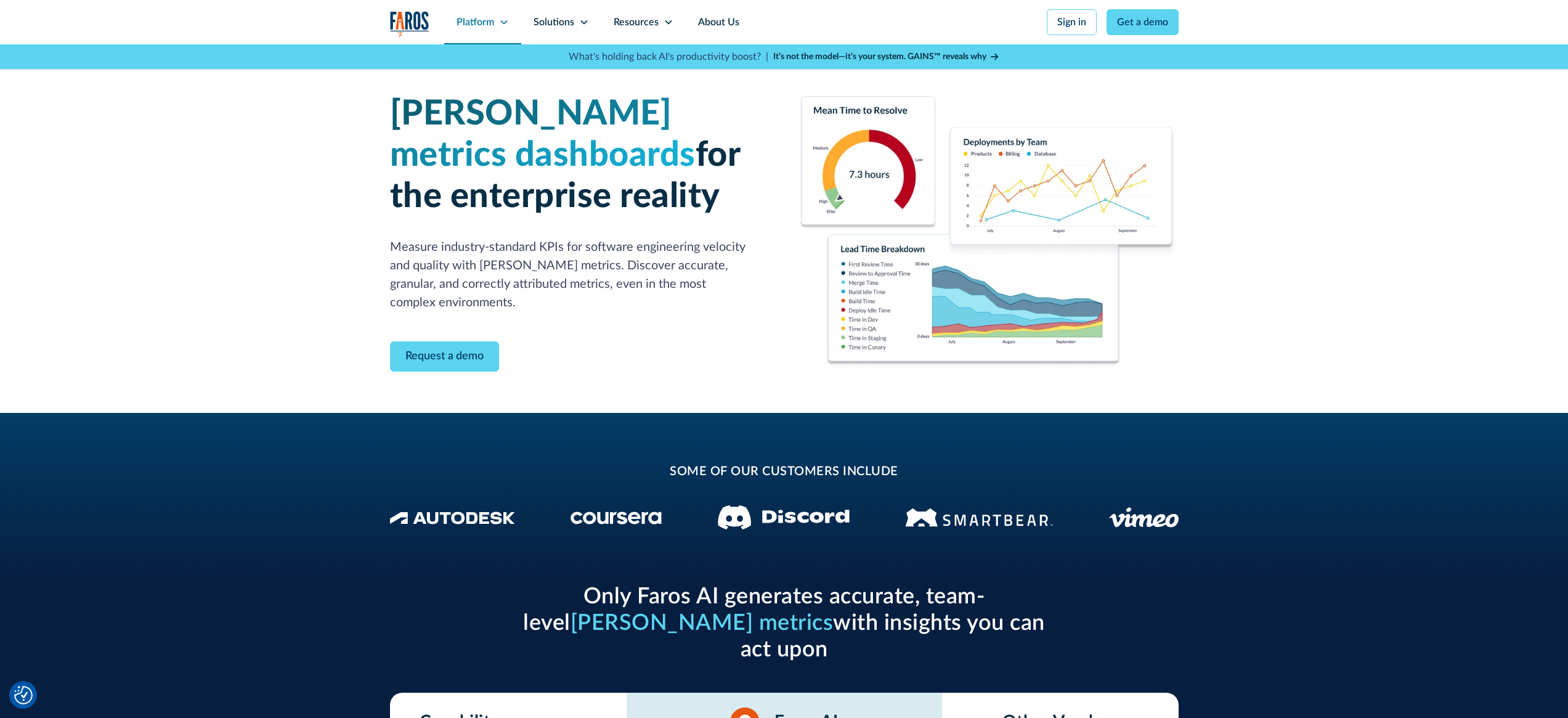
click at [500, 22] on icon at bounding box center [504, 22] width 10 height 10
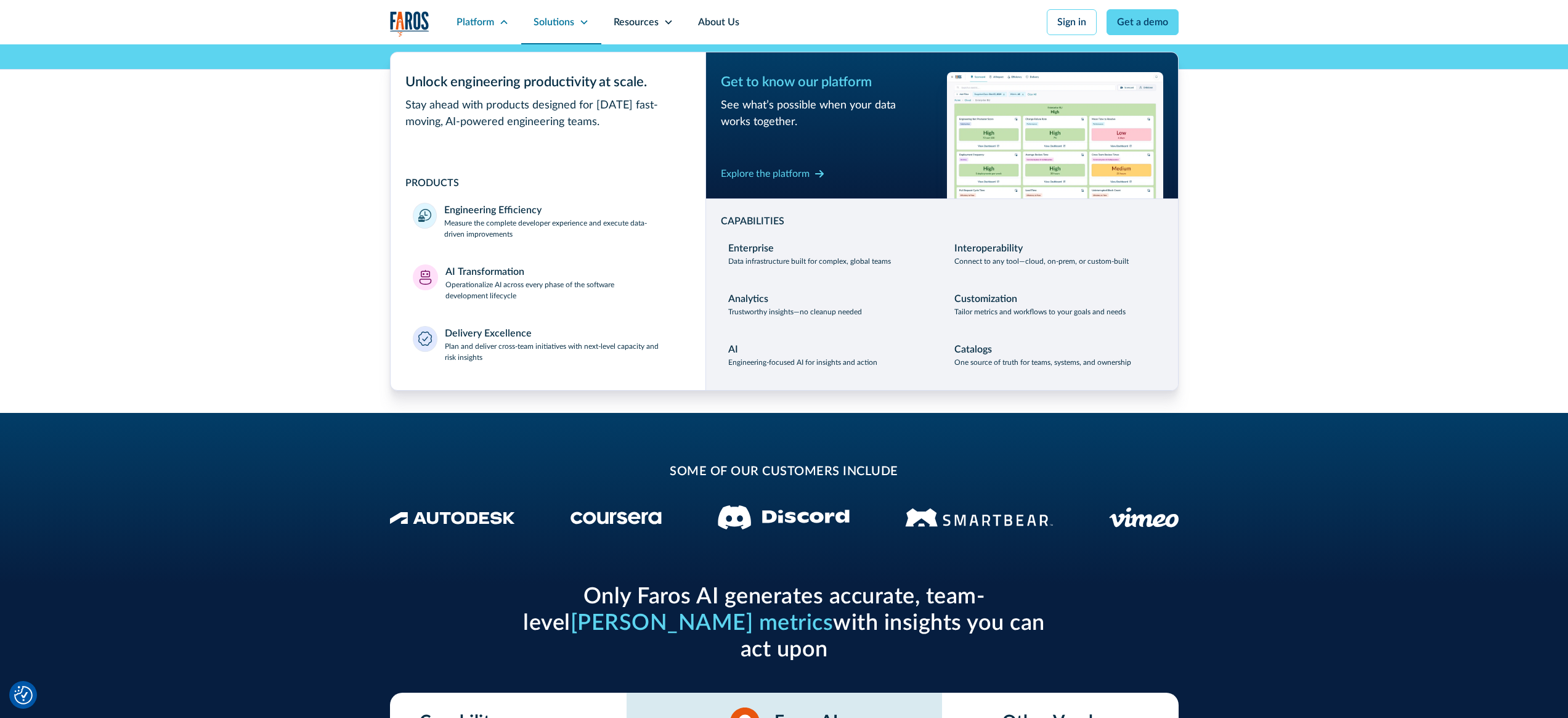
click at [556, 17] on div "Solutions" at bounding box center [553, 22] width 40 height 15
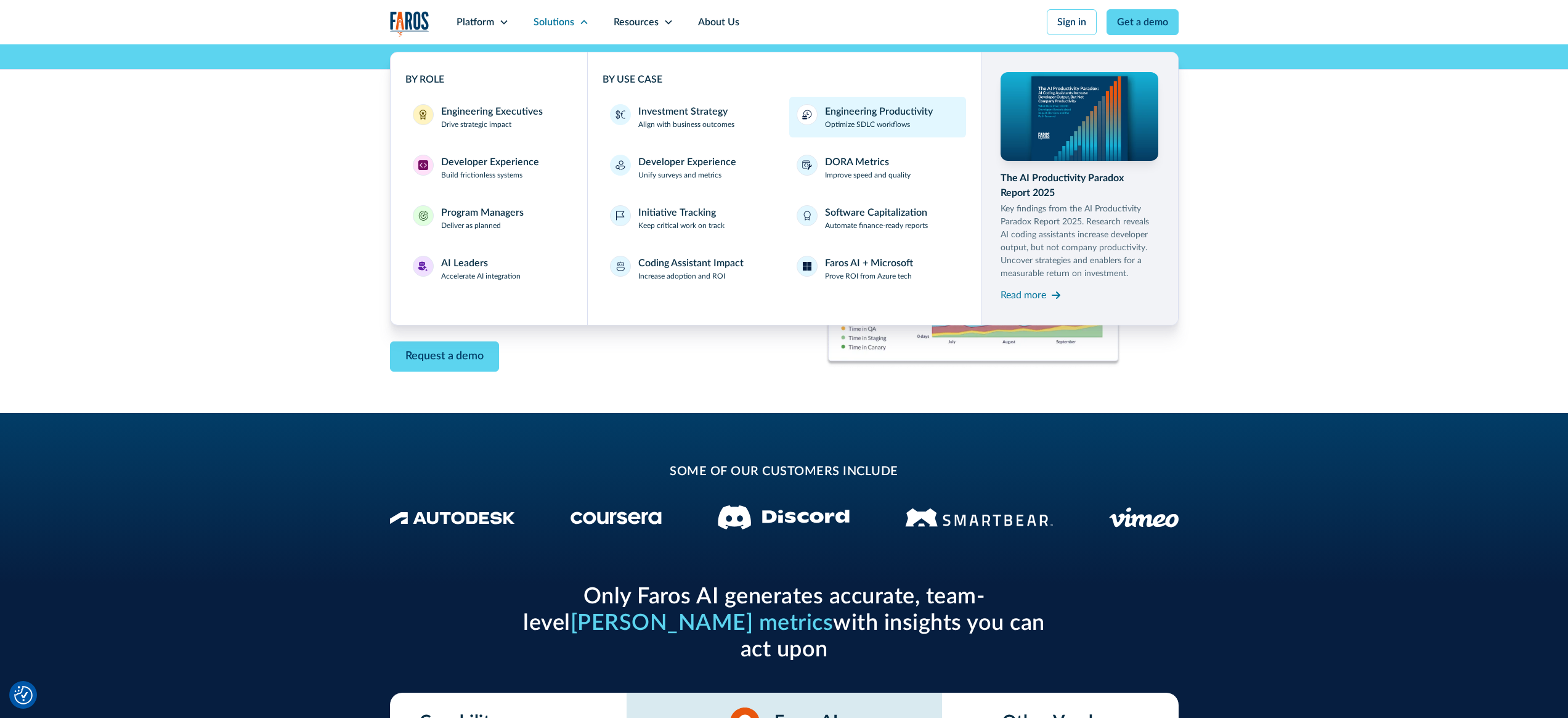
click at [874, 125] on p "Optimize SDLC workflows" at bounding box center [867, 124] width 85 height 11
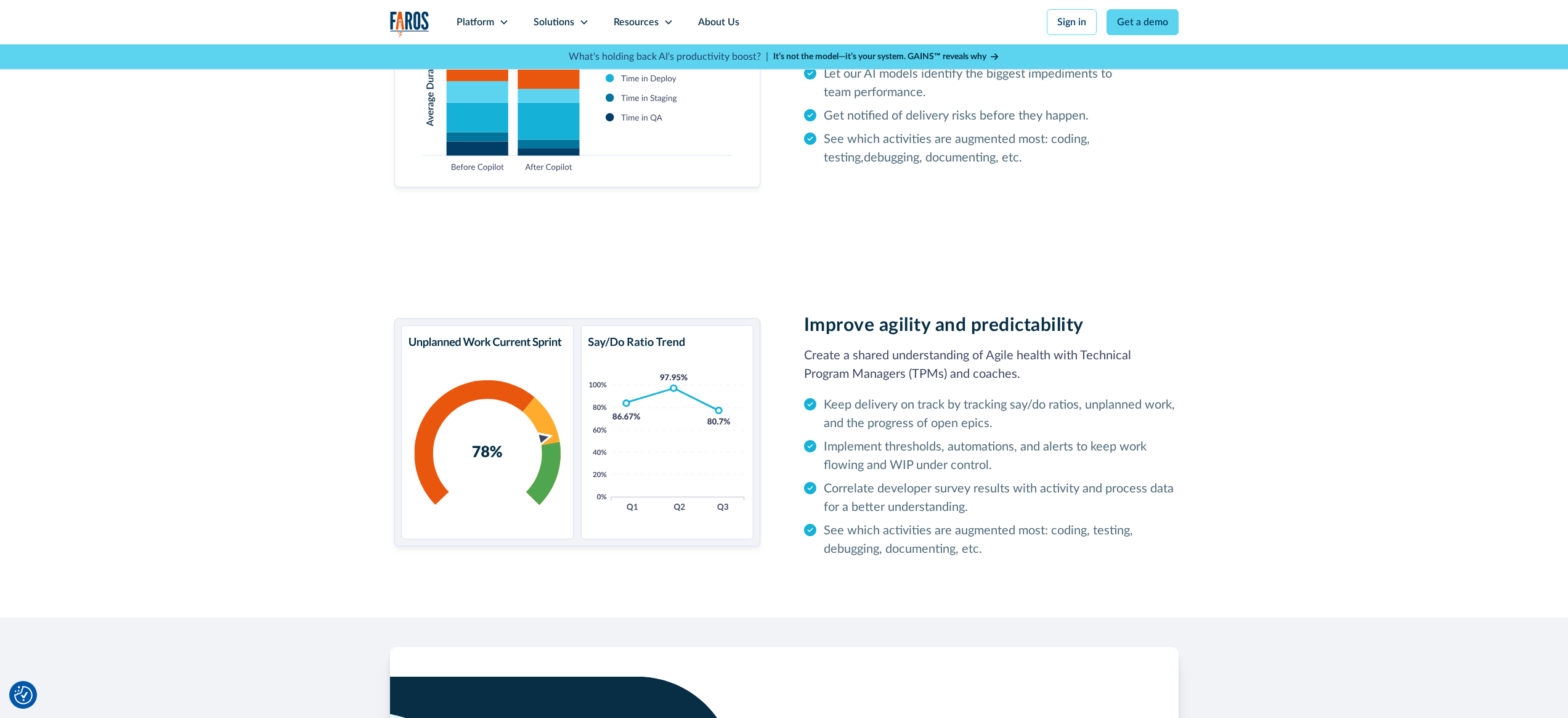
scroll to position [1811, 0]
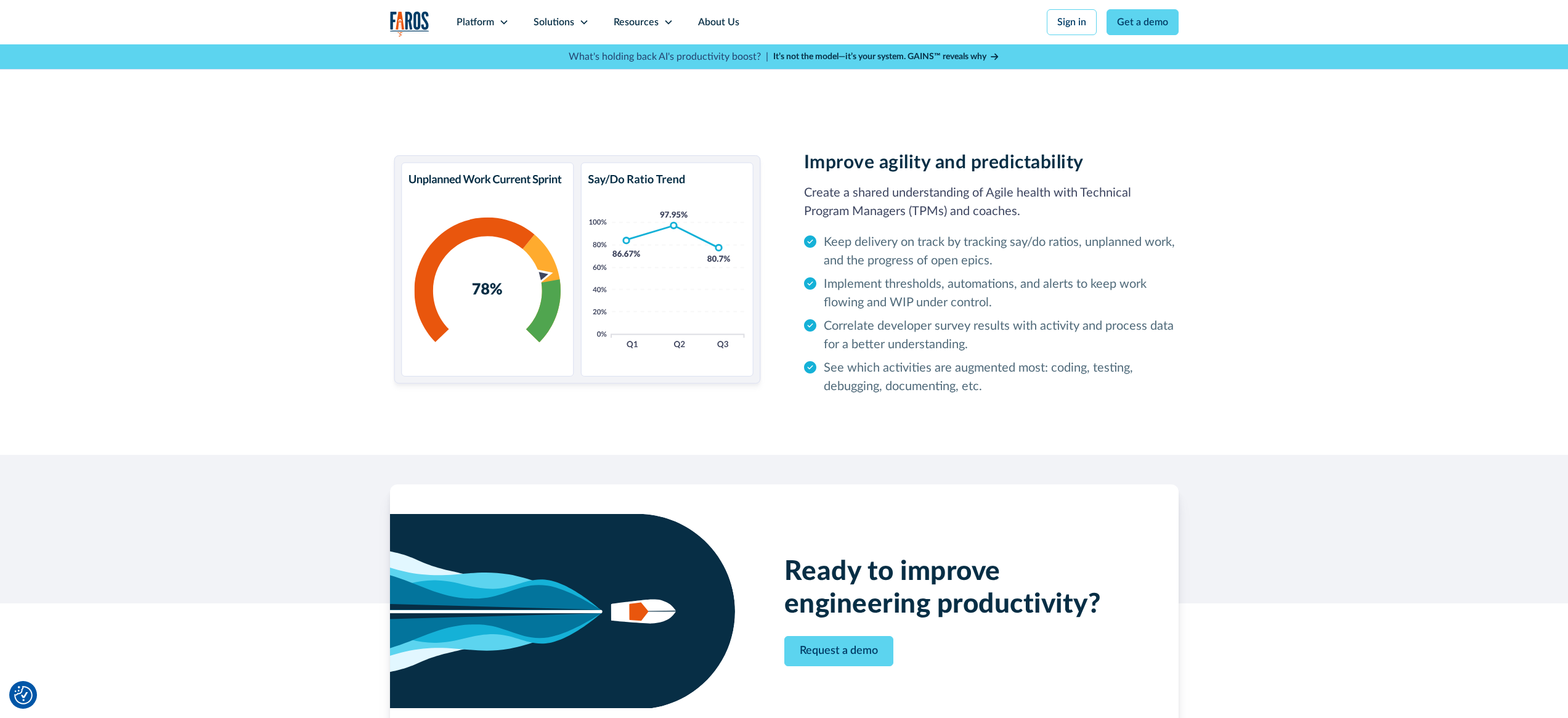
click at [966, 163] on h2 "Improve agility and predictability" at bounding box center [991, 163] width 374 height 22
click at [953, 186] on p "Create a shared understanding of Agile health with Technical Program Managers (…" at bounding box center [991, 202] width 374 height 37
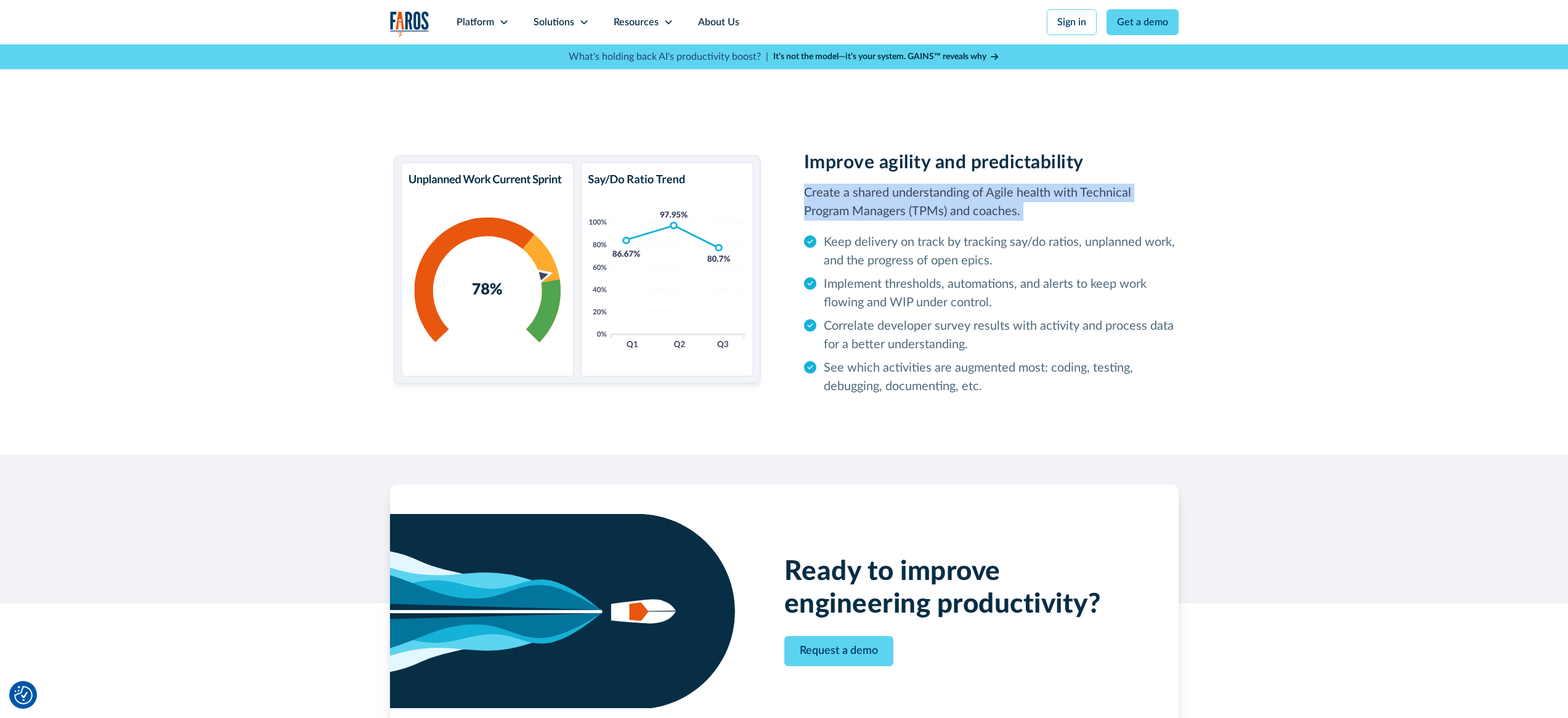
click at [953, 186] on p "Create a shared understanding of Agile health with Technical Program Managers (…" at bounding box center [991, 202] width 374 height 37
click at [940, 245] on li "Keep delivery on track by tracking say/do ratios, unplanned work, and the progr…" at bounding box center [991, 252] width 374 height 37
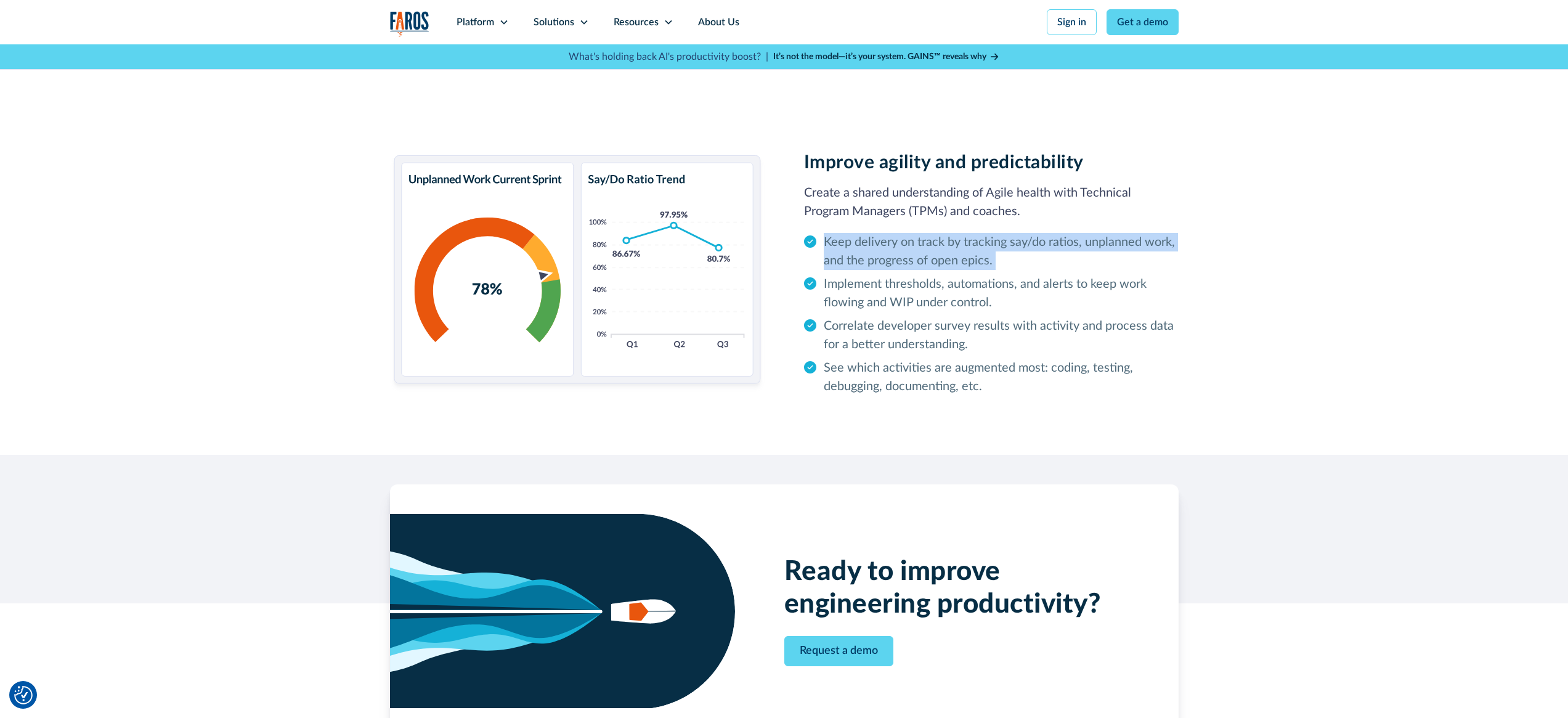
click at [940, 245] on li "Keep delivery on track by tracking say/do ratios, unplanned work, and the progr…" at bounding box center [991, 252] width 374 height 37
click at [918, 285] on li "Implement thresholds, automations, and alerts to keep work flowing and WIP unde…" at bounding box center [991, 294] width 374 height 37
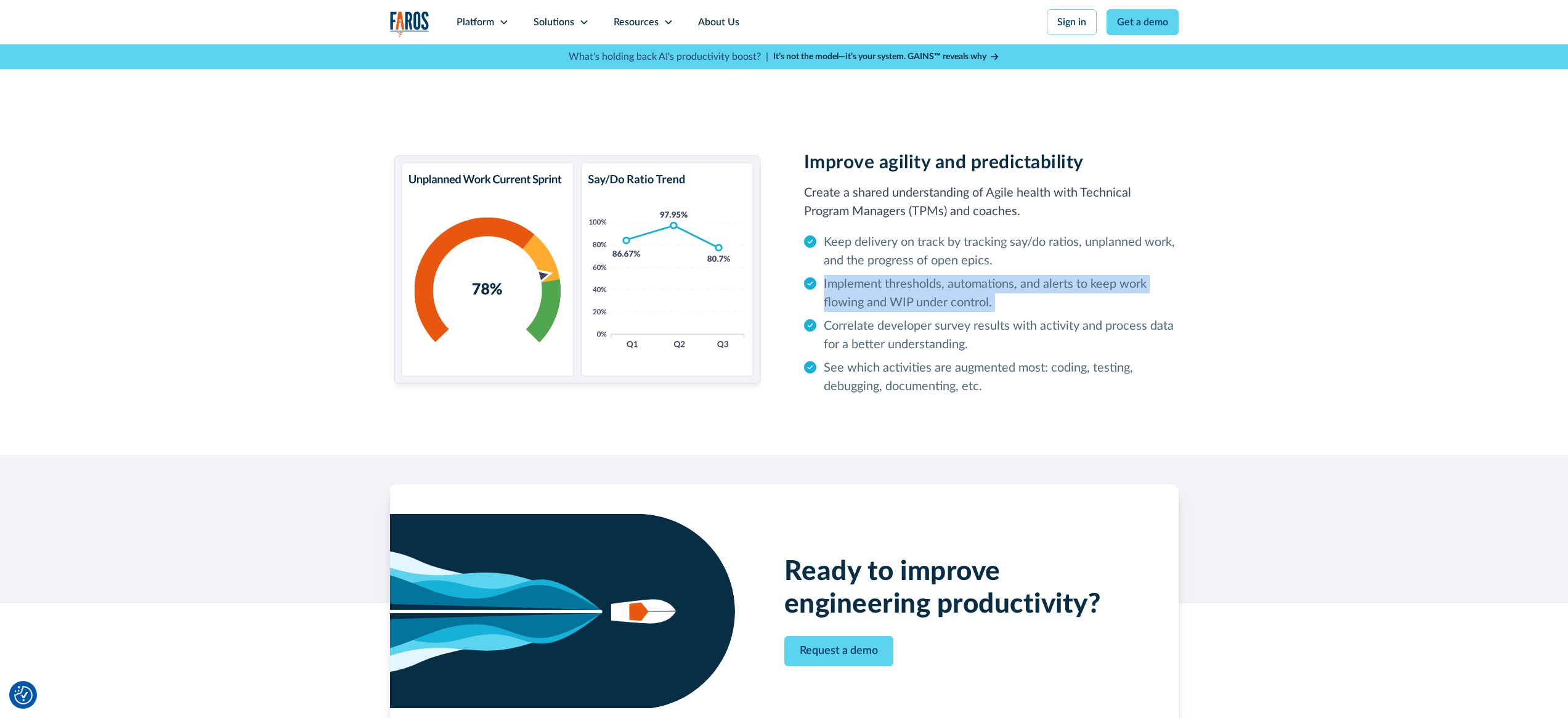
click at [918, 285] on li "Implement thresholds, automations, and alerts to keep work flowing and WIP unde…" at bounding box center [991, 294] width 374 height 37
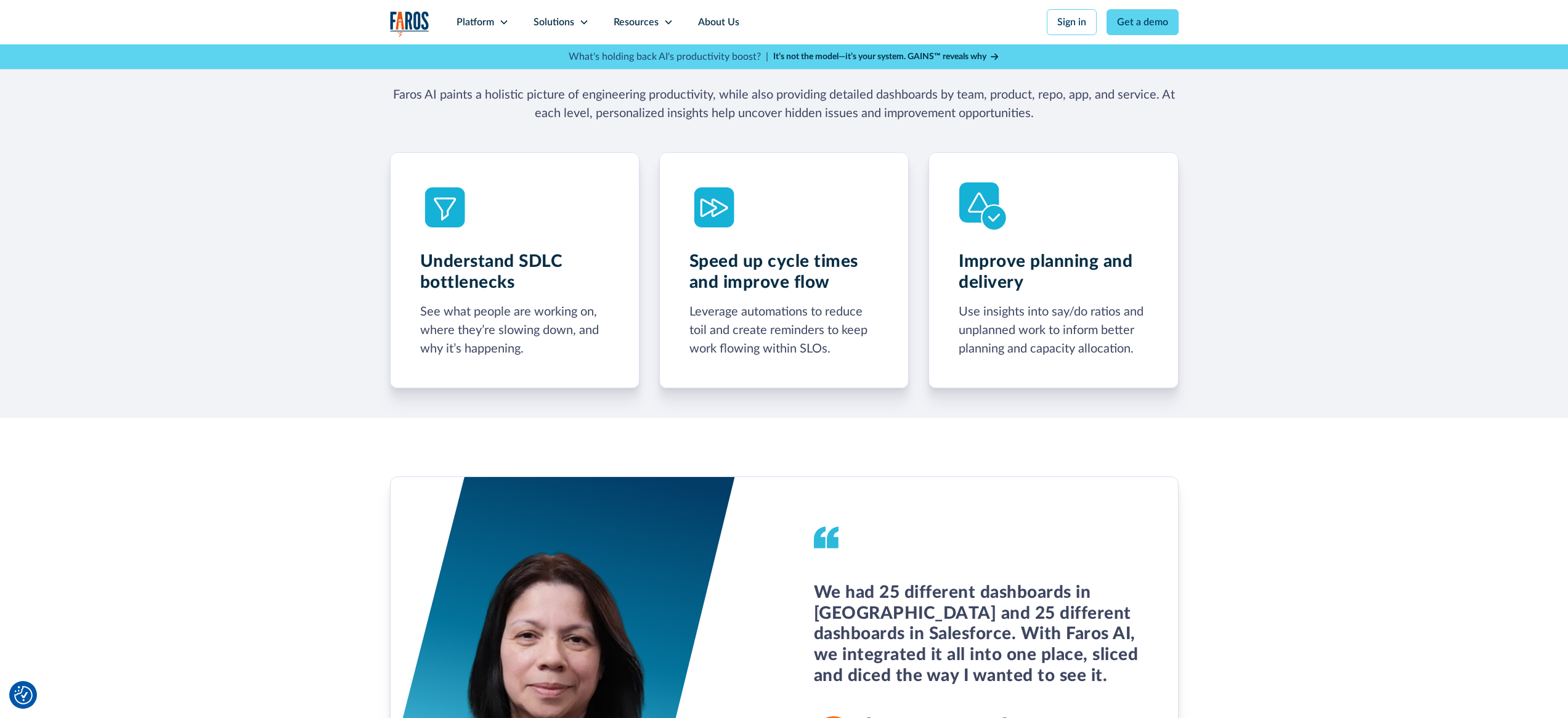
scroll to position [0, 0]
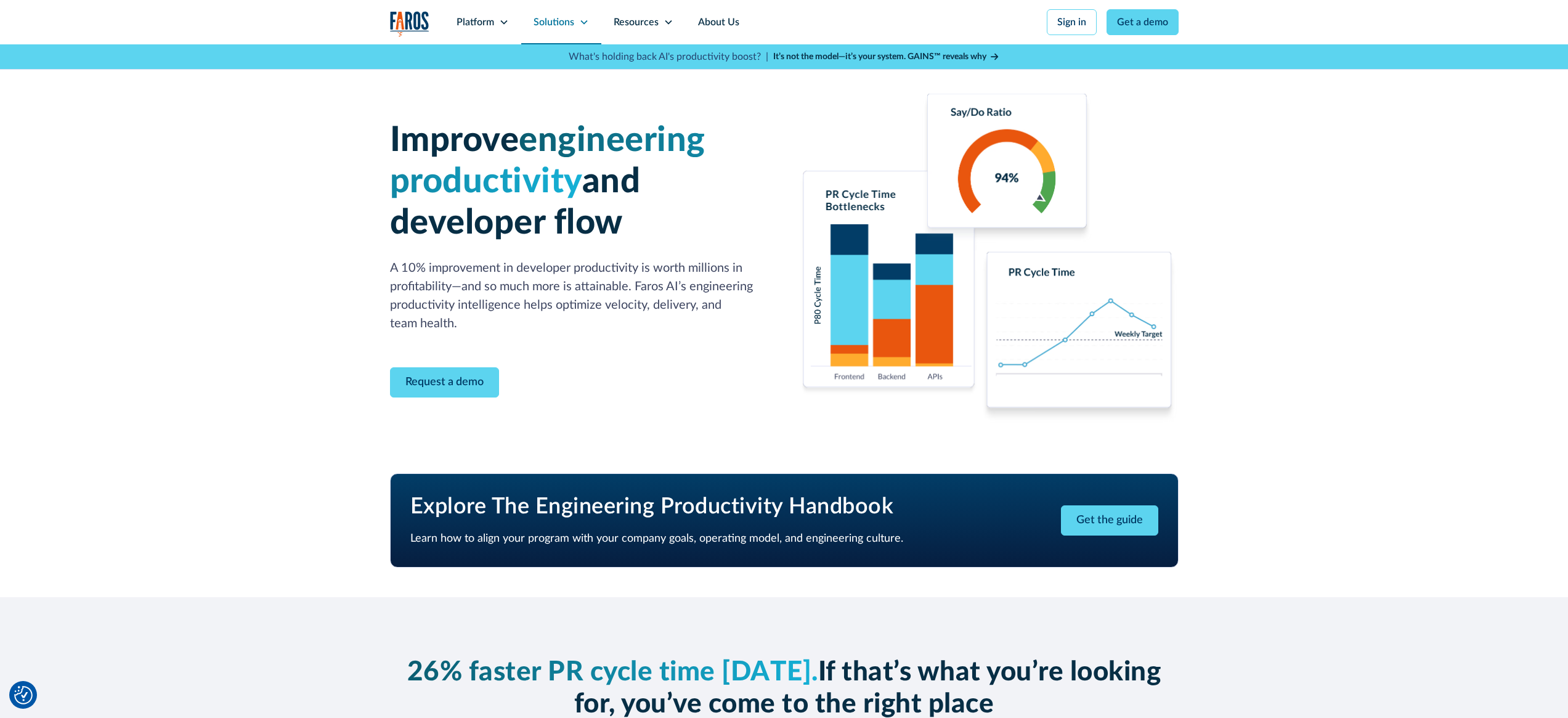
click at [563, 28] on div "Solutions" at bounding box center [553, 22] width 40 height 15
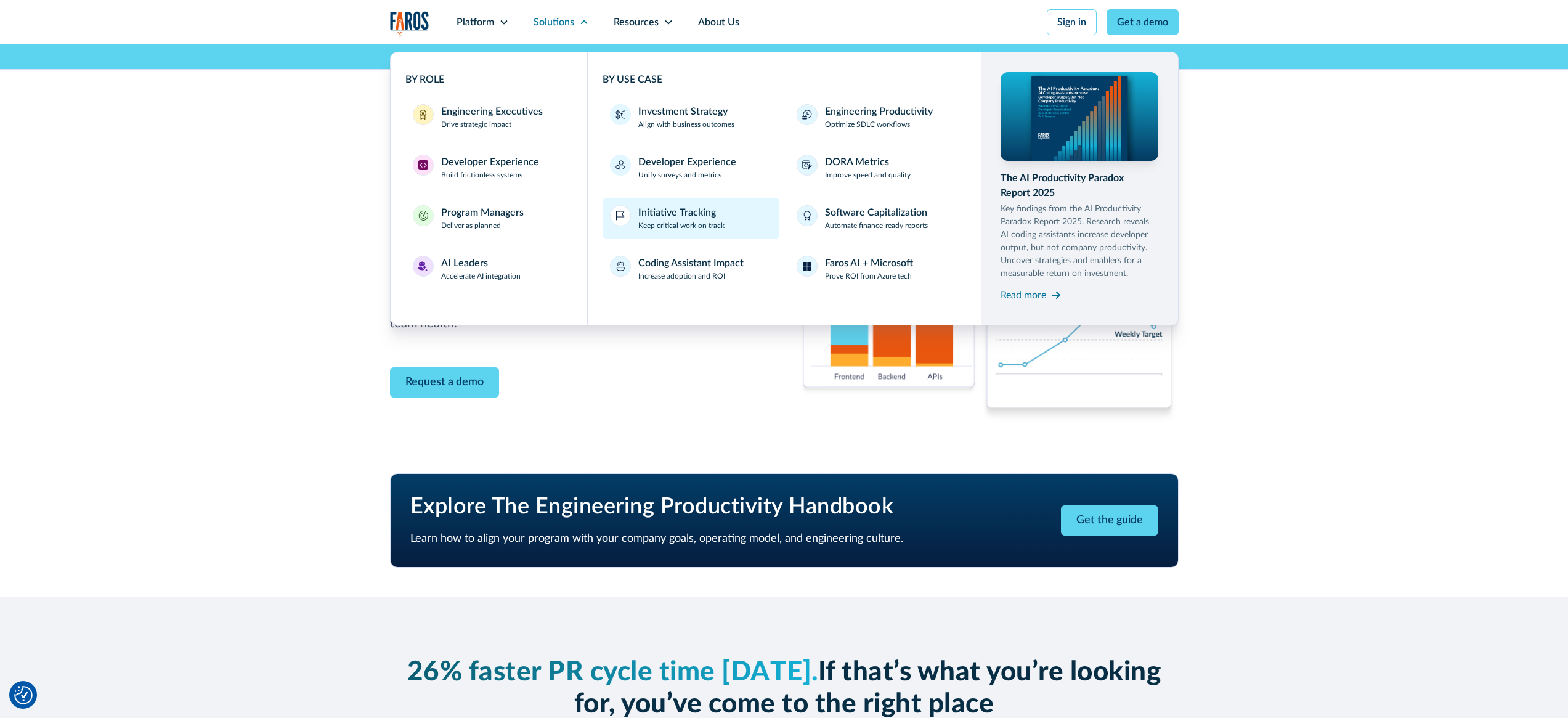
click at [704, 225] on p "Keep critical work on track" at bounding box center [681, 225] width 86 height 11
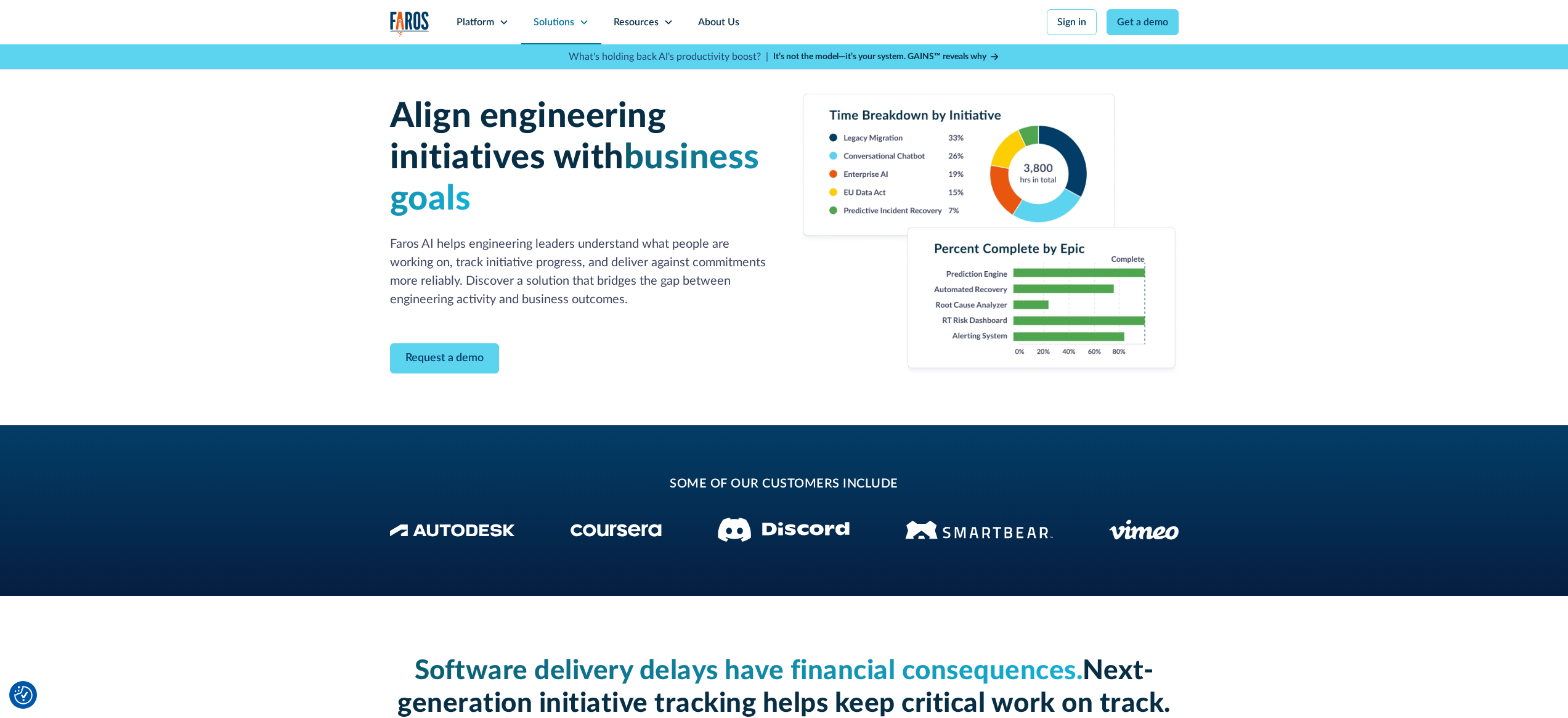
click at [571, 27] on div "Solutions" at bounding box center [553, 22] width 40 height 15
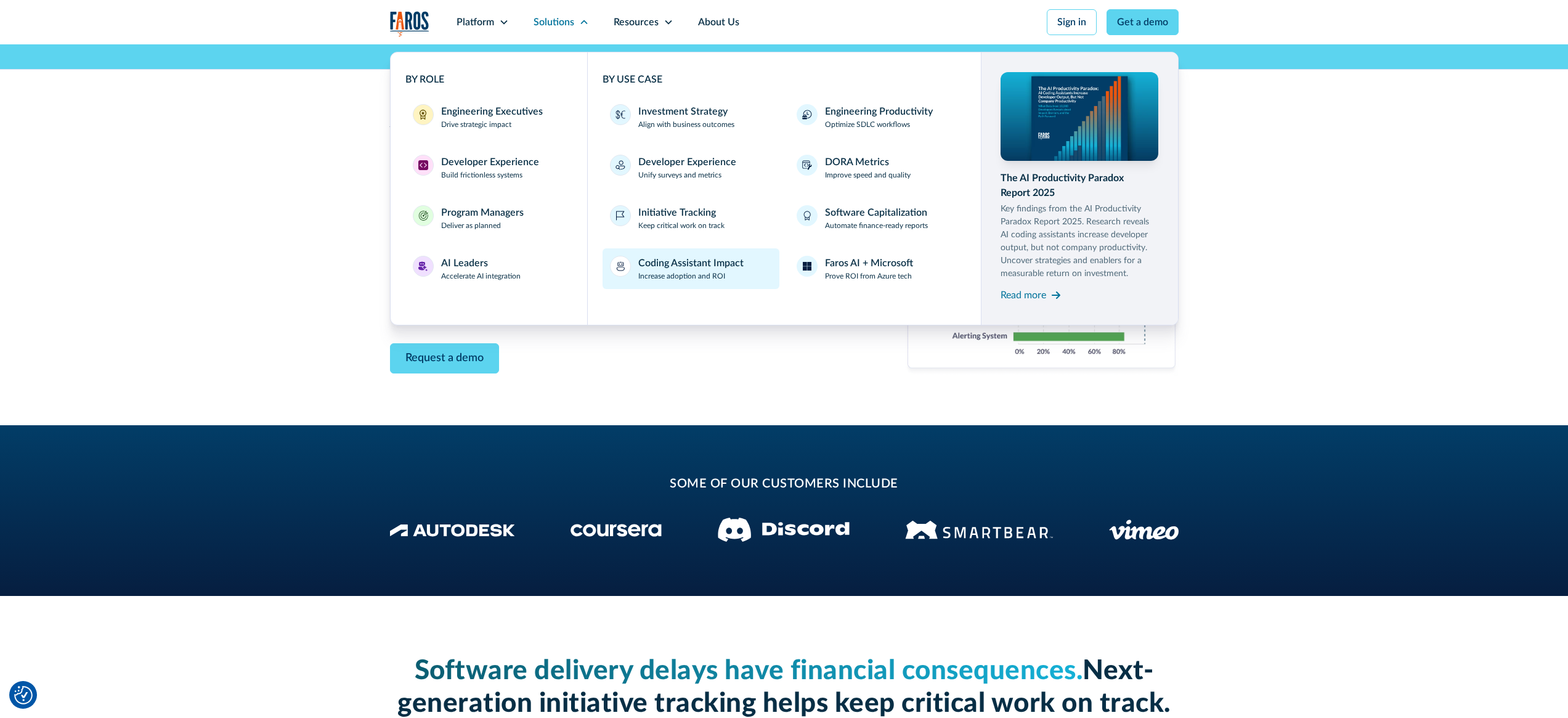
click at [725, 263] on div "Coding Assistant Impact" at bounding box center [691, 263] width 106 height 15
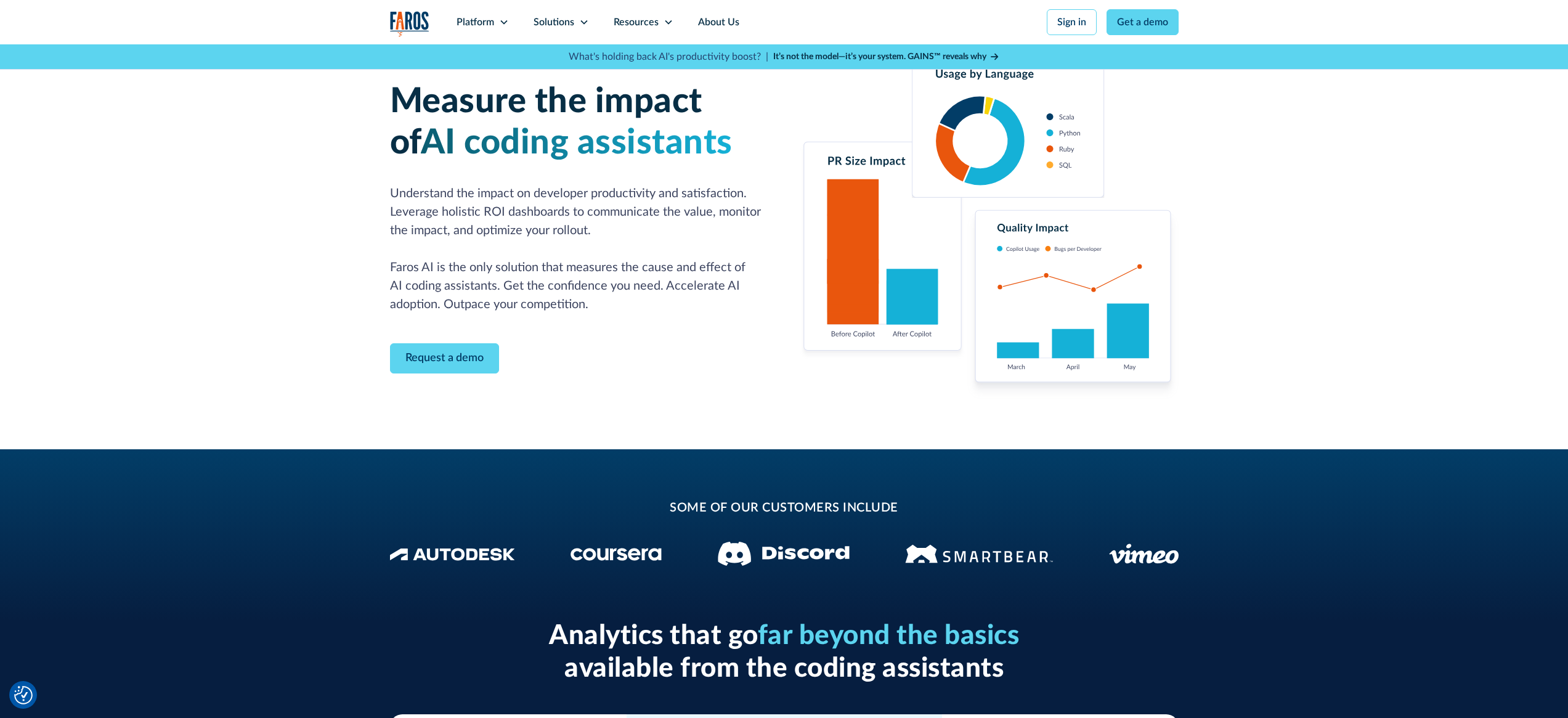
scroll to position [13, 0]
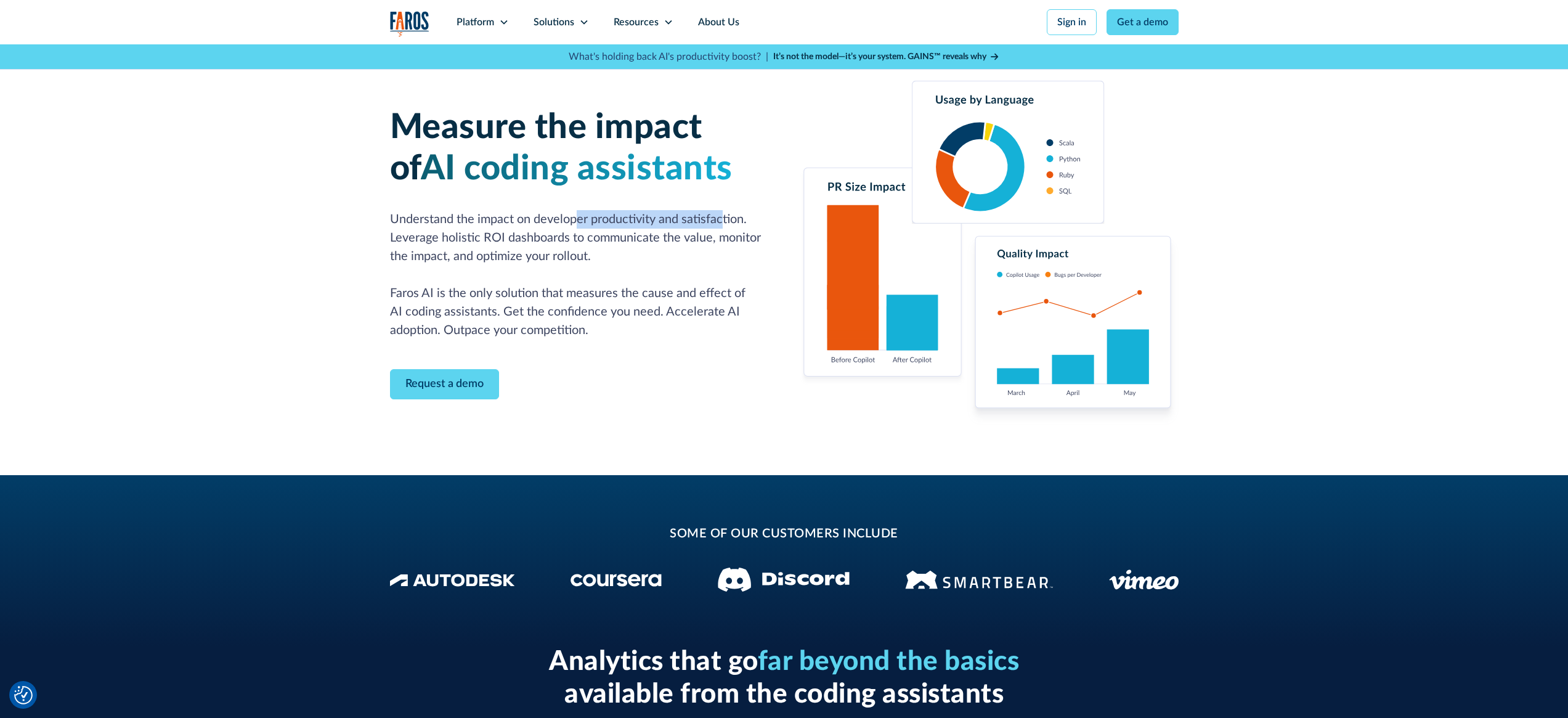
drag, startPoint x: 582, startPoint y: 227, endPoint x: 722, endPoint y: 223, distance: 140.1
click at [721, 223] on p "Understand the impact on developer productivity and satisfaction. Leverage holi…" at bounding box center [579, 275] width 379 height 129
click at [723, 223] on p "Understand the impact on developer productivity and satisfaction. Leverage holi…" at bounding box center [579, 275] width 379 height 129
drag, startPoint x: 521, startPoint y: 240, endPoint x: 659, endPoint y: 237, distance: 138.0
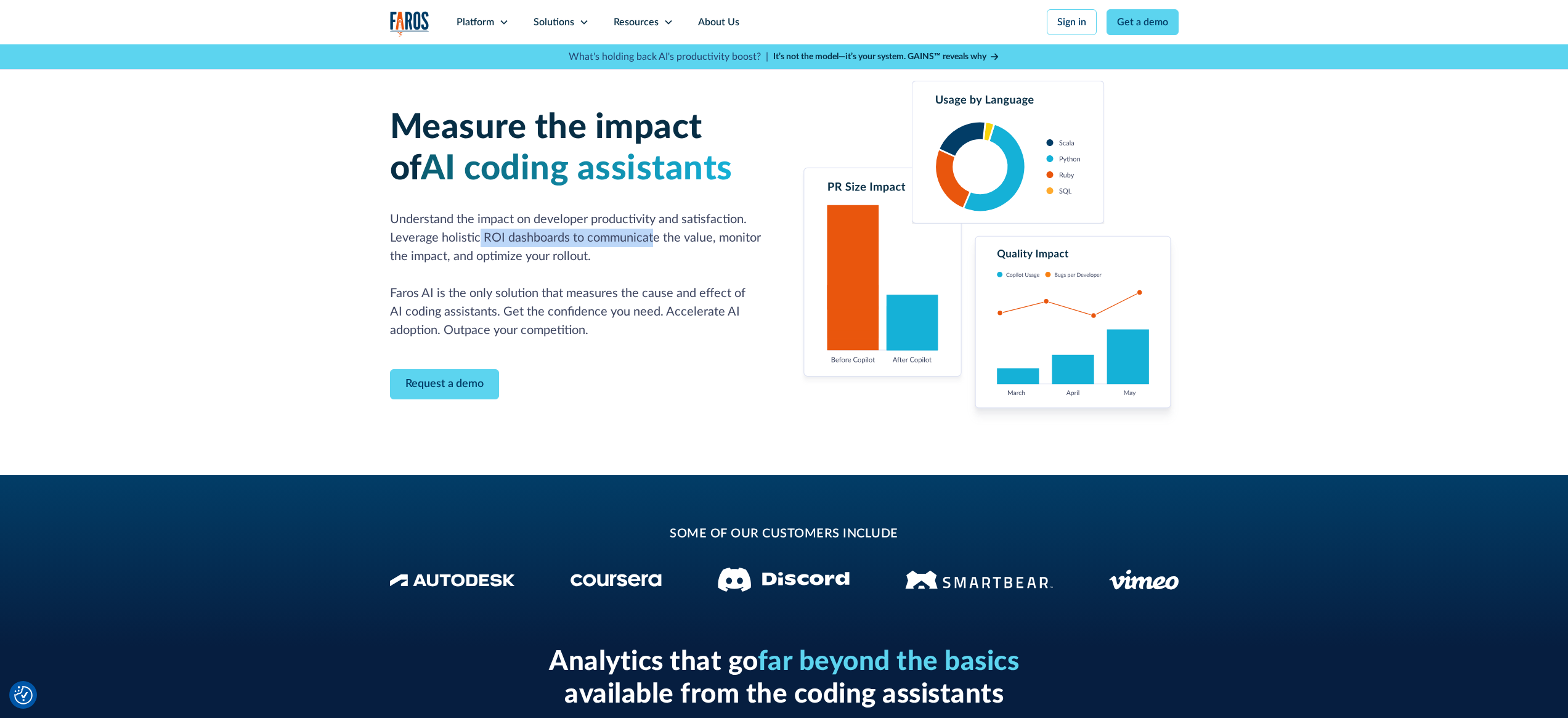
click at [658, 237] on p "Understand the impact on developer productivity and satisfaction. Leverage holi…" at bounding box center [579, 275] width 379 height 129
click at [659, 237] on p "Understand the impact on developer productivity and satisfaction. Leverage holi…" at bounding box center [579, 275] width 379 height 129
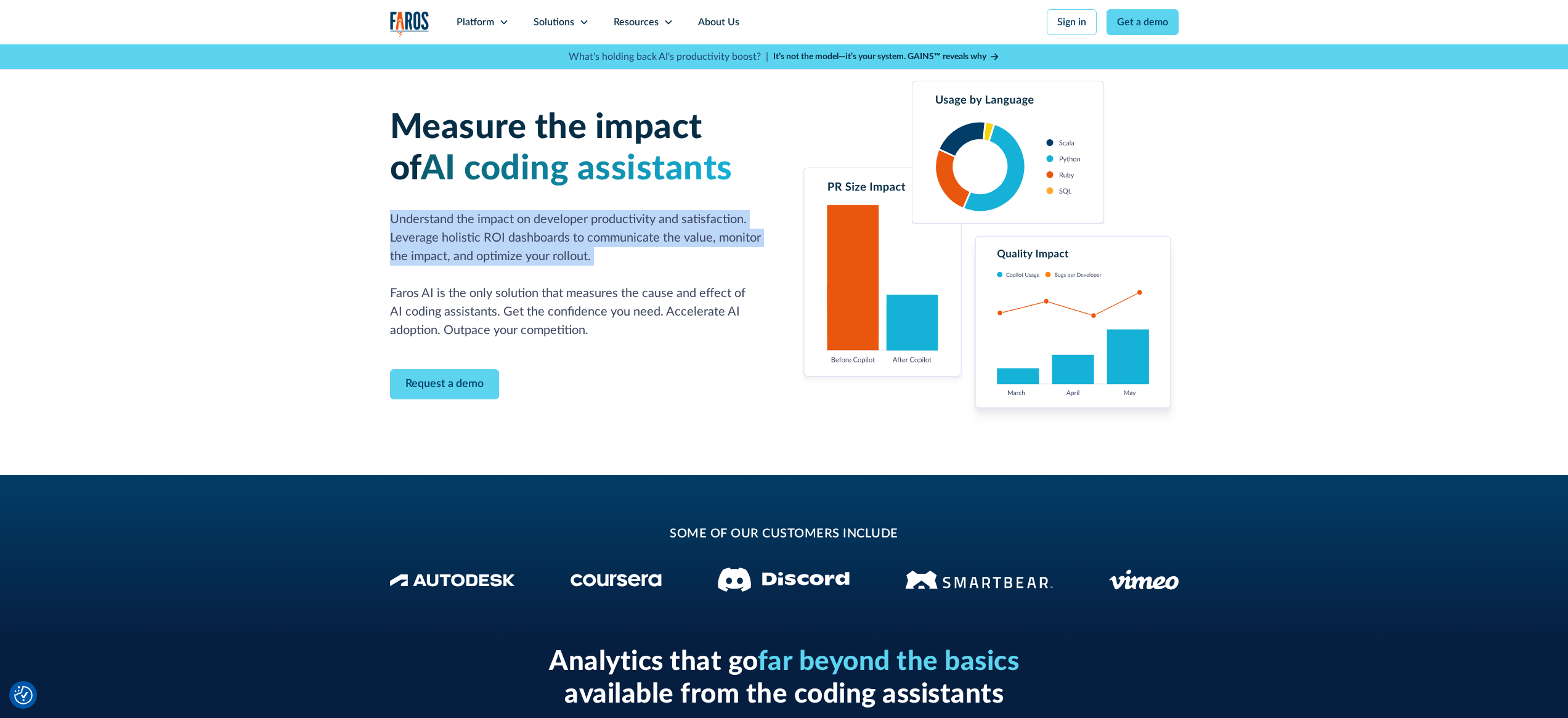
click at [659, 237] on p "Understand the impact on developer productivity and satisfaction. Leverage holi…" at bounding box center [579, 275] width 379 height 129
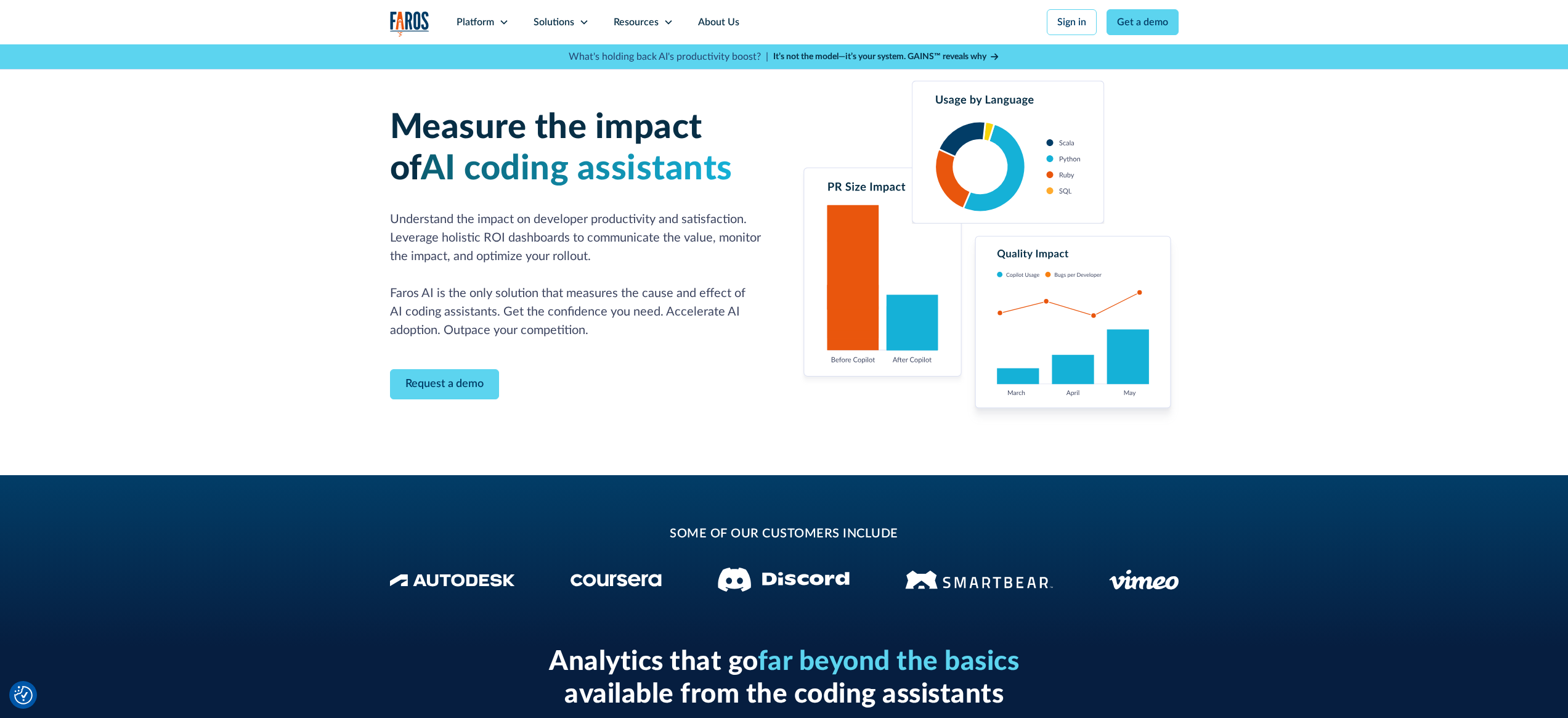
click at [572, 311] on p "Understand the impact on developer productivity and satisfaction. Leverage holi…" at bounding box center [579, 275] width 379 height 129
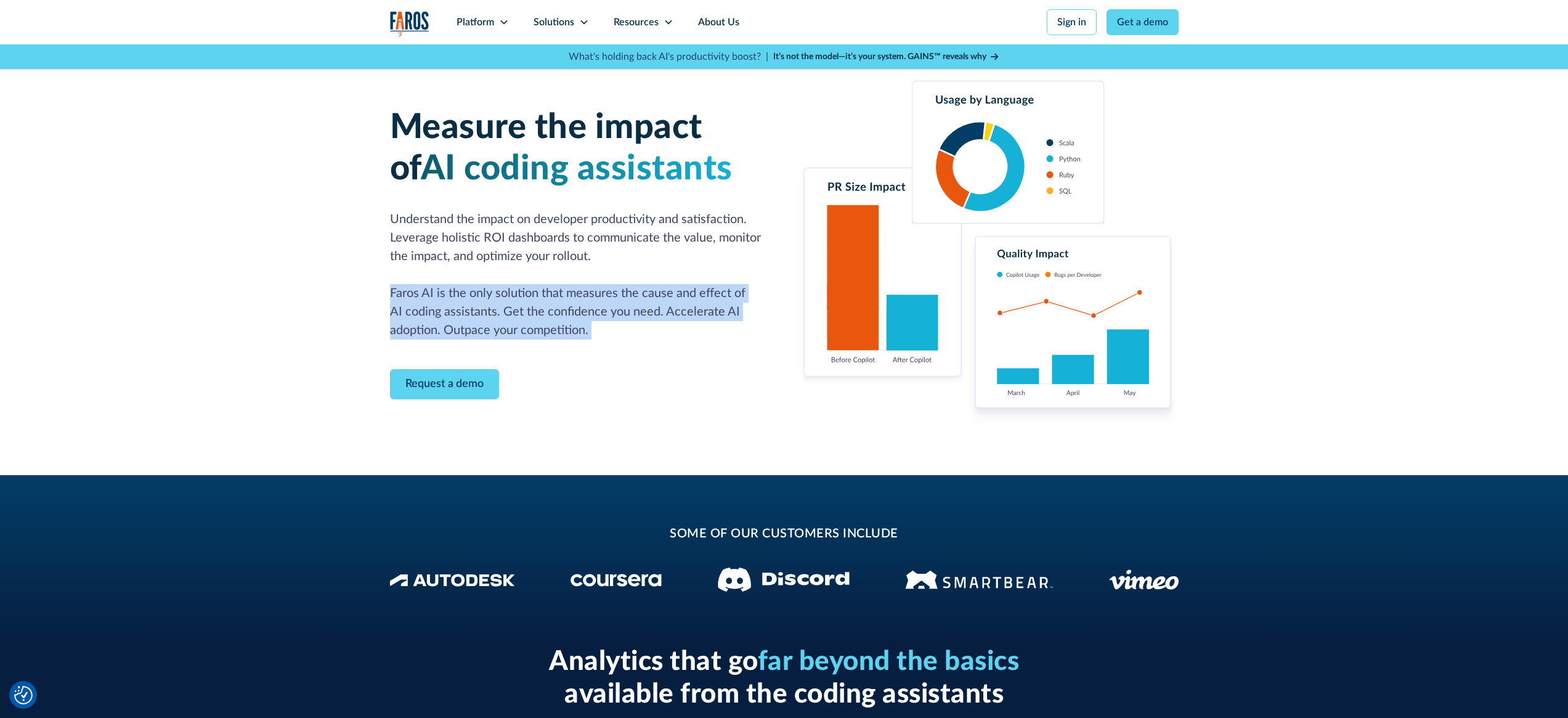
click at [572, 311] on p "Understand the impact on developer productivity and satisfaction. Leverage holi…" at bounding box center [579, 275] width 379 height 129
click at [613, 314] on p "Understand the impact on developer productivity and satisfaction. Leverage holi…" at bounding box center [579, 275] width 379 height 129
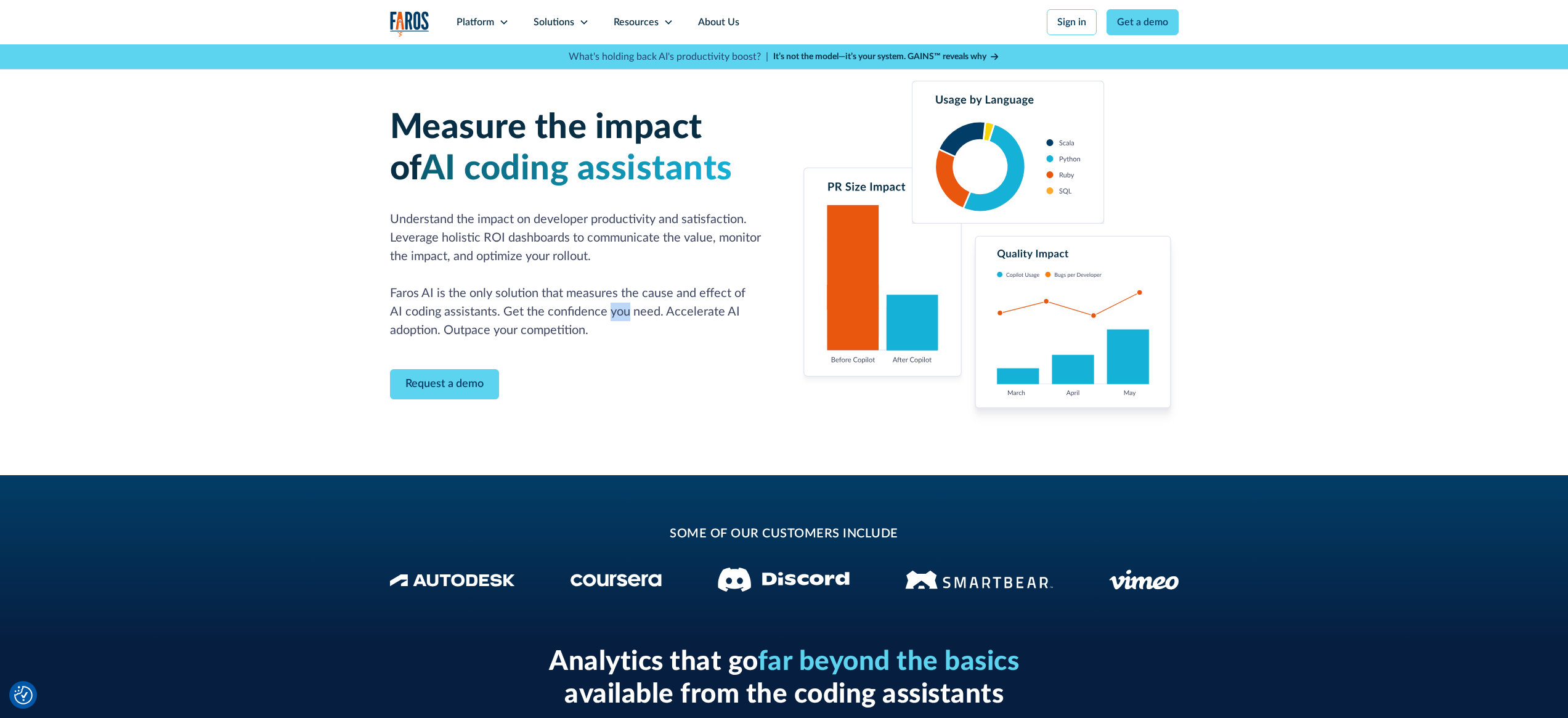
click at [613, 314] on p "Understand the impact on developer productivity and satisfaction. Leverage holi…" at bounding box center [579, 275] width 379 height 129
click at [653, 322] on p "Understand the impact on developer productivity and satisfaction. Leverage holi…" at bounding box center [579, 275] width 379 height 129
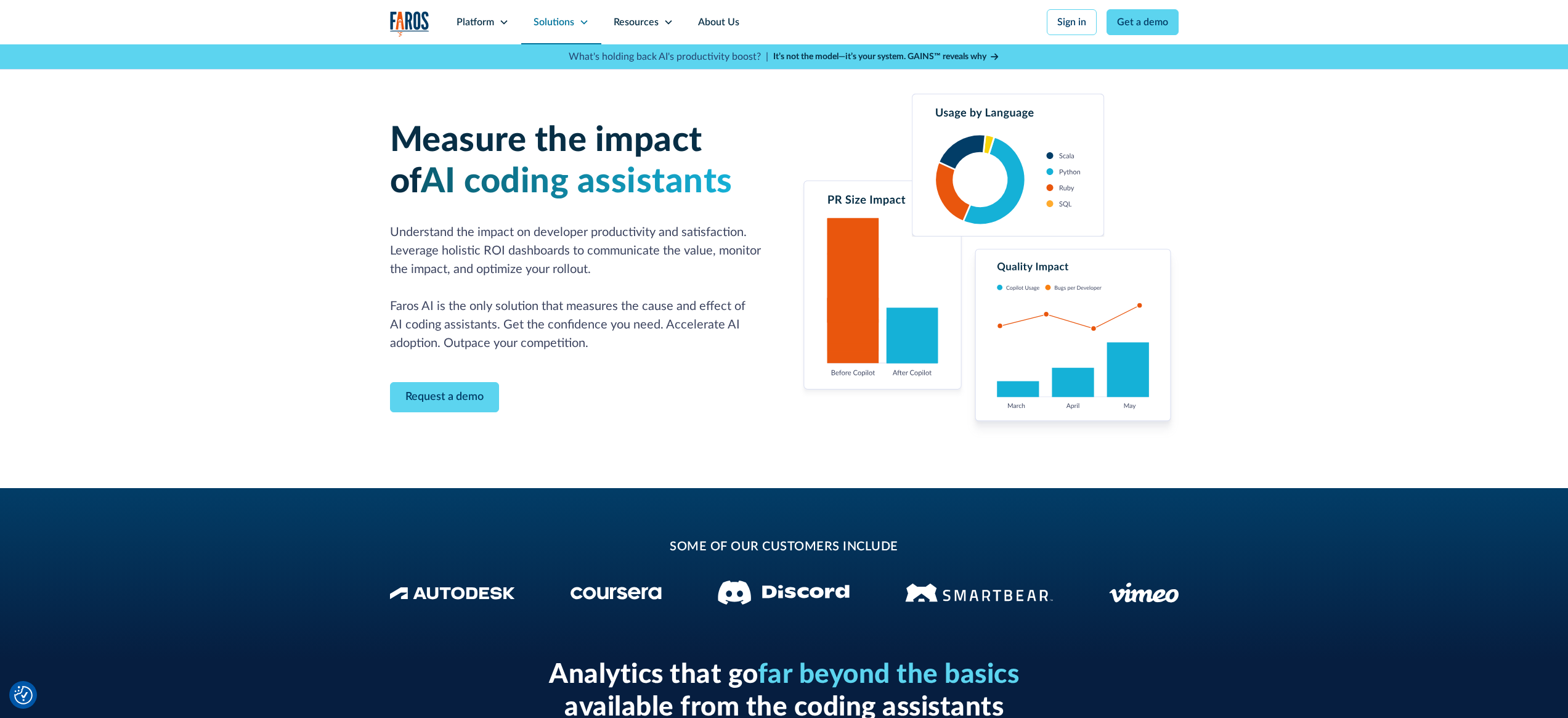
click at [570, 20] on div "Solutions" at bounding box center [553, 22] width 40 height 15
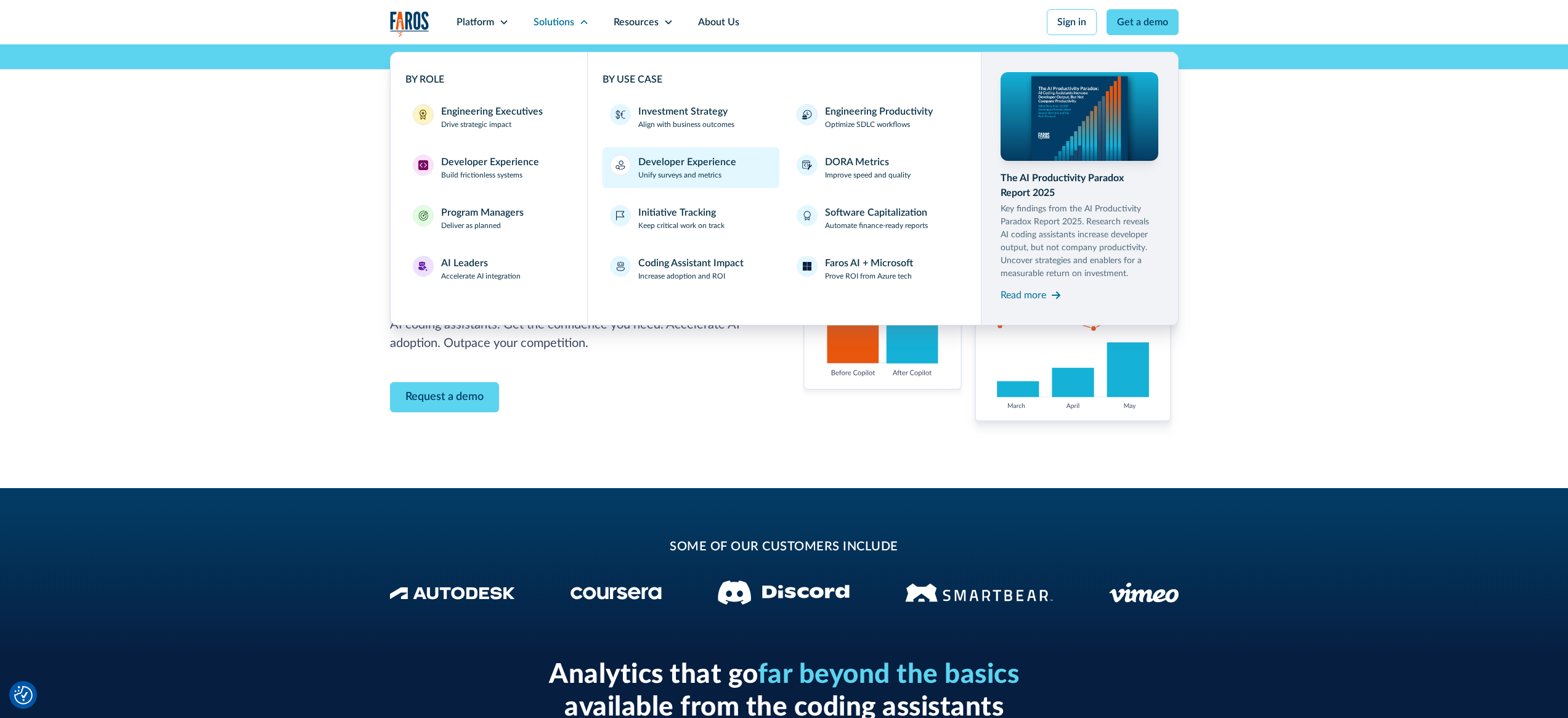
click at [718, 173] on p "Unify surveys and metrics" at bounding box center [680, 175] width 83 height 11
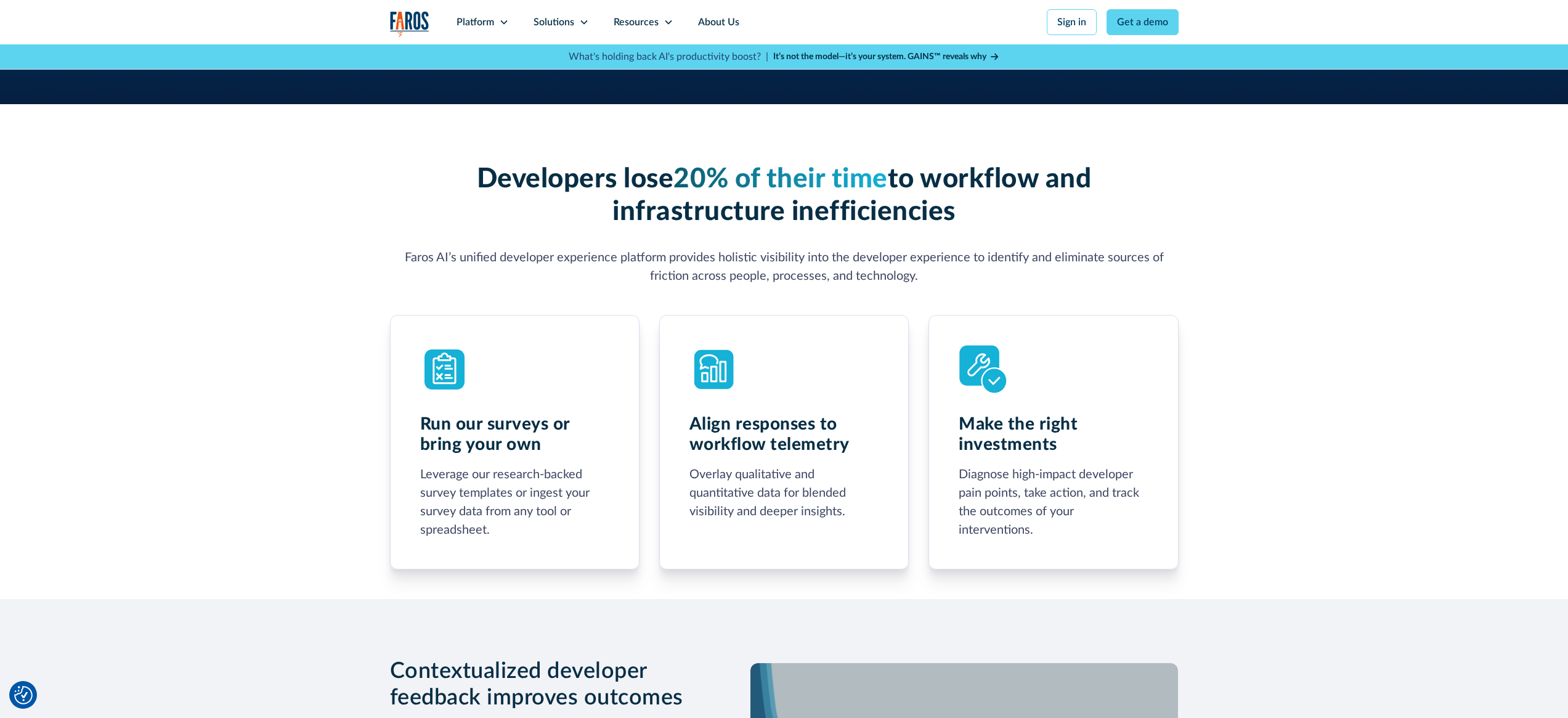
scroll to position [485, 0]
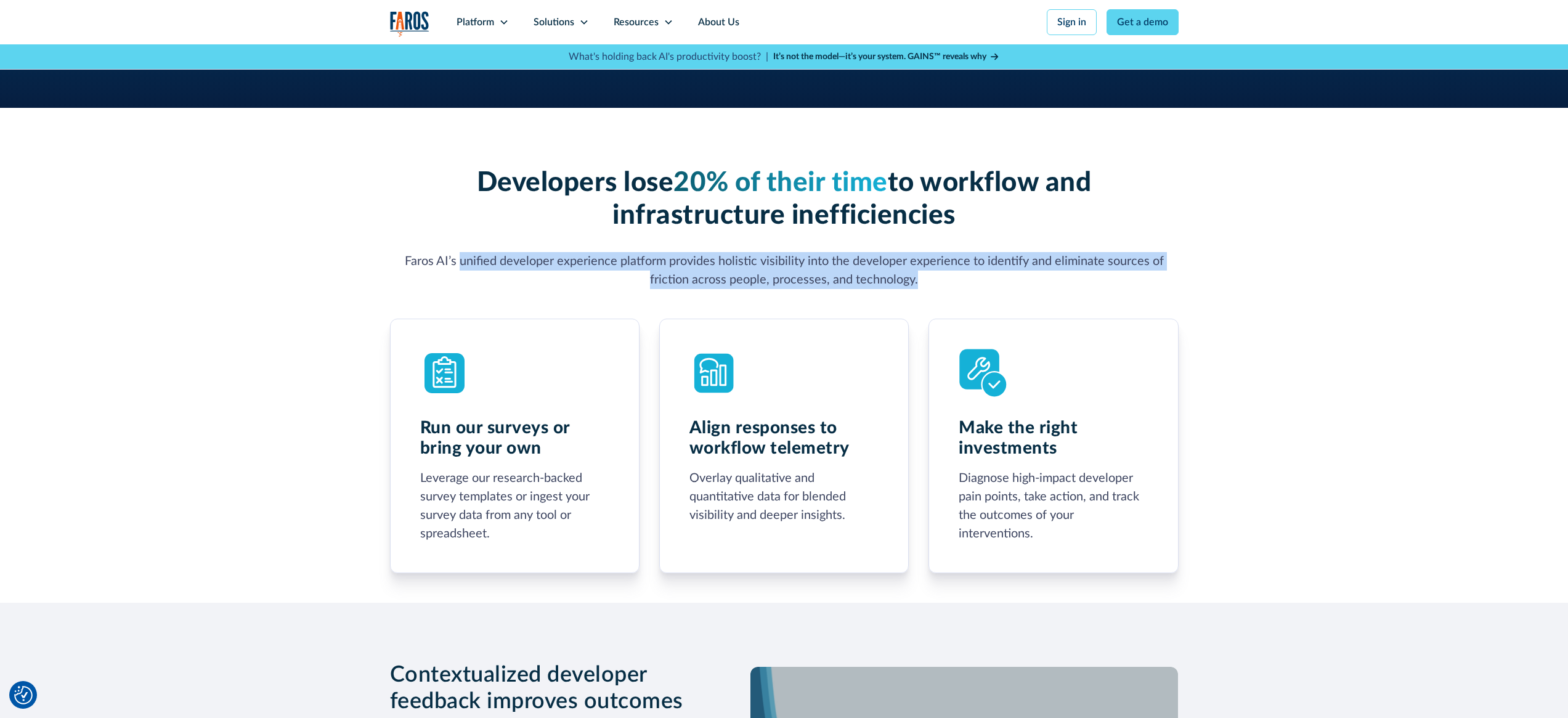
drag, startPoint x: 463, startPoint y: 257, endPoint x: 992, endPoint y: 276, distance: 529.3
click at [992, 276] on p "Faros AI’s unified developer experience platform provides holistic visibility i…" at bounding box center [784, 271] width 789 height 37
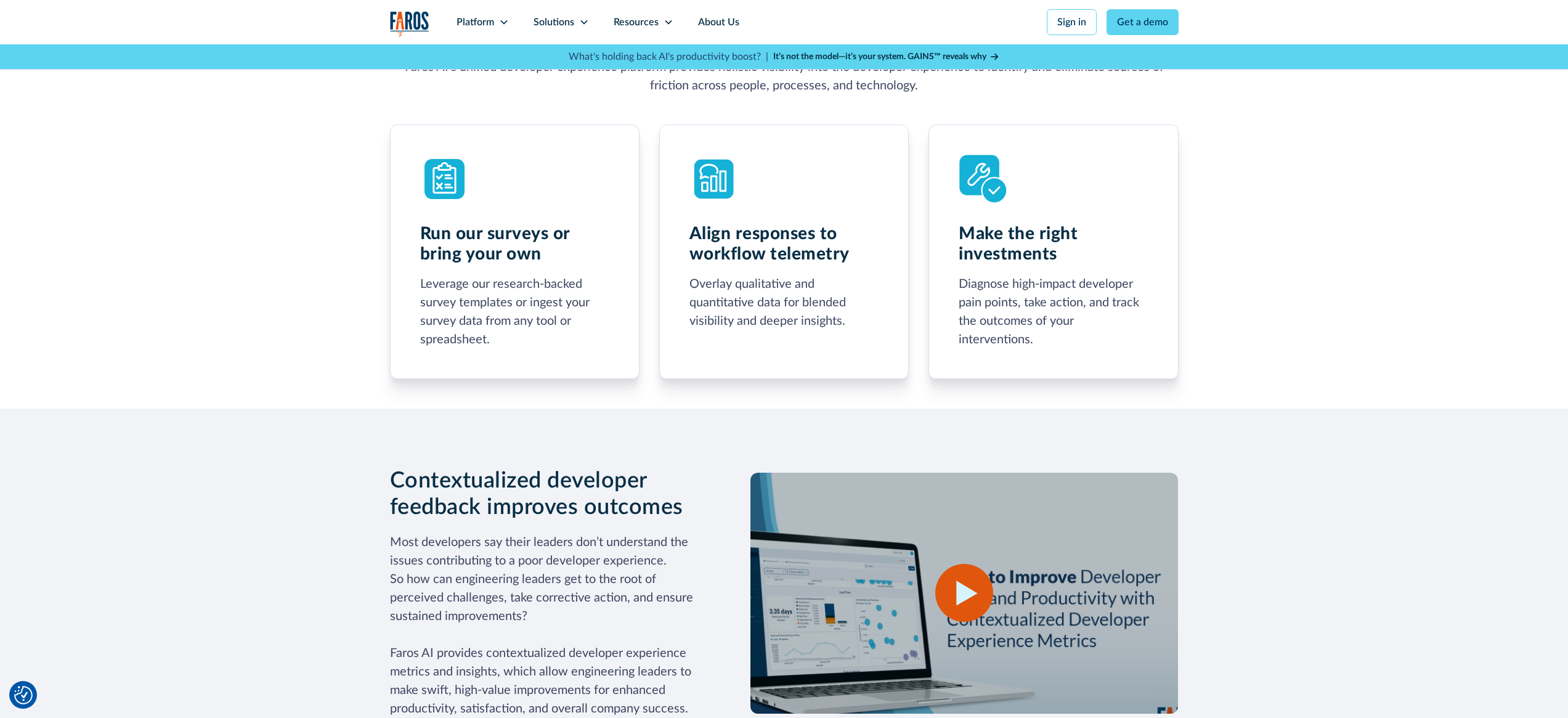
scroll to position [584, 0]
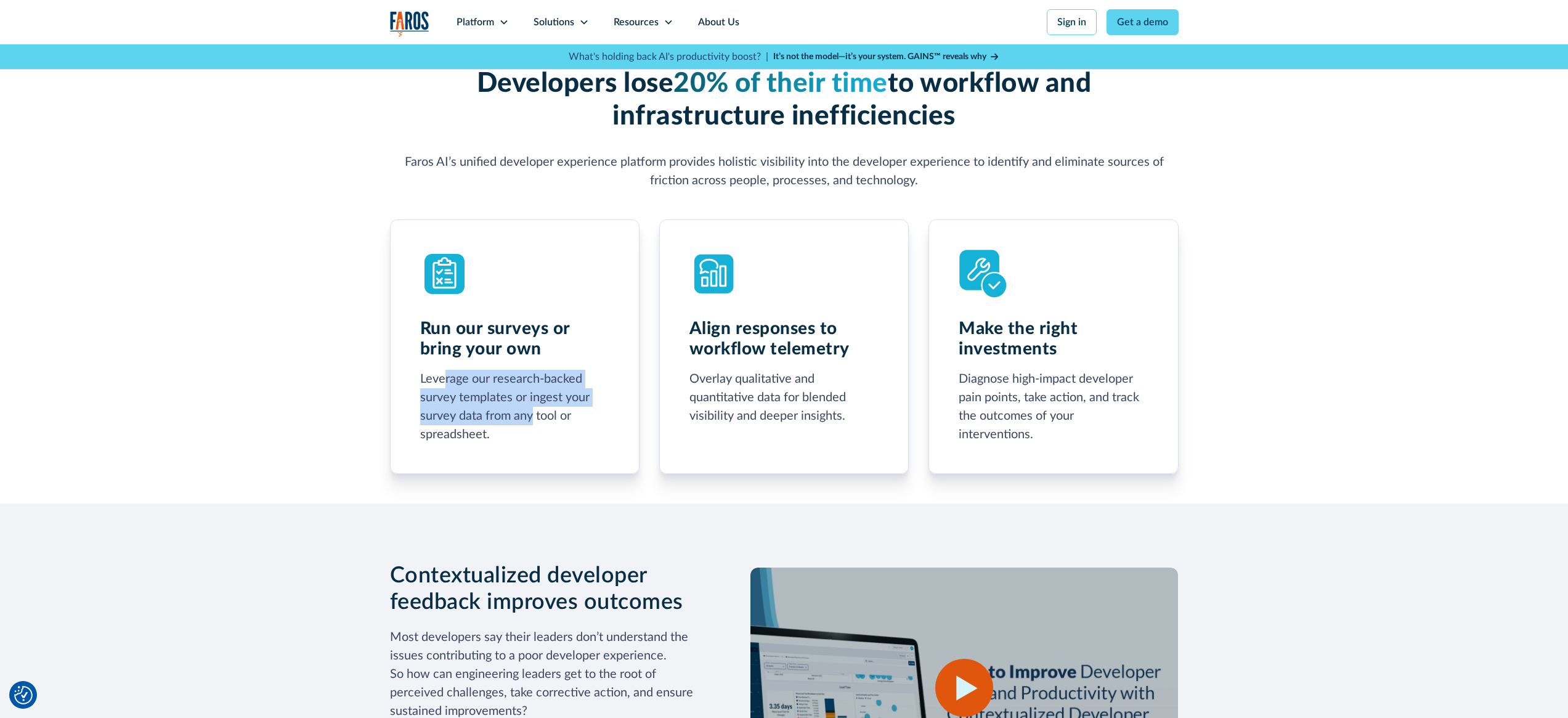
drag, startPoint x: 446, startPoint y: 379, endPoint x: 532, endPoint y: 424, distance: 97.1
click at [532, 424] on div "Leverage our research-backed survey templates or ingest your survey data from a…" at bounding box center [515, 406] width 189 height 74
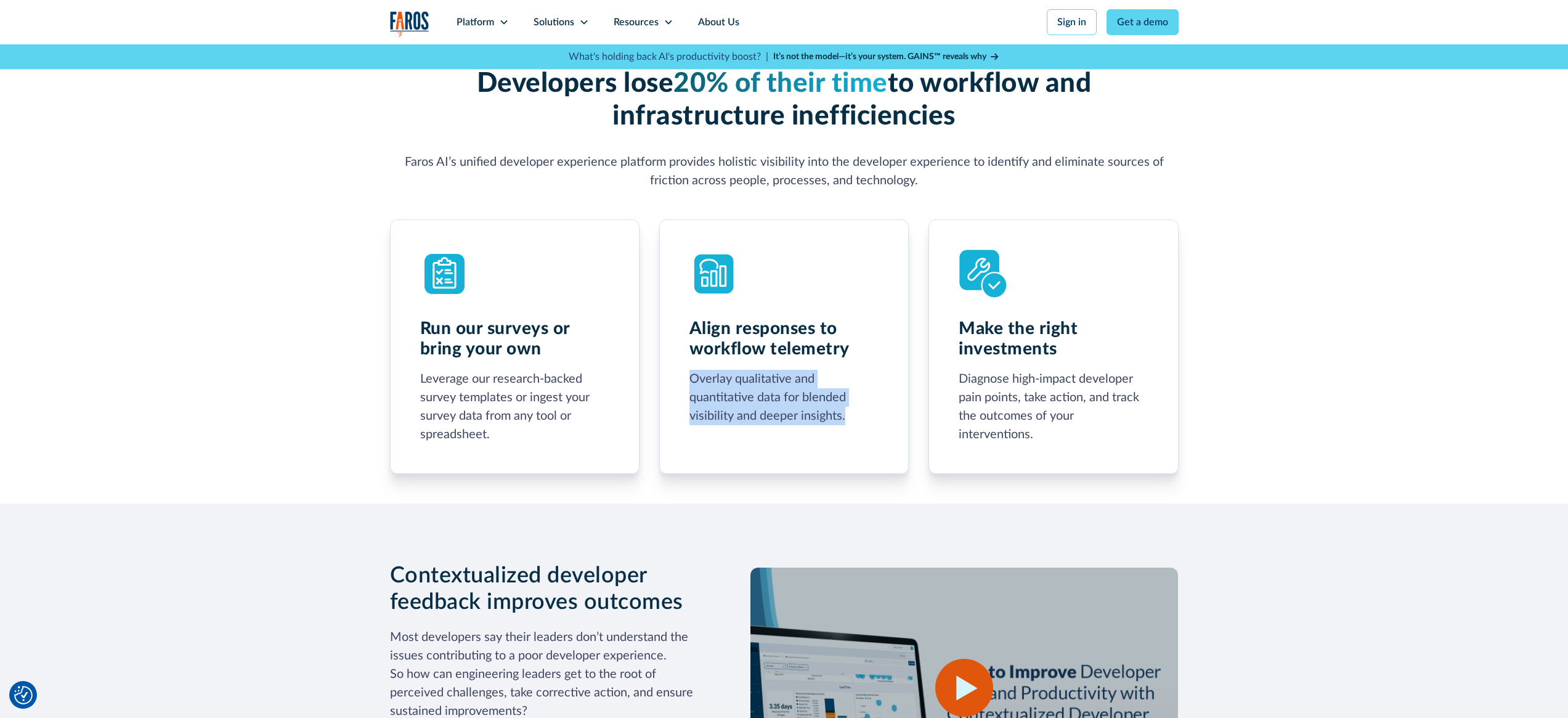
drag, startPoint x: 719, startPoint y: 383, endPoint x: 848, endPoint y: 415, distance: 132.9
click at [848, 415] on div "Align responses to workflow telemetry Overlay qualitative and quantitative data…" at bounding box center [784, 347] width 250 height 255
click at [848, 415] on div "Overlay qualitative and quantitative data for blended visibility and deeper ins…" at bounding box center [784, 397] width 189 height 55
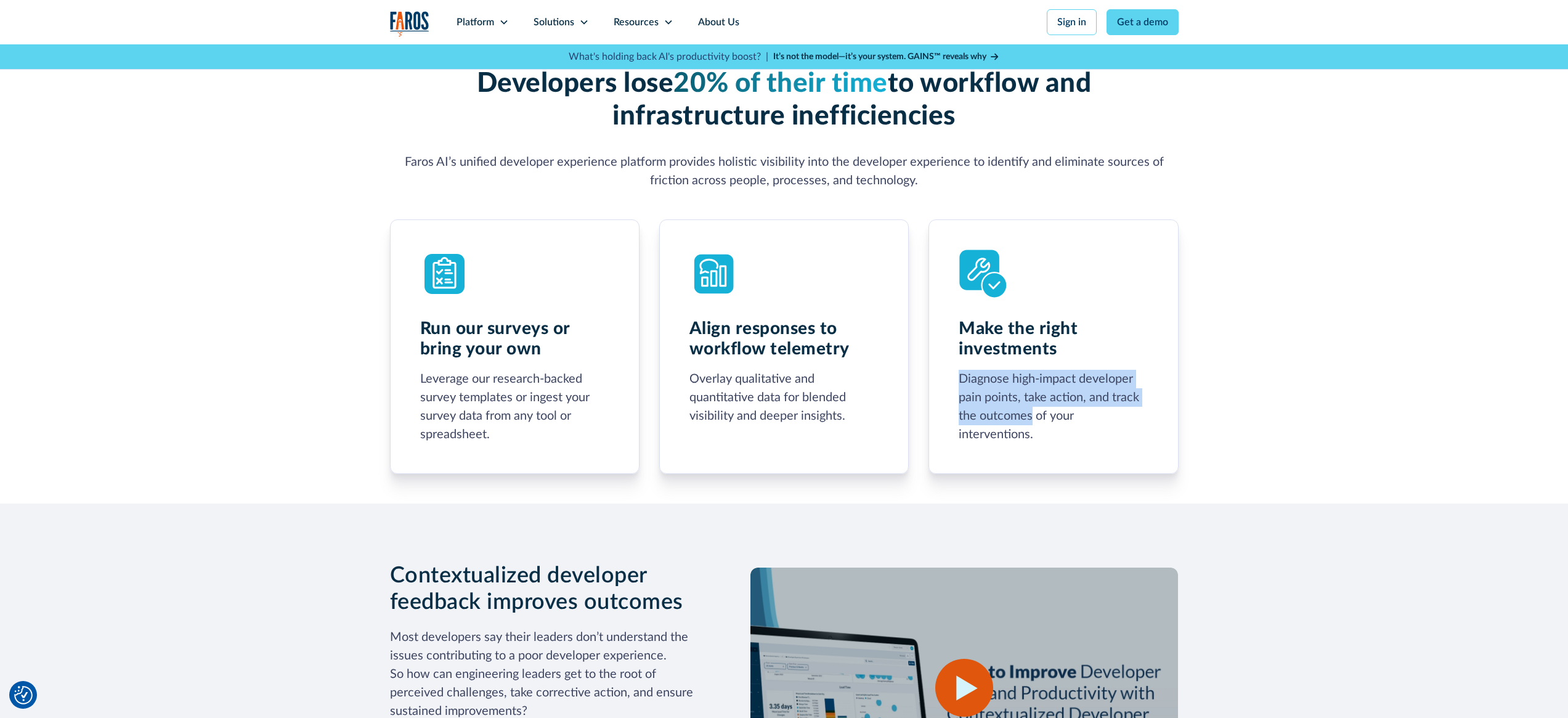
drag, startPoint x: 1020, startPoint y: 369, endPoint x: 1031, endPoint y: 415, distance: 47.3
click at [1032, 416] on div "Diagnose high-impact developer pain points, take action, and track the outcomes…" at bounding box center [1053, 406] width 189 height 74
click at [1031, 415] on div "Diagnose high-impact developer pain points, take action, and track the outcomes…" at bounding box center [1053, 406] width 189 height 74
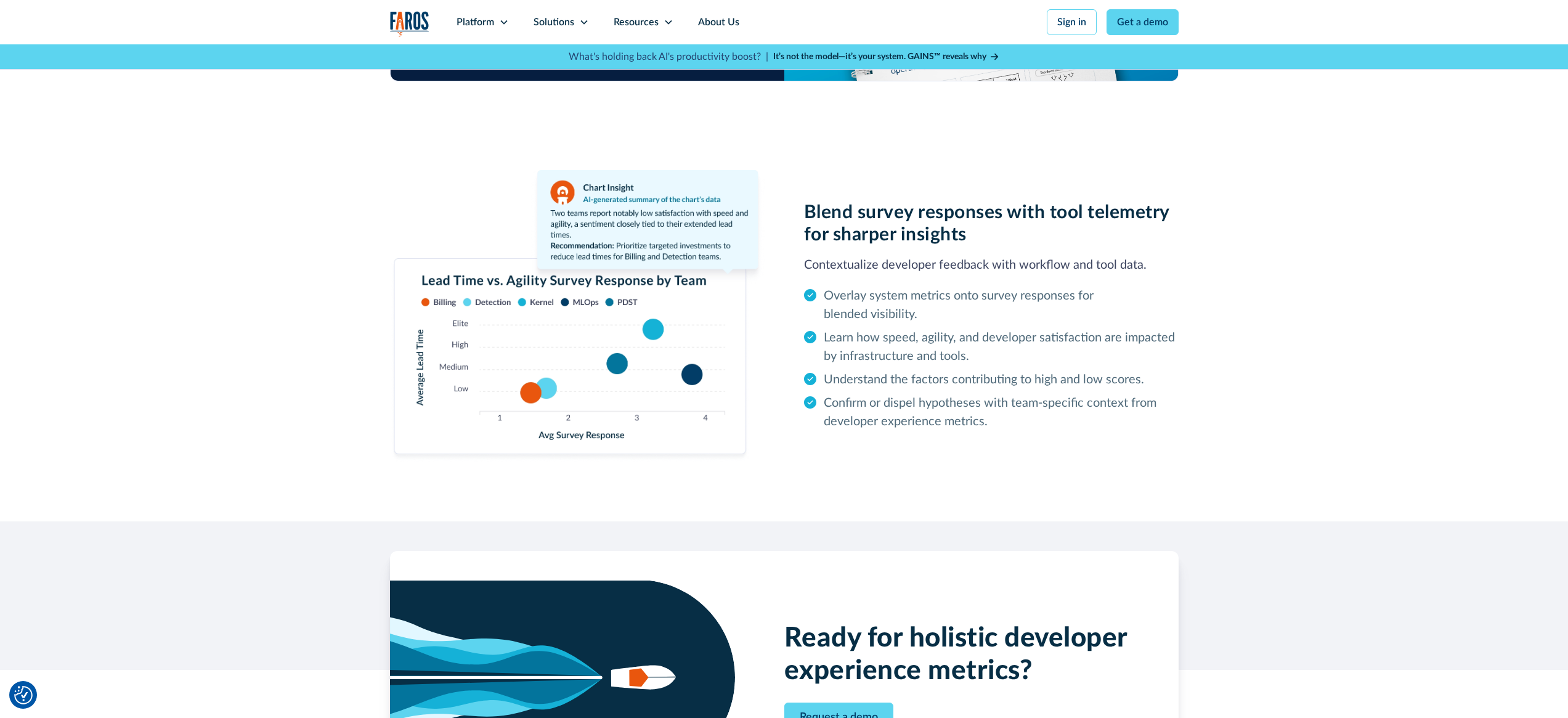
scroll to position [0, 0]
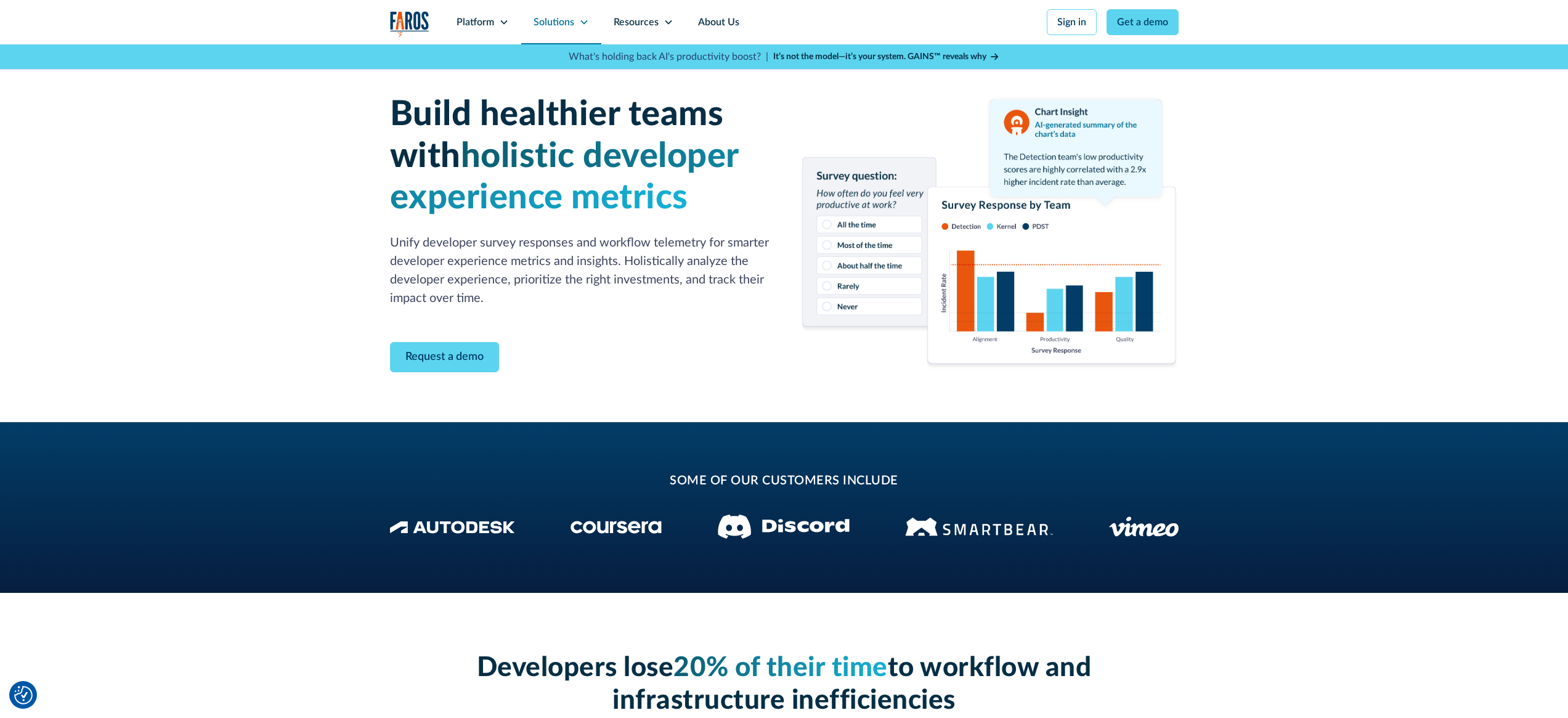
click at [570, 22] on div "Solutions" at bounding box center [553, 22] width 40 height 15
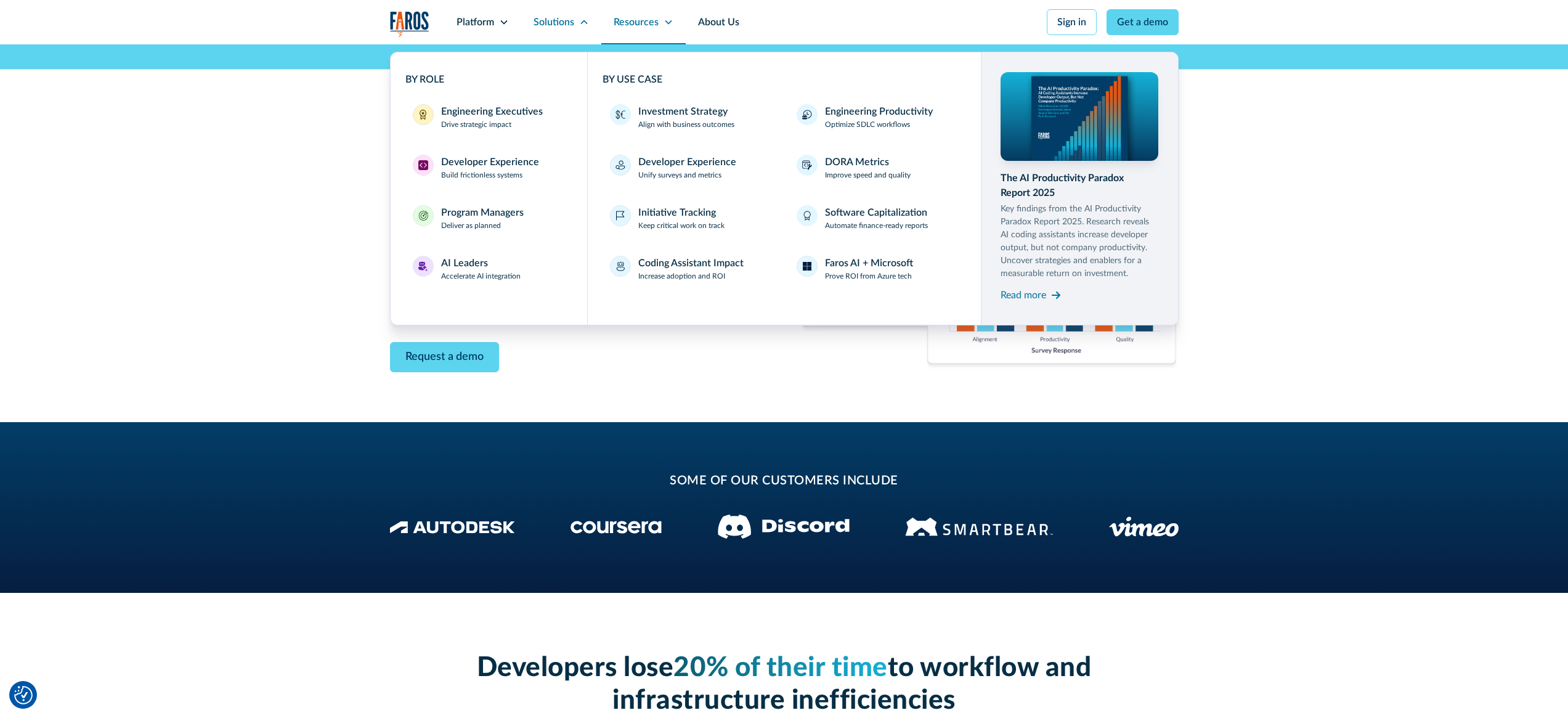
click at [660, 18] on div "Resources" at bounding box center [643, 22] width 84 height 44
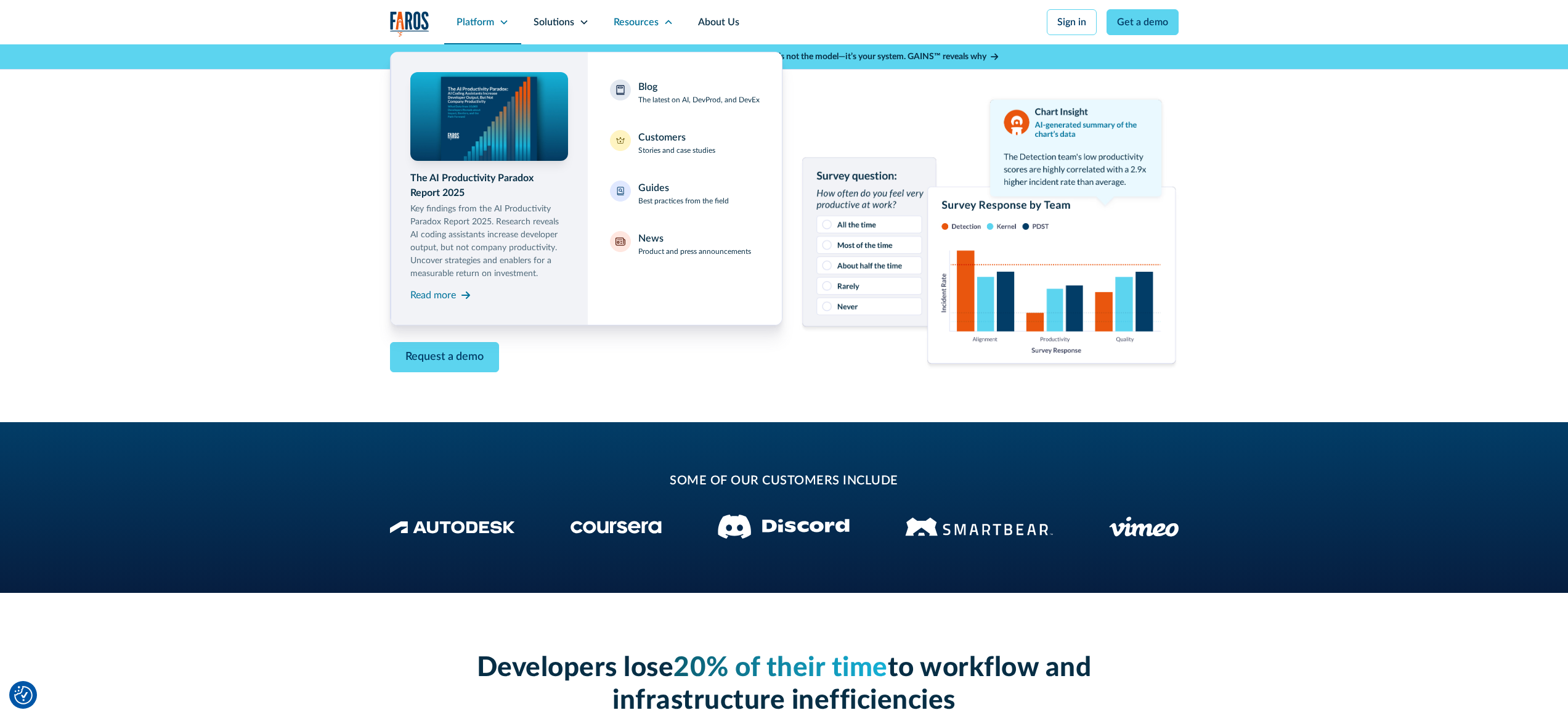
click at [493, 17] on div "Platform" at bounding box center [475, 22] width 38 height 15
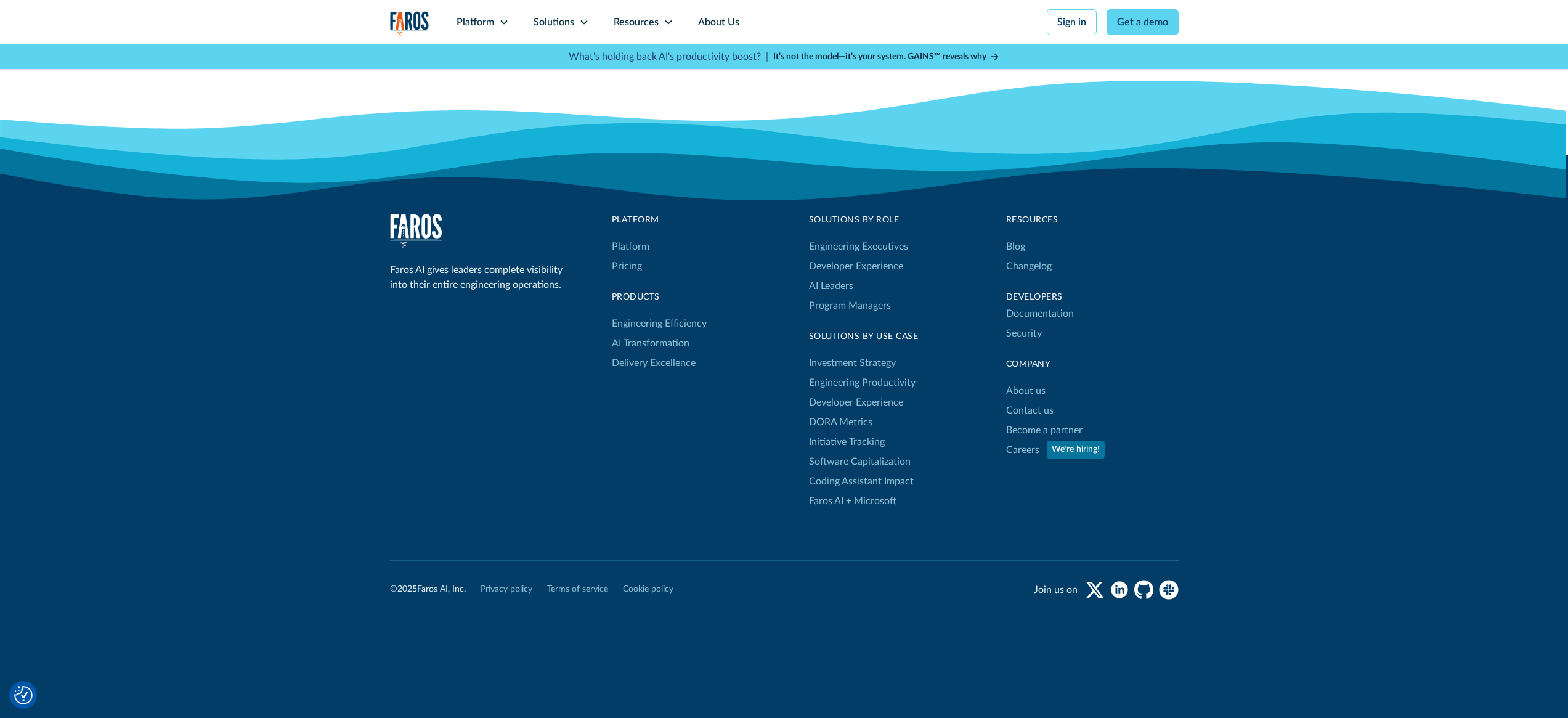
scroll to position [2386, 0]
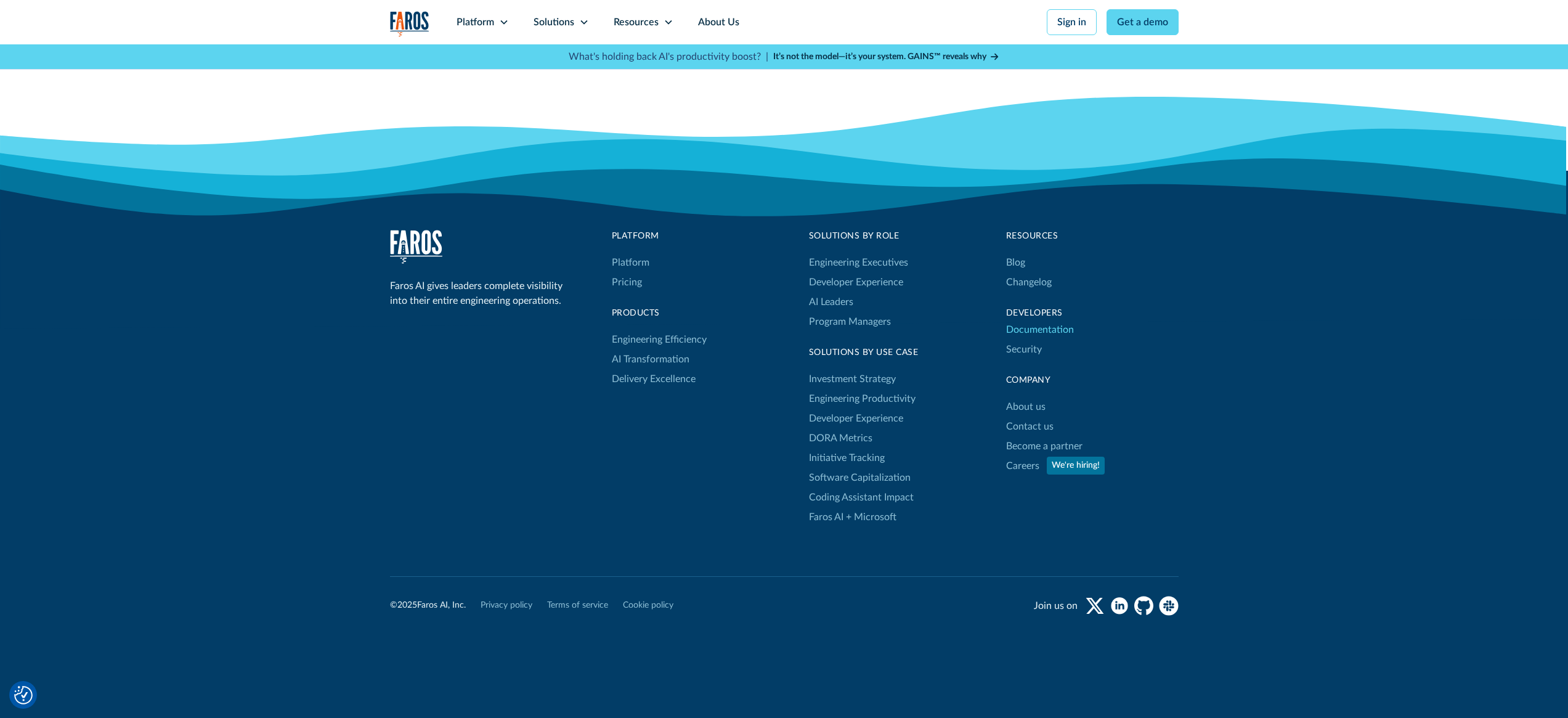
click at [1037, 330] on link "Documentation" at bounding box center [1040, 330] width 68 height 20
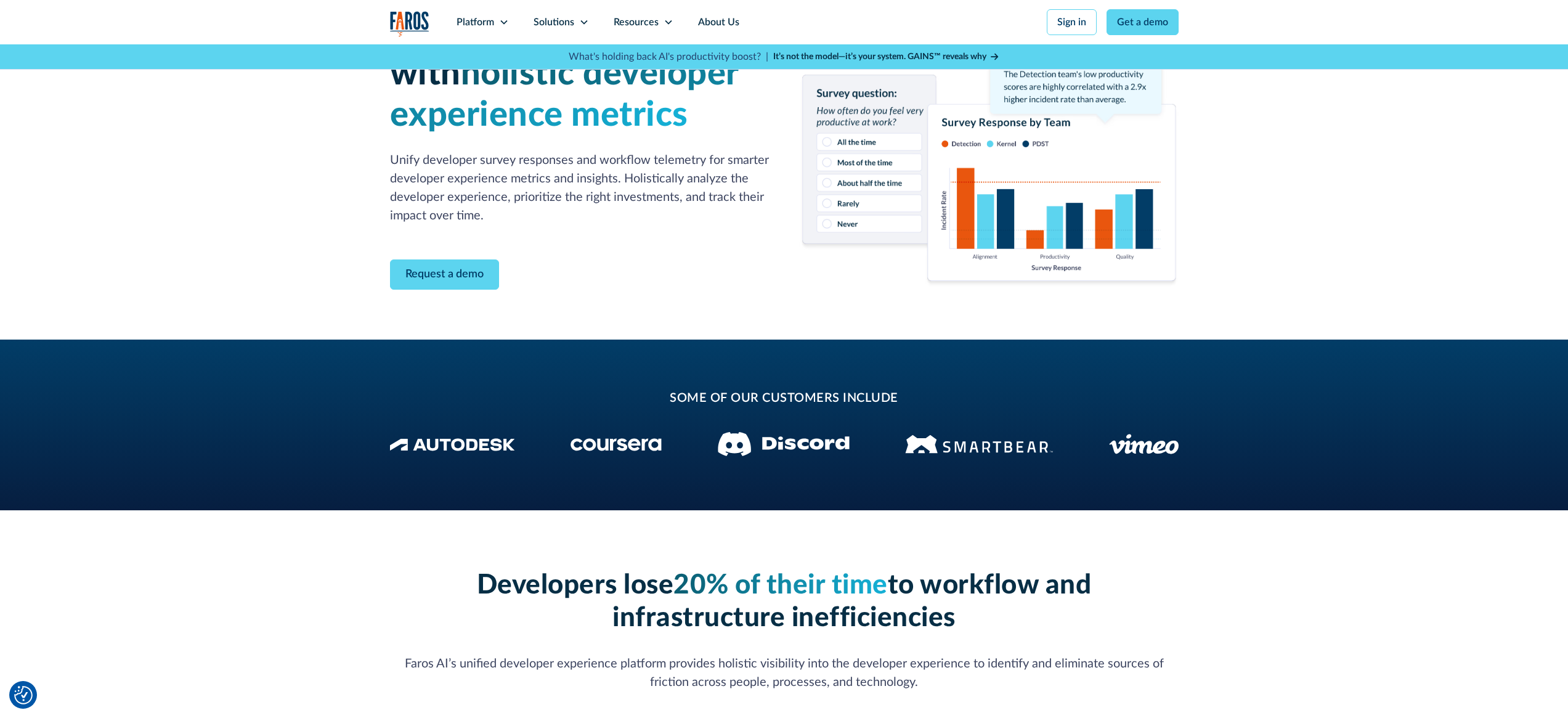
scroll to position [0, 0]
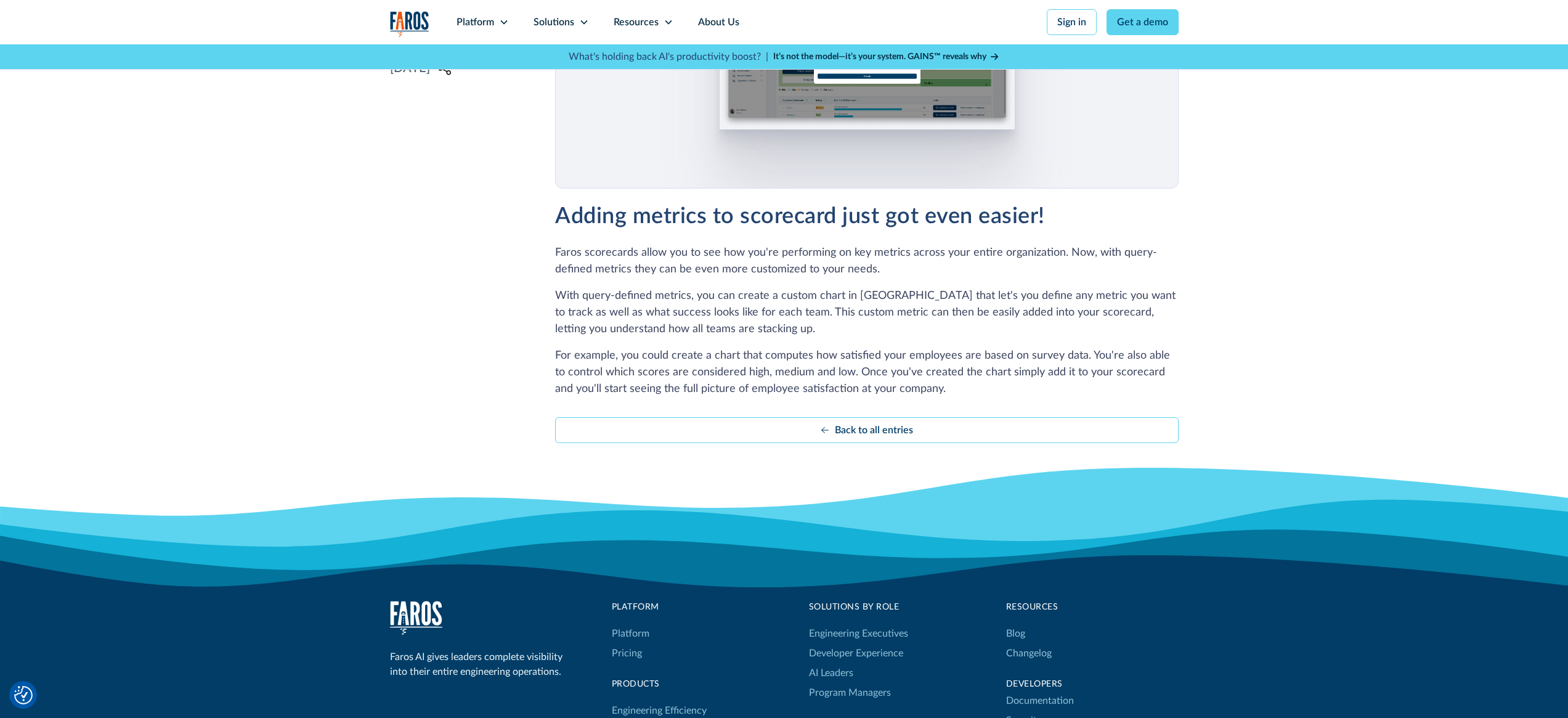
scroll to position [422, 0]
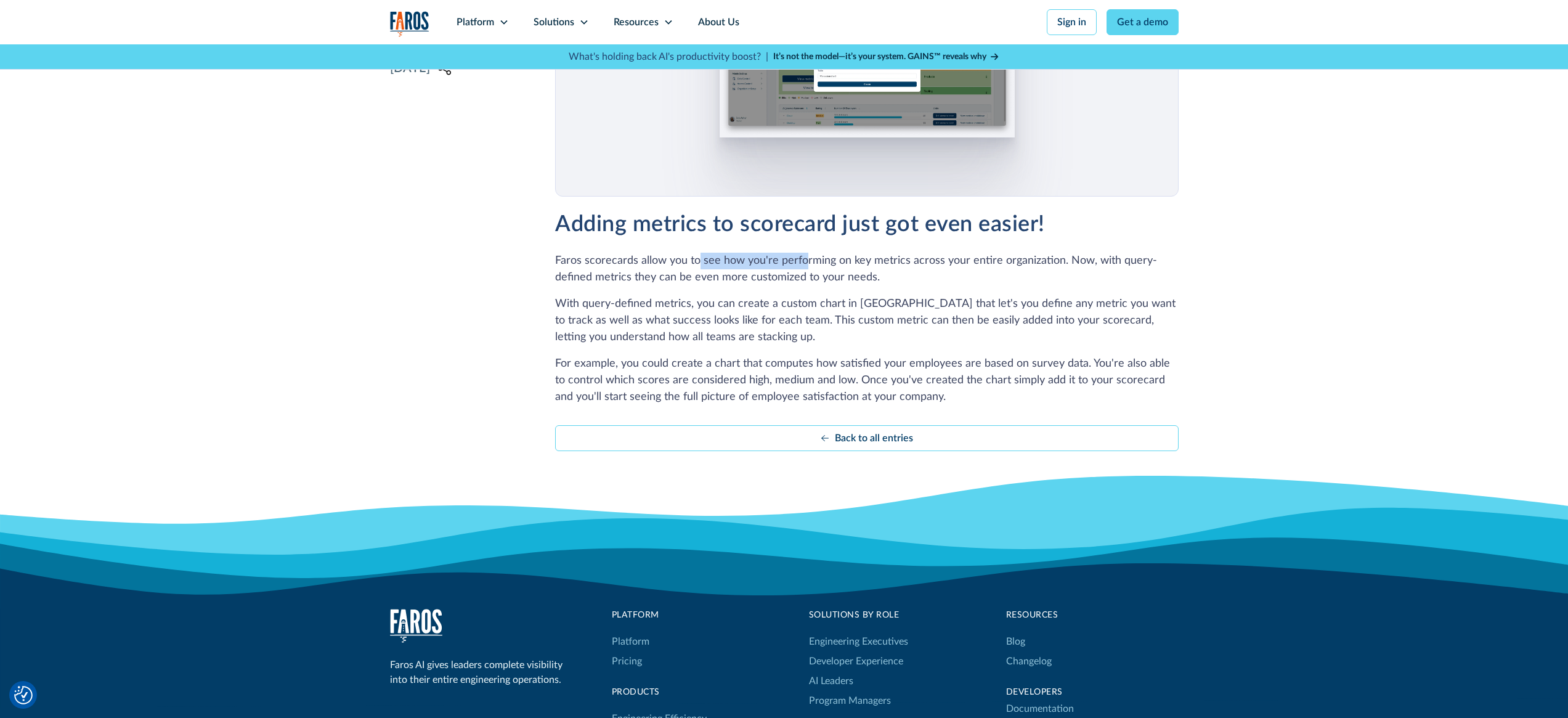
drag, startPoint x: 707, startPoint y: 261, endPoint x: 801, endPoint y: 258, distance: 94.0
click at [801, 258] on p "Faros scorecards allow you to see how you're performing on key metrics across y…" at bounding box center [866, 270] width 623 height 34
drag, startPoint x: 875, startPoint y: 258, endPoint x: 951, endPoint y: 263, distance: 76.2
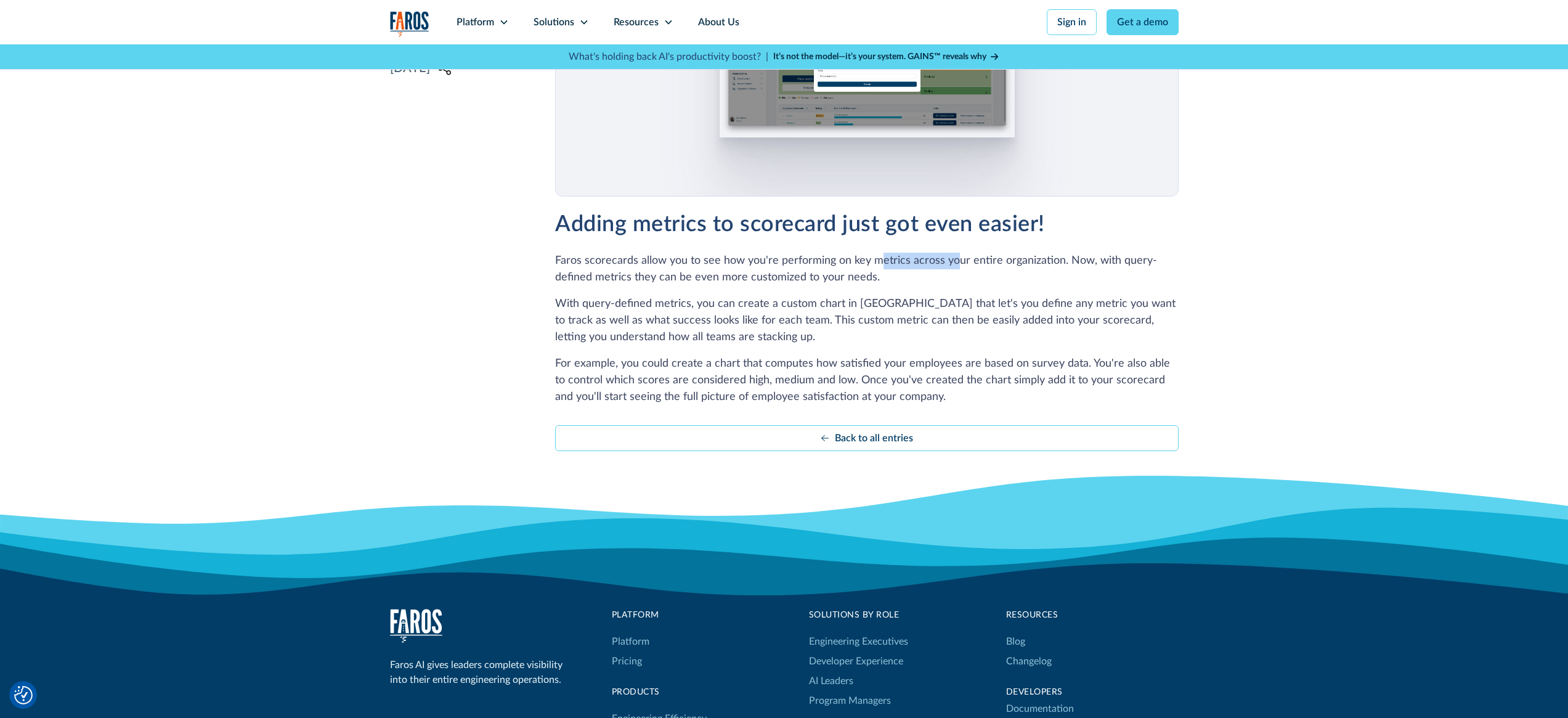
click at [951, 263] on p "Faros scorecards allow you to see how you're performing on key metrics across y…" at bounding box center [866, 270] width 623 height 34
click at [1017, 266] on p "Faros scorecards allow you to see how you're performing on key metrics across y…" at bounding box center [866, 270] width 623 height 34
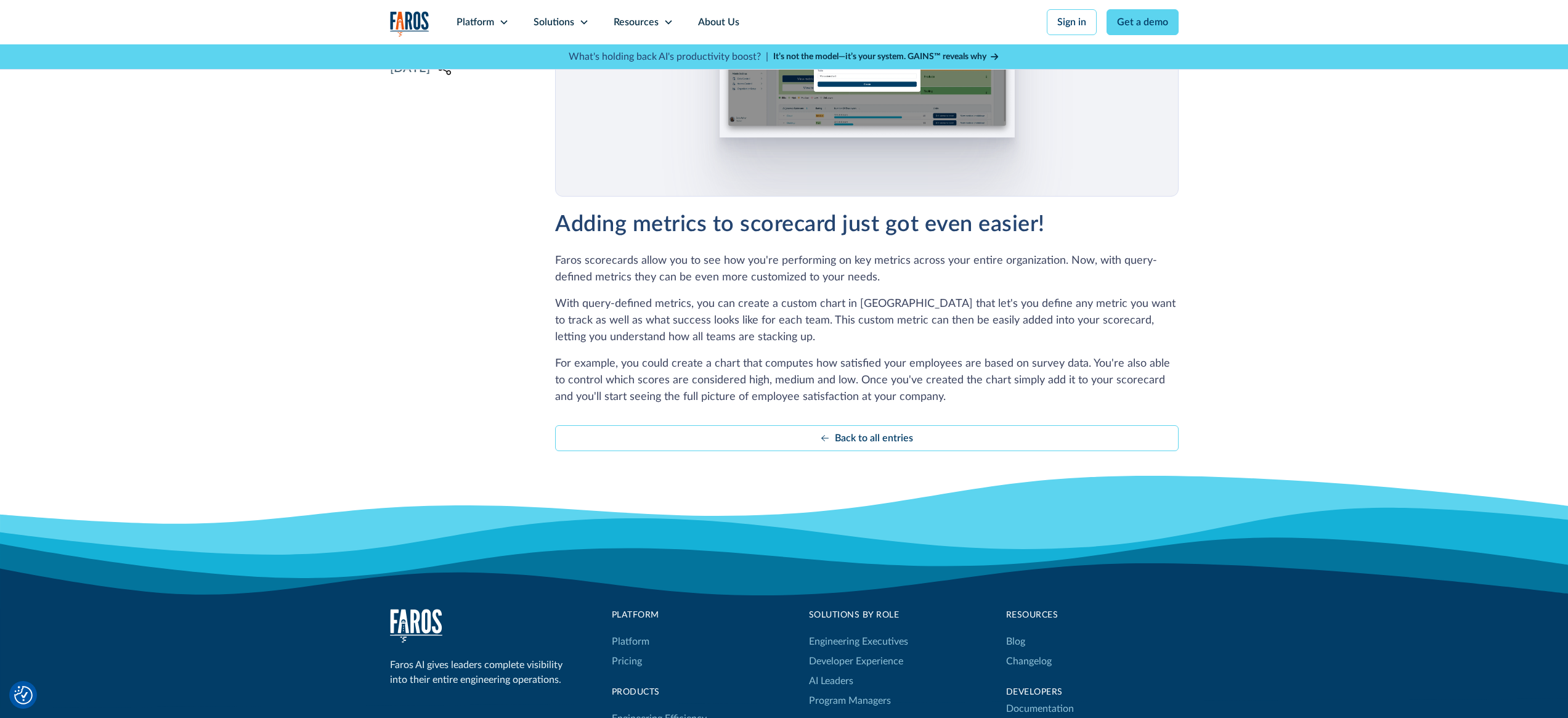
click at [833, 287] on div "Faros scorecards allow you to see how you're performing on key metrics across y…" at bounding box center [866, 329] width 623 height 153
drag, startPoint x: 573, startPoint y: 285, endPoint x: 696, endPoint y: 283, distance: 123.0
click at [687, 282] on p "Faros scorecards allow you to see how you're performing on key metrics across y…" at bounding box center [866, 270] width 623 height 34
click at [696, 283] on p "Faros scorecards allow you to see how you're performing on key metrics across y…" at bounding box center [866, 270] width 623 height 34
drag, startPoint x: 761, startPoint y: 282, endPoint x: 809, endPoint y: 285, distance: 48.1
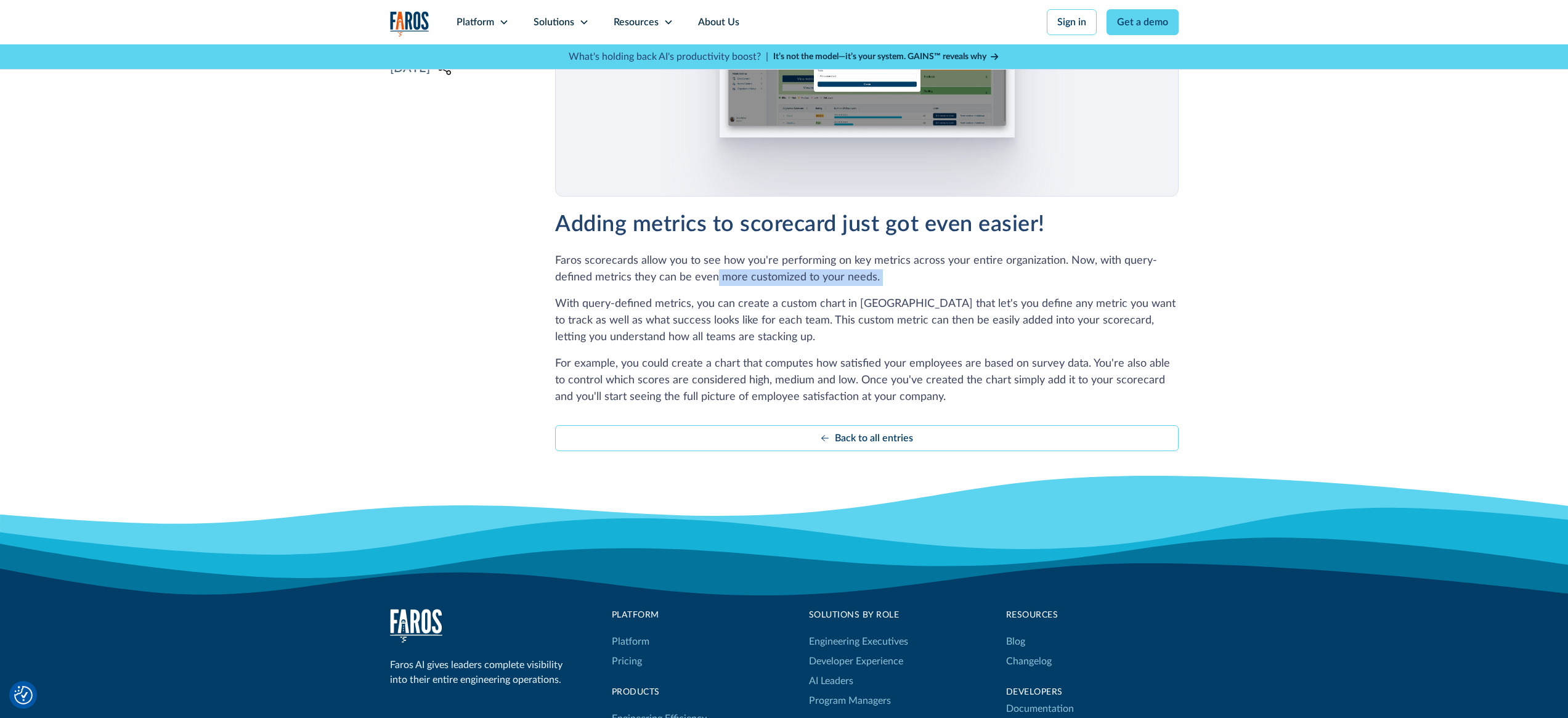
click at [809, 286] on p "Faros scorecards allow you to see how you're performing on key metrics across y…" at bounding box center [866, 270] width 623 height 34
click at [809, 285] on p "Faros scorecards allow you to see how you're performing on key metrics across y…" at bounding box center [866, 270] width 623 height 34
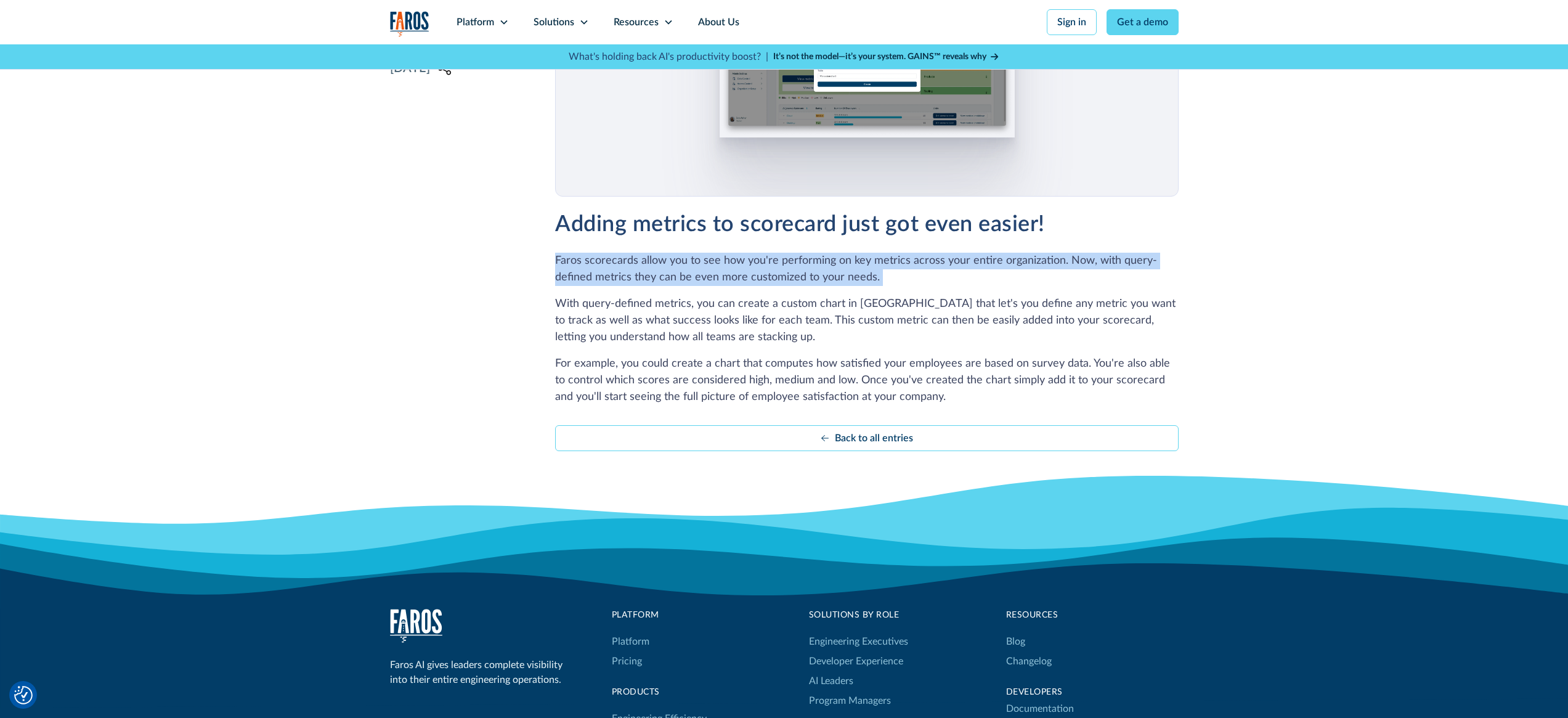
click at [809, 285] on p "Faros scorecards allow you to see how you're performing on key metrics across y…" at bounding box center [866, 270] width 623 height 34
click at [848, 279] on p "Faros scorecards allow you to see how you're performing on key metrics across y…" at bounding box center [866, 270] width 623 height 34
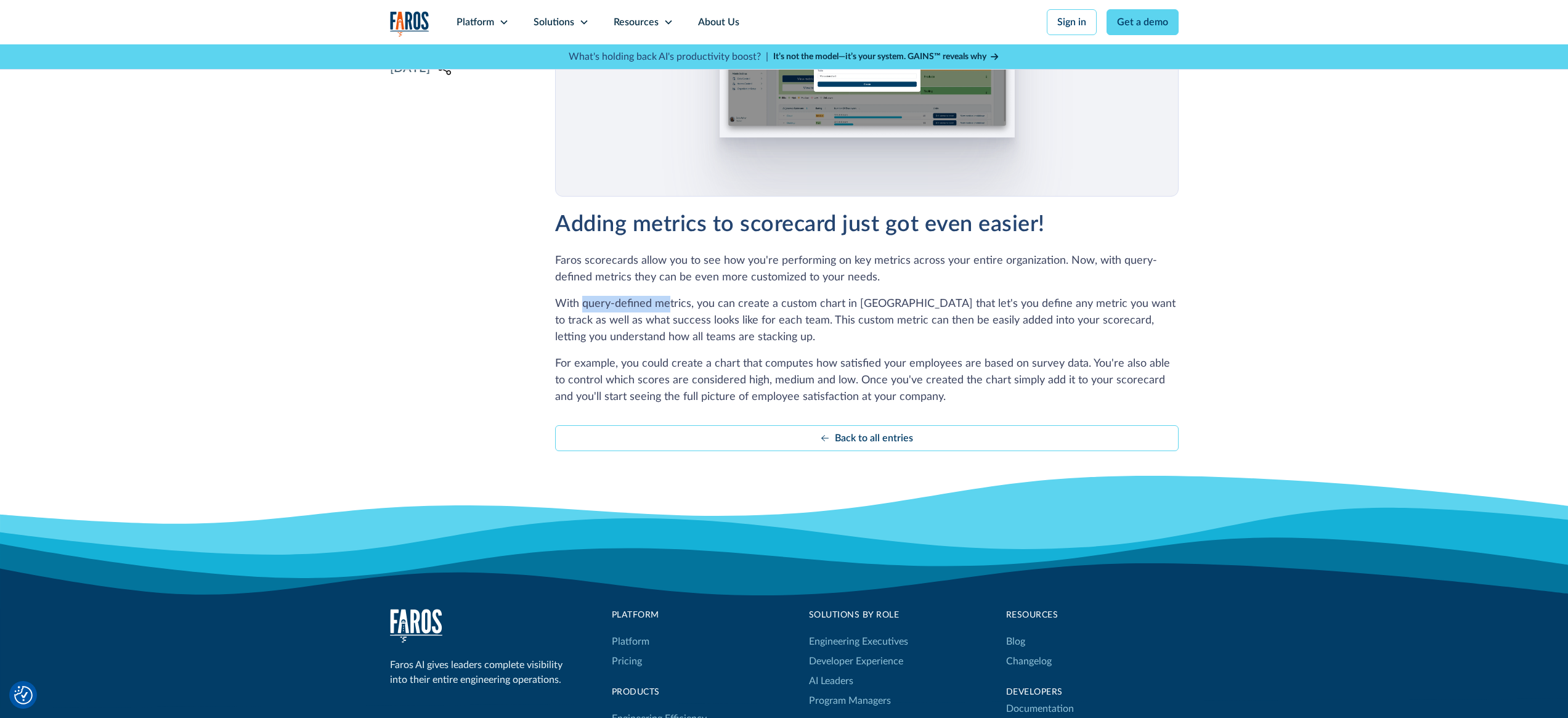
drag, startPoint x: 640, startPoint y: 311, endPoint x: 689, endPoint y: 307, distance: 49.2
click at [689, 307] on p "With query-defined metrics, you can create a custom chart in Faros that let's y…" at bounding box center [866, 320] width 623 height 50
click at [690, 306] on p "With query-defined metrics, you can create a custom chart in Faros that let's y…" at bounding box center [866, 320] width 623 height 50
drag, startPoint x: 722, startPoint y: 302, endPoint x: 852, endPoint y: 307, distance: 130.1
click at [852, 307] on p "With query-defined metrics, you can create a custom chart in Faros that let's y…" at bounding box center [866, 320] width 623 height 50
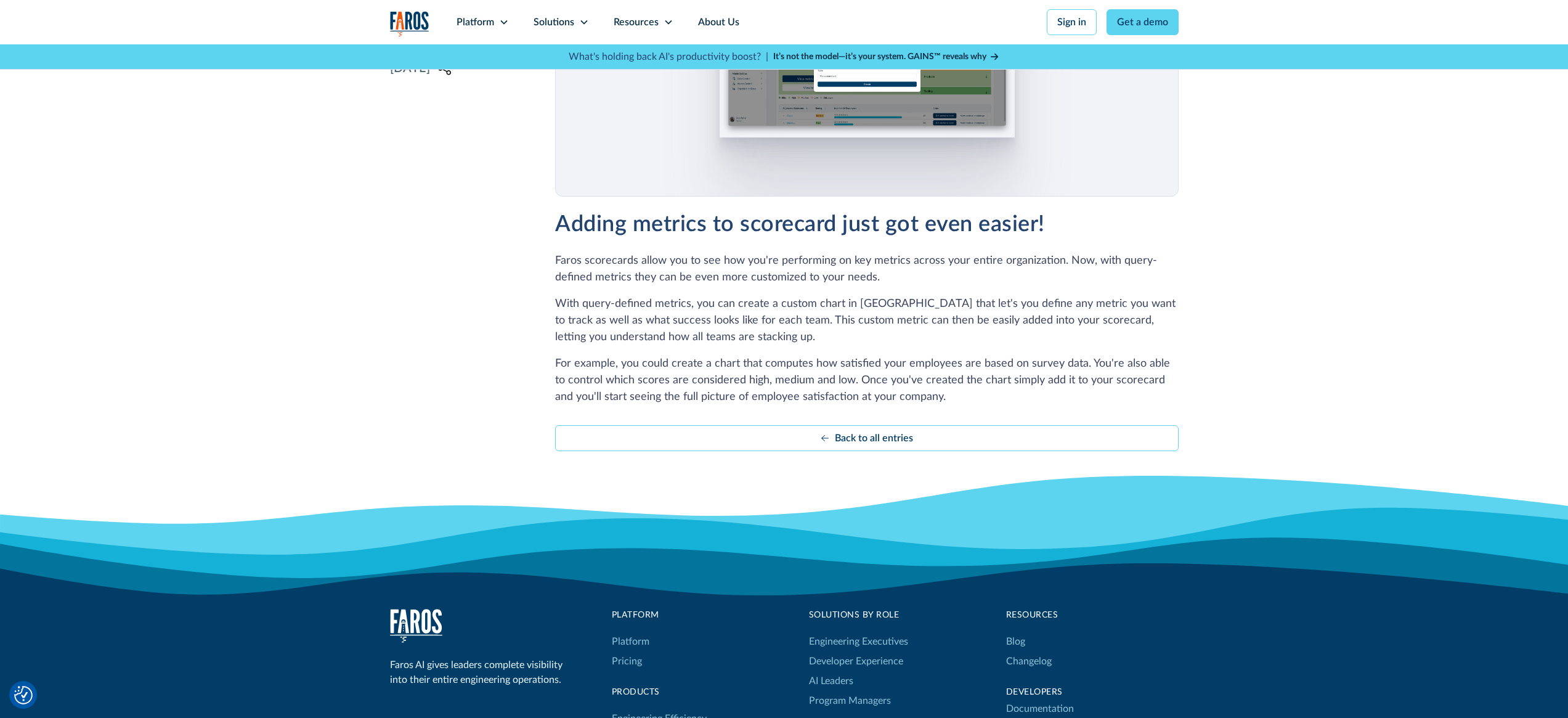
click at [852, 307] on p "With query-defined metrics, you can create a custom chart in Faros that let's y…" at bounding box center [866, 320] width 623 height 50
drag, startPoint x: 904, startPoint y: 306, endPoint x: 1011, endPoint y: 310, distance: 107.1
click at [1011, 310] on p "With query-defined metrics, you can create a custom chart in Faros that let's y…" at bounding box center [866, 320] width 623 height 50
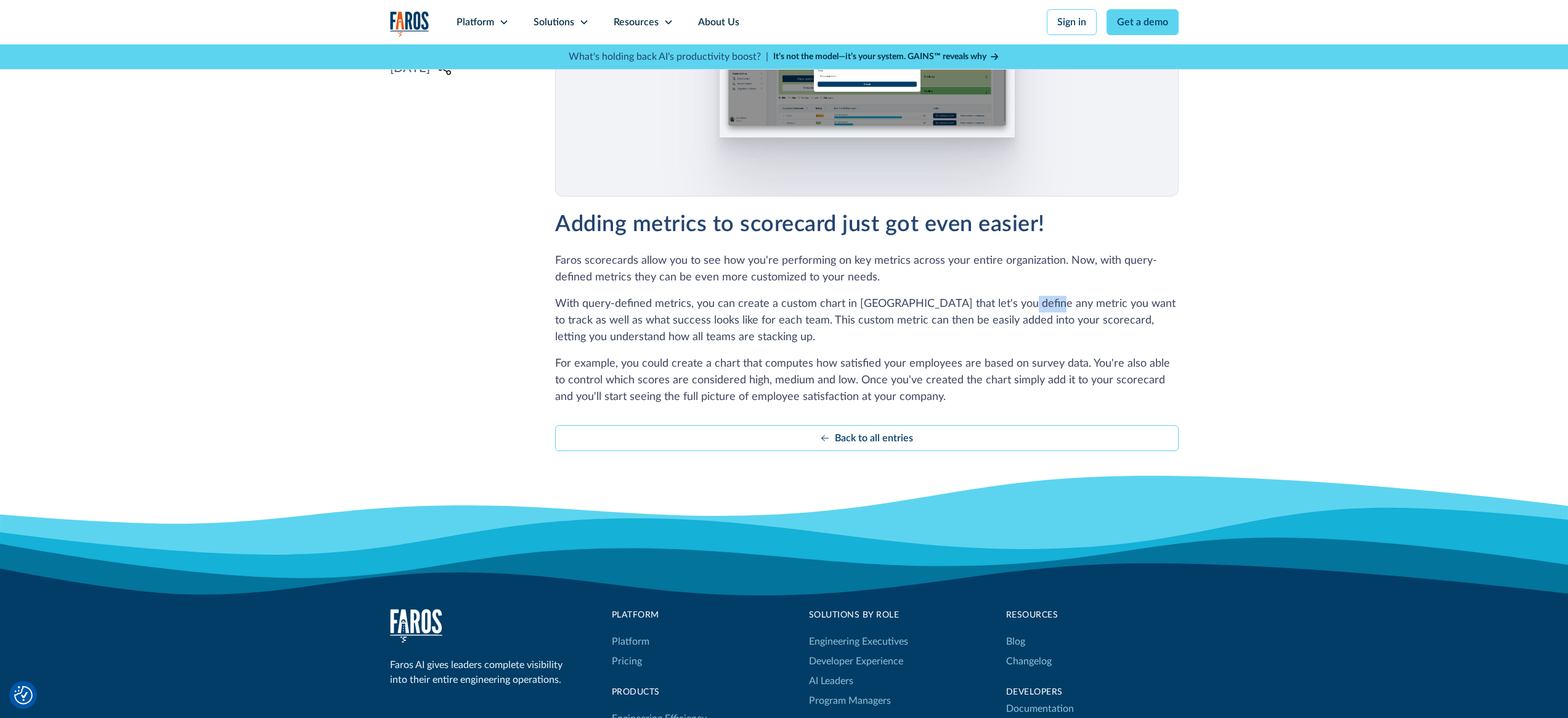
click at [1011, 310] on p "With query-defined metrics, you can create a custom chart in Faros that let's y…" at bounding box center [866, 320] width 623 height 50
drag, startPoint x: 1084, startPoint y: 306, endPoint x: 1167, endPoint y: 306, distance: 83.0
click at [1167, 306] on p "With query-defined metrics, you can create a custom chart in Faros that let's y…" at bounding box center [866, 320] width 623 height 50
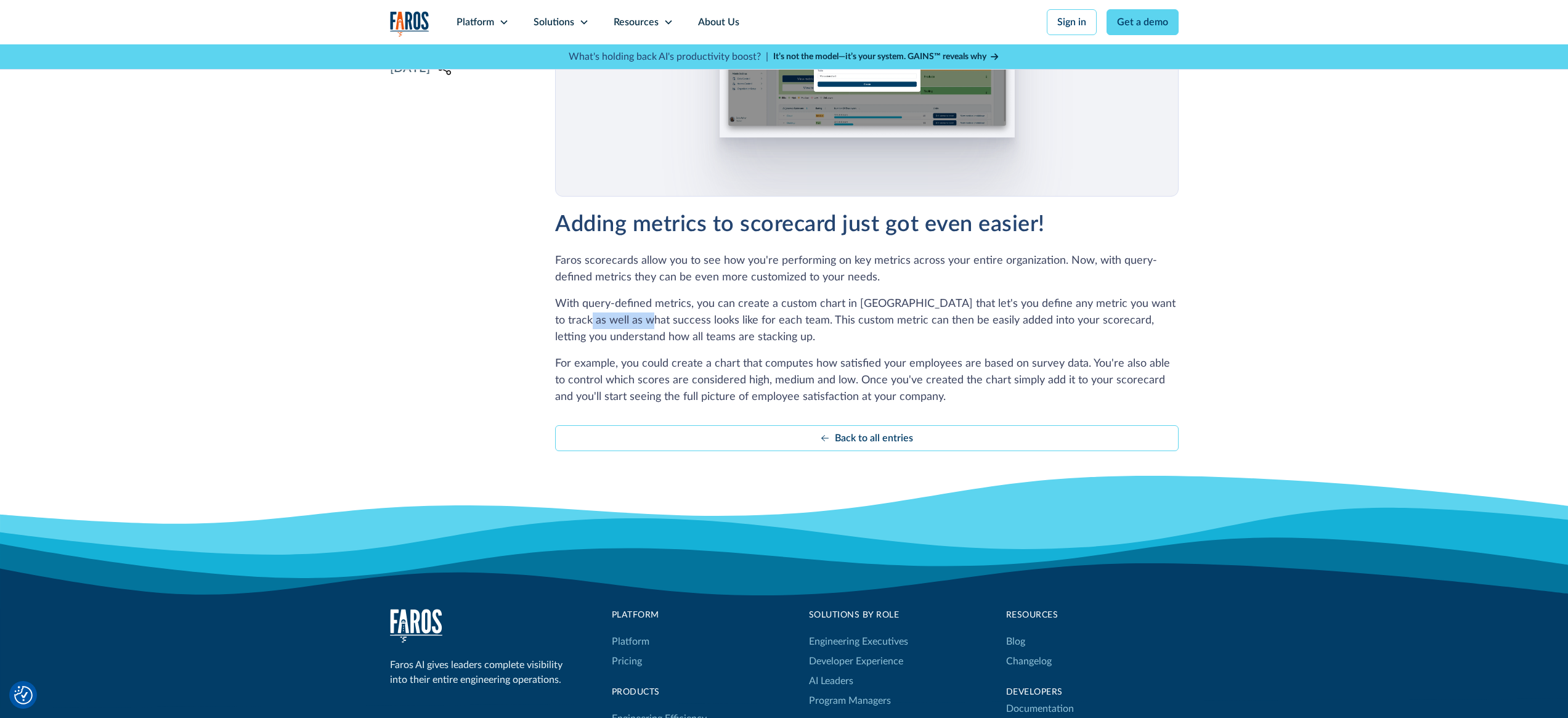
drag, startPoint x: 584, startPoint y: 321, endPoint x: 628, endPoint y: 317, distance: 44.2
click at [627, 318] on div "April 4, 2024 Share https://www.faros.ai/changelog/adding-metrics-to-scorecard-…" at bounding box center [784, 151] width 789 height 599
click at [629, 317] on p "With query-defined metrics, you can create a custom chart in Faros that let's y…" at bounding box center [866, 320] width 623 height 50
drag, startPoint x: 697, startPoint y: 320, endPoint x: 730, endPoint y: 320, distance: 33.0
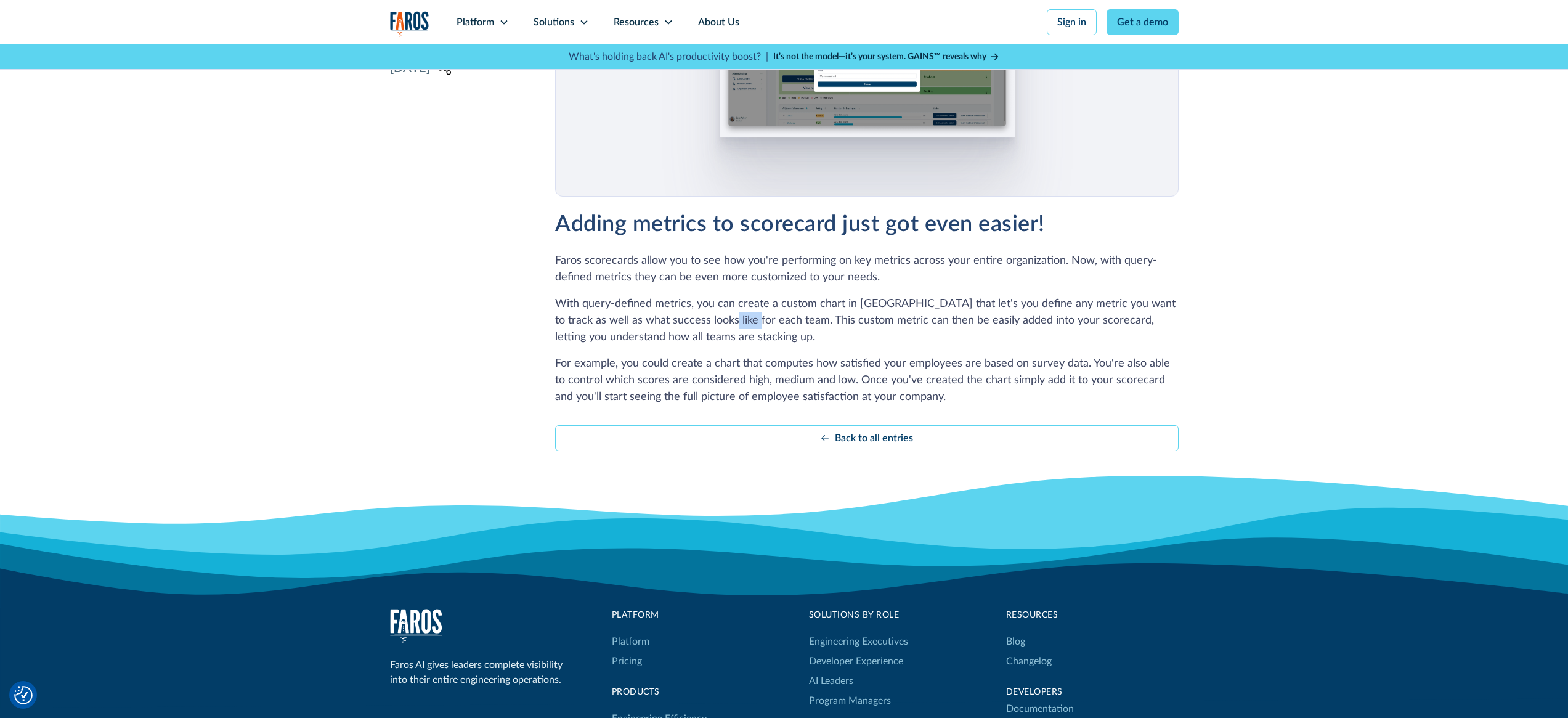
click at [730, 320] on p "With query-defined metrics, you can create a custom chart in Faros that let's y…" at bounding box center [866, 320] width 623 height 50
drag, startPoint x: 757, startPoint y: 319, endPoint x: 966, endPoint y: 312, distance: 209.1
click at [966, 312] on p "With query-defined metrics, you can create a custom chart in Faros that let's y…" at bounding box center [866, 320] width 623 height 50
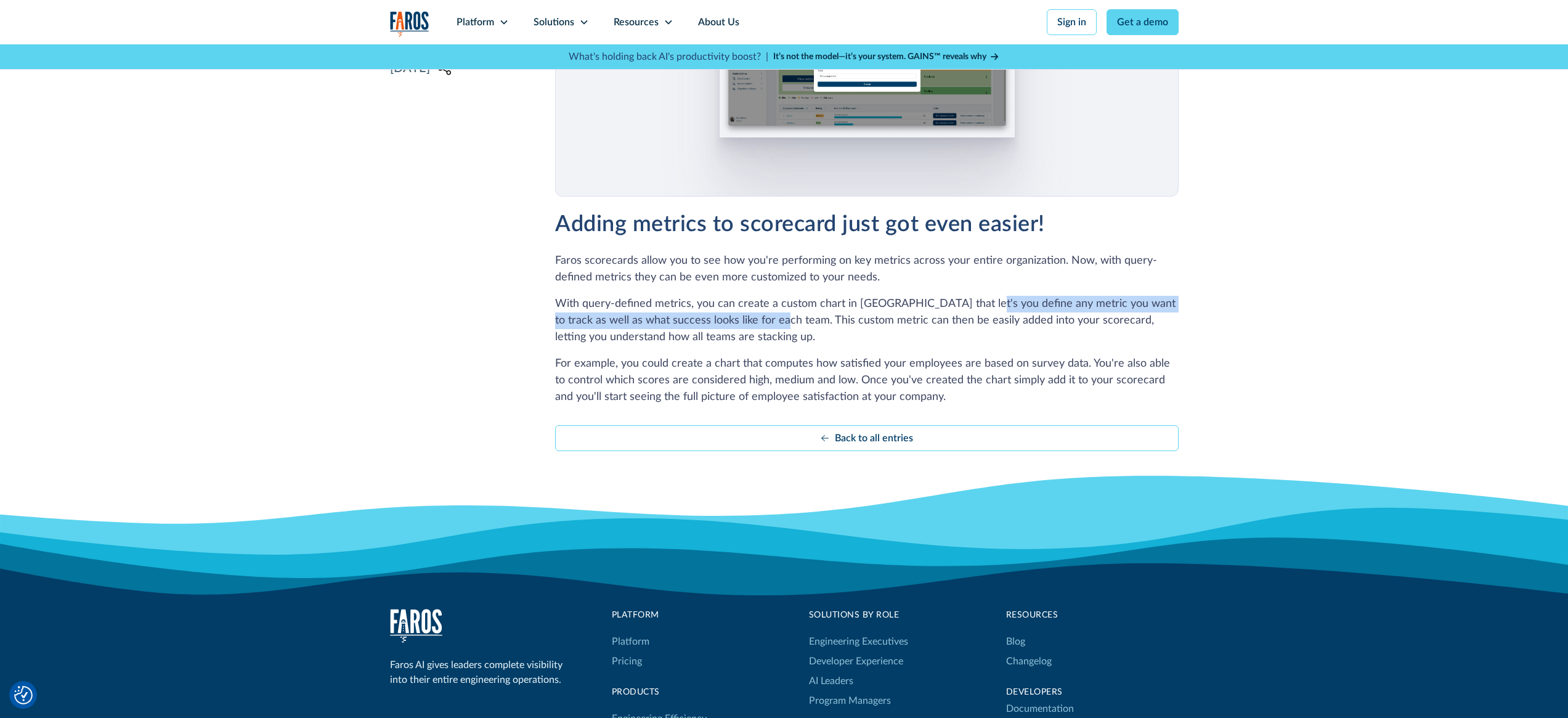
click at [966, 312] on p "With query-defined metrics, you can create a custom chart in Faros that let's y…" at bounding box center [866, 320] width 623 height 50
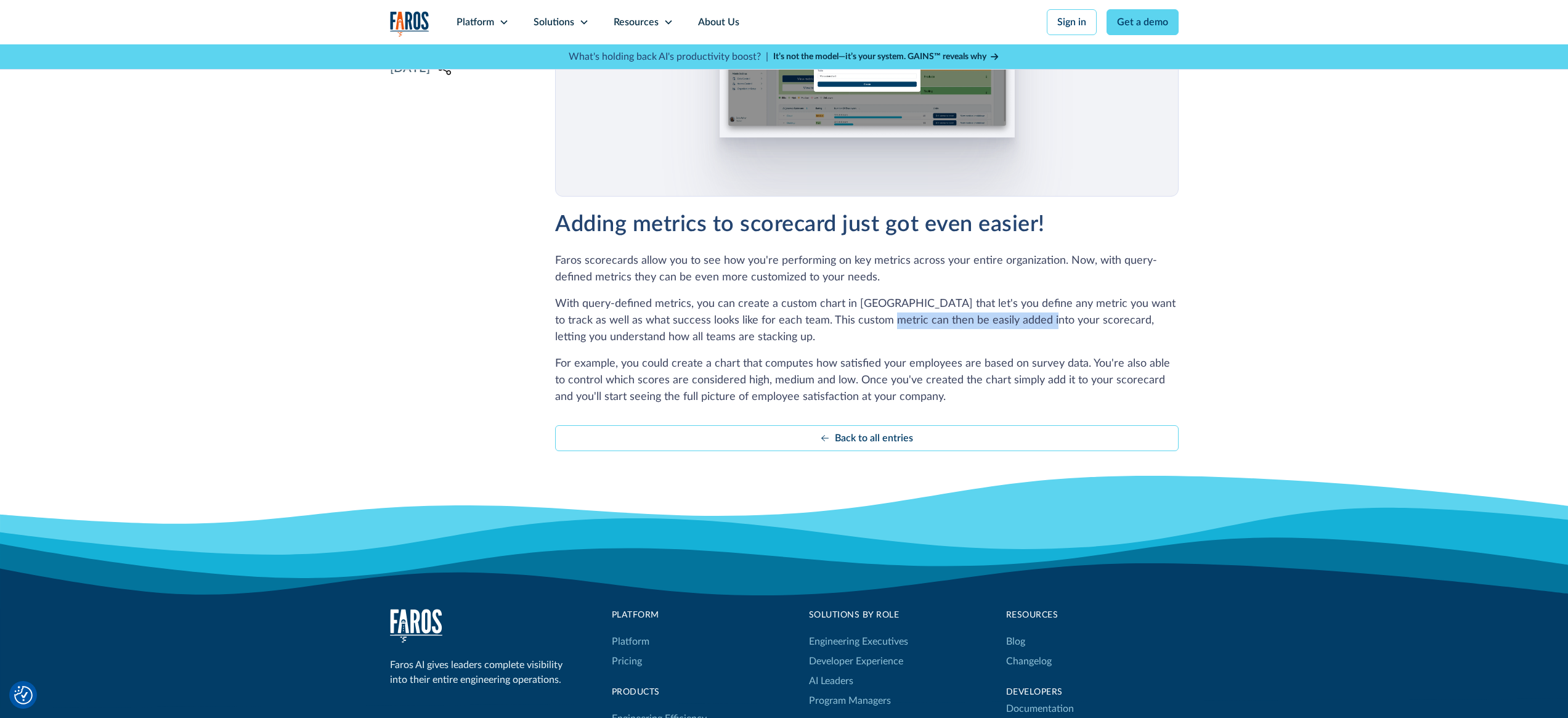
drag, startPoint x: 861, startPoint y: 316, endPoint x: 1022, endPoint y: 322, distance: 161.1
click at [1022, 322] on p "With query-defined metrics, you can create a custom chart in Faros that let's y…" at bounding box center [866, 320] width 623 height 50
drag, startPoint x: 575, startPoint y: 339, endPoint x: 667, endPoint y: 337, distance: 92.0
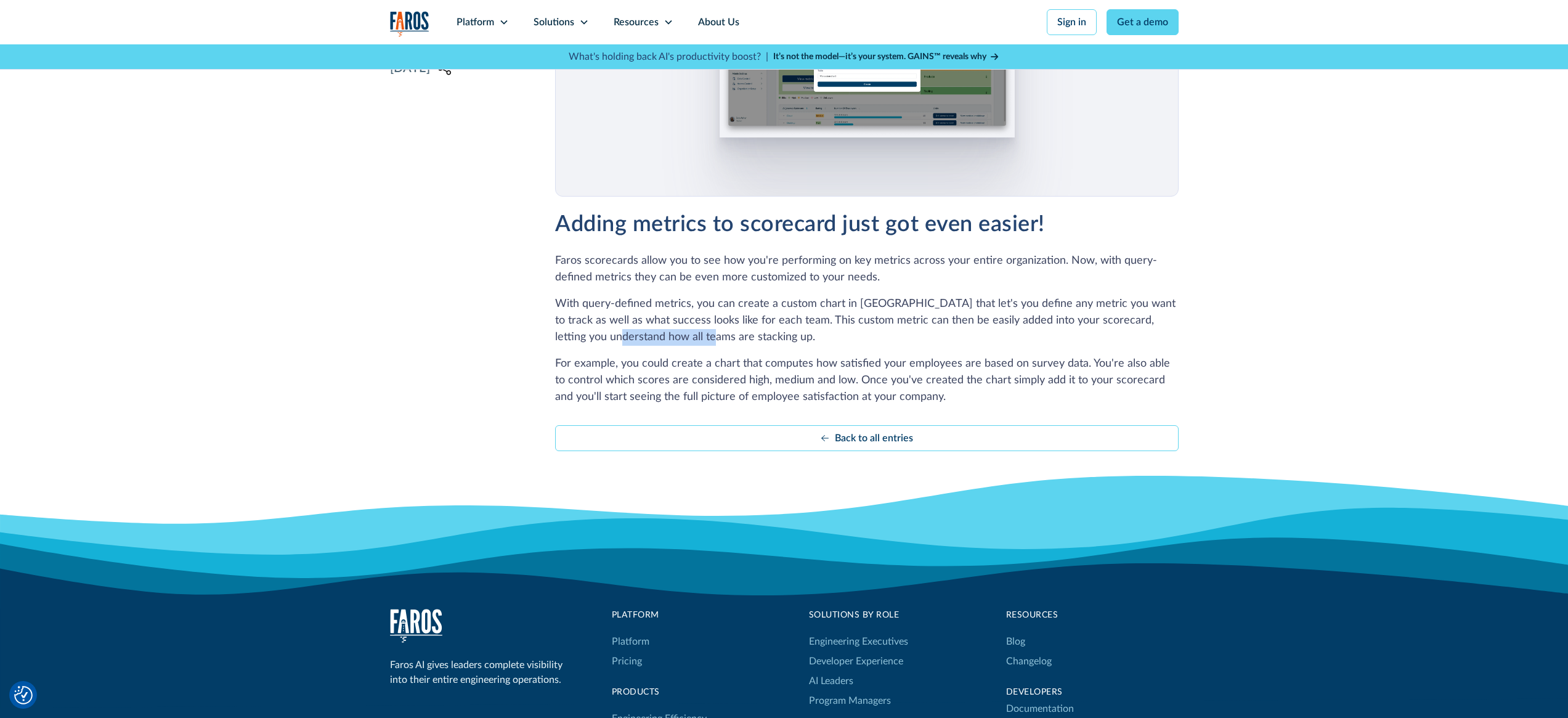
click at [666, 337] on p "With query-defined metrics, you can create a custom chart in Faros that let's y…" at bounding box center [866, 320] width 623 height 50
click at [667, 337] on p "With query-defined metrics, you can create a custom chart in Faros that let's y…" at bounding box center [866, 320] width 623 height 50
click at [668, 337] on p "With query-defined metrics, you can create a custom chart in Faros that let's y…" at bounding box center [866, 320] width 623 height 50
click at [691, 339] on p "With query-defined metrics, you can create a custom chart in Faros that let's y…" at bounding box center [866, 320] width 623 height 50
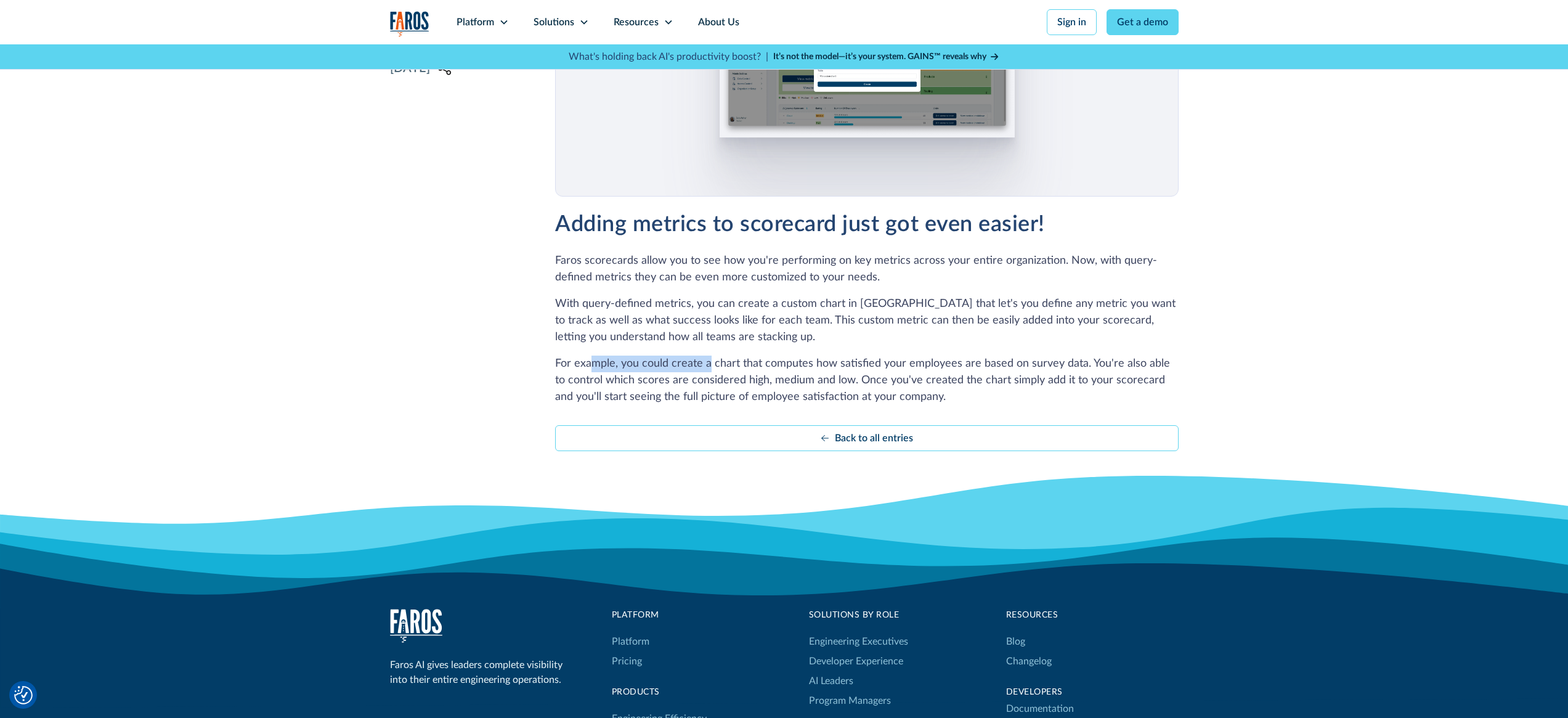
drag, startPoint x: 594, startPoint y: 368, endPoint x: 714, endPoint y: 366, distance: 120.0
click at [713, 366] on p "For example, you could create a chart that computes how satisfied your employee…" at bounding box center [866, 380] width 623 height 50
click at [714, 366] on p "For example, you could create a chart that computes how satisfied your employee…" at bounding box center [866, 380] width 623 height 50
drag, startPoint x: 723, startPoint y: 365, endPoint x: 822, endPoint y: 369, distance: 99.1
click at [822, 369] on p "For example, you could create a chart that computes how satisfied your employee…" at bounding box center [866, 380] width 623 height 50
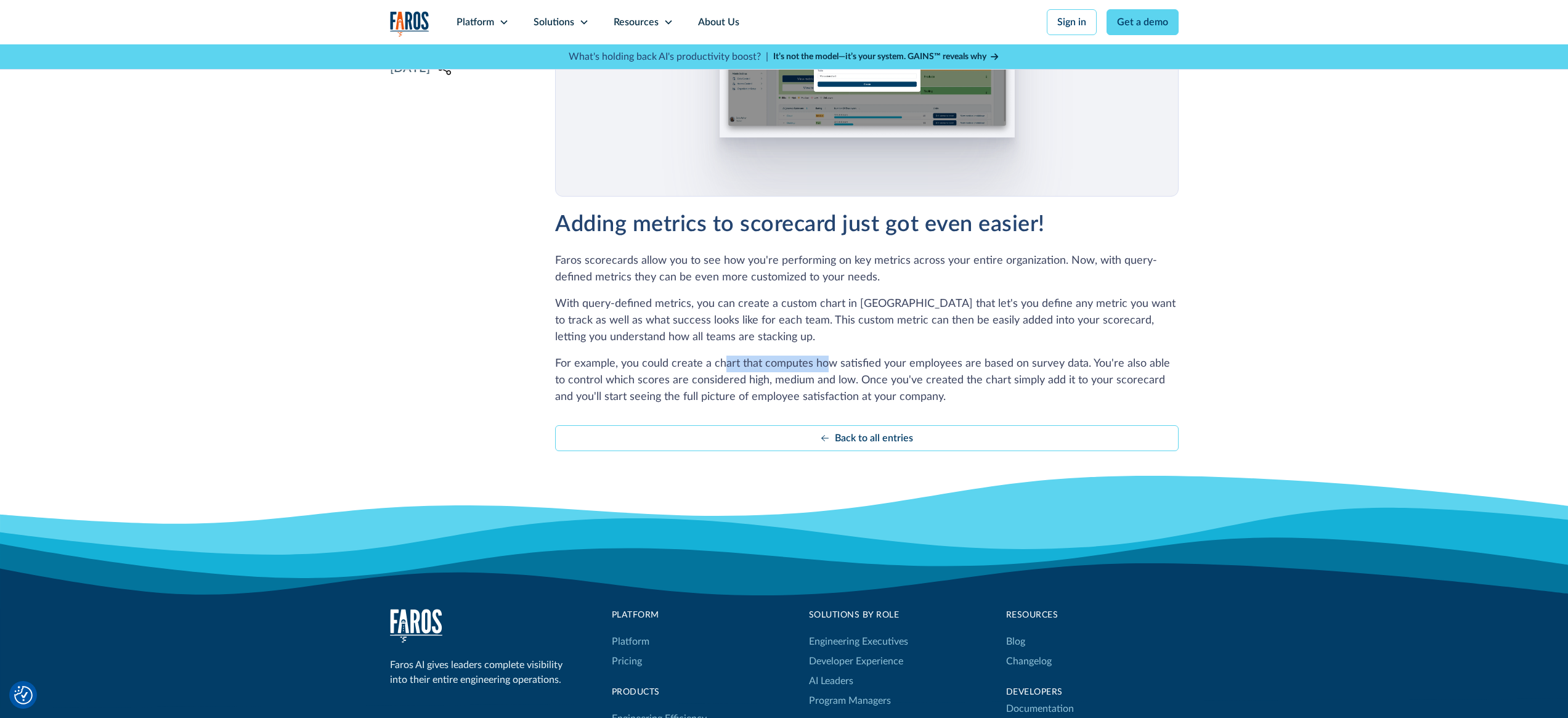
click at [822, 369] on p "For example, you could create a chart that computes how satisfied your employee…" at bounding box center [866, 380] width 623 height 50
drag, startPoint x: 887, startPoint y: 363, endPoint x: 979, endPoint y: 365, distance: 92.0
click at [979, 365] on p "For example, you could create a chart that computes how satisfied your employee…" at bounding box center [866, 380] width 623 height 50
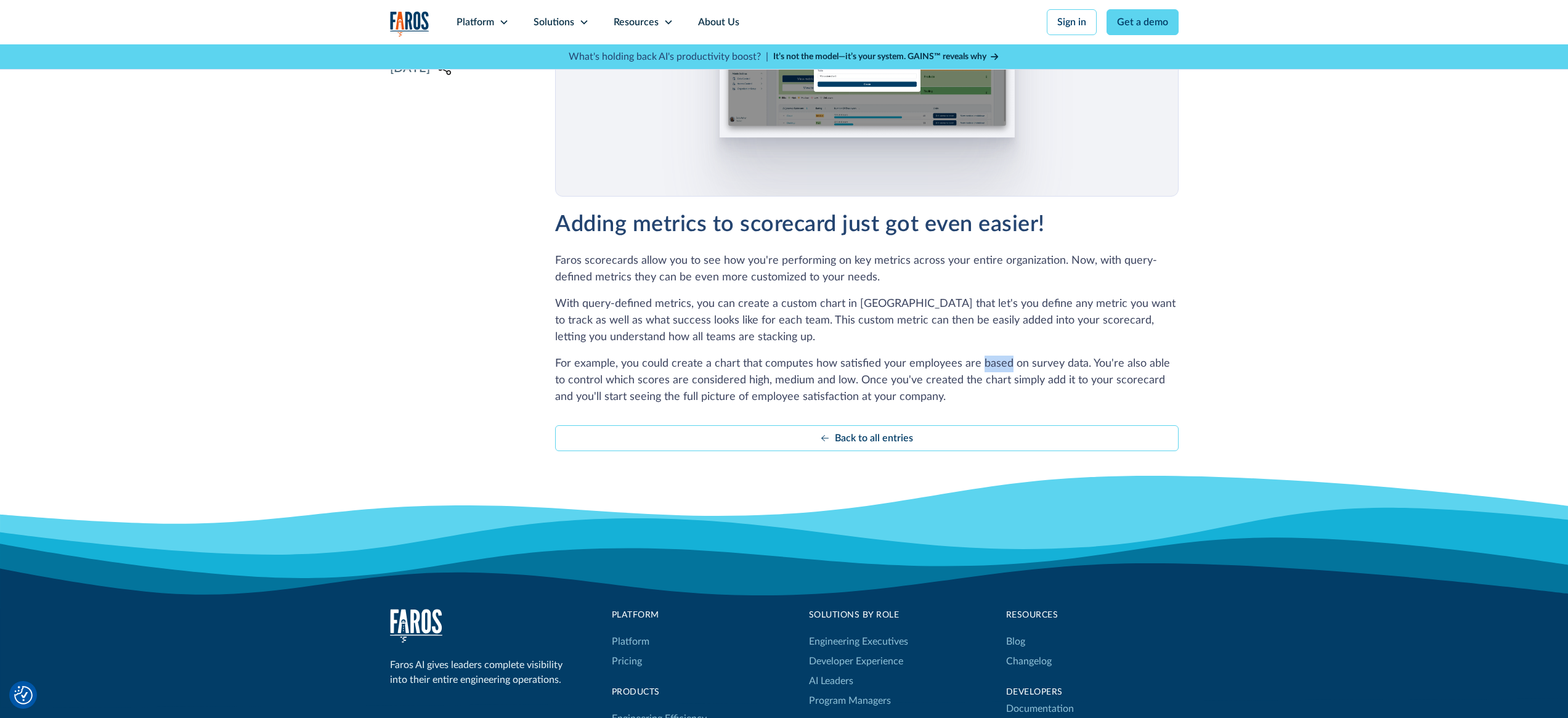
click at [979, 365] on p "For example, you could create a chart that computes how satisfied your employee…" at bounding box center [866, 380] width 623 height 50
drag, startPoint x: 1046, startPoint y: 363, endPoint x: 1089, endPoint y: 364, distance: 43.0
click at [1089, 364] on p "For example, you could create a chart that computes how satisfied your employee…" at bounding box center [866, 380] width 623 height 50
drag, startPoint x: 1091, startPoint y: 364, endPoint x: 1192, endPoint y: 366, distance: 101.0
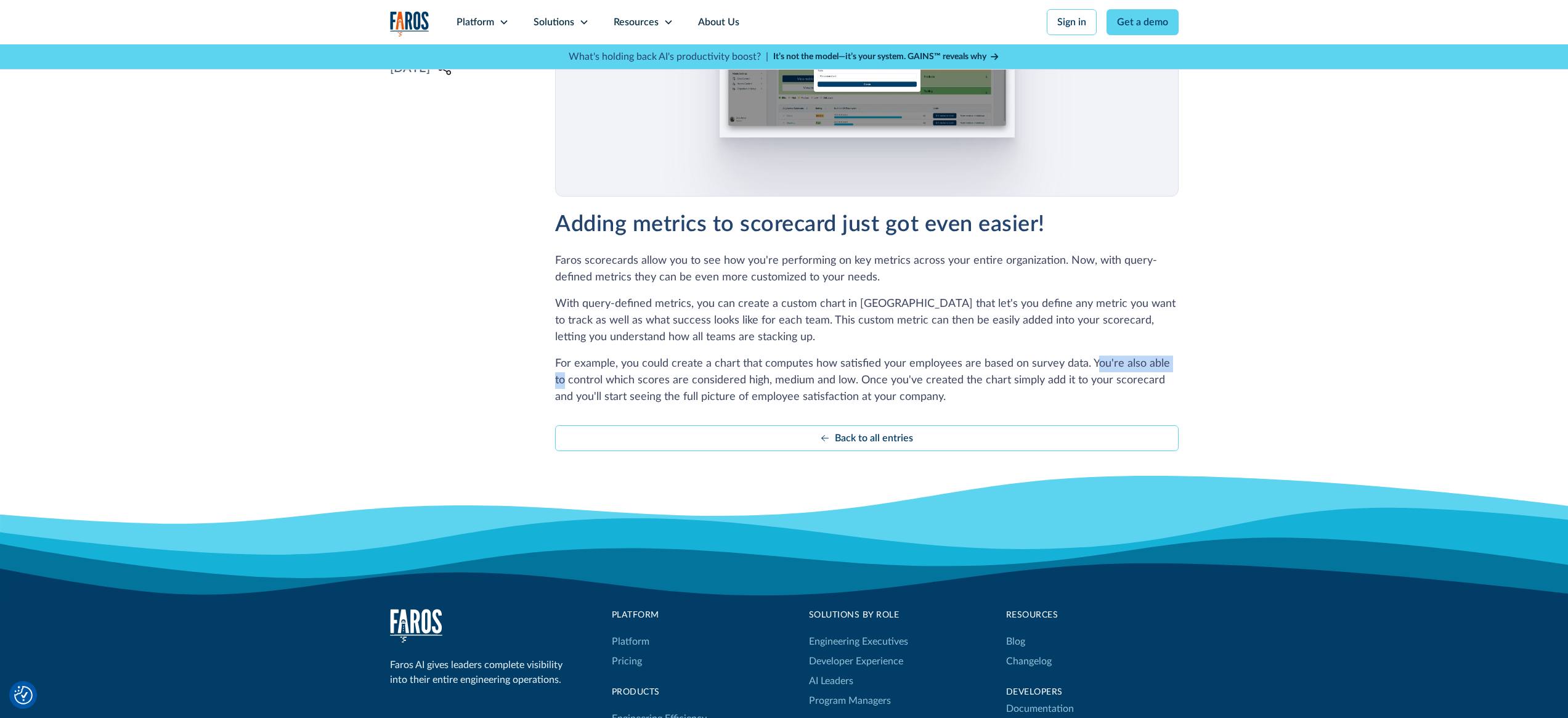
click at [1192, 366] on div "April 4, 2024 Share https://www.faros.ai/changelog/adding-metrics-to-scorecard-…" at bounding box center [784, 176] width 1568 height 649
click at [739, 381] on p "For example, you could create a chart that computes how satisfied your employee…" at bounding box center [866, 380] width 623 height 50
click at [739, 380] on p "For example, you could create a chart that computes how satisfied your employee…" at bounding box center [866, 380] width 623 height 50
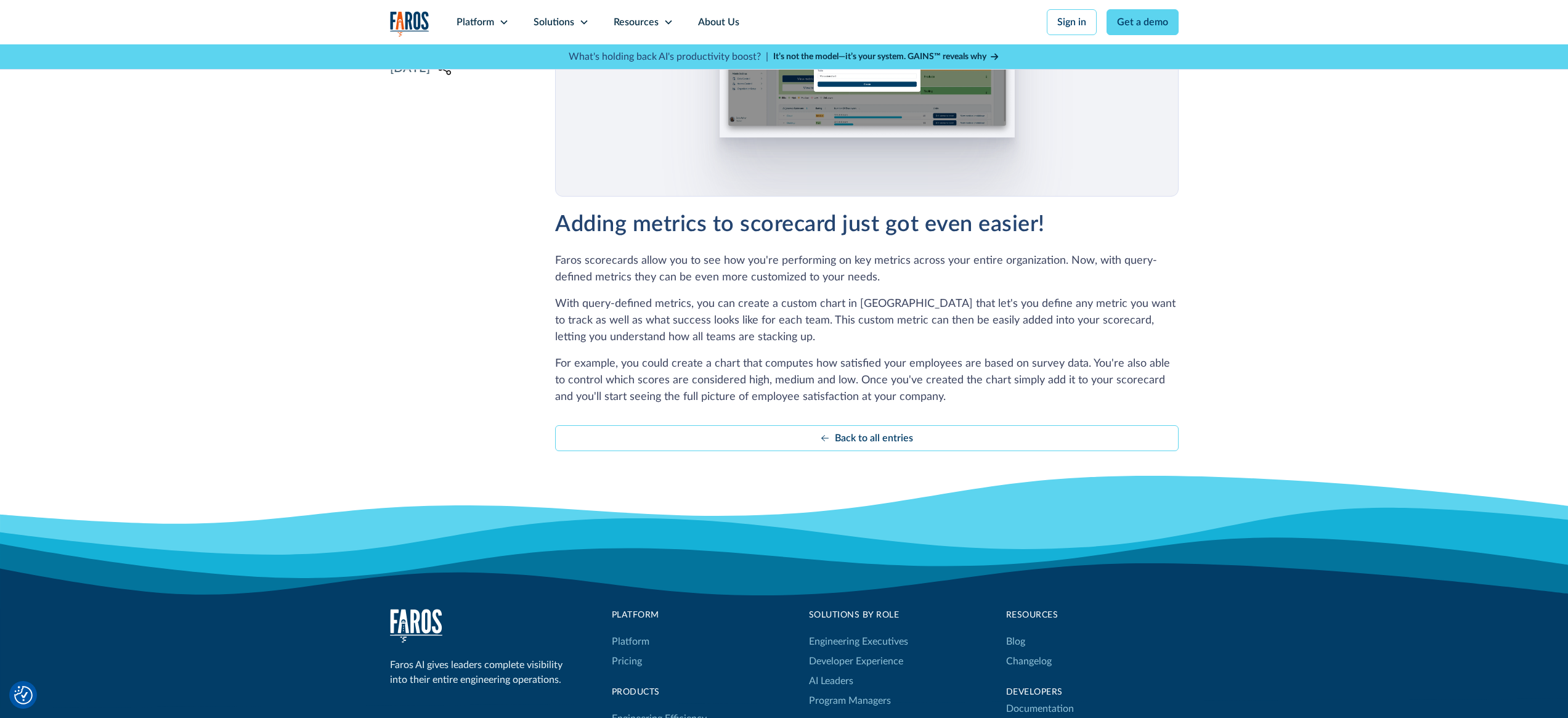
click at [787, 382] on p "For example, you could create a chart that computes how satisfied your employee…" at bounding box center [866, 380] width 623 height 50
drag, startPoint x: 787, startPoint y: 382, endPoint x: 803, endPoint y: 382, distance: 16.0
click at [789, 382] on p "For example, you could create a chart that computes how satisfied your employee…" at bounding box center [866, 380] width 623 height 50
drag, startPoint x: 861, startPoint y: 383, endPoint x: 1007, endPoint y: 381, distance: 146.0
click at [1007, 381] on p "For example, you could create a chart that computes how satisfied your employee…" at bounding box center [866, 380] width 623 height 50
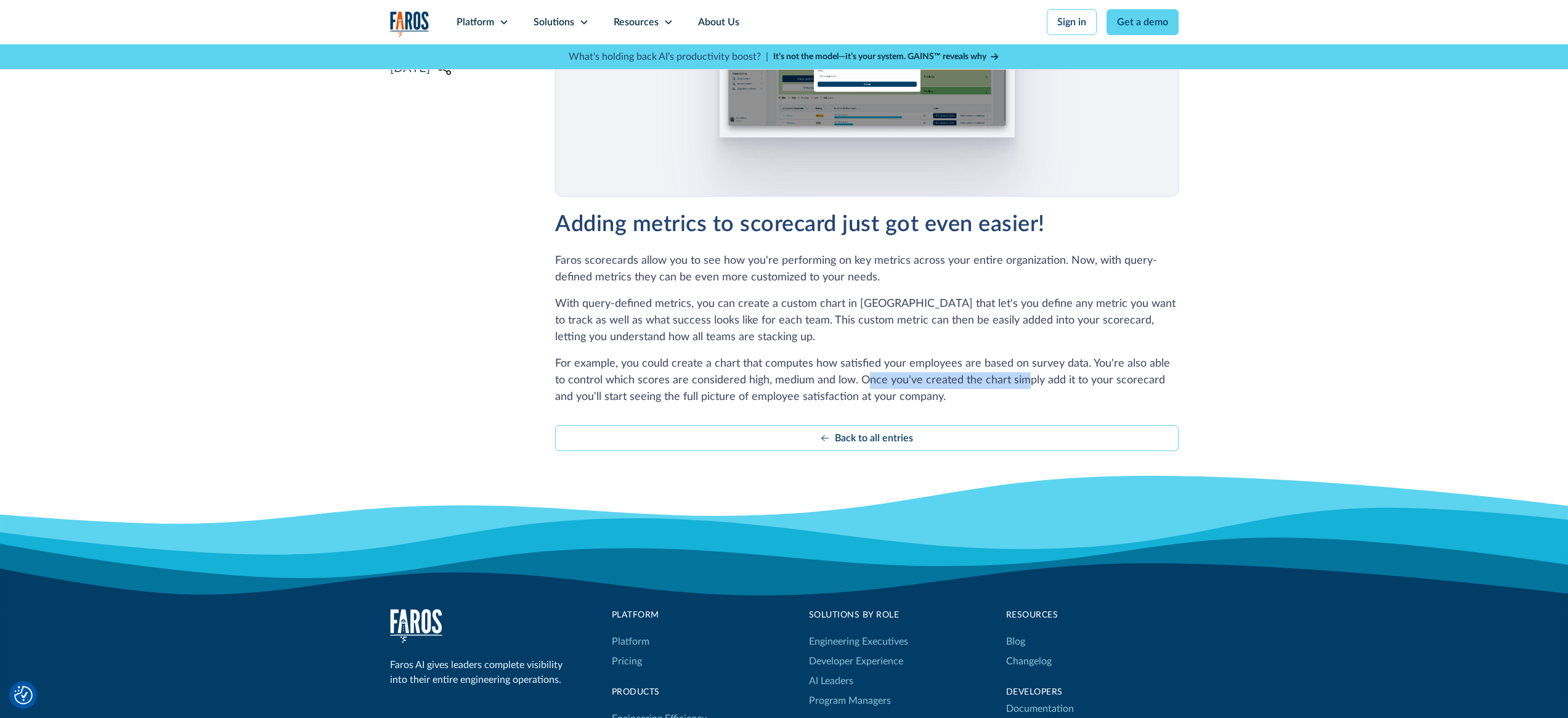
click at [1007, 381] on p "For example, you could create a chart that computes how satisfied your employee…" at bounding box center [866, 380] width 623 height 50
drag, startPoint x: 576, startPoint y: 399, endPoint x: 681, endPoint y: 396, distance: 105.0
click at [679, 396] on p "For example, you could create a chart that computes how satisfied your employee…" at bounding box center [866, 380] width 623 height 50
click at [683, 395] on p "For example, you could create a chart that computes how satisfied your employee…" at bounding box center [866, 380] width 623 height 50
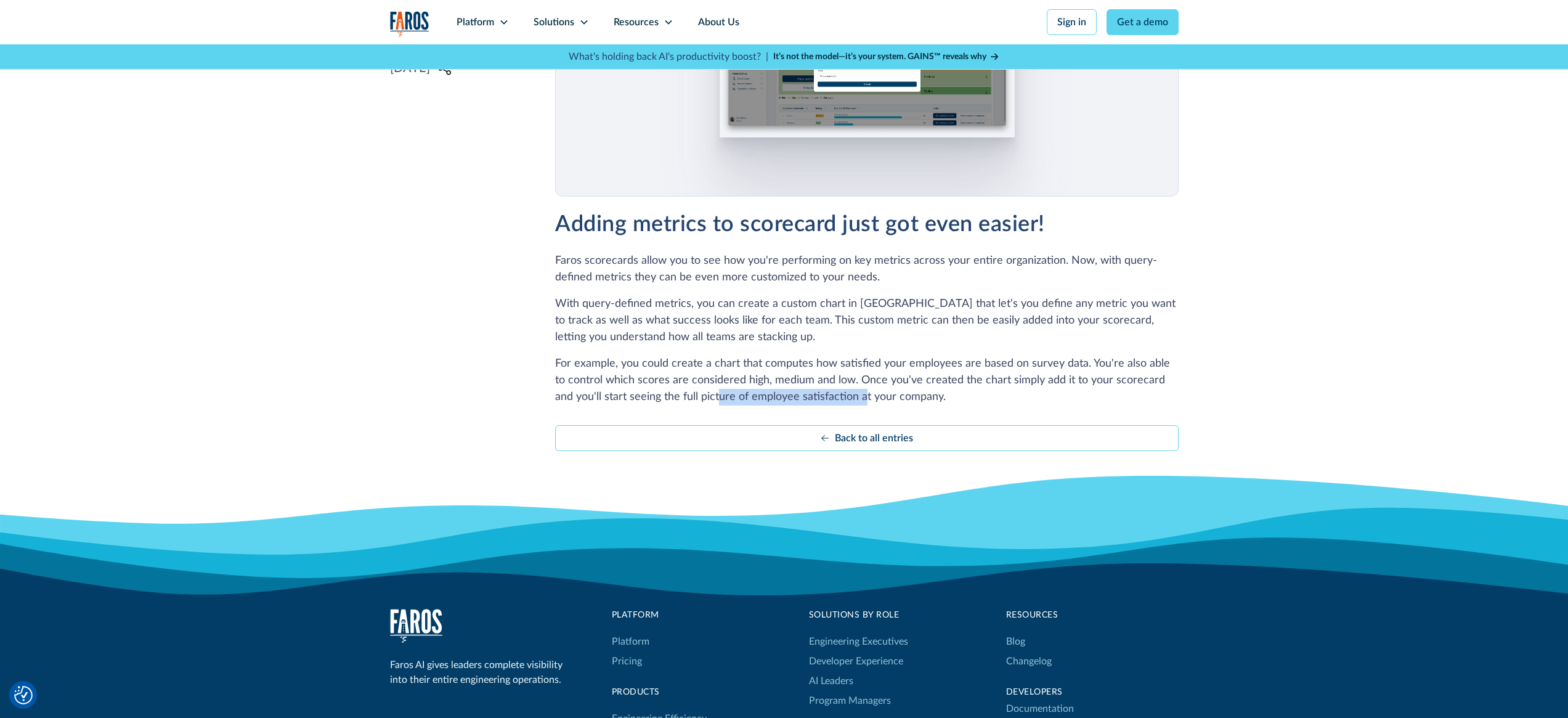
drag, startPoint x: 752, startPoint y: 395, endPoint x: 845, endPoint y: 397, distance: 93.0
click at [845, 397] on p "For example, you could create a chart that computes how satisfied your employee…" at bounding box center [866, 380] width 623 height 50
click at [846, 397] on p "For example, you could create a chart that computes how satisfied your employee…" at bounding box center [866, 380] width 623 height 50
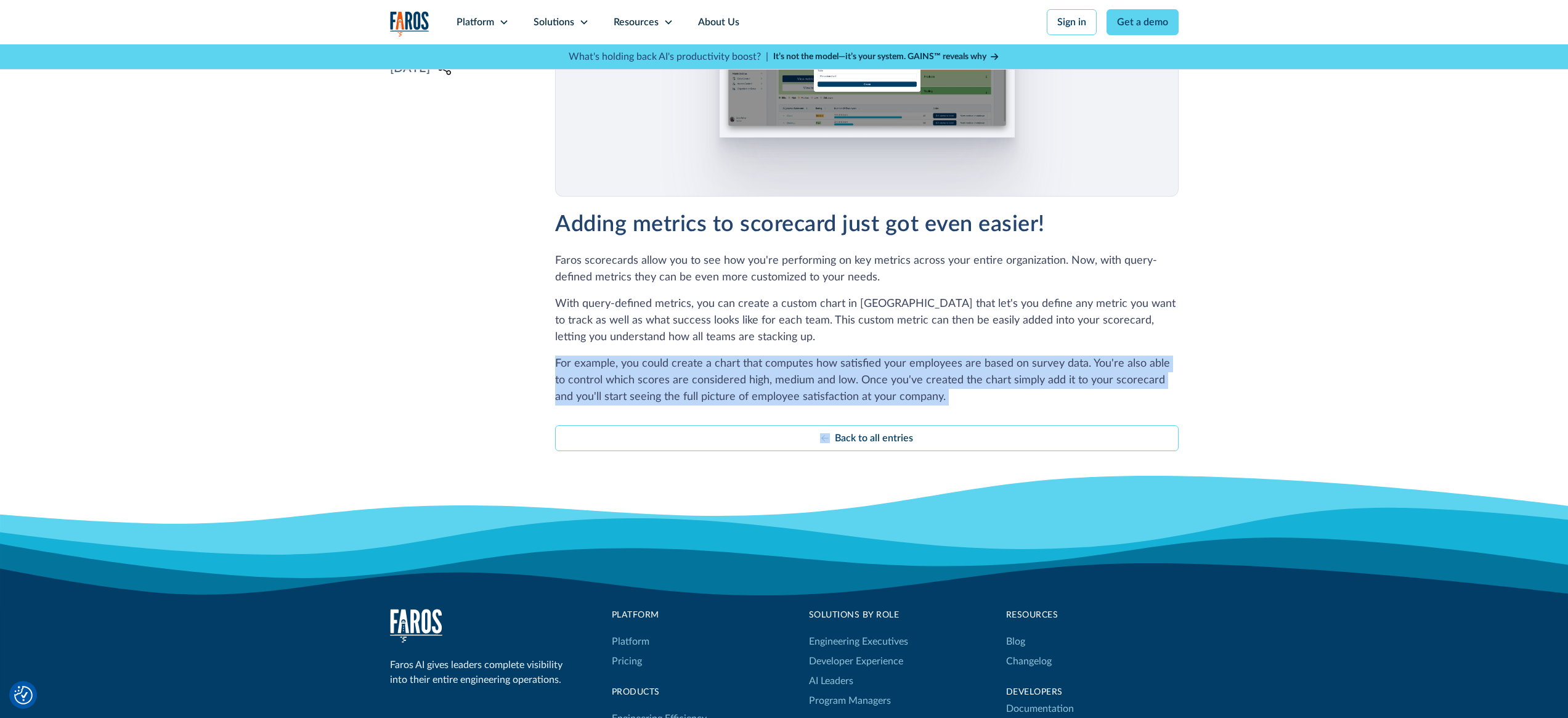
click at [846, 397] on p "For example, you could create a chart that computes how satisfied your employee…" at bounding box center [866, 380] width 623 height 50
click at [907, 399] on p "For example, you could create a chart that computes how satisfied your employee…" at bounding box center [866, 380] width 623 height 50
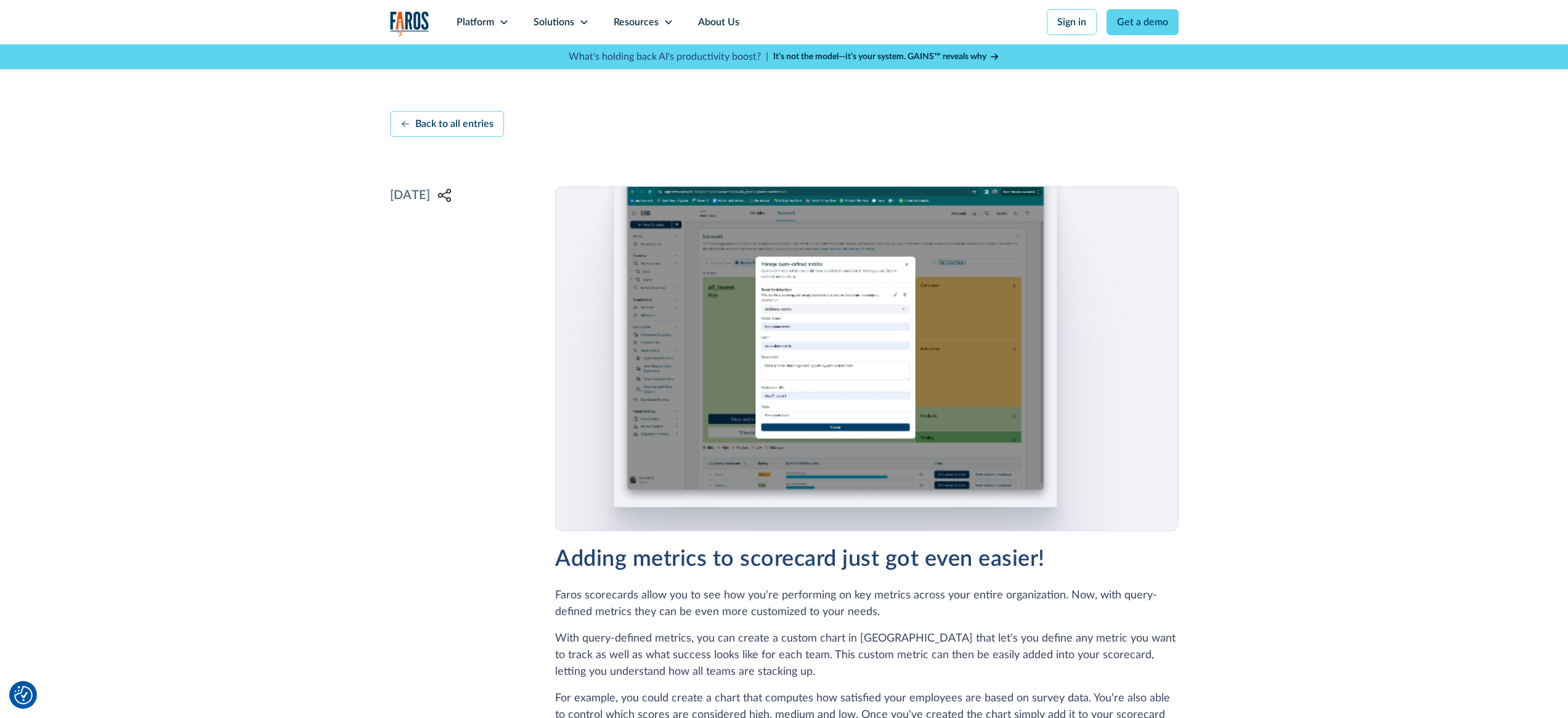
scroll to position [0, 0]
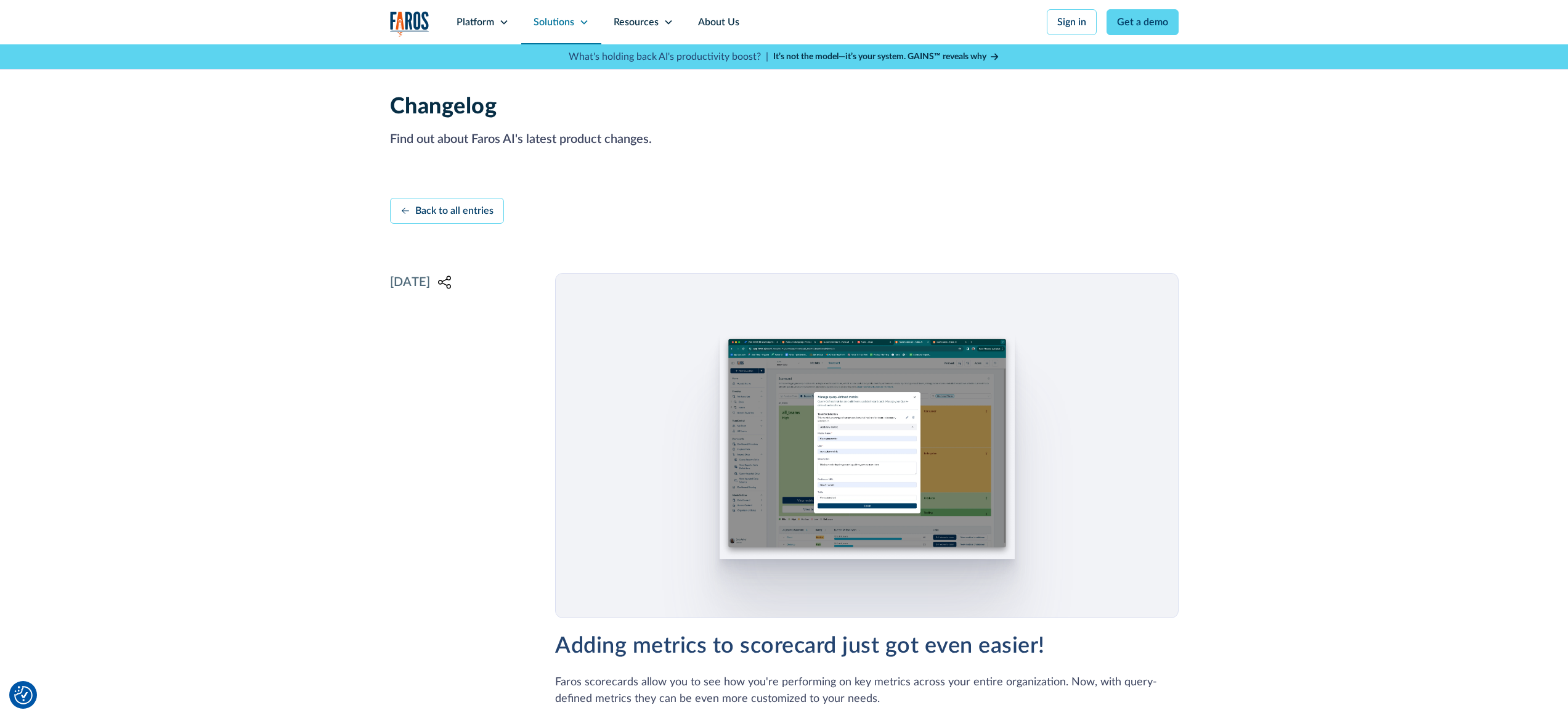
click at [558, 20] on div "Solutions" at bounding box center [553, 22] width 40 height 15
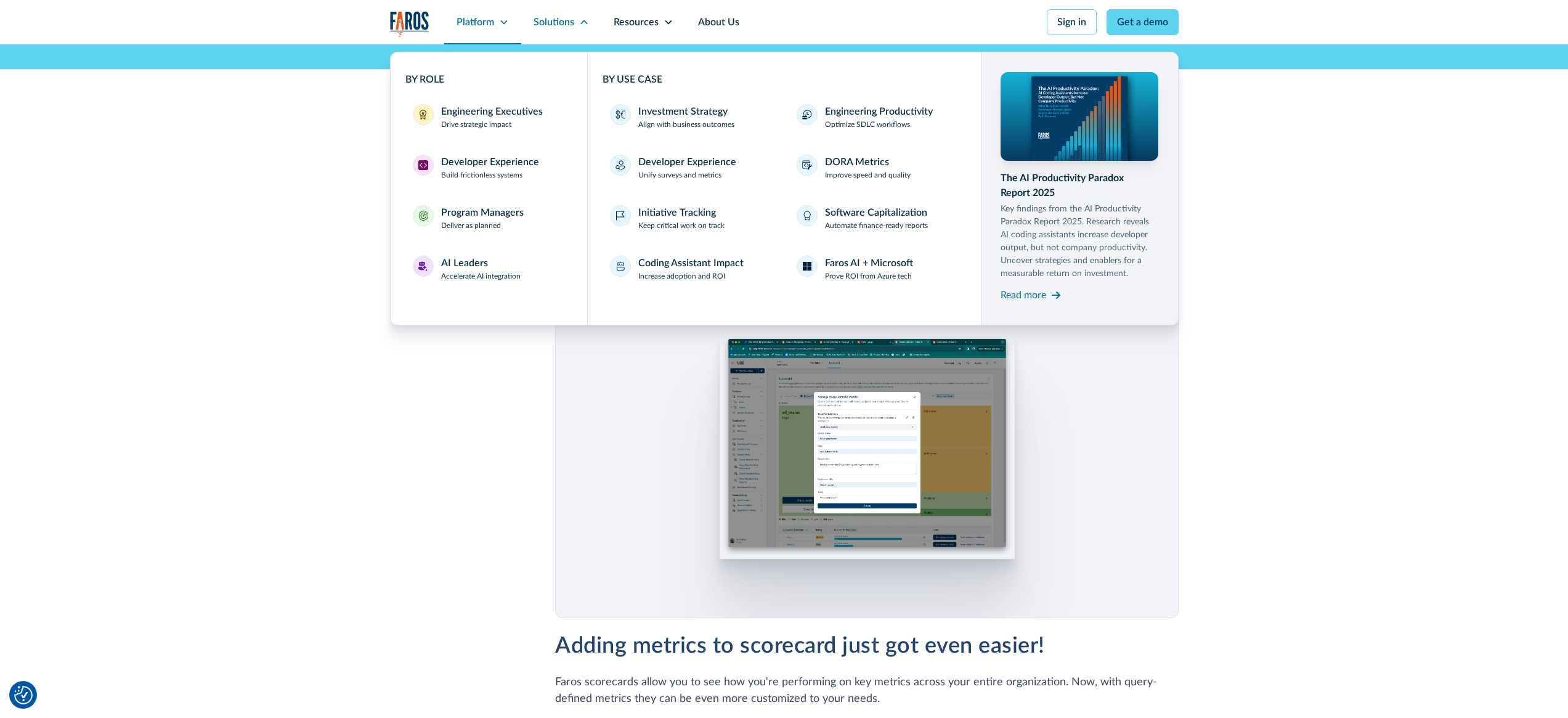
click at [501, 18] on icon at bounding box center [504, 22] width 10 height 10
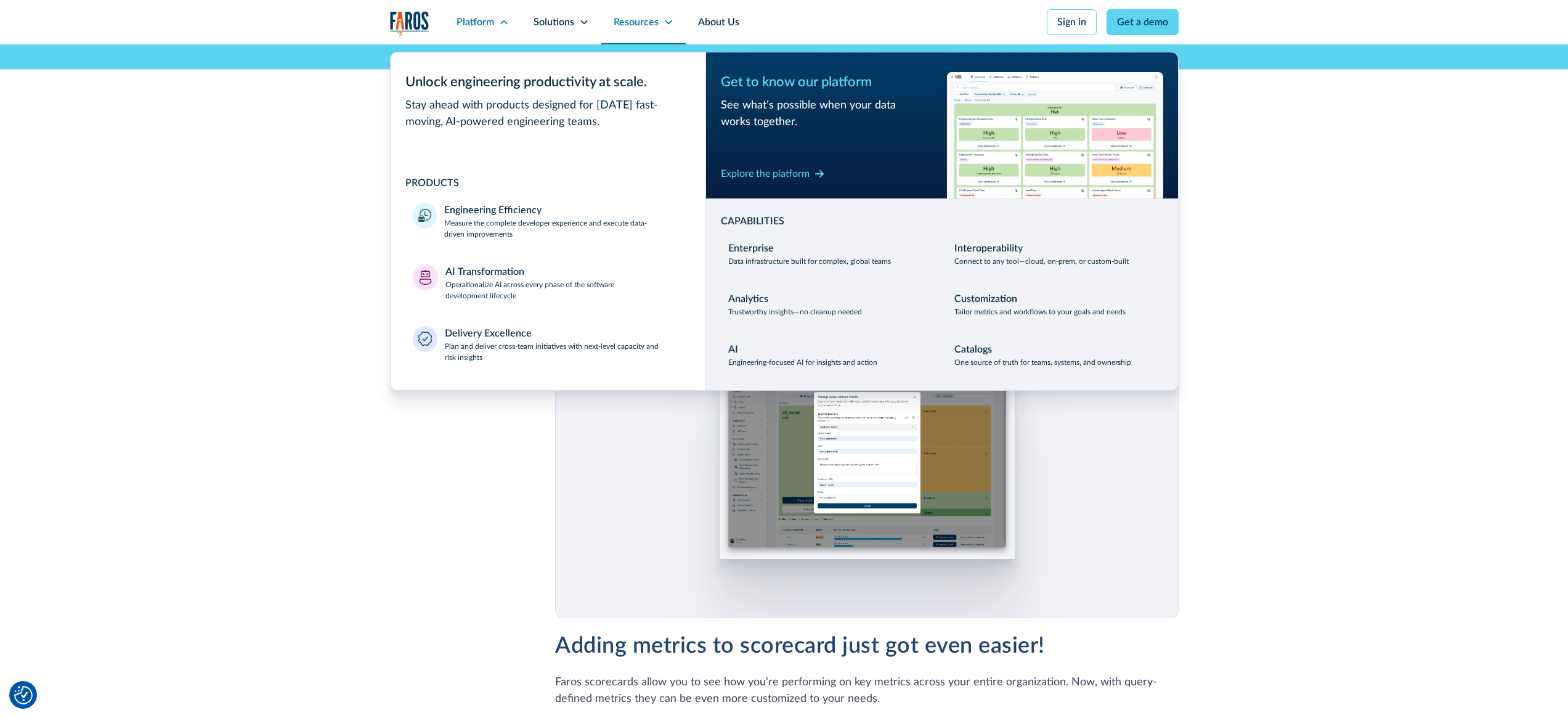
click at [647, 24] on div "Resources" at bounding box center [636, 22] width 45 height 15
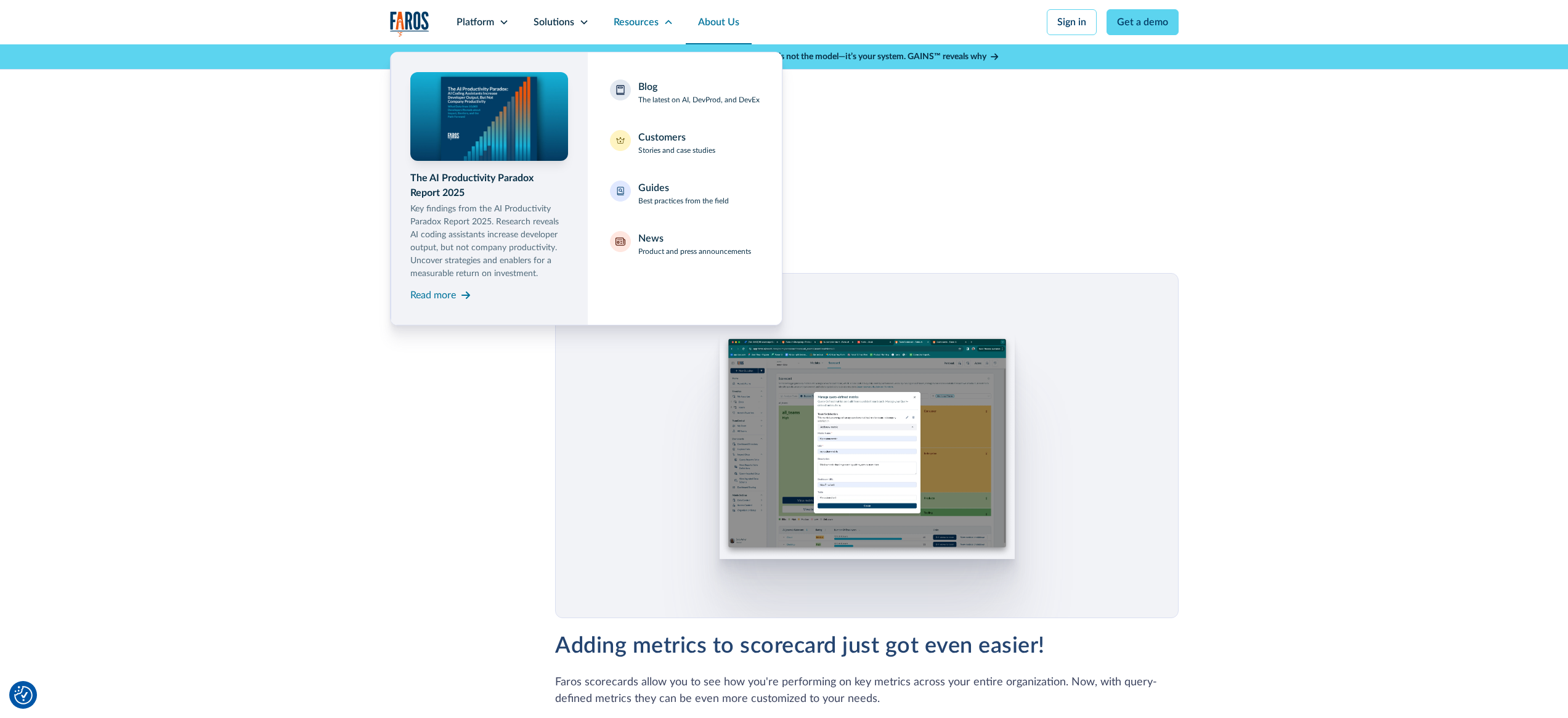
click at [711, 28] on link "About Us" at bounding box center [718, 22] width 66 height 44
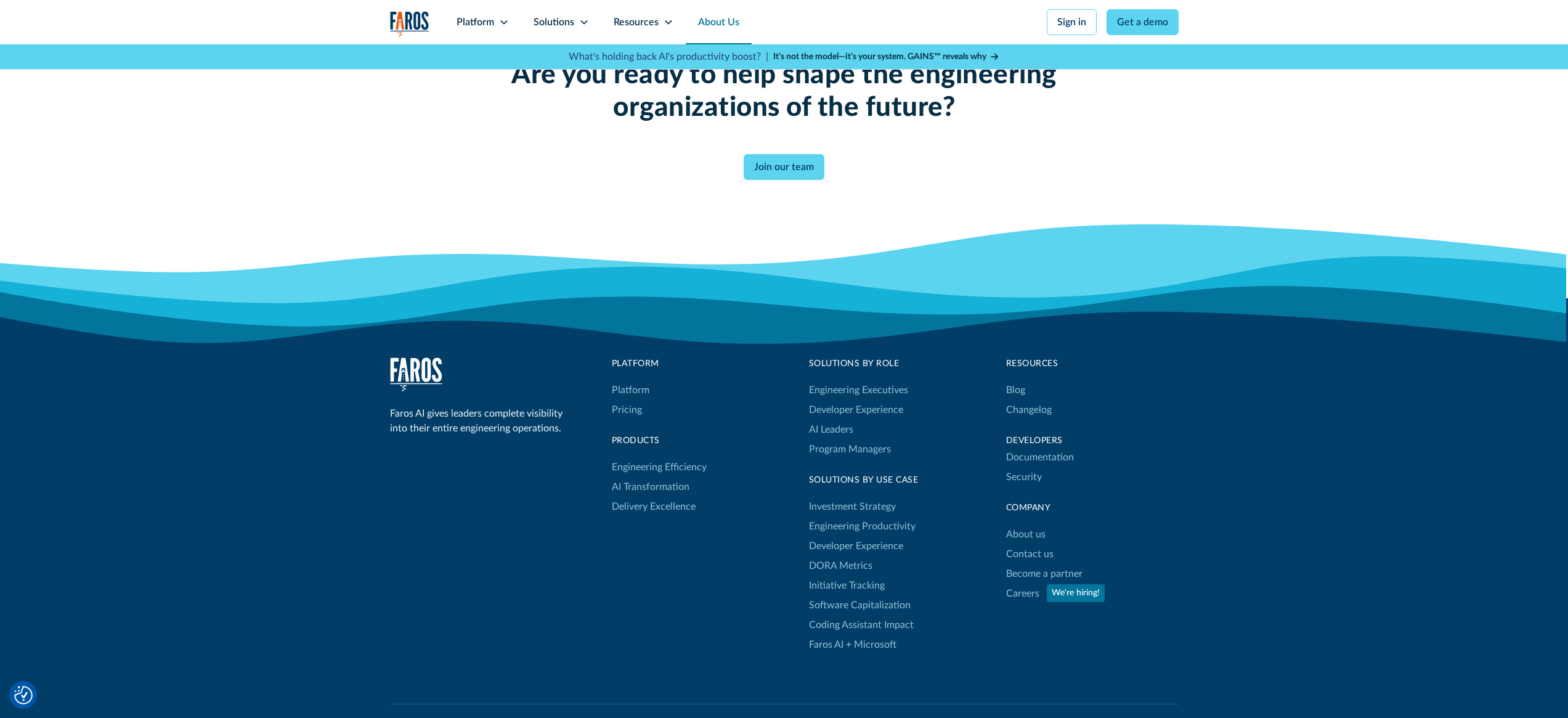
scroll to position [3343, 0]
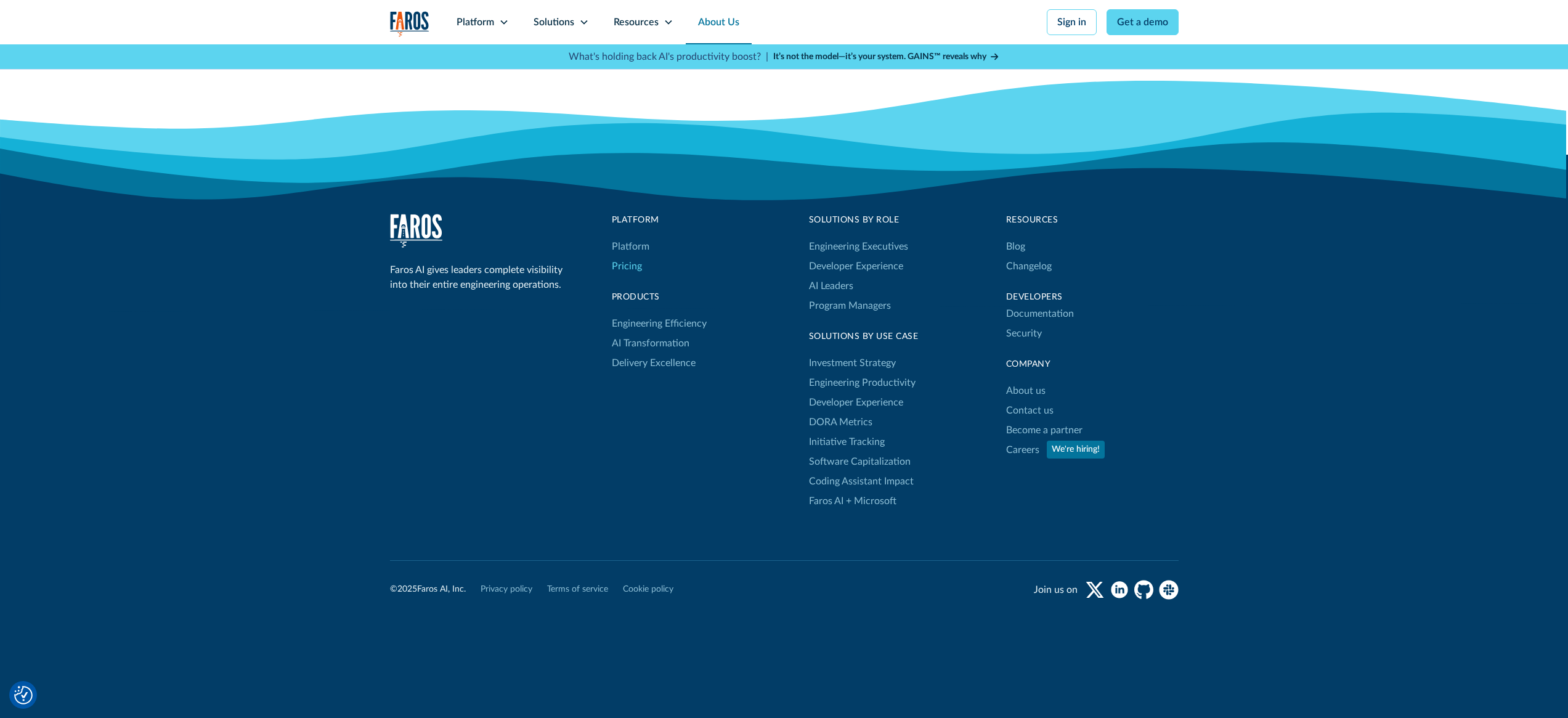
click at [640, 262] on link "Pricing" at bounding box center [627, 266] width 30 height 20
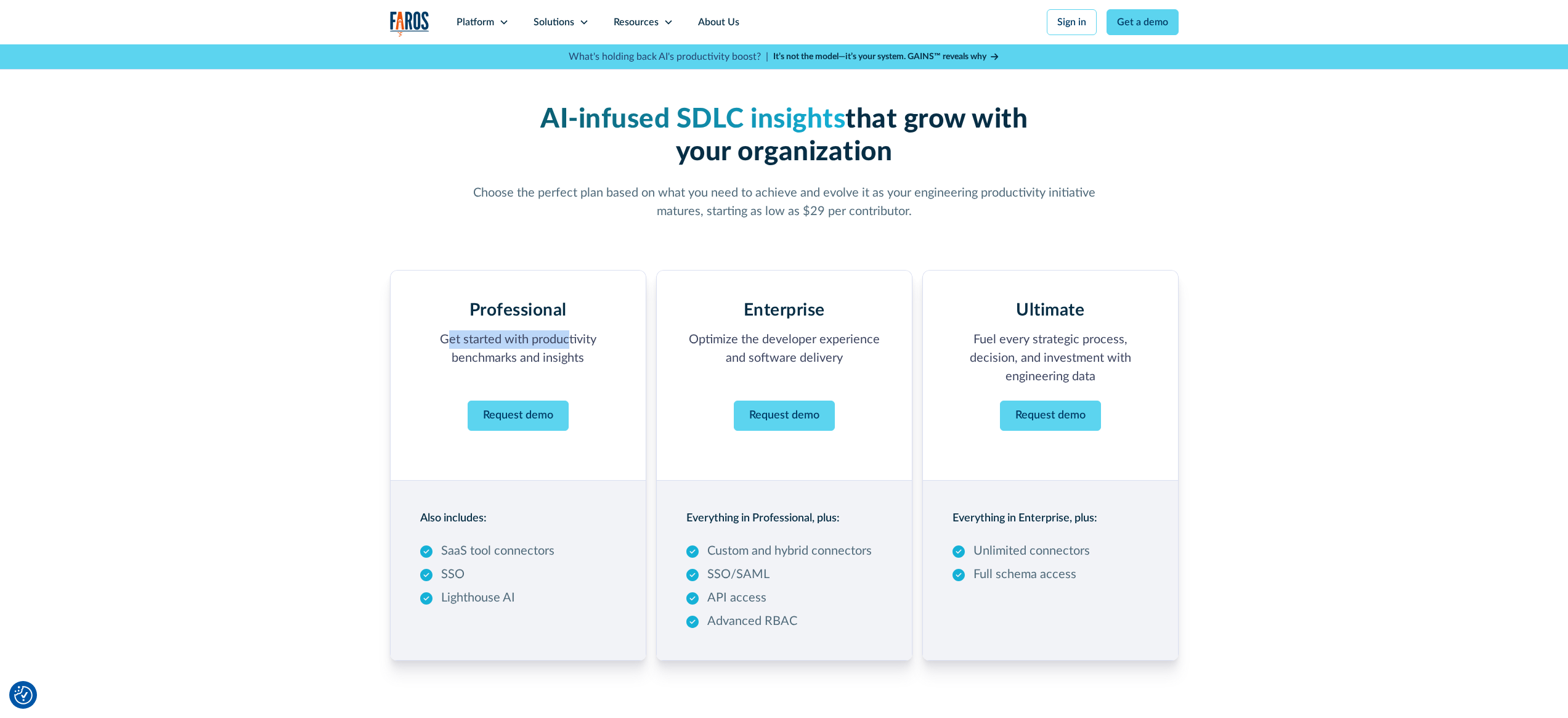
drag, startPoint x: 451, startPoint y: 342, endPoint x: 570, endPoint y: 348, distance: 119.2
click at [570, 348] on p "Get started with productivity benchmarks and insights ‍" at bounding box center [519, 358] width 196 height 55
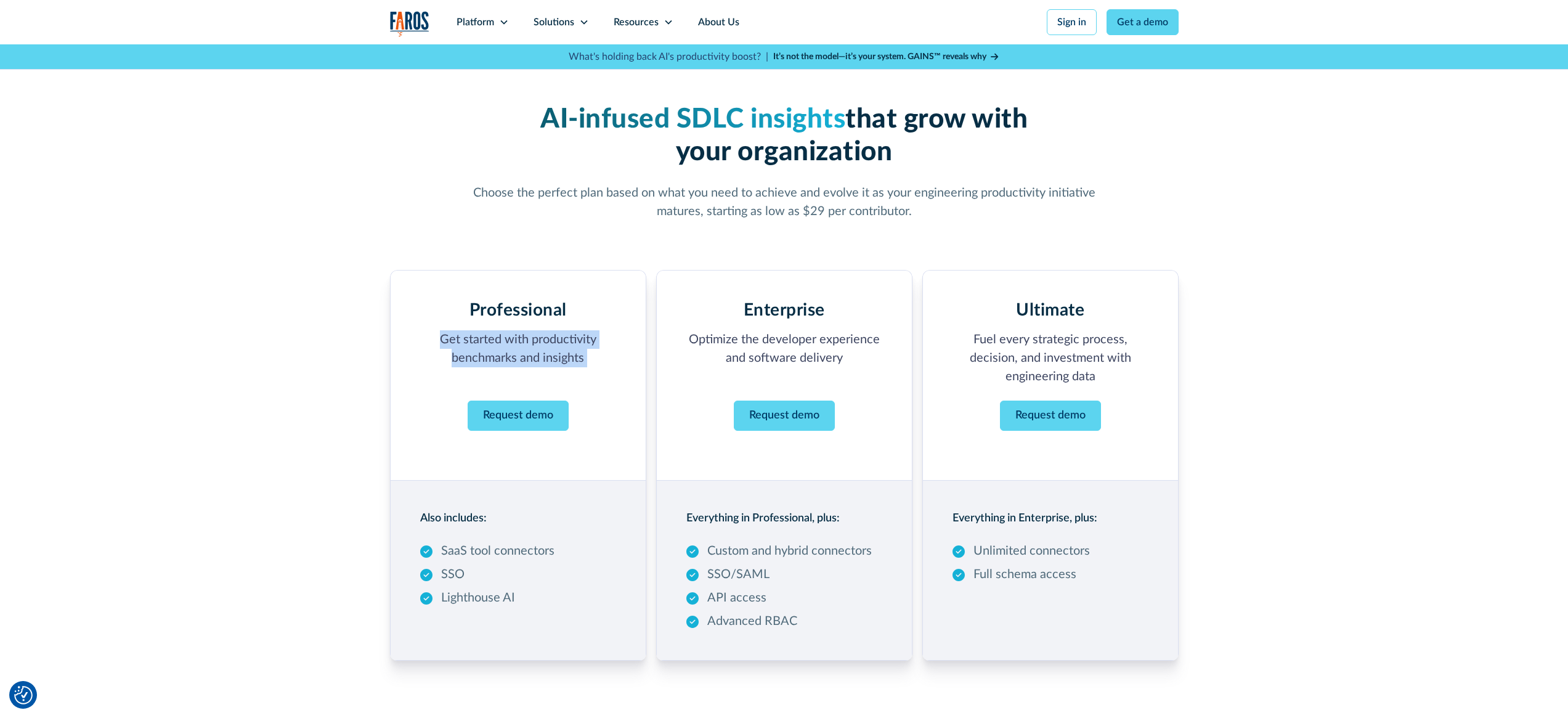
click at [596, 340] on p "Get started with productivity benchmarks and insights ‍" at bounding box center [519, 358] width 196 height 55
click at [517, 560] on div "SaaS tool connectors SSO Lighthouse AI" at bounding box center [487, 574] width 134 height 65
click at [458, 568] on p "SSO" at bounding box center [453, 575] width 24 height 19
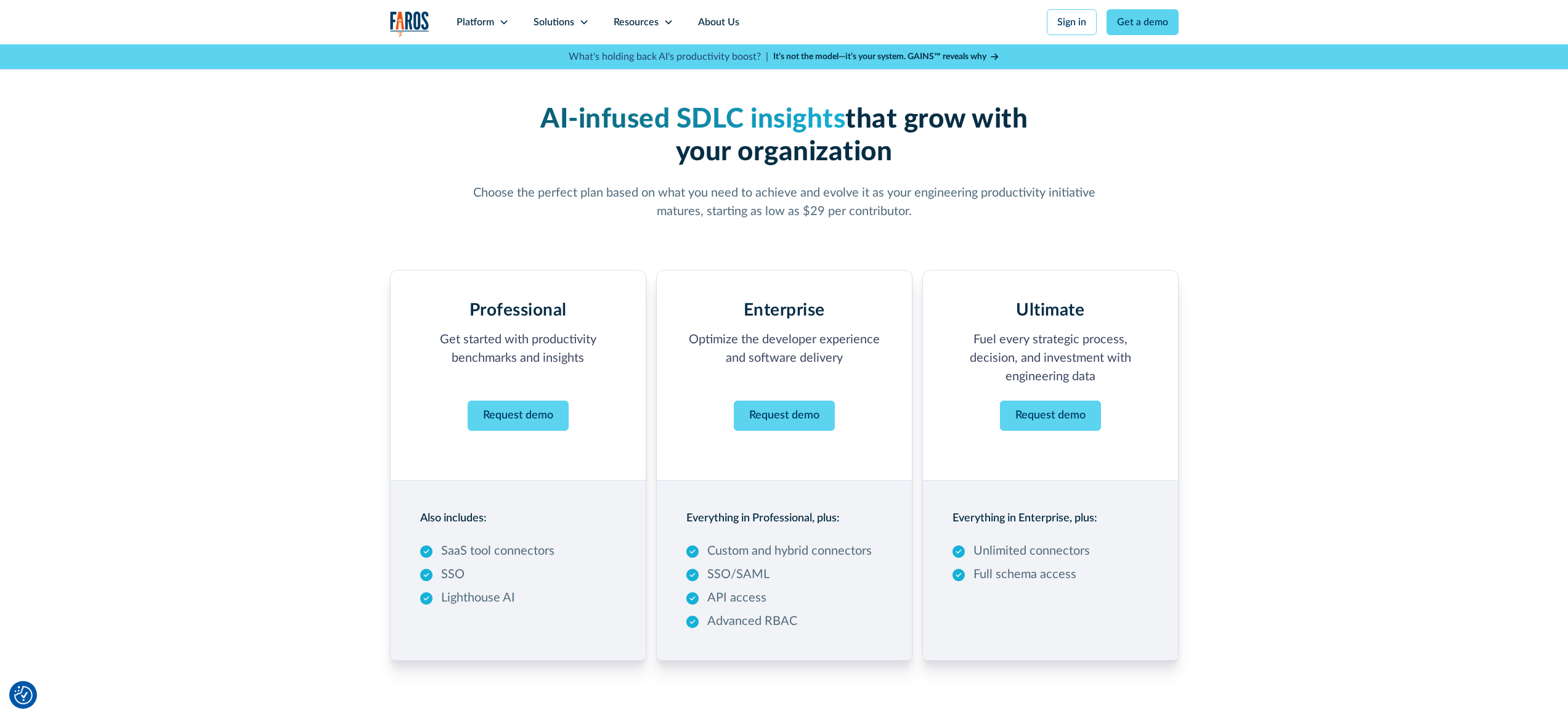
click at [479, 592] on p "Lighthouse AI" at bounding box center [478, 598] width 74 height 19
click at [699, 596] on div "API access" at bounding box center [726, 598] width 80 height 19
click at [746, 551] on p "Custom and hybrid connectors" at bounding box center [789, 551] width 165 height 19
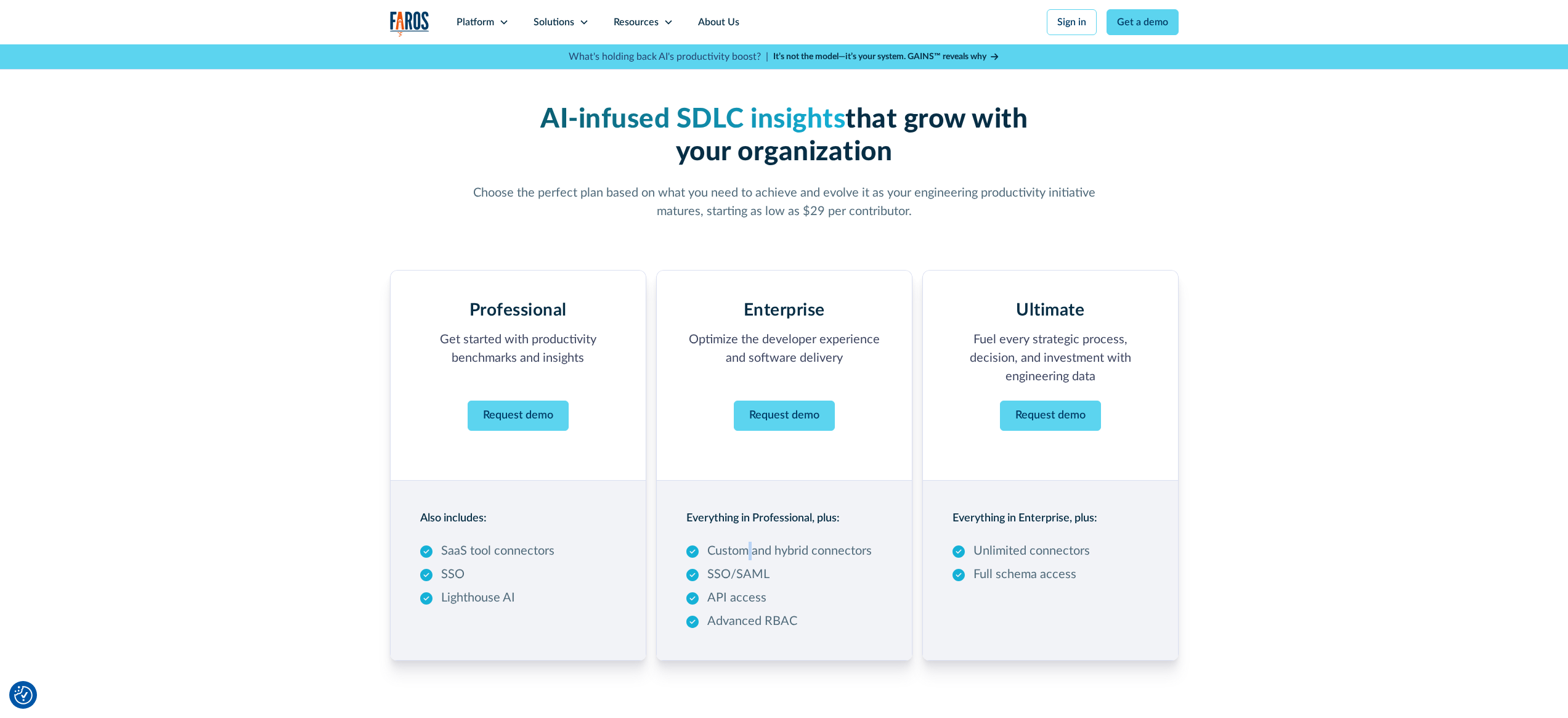
click at [746, 551] on p "Custom and hybrid connectors" at bounding box center [789, 551] width 165 height 19
click at [792, 550] on p "Custom and hybrid connectors" at bounding box center [789, 551] width 165 height 19
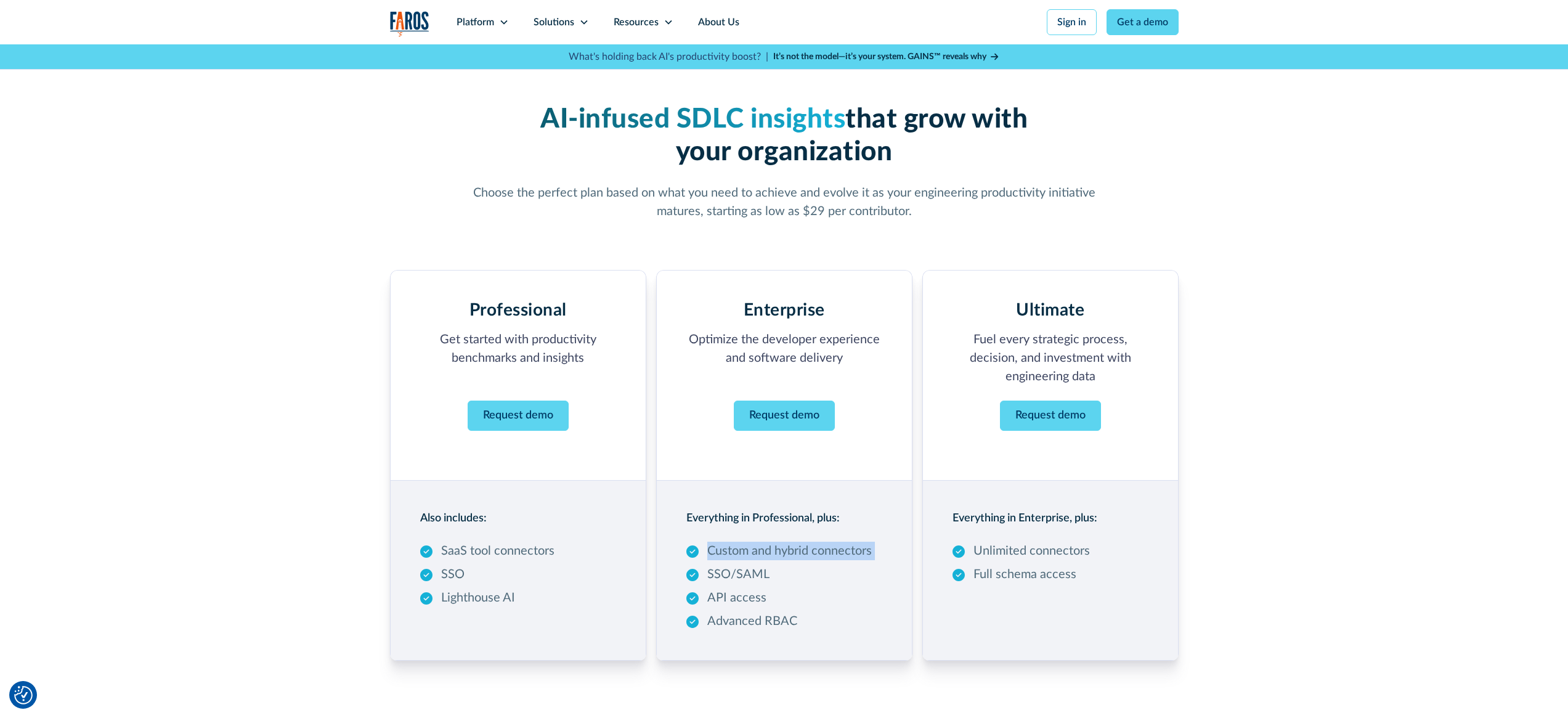
click at [837, 552] on p "Custom and hybrid connectors" at bounding box center [789, 551] width 165 height 19
click at [824, 559] on p "Custom and hybrid connectors" at bounding box center [789, 551] width 165 height 19
click at [790, 553] on p "Custom and hybrid connectors" at bounding box center [789, 551] width 165 height 19
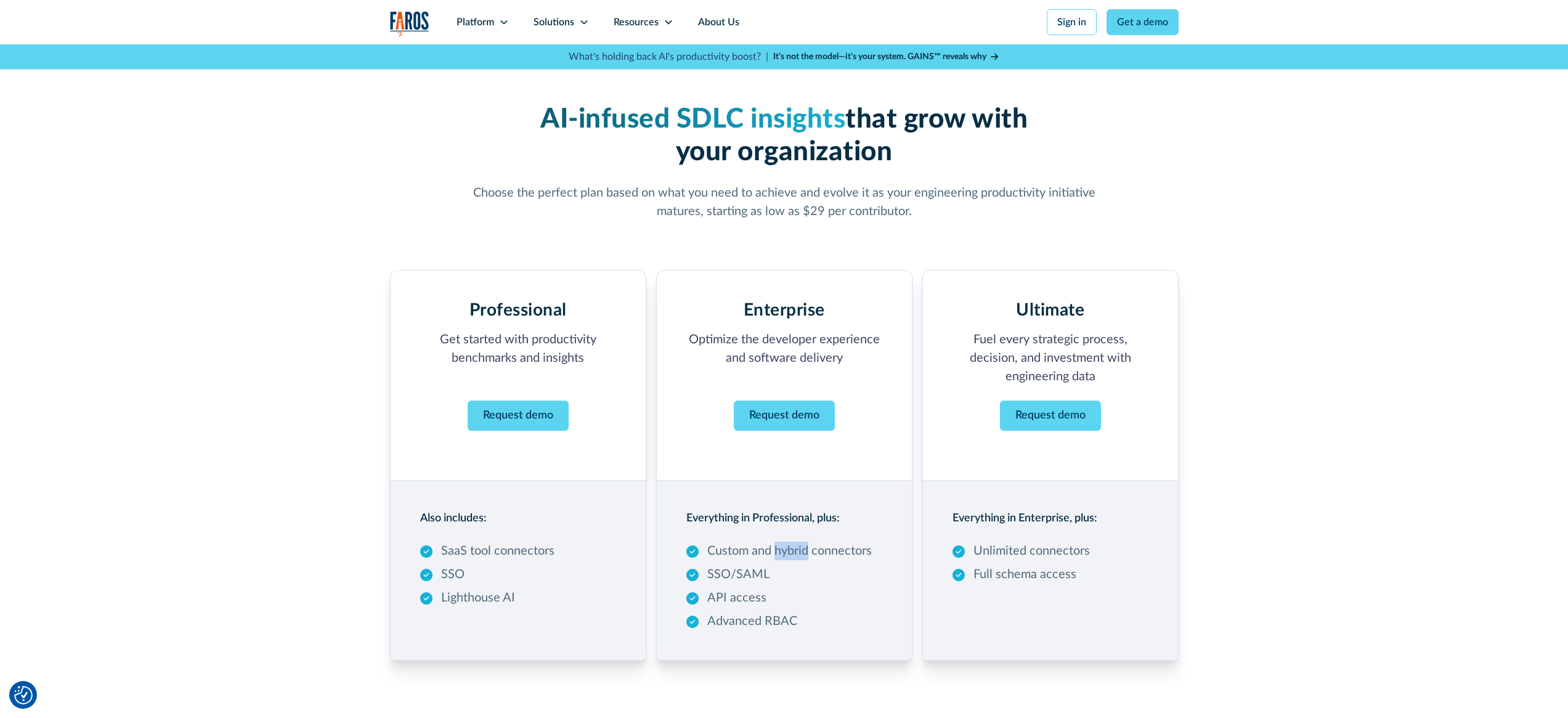
click at [790, 553] on p "Custom and hybrid connectors" at bounding box center [789, 551] width 165 height 19
click at [812, 557] on p "Custom and hybrid connectors" at bounding box center [789, 551] width 165 height 19
click at [758, 581] on p "SSO/SAML" at bounding box center [738, 575] width 62 height 19
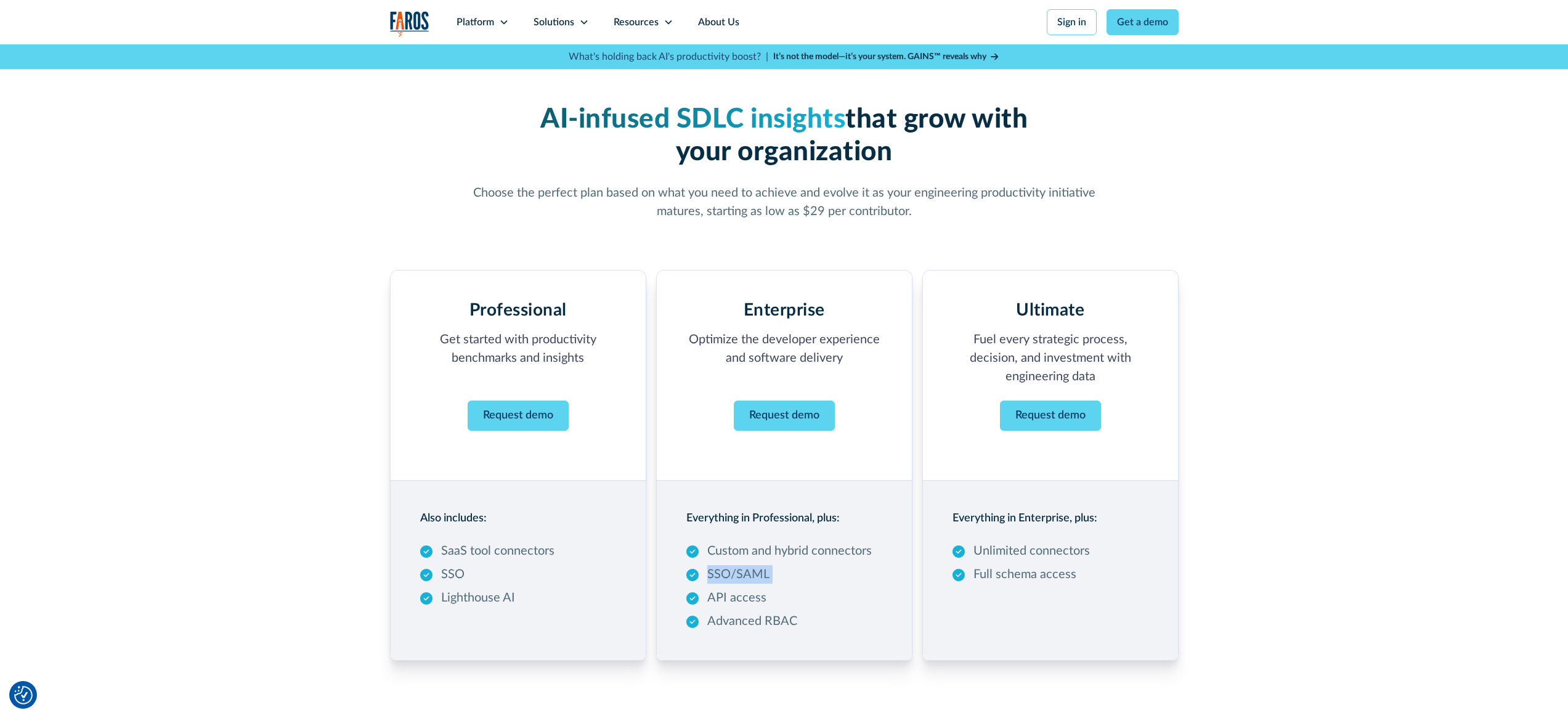
click at [758, 581] on p "SSO/SAML" at bounding box center [738, 575] width 62 height 19
click at [750, 595] on p "API access" at bounding box center [736, 598] width 59 height 19
click at [755, 618] on p "Advanced RBAC" at bounding box center [752, 621] width 90 height 19
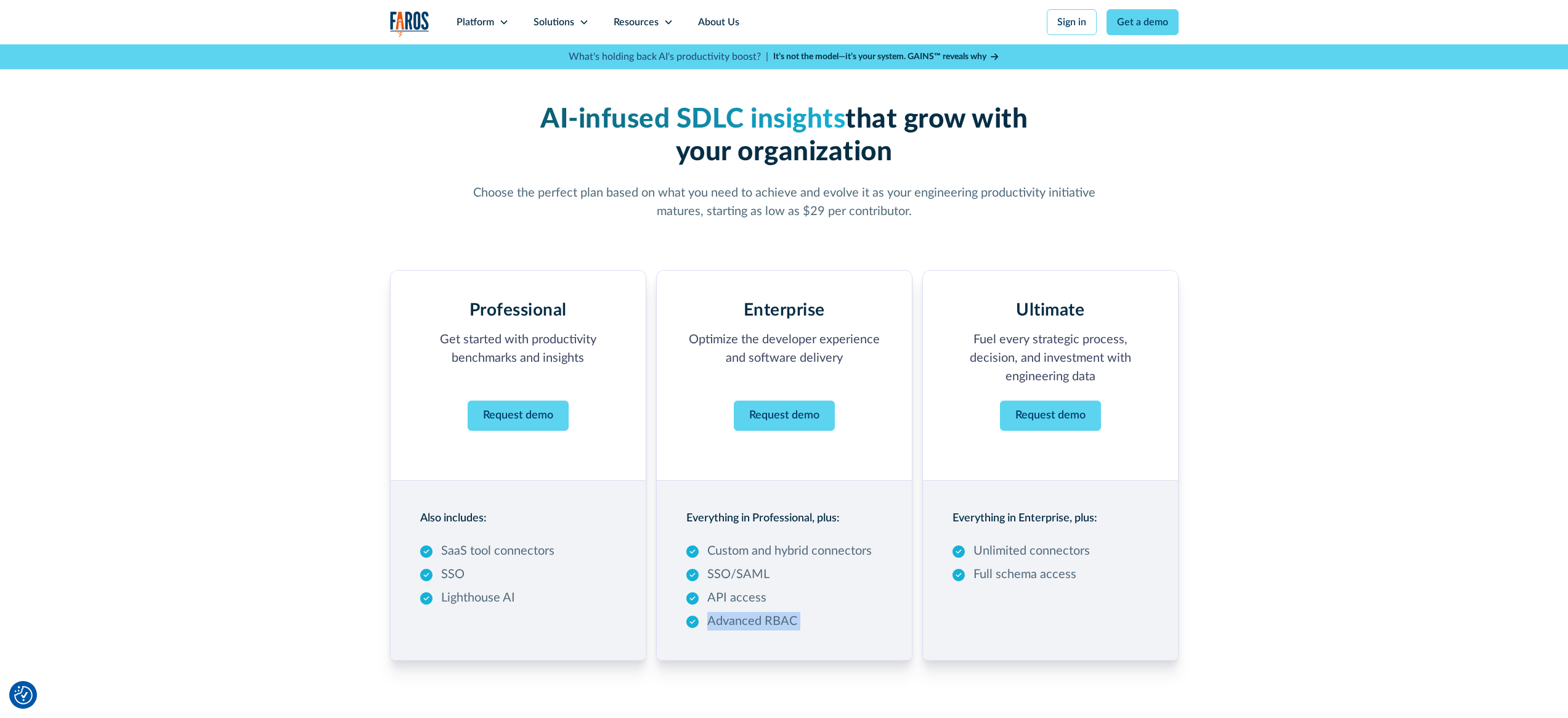
click at [755, 618] on p "Advanced RBAC" at bounding box center [752, 621] width 90 height 19
drag, startPoint x: 813, startPoint y: 614, endPoint x: 927, endPoint y: 586, distance: 117.4
click at [813, 613] on div "Custom and hybrid connectors SSO/SAML API access Advanced RBAC" at bounding box center [779, 586] width 186 height 89
click at [1037, 540] on div "Everything in Enterprise, plus: Unlimited connectors Full schema access" at bounding box center [1050, 570] width 256 height 181
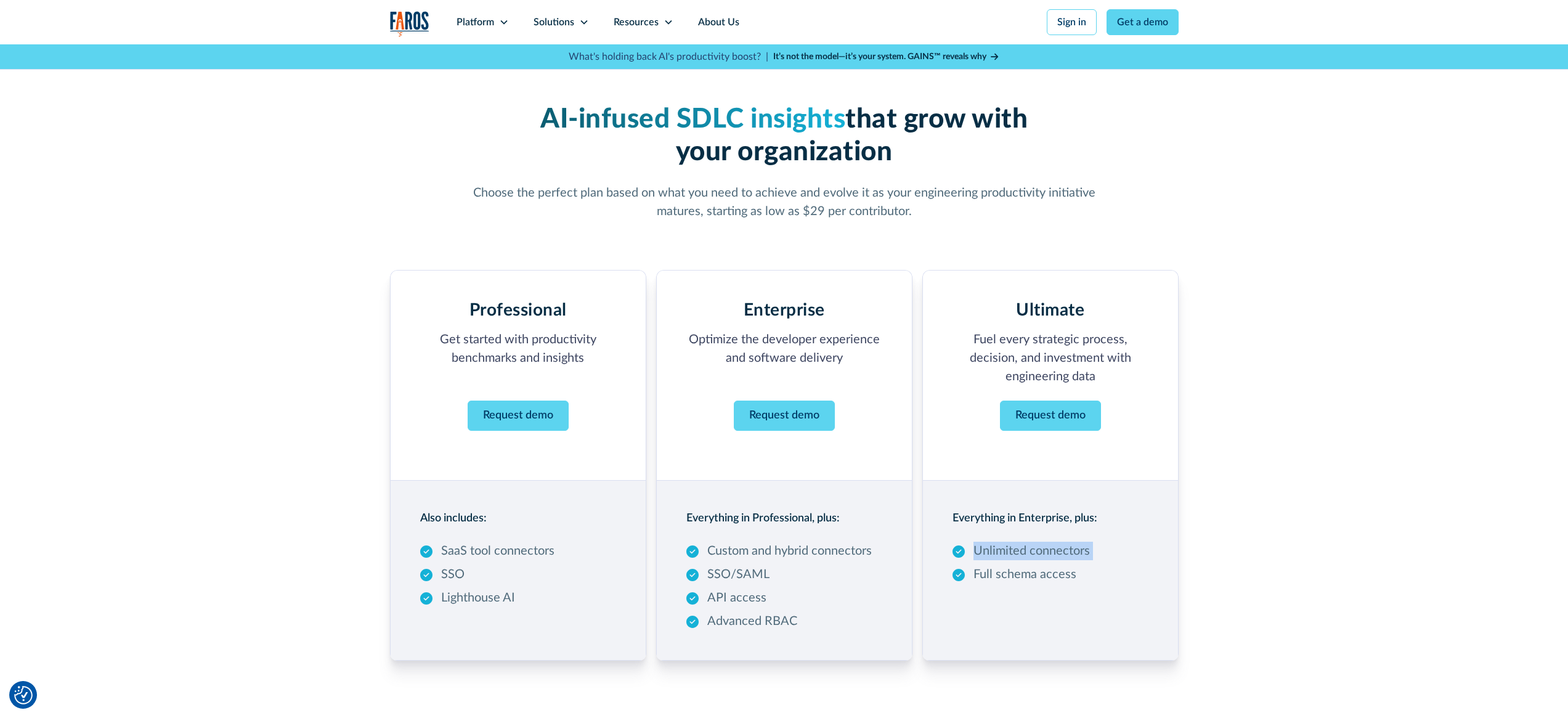
click at [1037, 540] on div "Everything in Enterprise, plus: Unlimited connectors Full schema access" at bounding box center [1050, 570] width 256 height 181
click at [1037, 561] on div "Unlimited connectors Full schema access" at bounding box center [1021, 562] width 137 height 42
drag, startPoint x: 1035, startPoint y: 563, endPoint x: 1014, endPoint y: 557, distance: 21.8
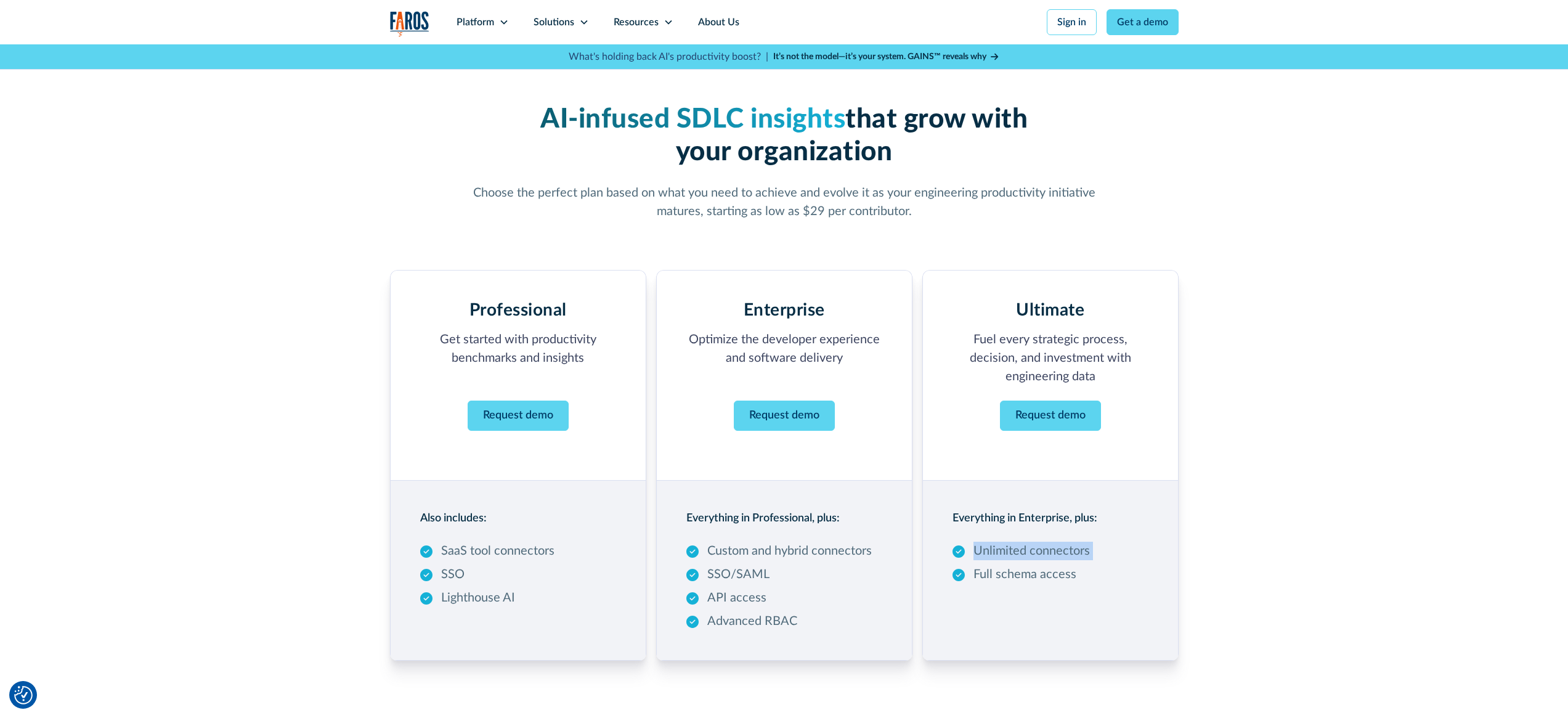
click at [1035, 563] on div "Unlimited connectors Full schema access" at bounding box center [1021, 562] width 137 height 42
click at [662, 23] on div "Resources" at bounding box center [643, 22] width 84 height 44
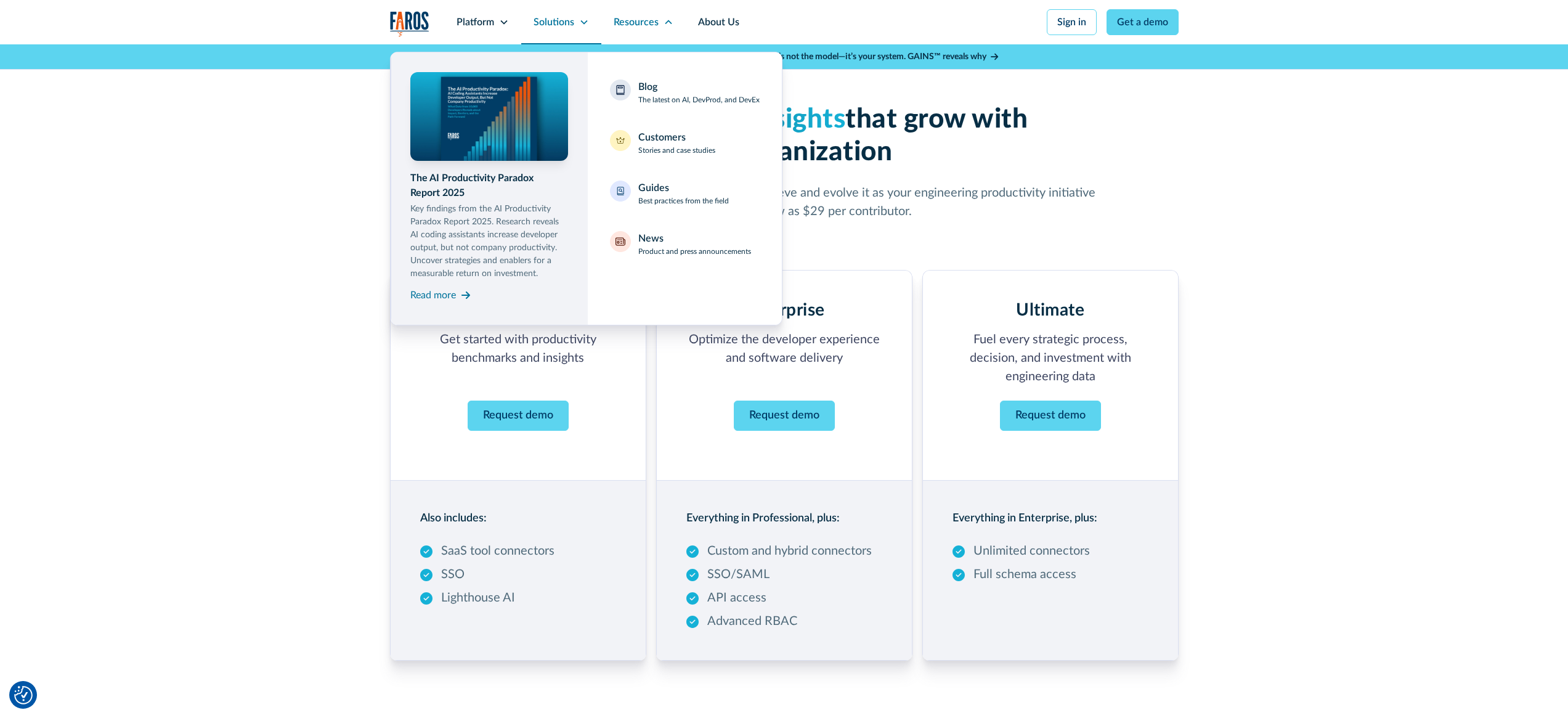
click at [566, 13] on div "Solutions" at bounding box center [561, 22] width 80 height 44
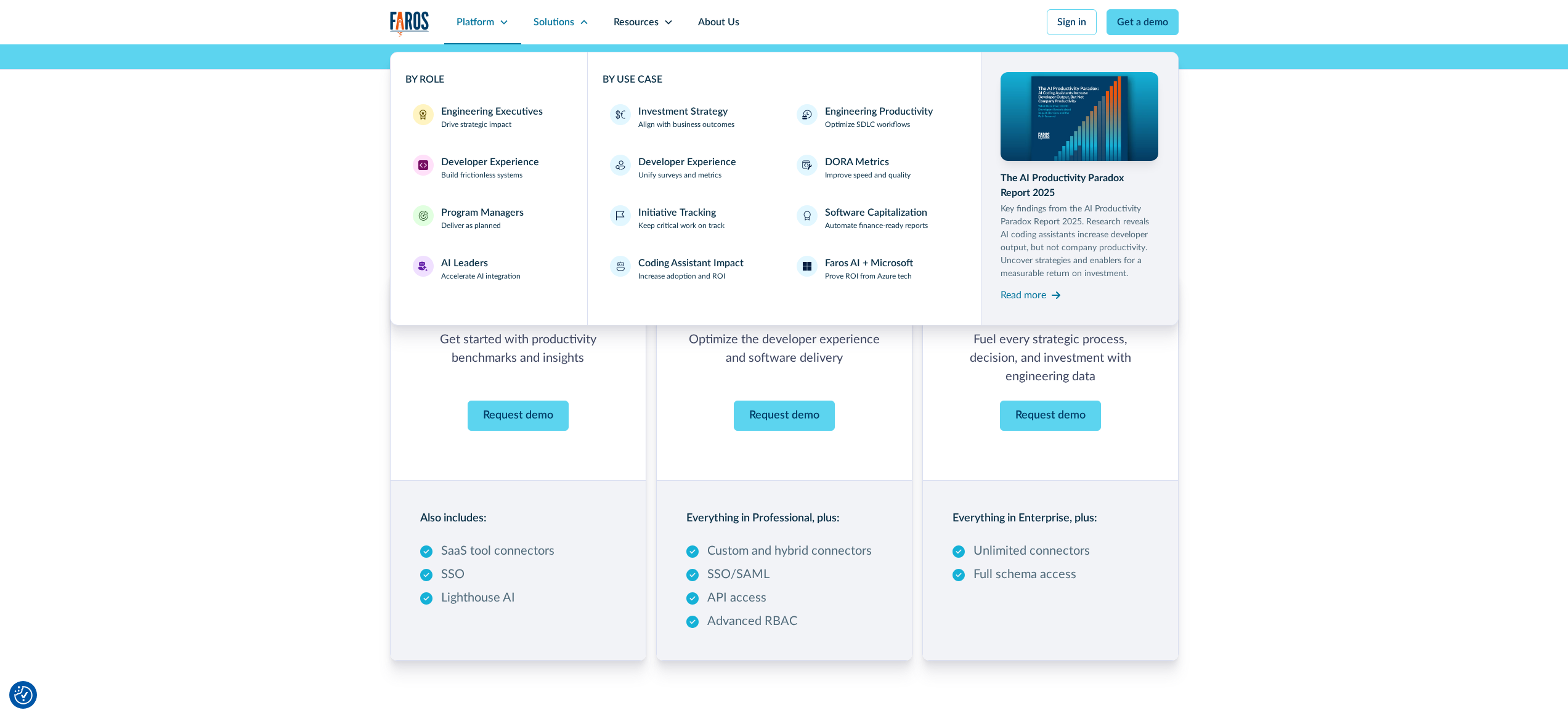
click at [475, 24] on div "Platform" at bounding box center [475, 22] width 38 height 15
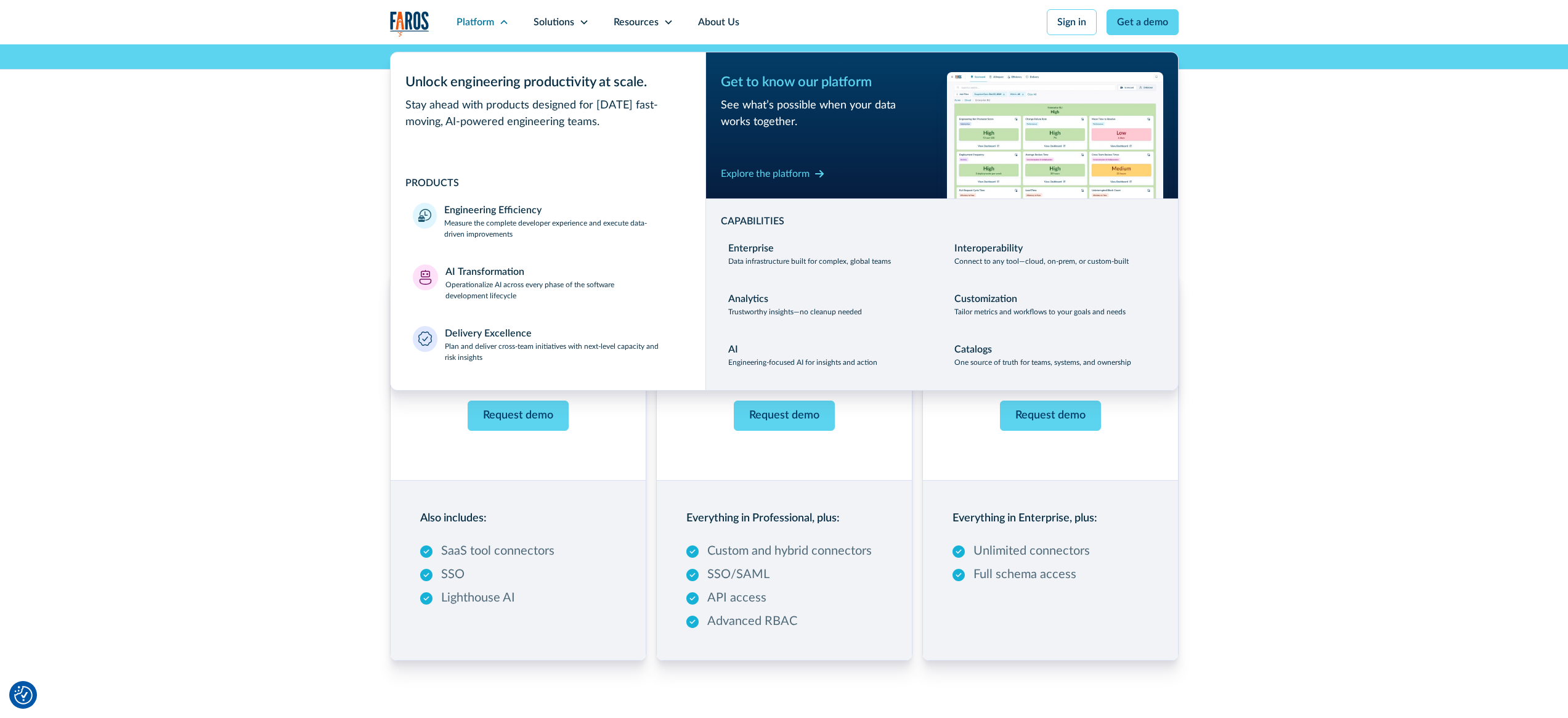
click at [1385, 224] on div "AI-infused SDLC insights that grow with your organization Choose the perfect pl…" at bounding box center [784, 699] width 1568 height 1310
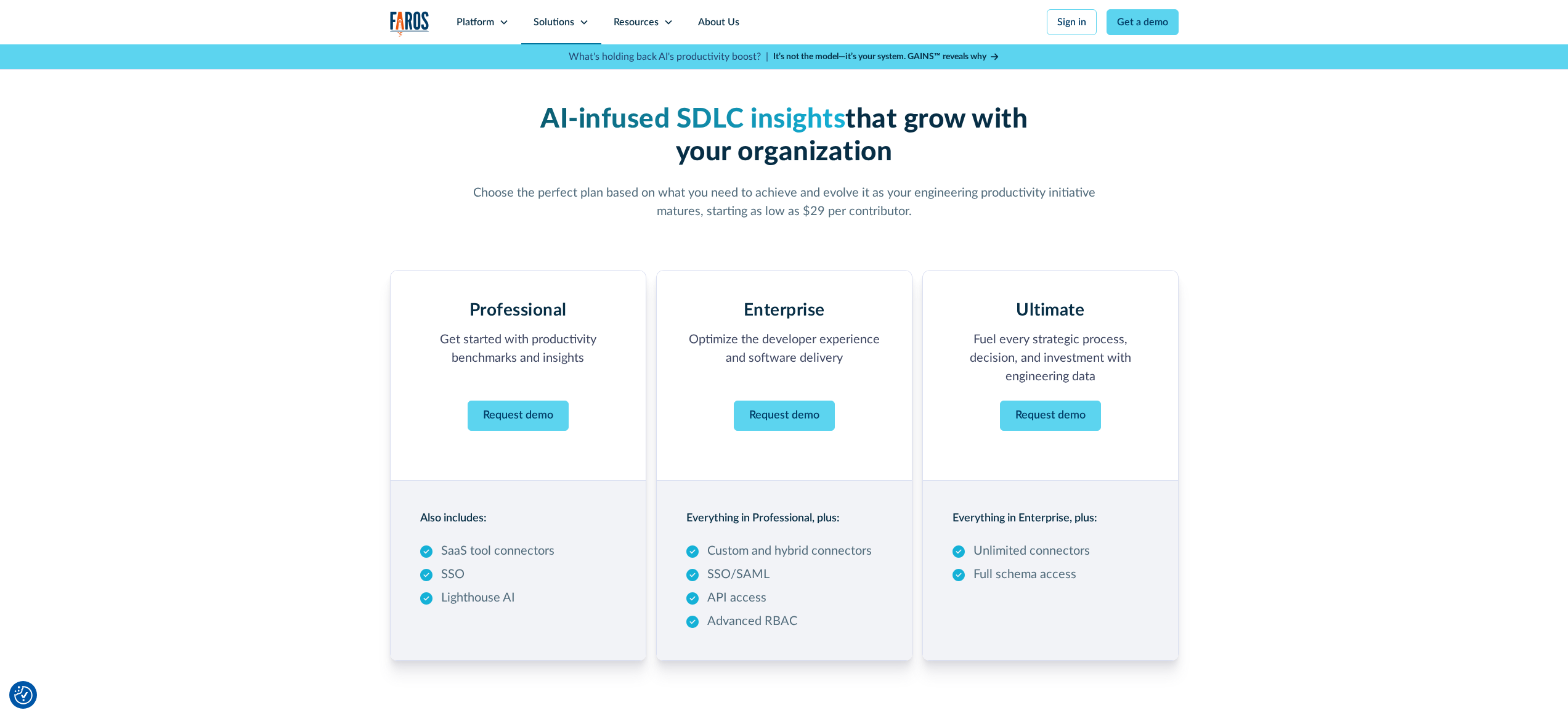
click at [556, 24] on div "Solutions" at bounding box center [553, 22] width 40 height 15
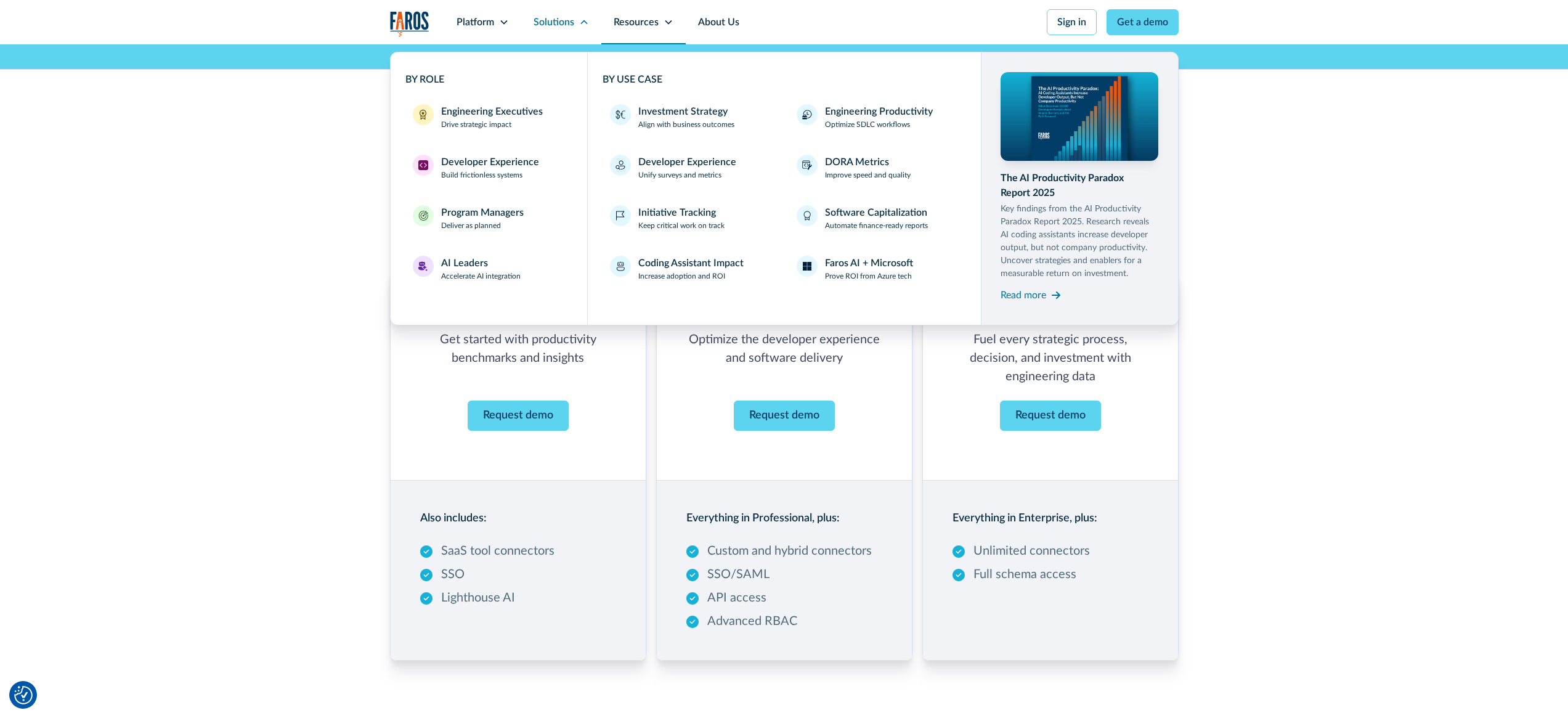
click at [639, 20] on div "Resources" at bounding box center [636, 22] width 45 height 15
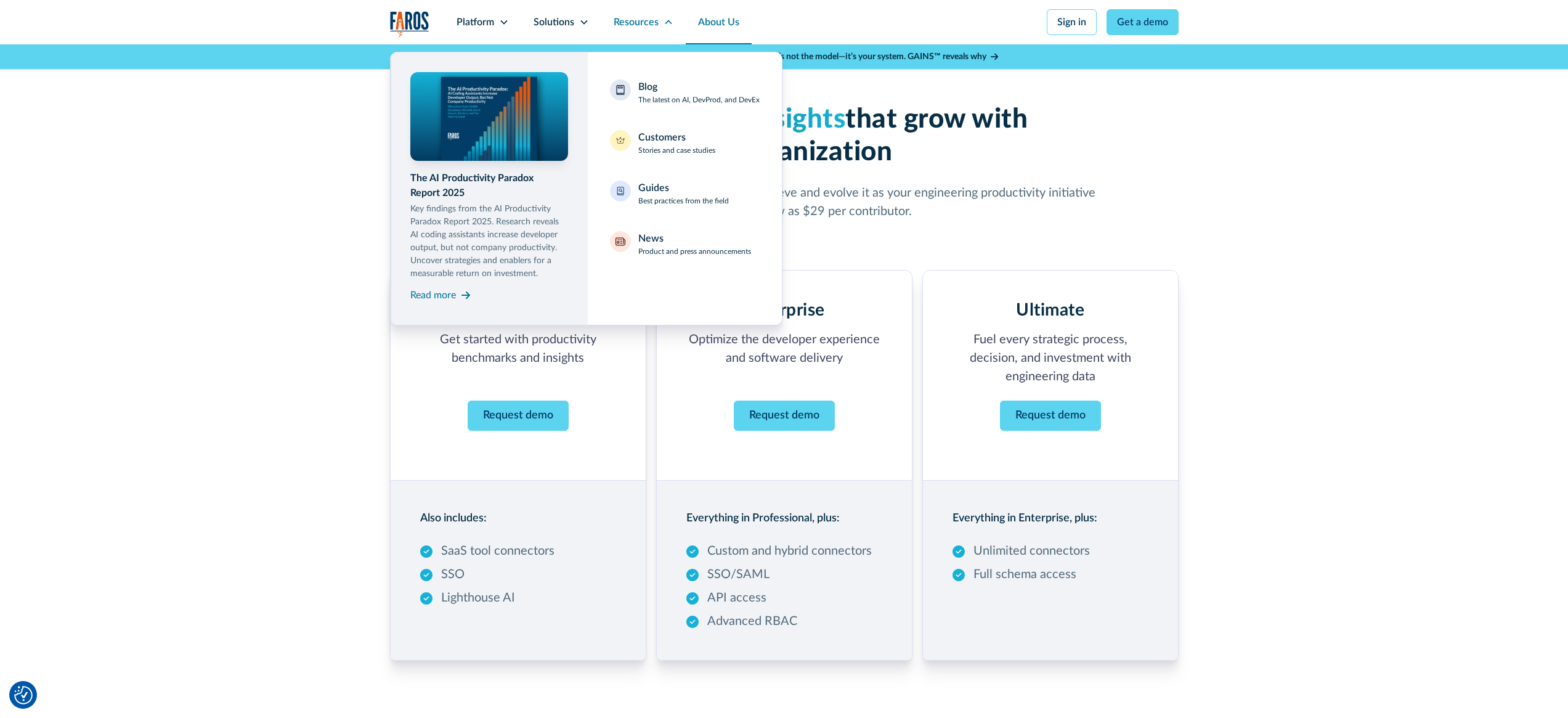
click at [714, 27] on link "About Us" at bounding box center [718, 22] width 66 height 44
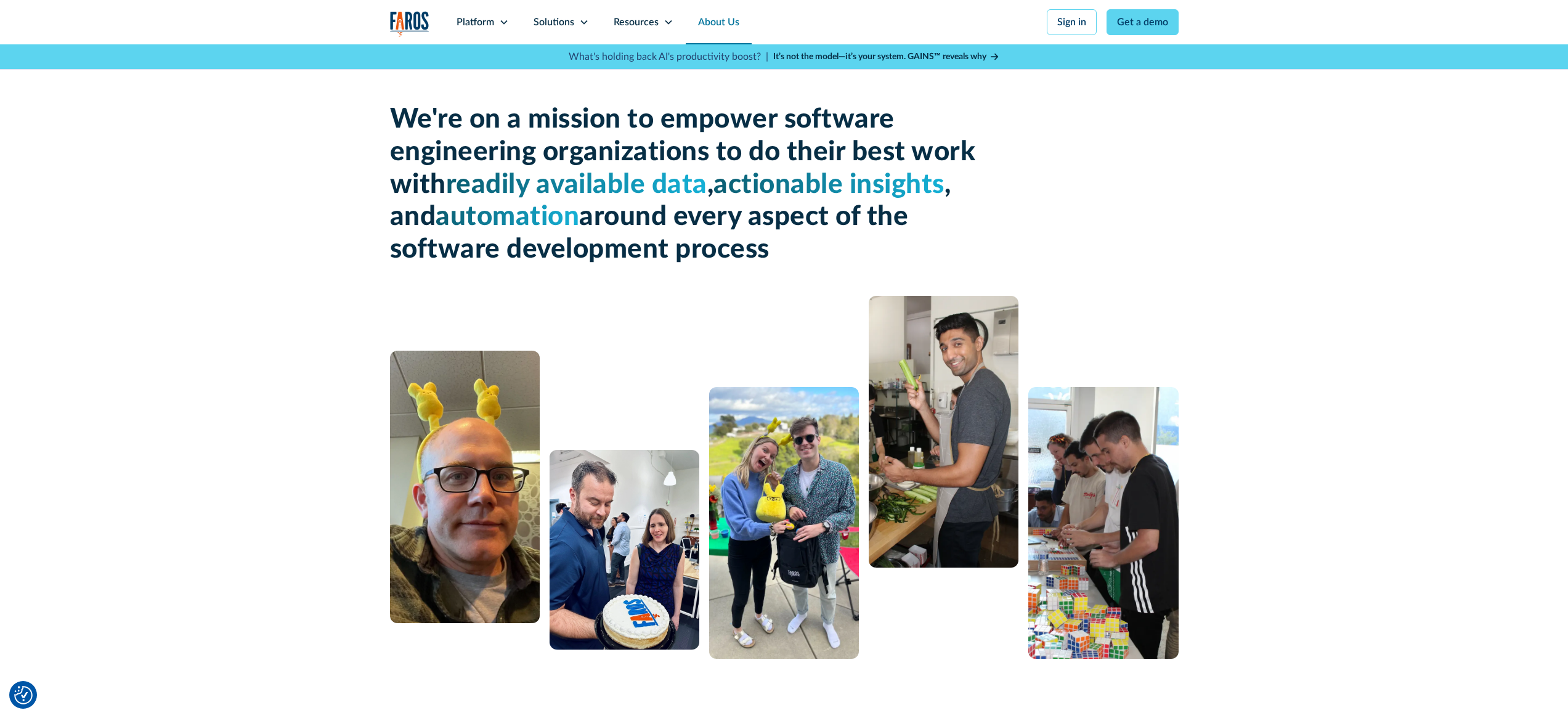
click at [686, 60] on p "What's holding back AI's productivity boost? |" at bounding box center [668, 57] width 199 height 15
click at [687, 60] on p "What's holding back AI's productivity boost? |" at bounding box center [668, 57] width 199 height 15
click at [735, 101] on div "We're on a mission to empower software engineering organizations to do their be…" at bounding box center [784, 170] width 789 height 252
